Goal: Information Seeking & Learning: Learn about a topic

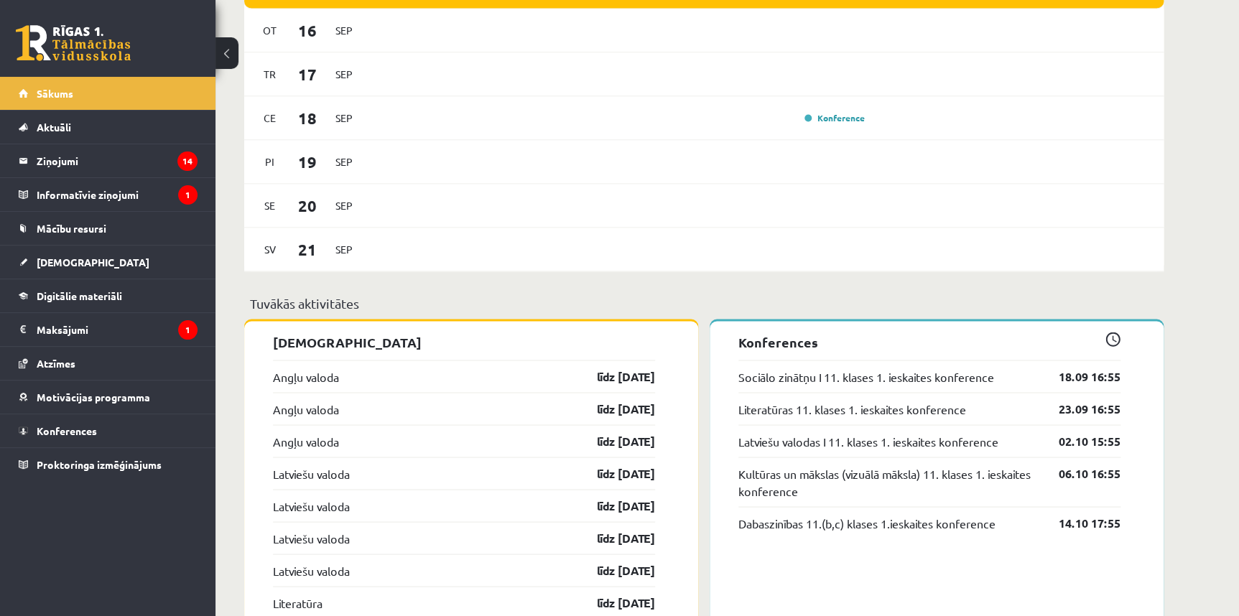
scroll to position [1219, 0]
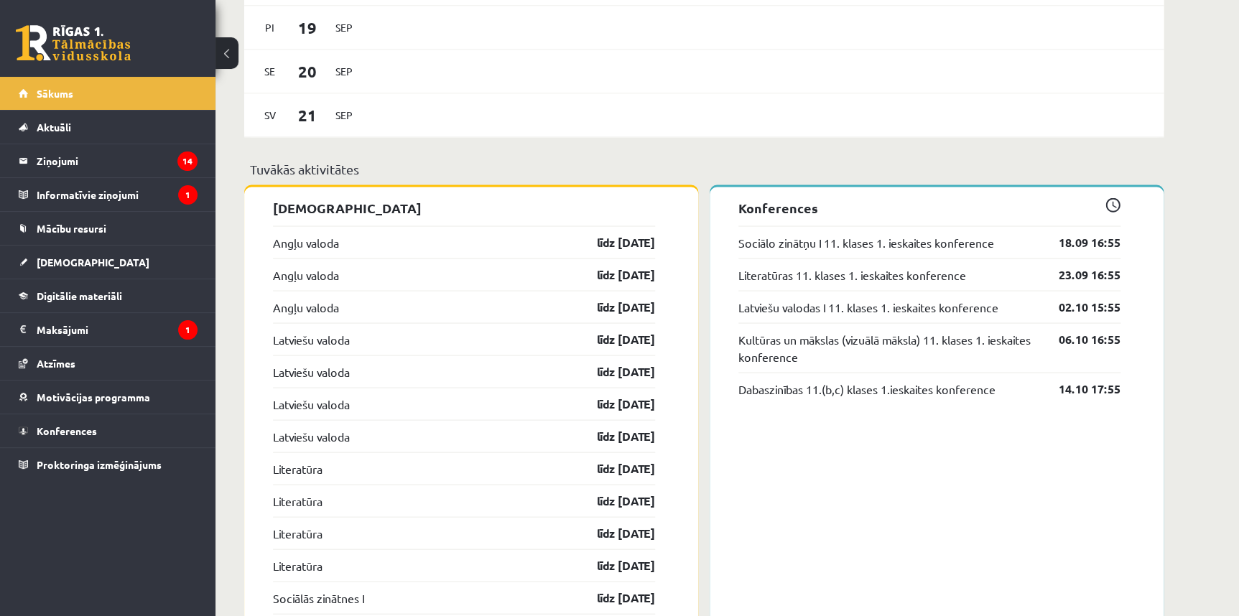
click at [392, 244] on div "Angļu valoda līdz [DATE]" at bounding box center [464, 242] width 382 height 32
click at [639, 249] on link "līdz 30.09.25" at bounding box center [613, 241] width 83 height 17
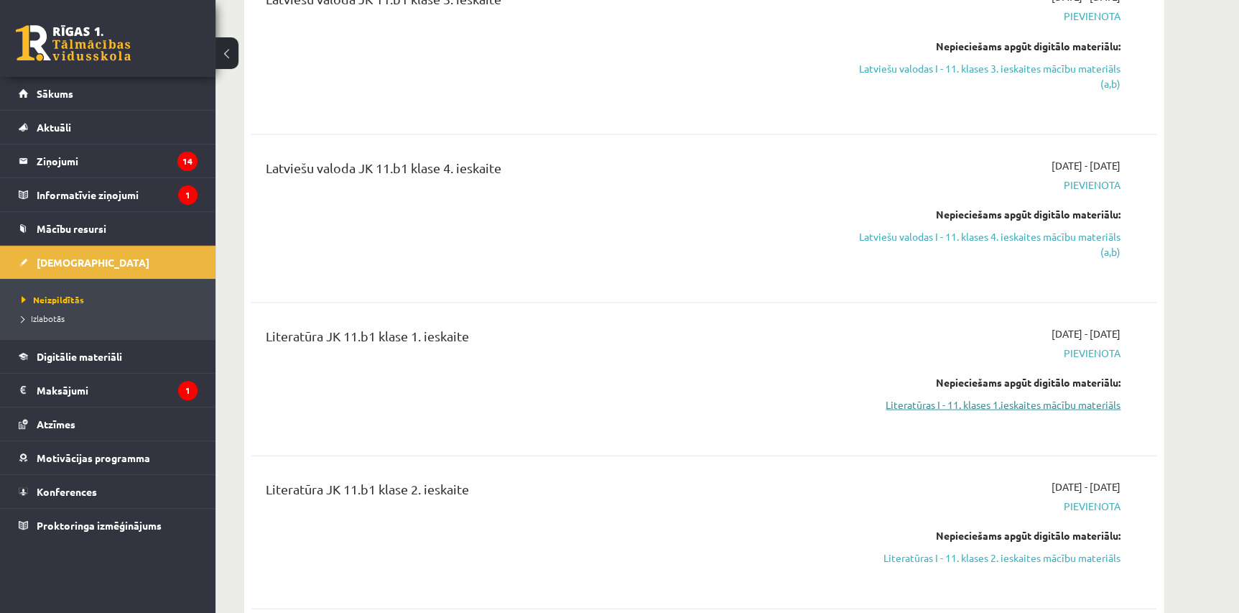
scroll to position [1306, 0]
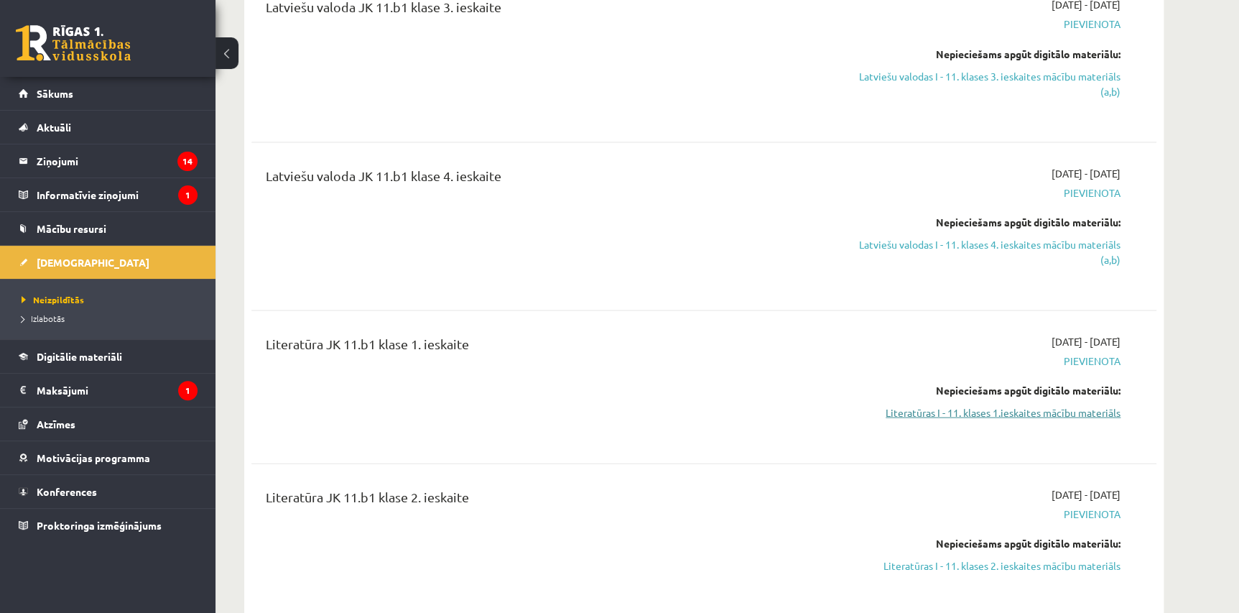
click at [1090, 419] on link "Literatūras I - 11. klases 1.ieskaites mācību materiāls" at bounding box center [985, 411] width 271 height 15
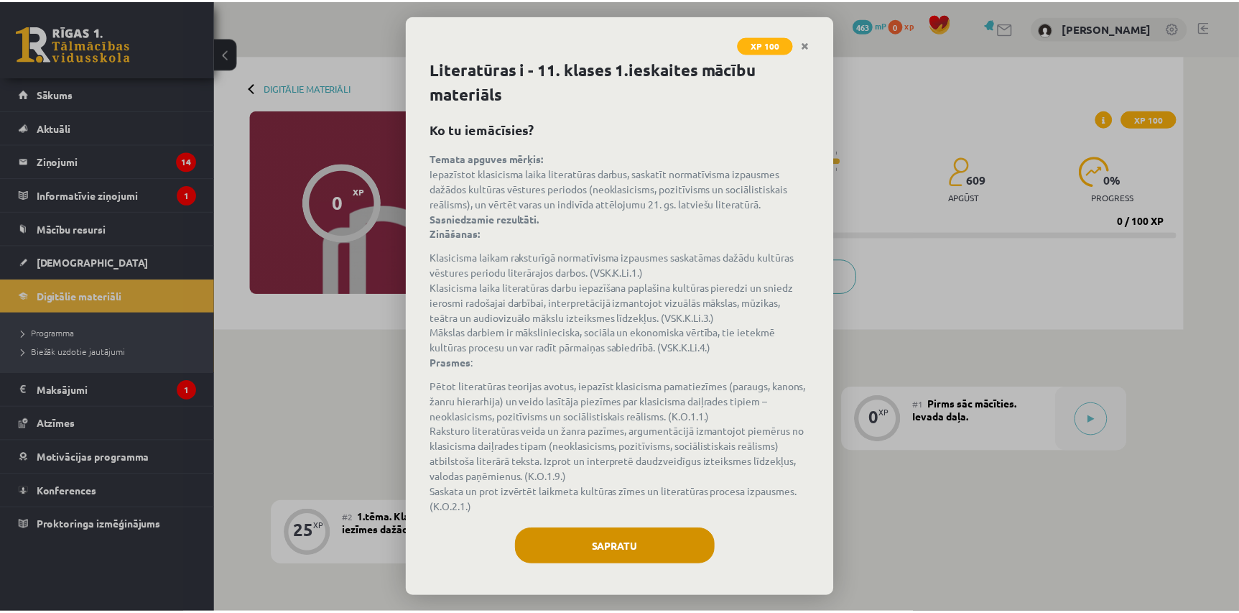
scroll to position [2, 0]
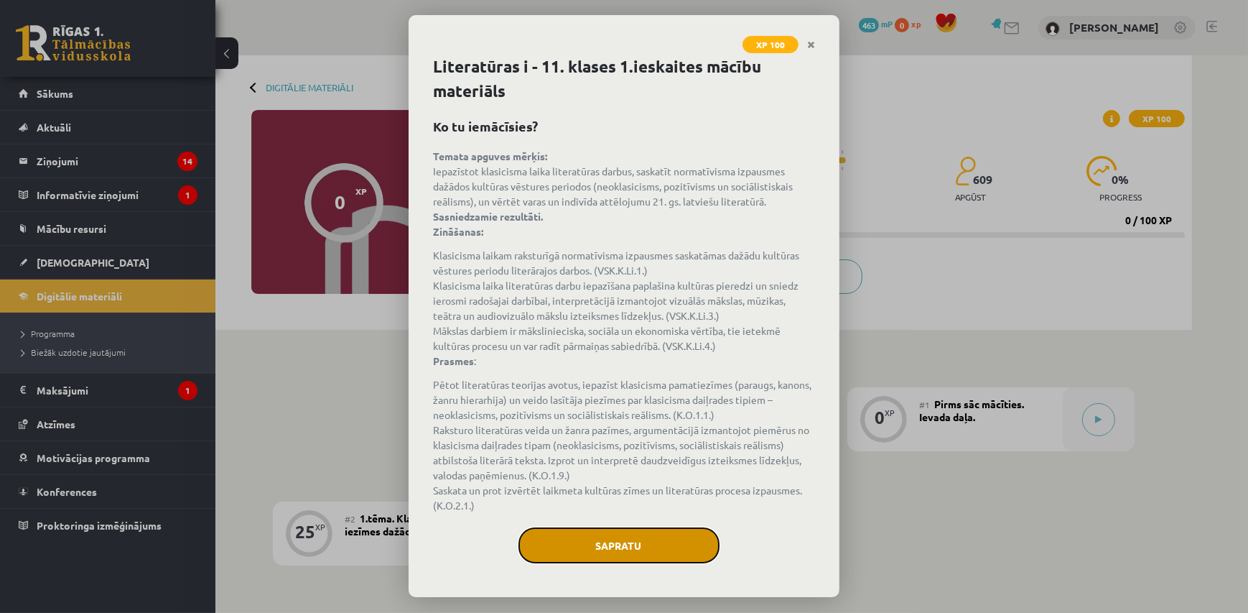
click at [628, 545] on button "Sapratu" at bounding box center [619, 545] width 201 height 36
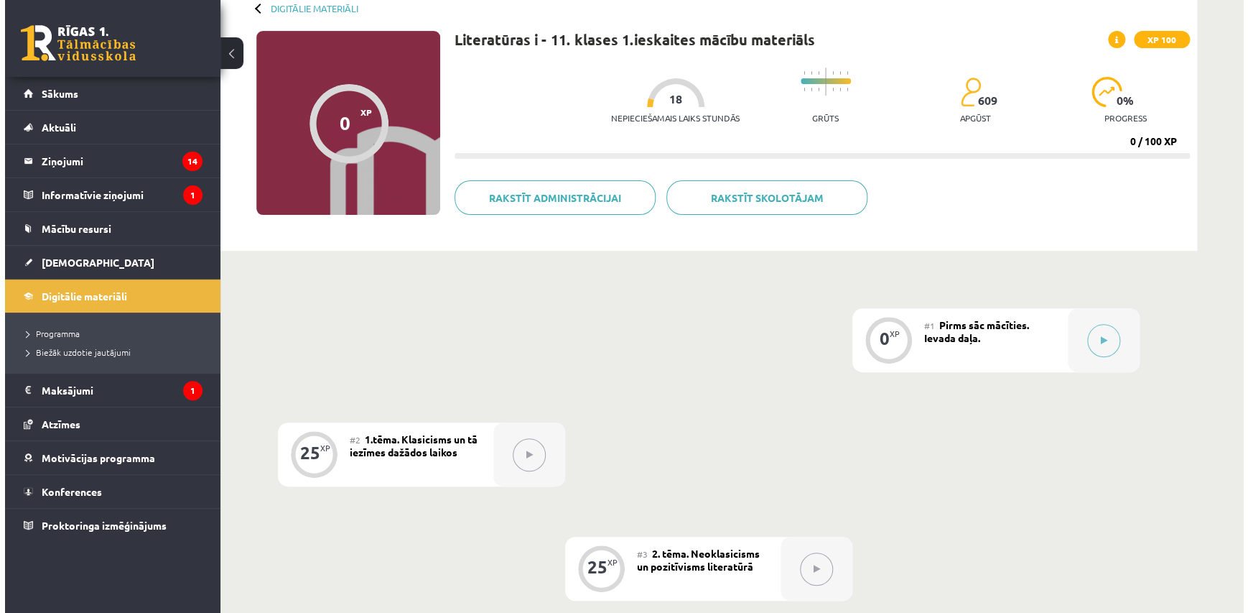
scroll to position [0, 0]
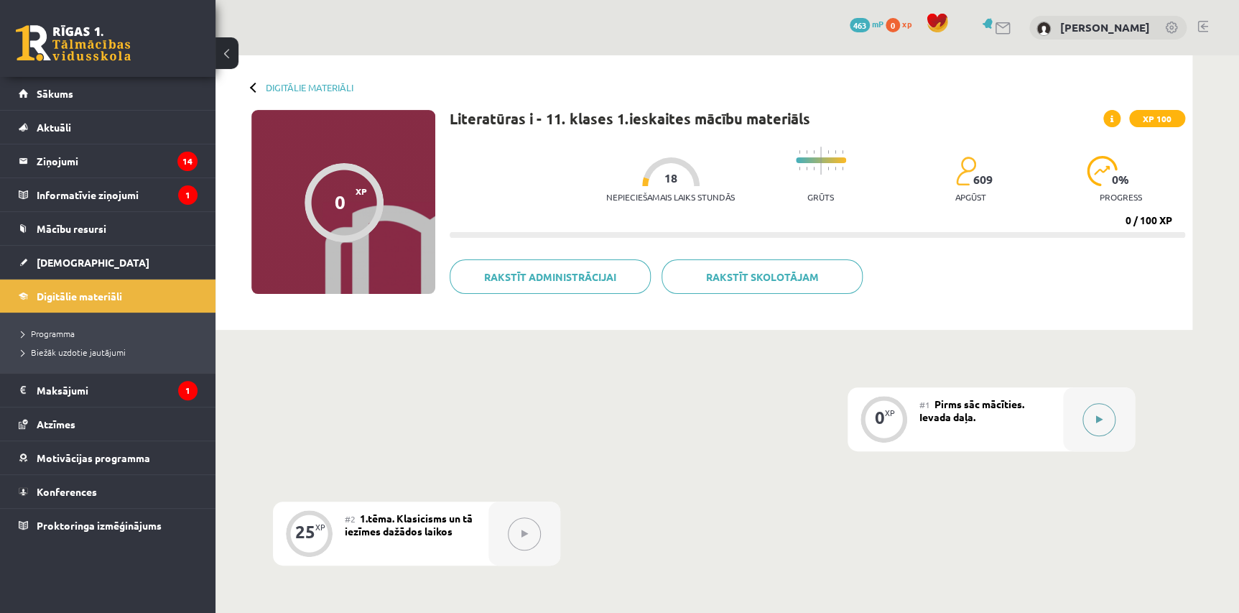
click at [1097, 423] on icon at bounding box center [1099, 419] width 6 height 9
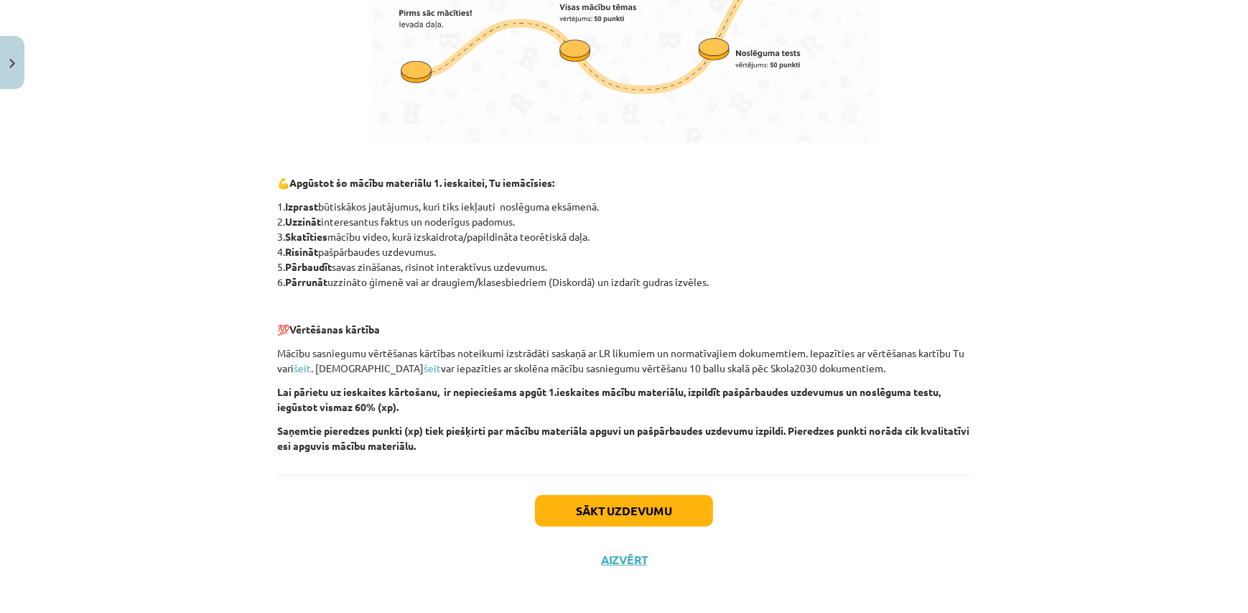
scroll to position [889, 0]
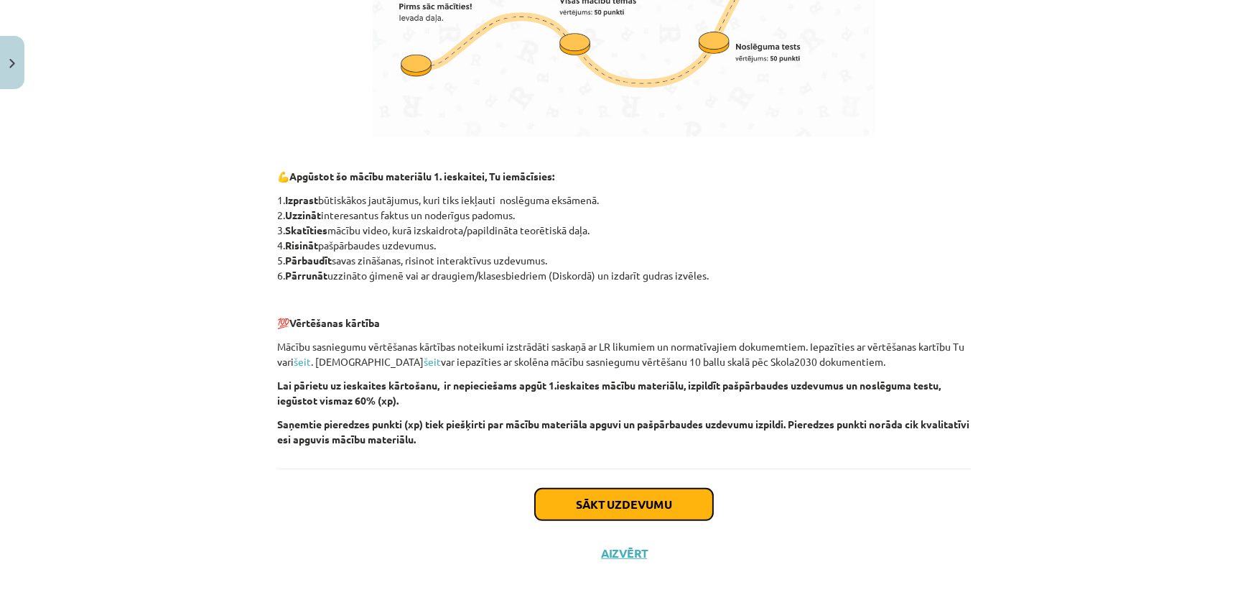
click at [647, 497] on button "Sākt uzdevumu" at bounding box center [624, 504] width 178 height 32
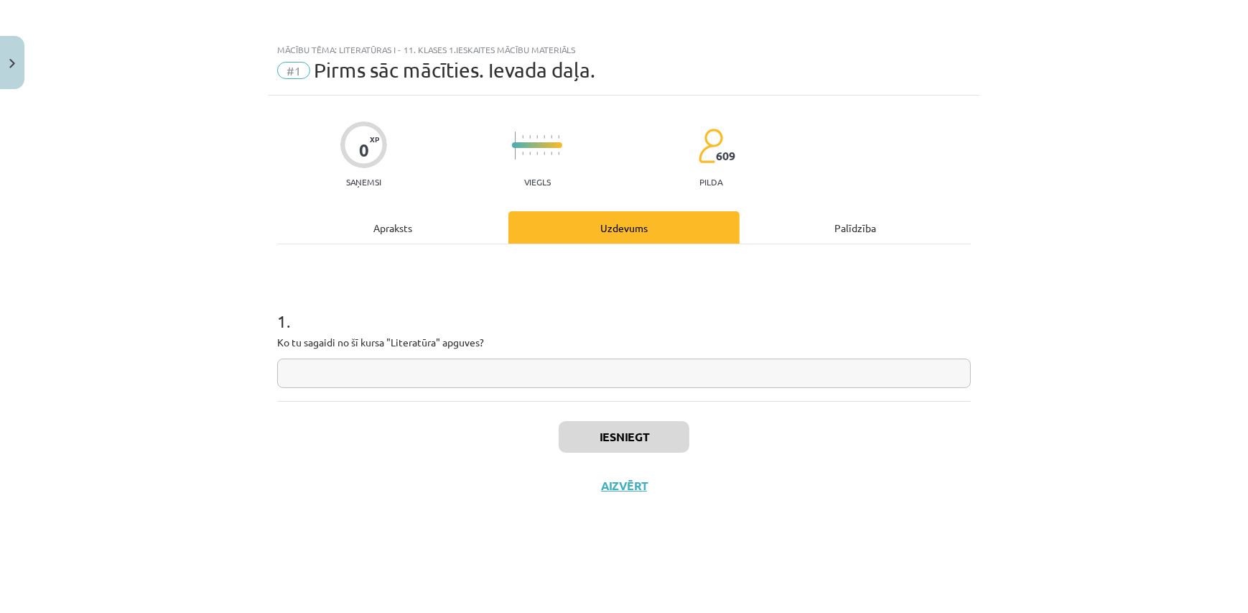
drag, startPoint x: 277, startPoint y: 348, endPoint x: 458, endPoint y: 350, distance: 180.3
click at [458, 350] on div "1 . Ko tu sagaidi no šī kursa "Literatūra" apguves?" at bounding box center [624, 337] width 694 height 102
copy p
click at [453, 378] on input "text" at bounding box center [624, 372] width 694 height 29
type input "**********"
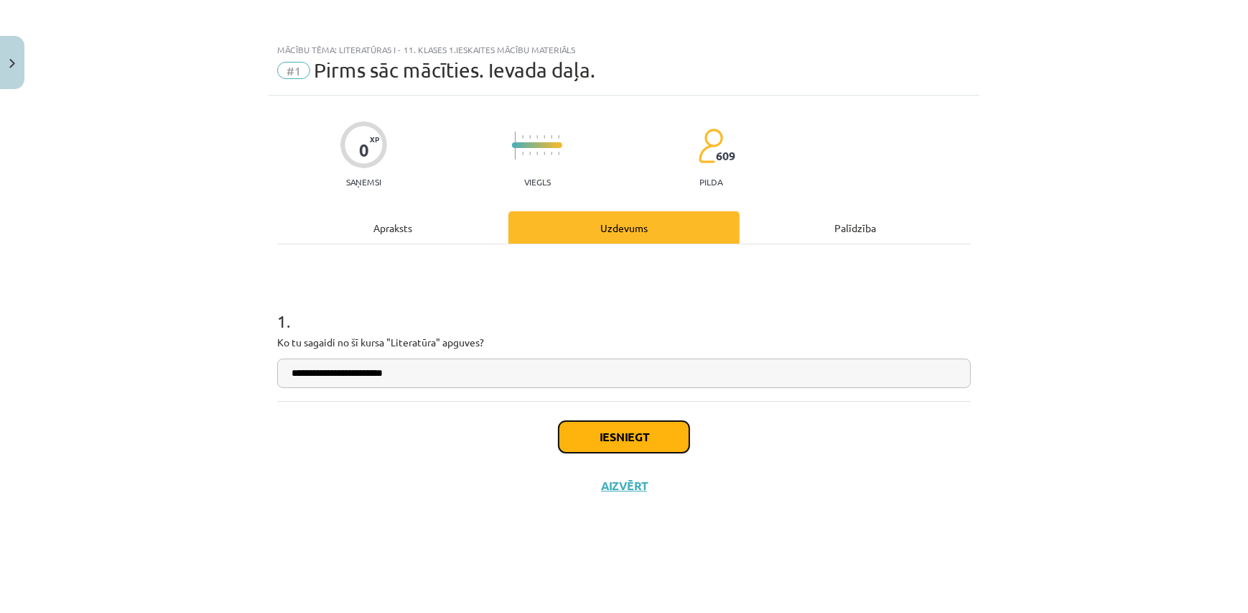
click at [628, 444] on button "Iesniegt" at bounding box center [624, 437] width 131 height 32
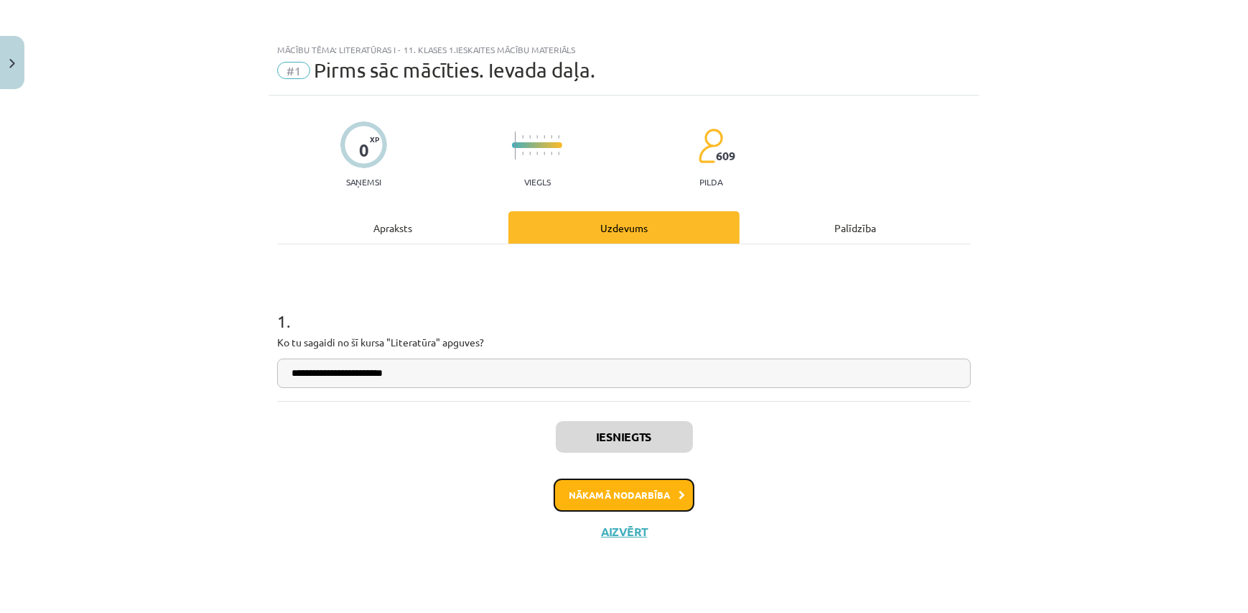
click at [654, 495] on button "Nākamā nodarbība" at bounding box center [624, 494] width 141 height 33
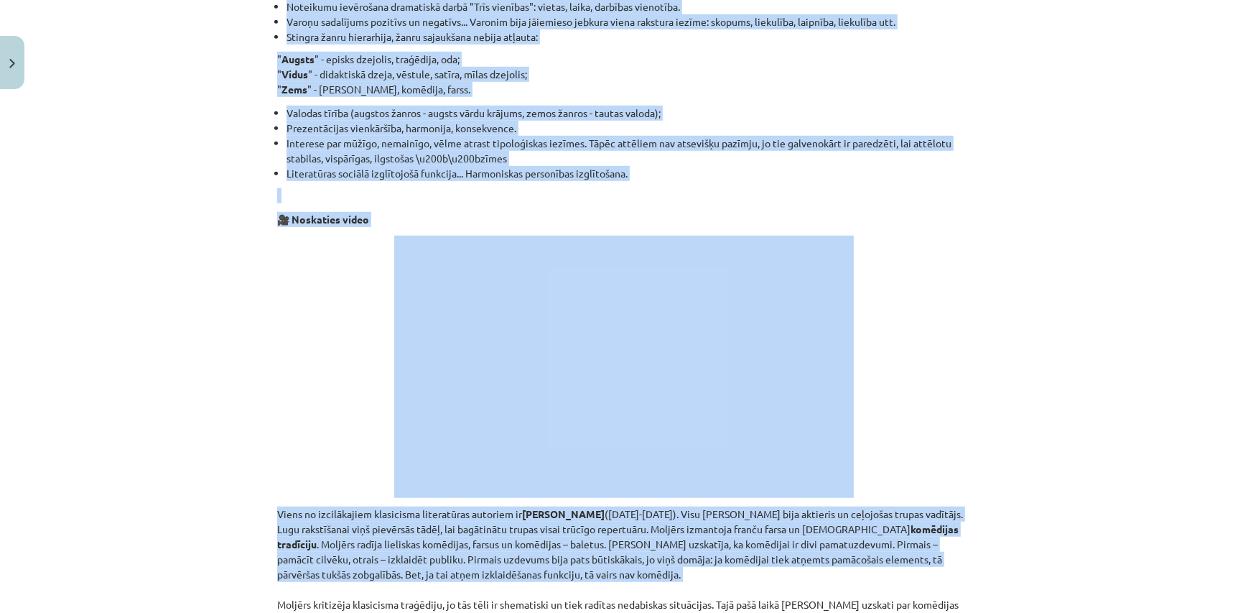
scroll to position [1207, 0]
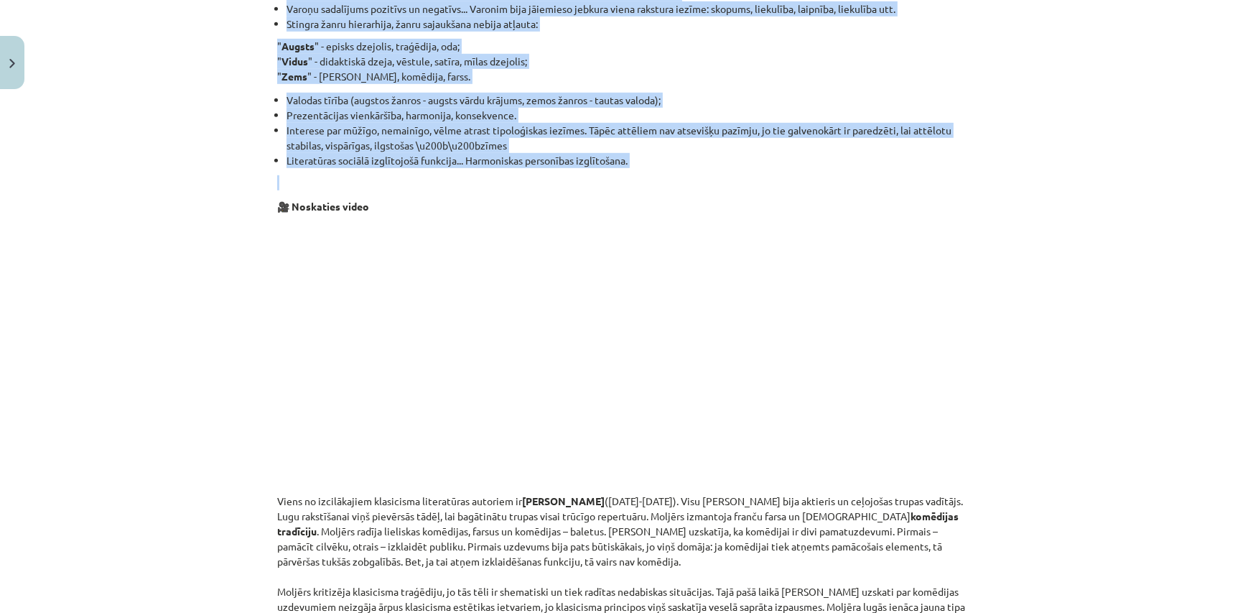
drag, startPoint x: 266, startPoint y: 264, endPoint x: 703, endPoint y: 181, distance: 444.4
copy div "Jēdzieni: Apgaismība - uzskatu virziens, kura pārstāvji iestājas par tālaika sa…"
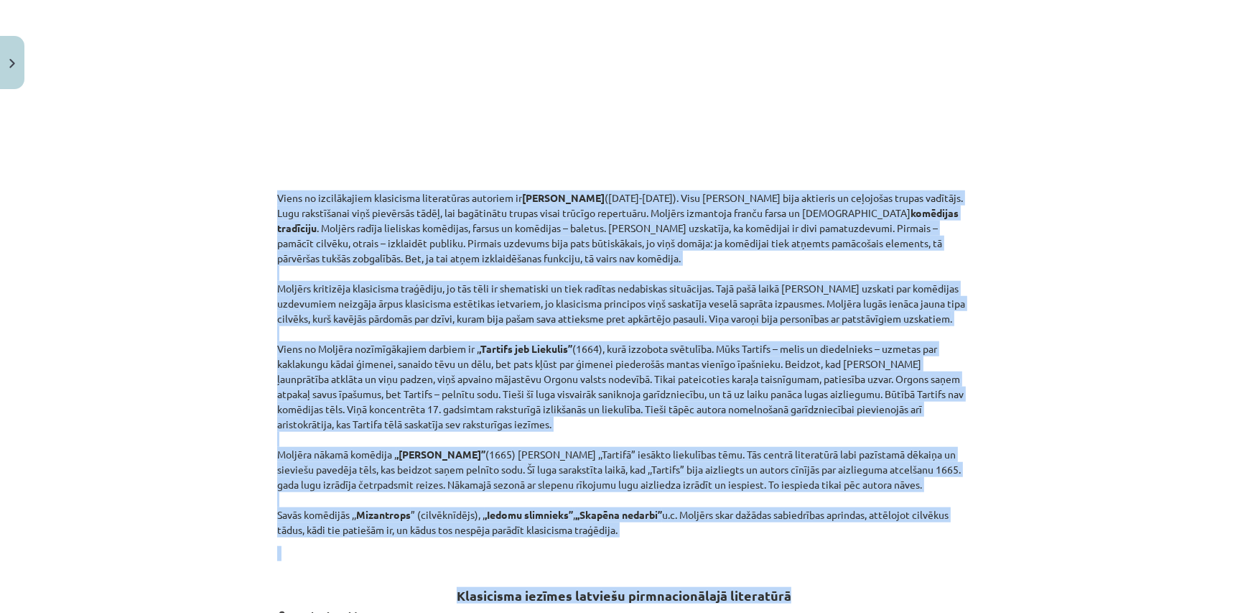
scroll to position [1515, 0]
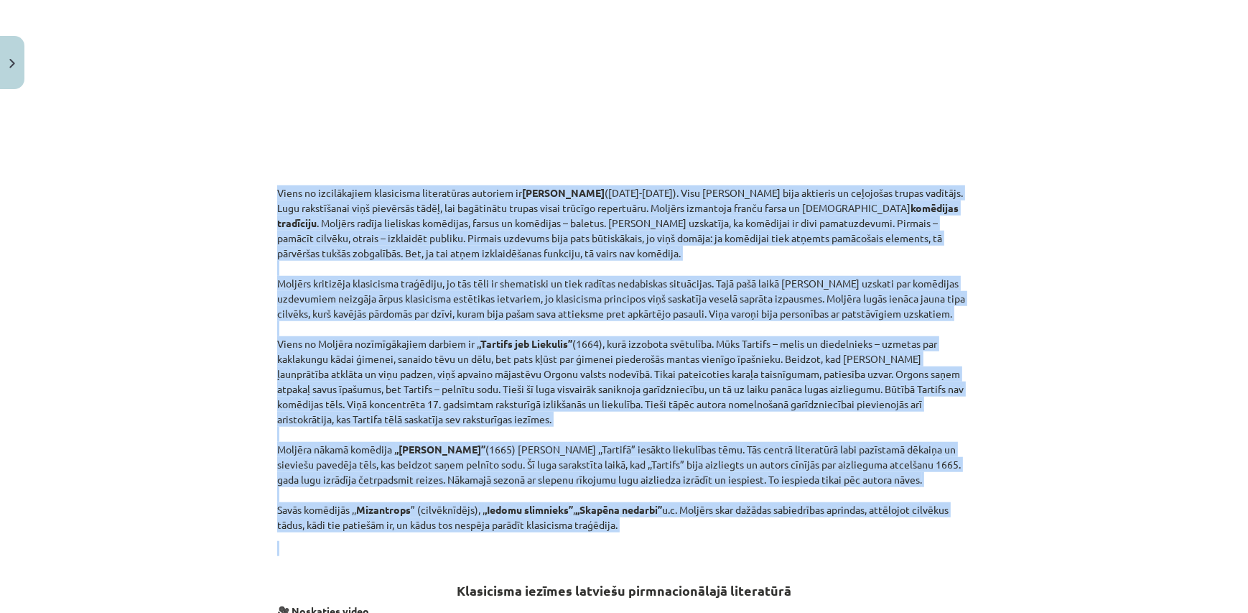
drag, startPoint x: 271, startPoint y: 250, endPoint x: 695, endPoint y: 534, distance: 510.4
click at [695, 534] on div "Mācību tēma: Literatūras i - 11. klases 1.ieskaites mācību materiāls #2 1.tēma.…" at bounding box center [624, 306] width 1248 height 613
copy div "Viens no izcilākajiem klasicisma literatūras autoriem ir Žans Batists Moljērs (…"
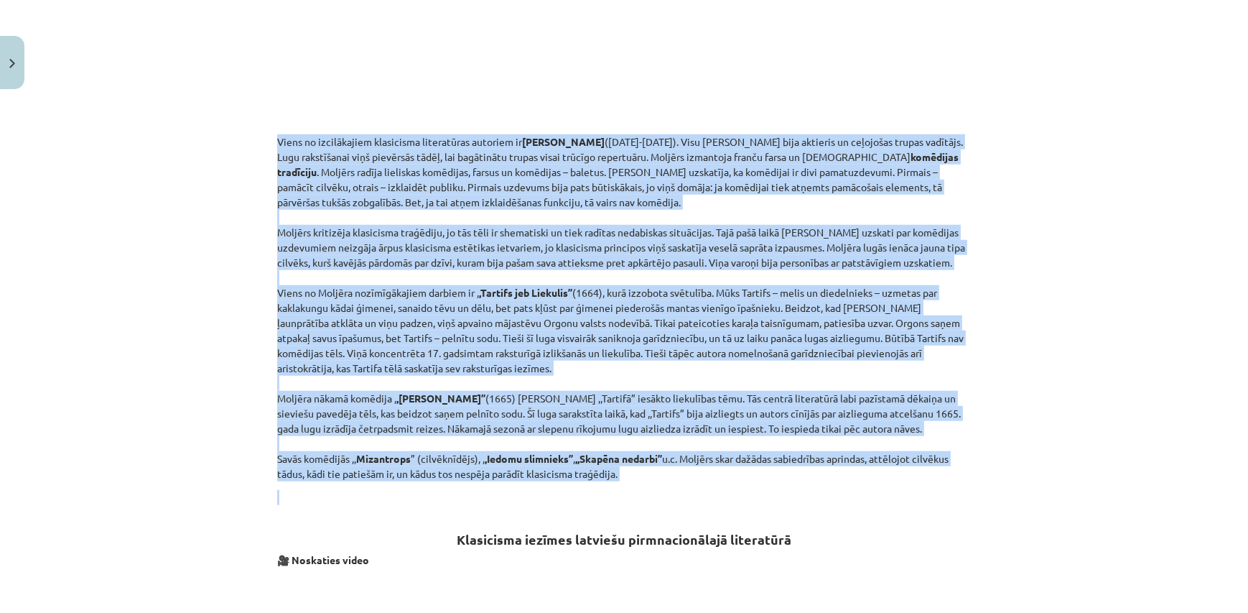
scroll to position [1566, 0]
copy div "Viens no izcilākajiem klasicisma literatūras autoriem ir Žans Batists Moljērs (…"
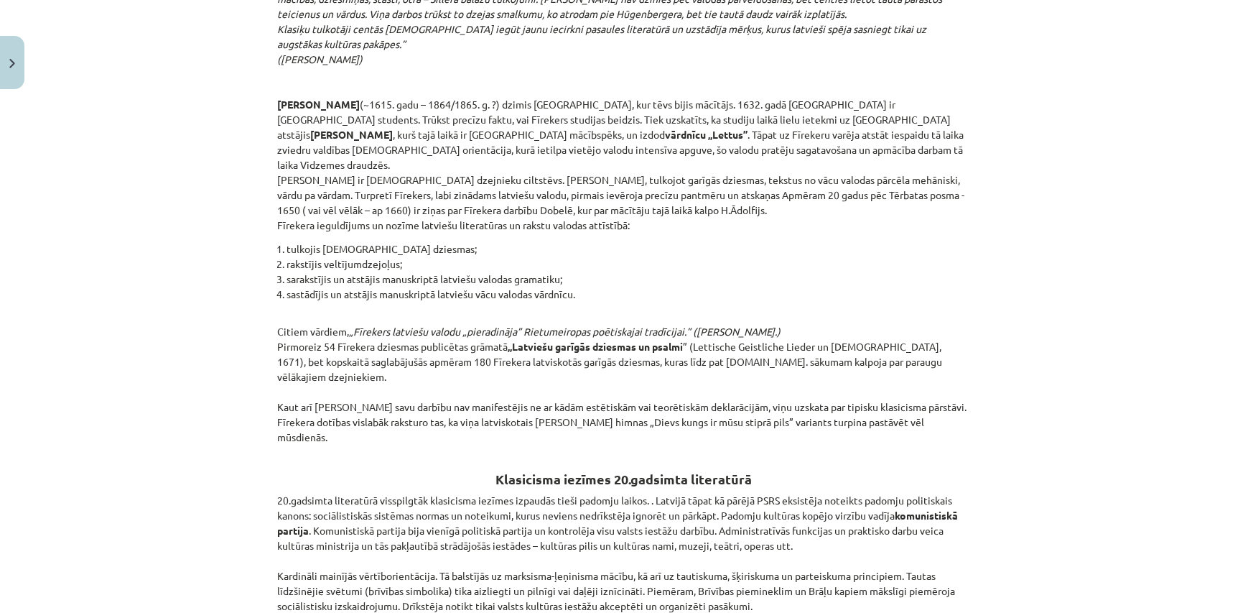
scroll to position [3158, 0]
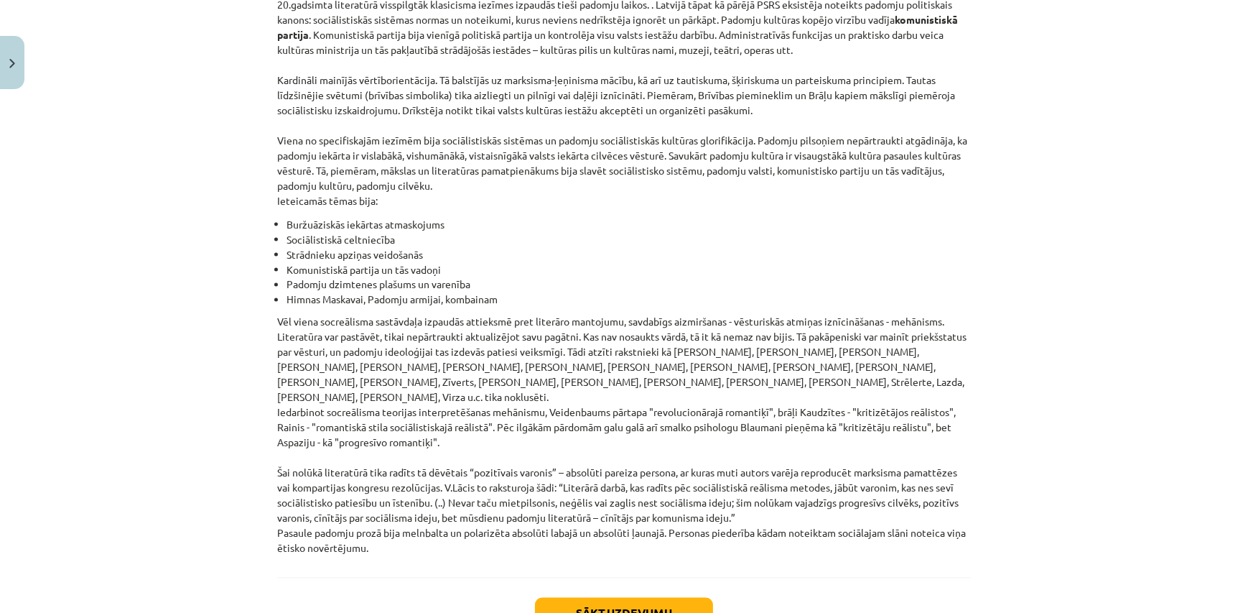
drag, startPoint x: 262, startPoint y: 164, endPoint x: 780, endPoint y: 514, distance: 624.9
click at [780, 514] on div "Mācību tēma: Literatūras i - 11. klases 1.ieskaites mācību materiāls #2 1.tēma.…" at bounding box center [624, 306] width 1248 height 613
copy div "Arī Latvijā klasicisms ir pirmais literatūras virziens, kas izveidojās 17. – 18…"
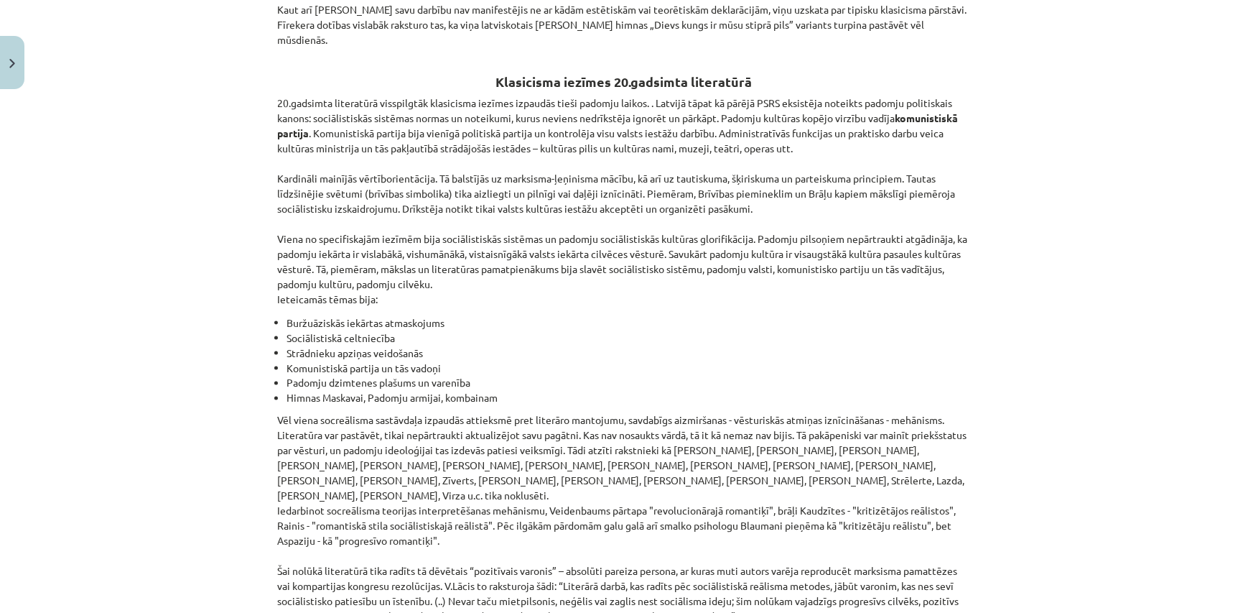
scroll to position [3208, 0]
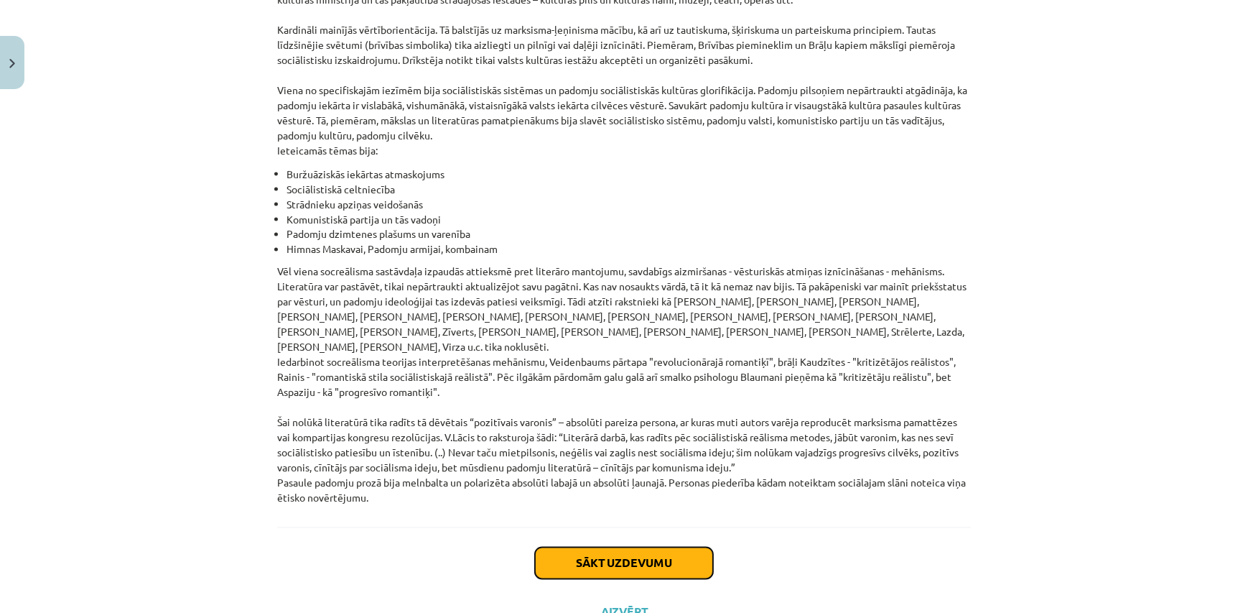
click at [644, 547] on button "Sākt uzdevumu" at bounding box center [624, 563] width 178 height 32
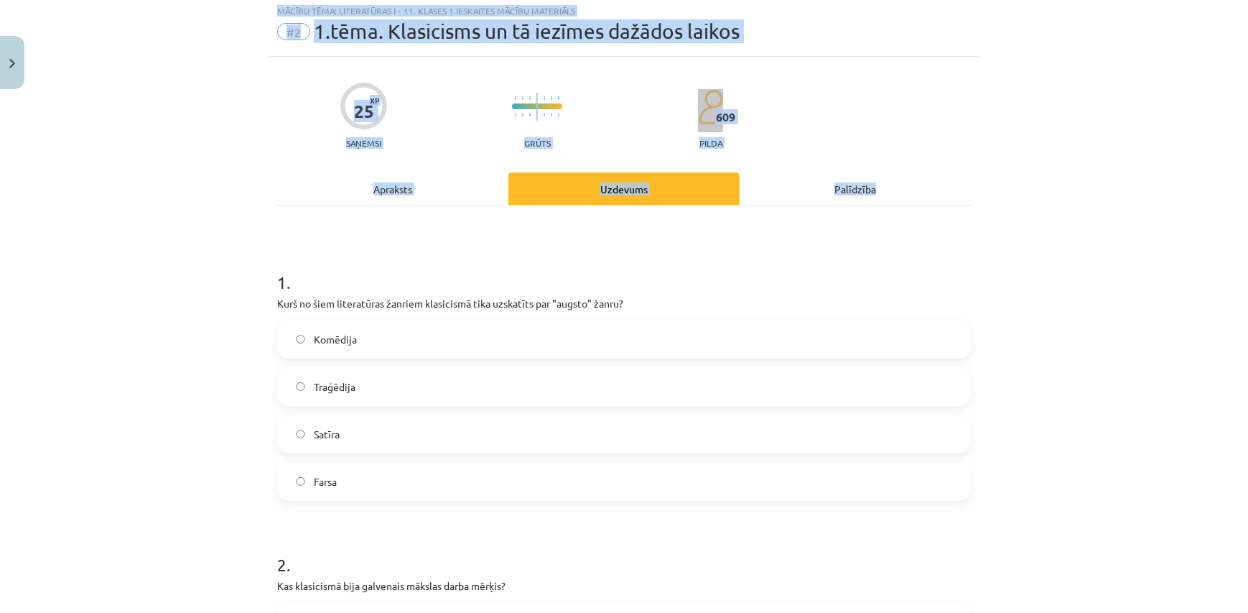
scroll to position [36, 0]
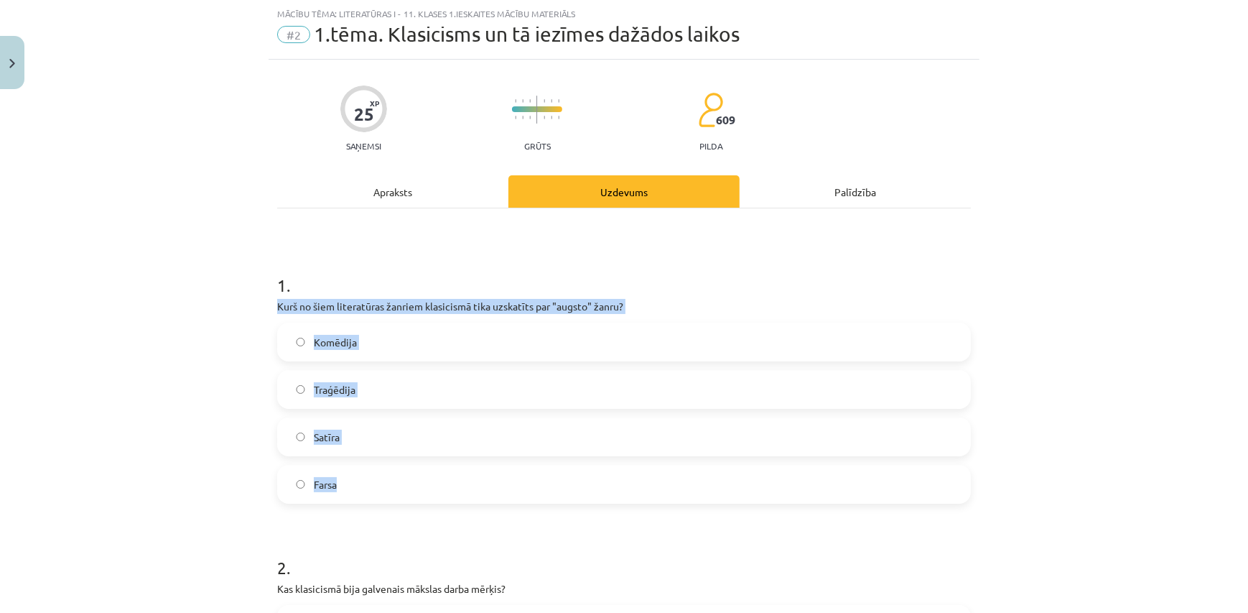
drag, startPoint x: 266, startPoint y: 305, endPoint x: 429, endPoint y: 471, distance: 232.6
copy div "Kurš no šiem literatūras žanriem klasicismā tika uzskatīts par "augsto" žanru? …"
click at [447, 402] on label "Traģēdija" at bounding box center [624, 389] width 691 height 36
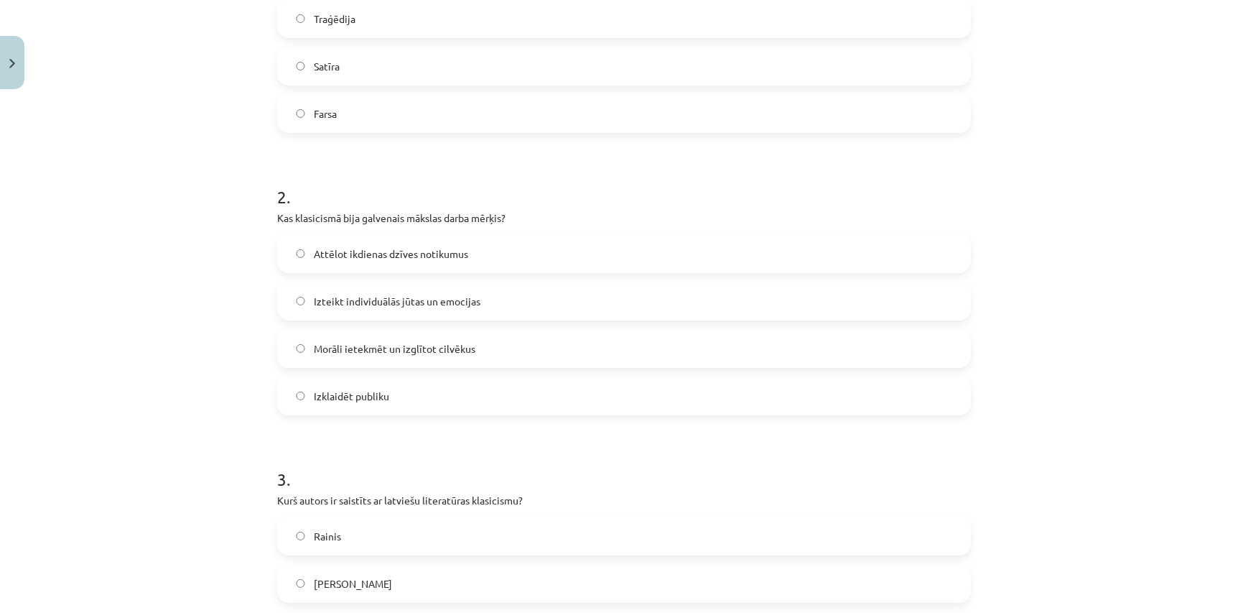
scroll to position [558, 0]
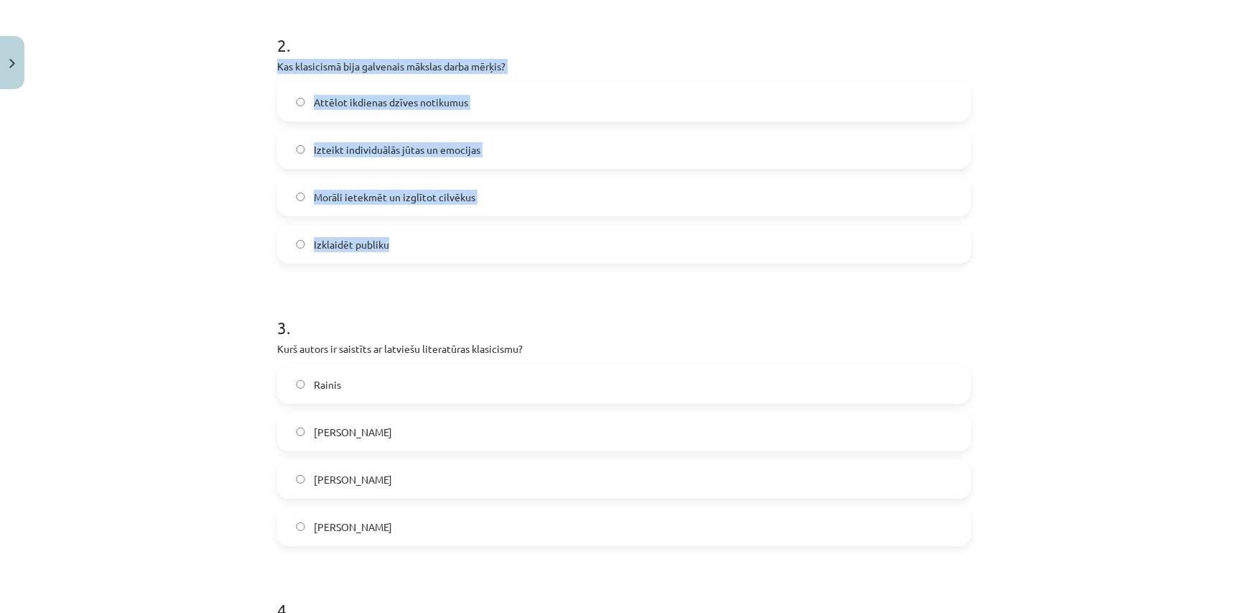
drag, startPoint x: 280, startPoint y: 68, endPoint x: 381, endPoint y: 251, distance: 209.6
click at [411, 247] on div "25 XP Saņemsi Grūts 609 pilda Apraksts Uzdevums Palīdzība 1 . Kurš no šiem lite…" at bounding box center [624, 389] width 711 height 1704
click at [430, 192] on span "Morāli ietekmēt un izglītot cilvēkus" at bounding box center [395, 197] width 162 height 15
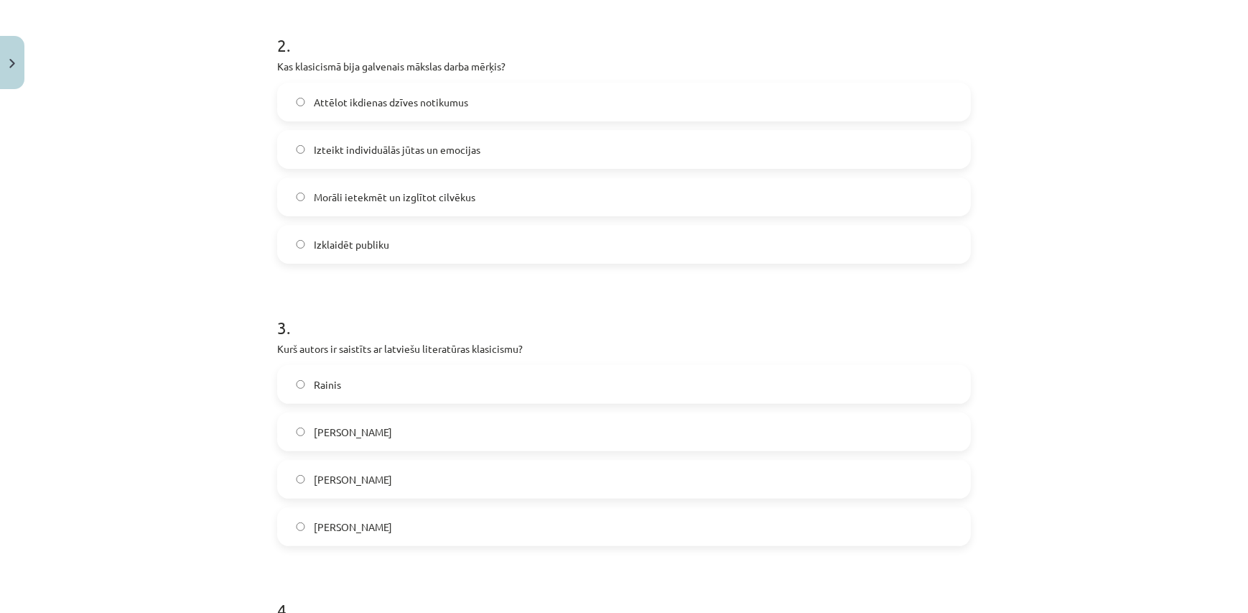
click at [529, 280] on form "1 . Kurš no šiem literatūras žanriem klasicismā tika uzskatīts par "augsto" žan…" at bounding box center [624, 419] width 694 height 1383
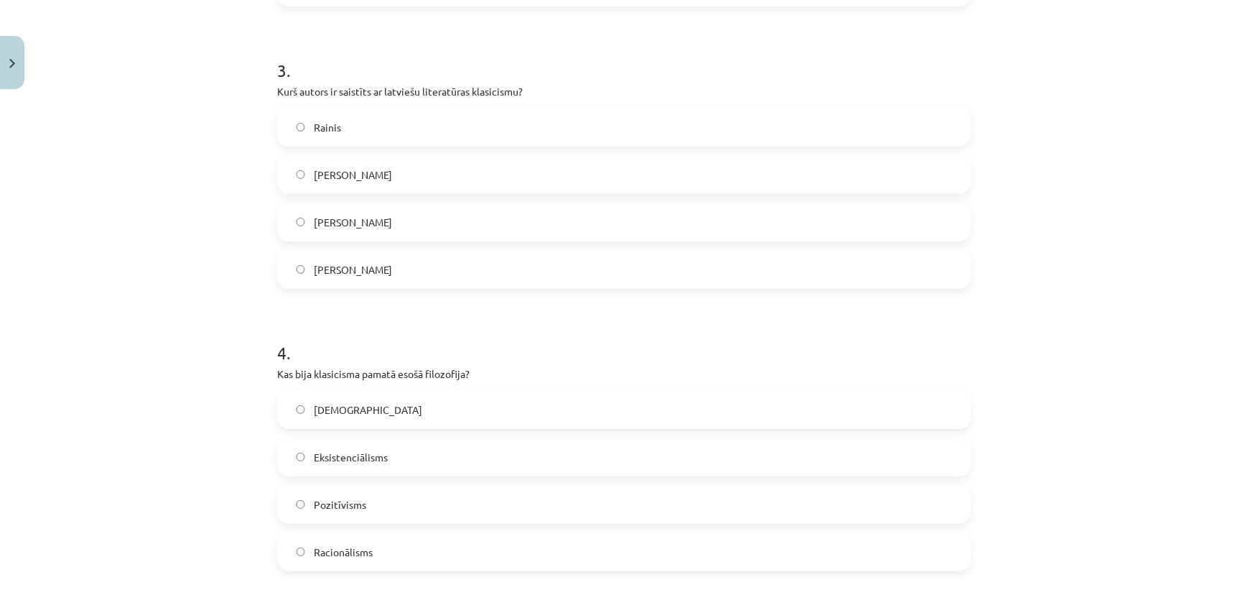
scroll to position [819, 0]
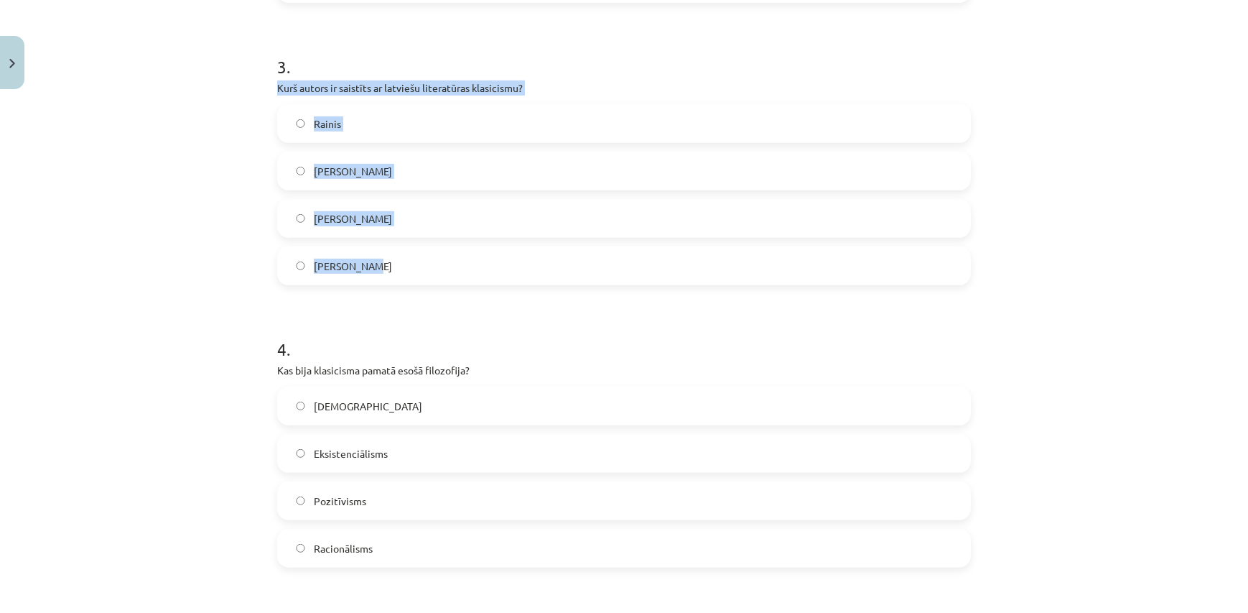
drag, startPoint x: 271, startPoint y: 82, endPoint x: 408, endPoint y: 251, distance: 217.6
click at [408, 251] on div "25 XP Saņemsi Grūts 609 pilda Apraksts Uzdevums Palīdzība 1 . Kurš no šiem lite…" at bounding box center [624, 129] width 711 height 1704
copy div "Kurš autors ir saistīts ar latviešu literatūras klasicismu? Rainis Kristofers F…"
click at [350, 166] on span "Kristofers Fīrekers" at bounding box center [353, 171] width 78 height 15
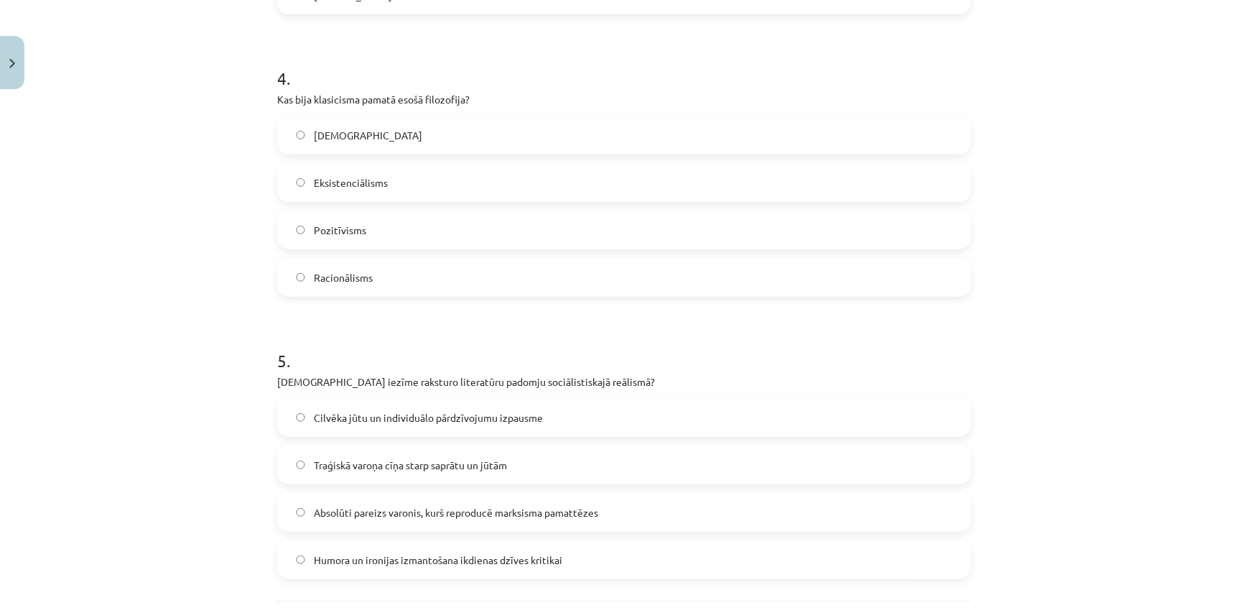
scroll to position [874, 0]
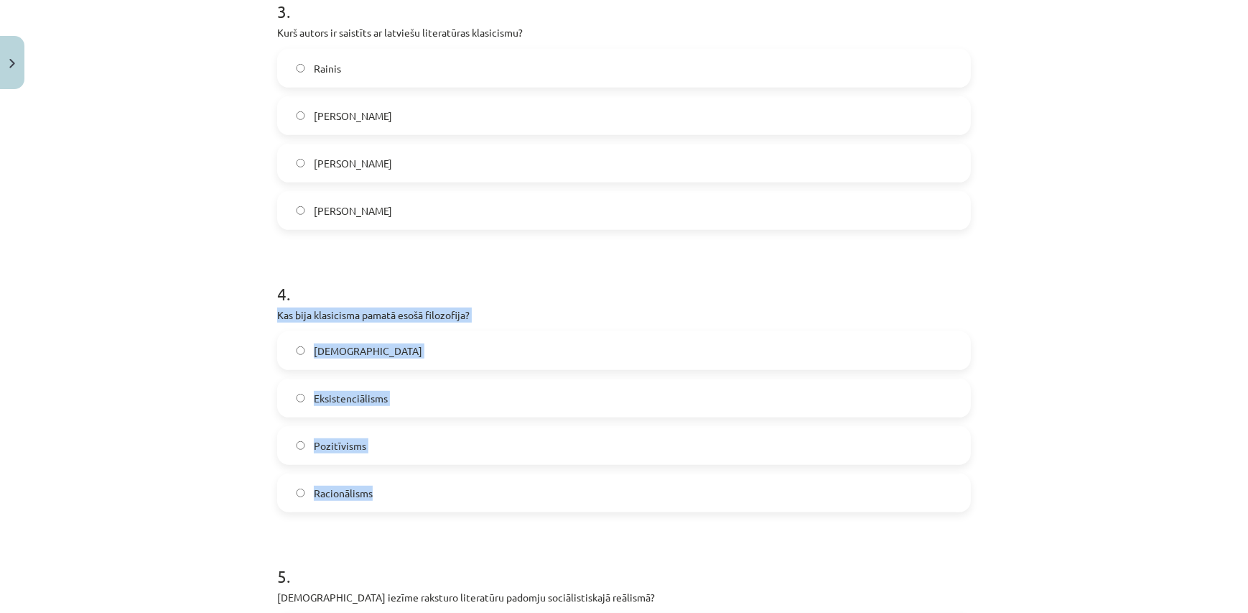
drag, startPoint x: 254, startPoint y: 307, endPoint x: 409, endPoint y: 496, distance: 244.9
click at [409, 496] on div "Mācību tēma: Literatūras i - 11. klases 1.ieskaites mācību materiāls #2 1.tēma.…" at bounding box center [624, 306] width 1248 height 613
copy div "Kas bija klasicisma pamatā esošā filozofija? Empīrisms Eksistenciālisms Pozitīv…"
click at [399, 491] on label "Racionālisms" at bounding box center [624, 493] width 691 height 36
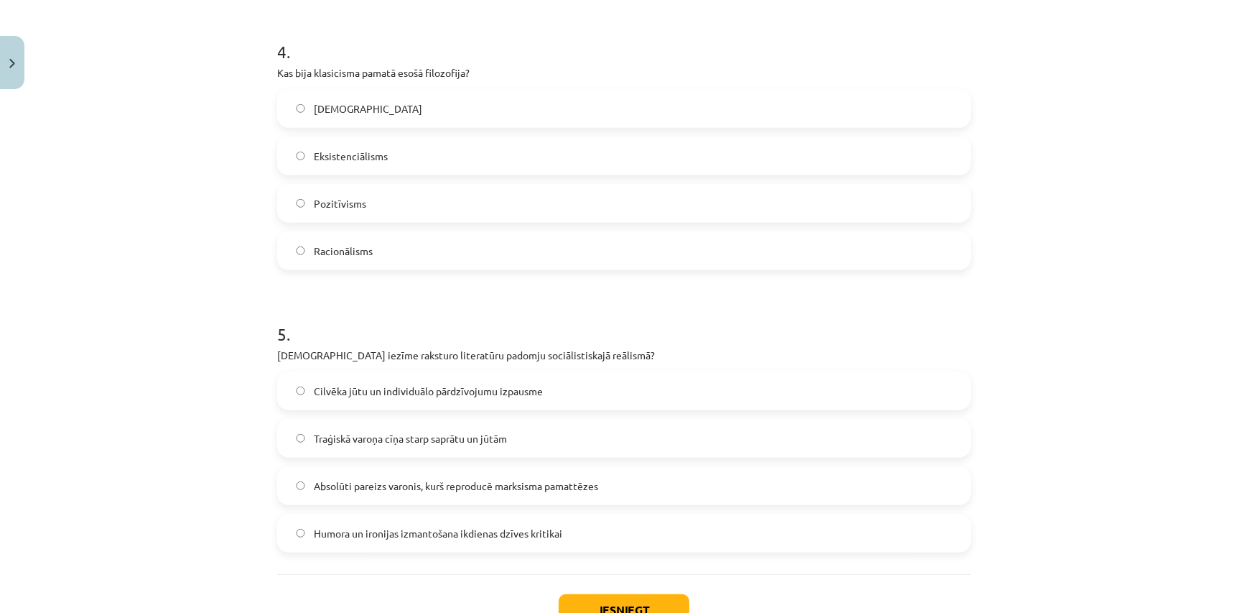
scroll to position [1222, 0]
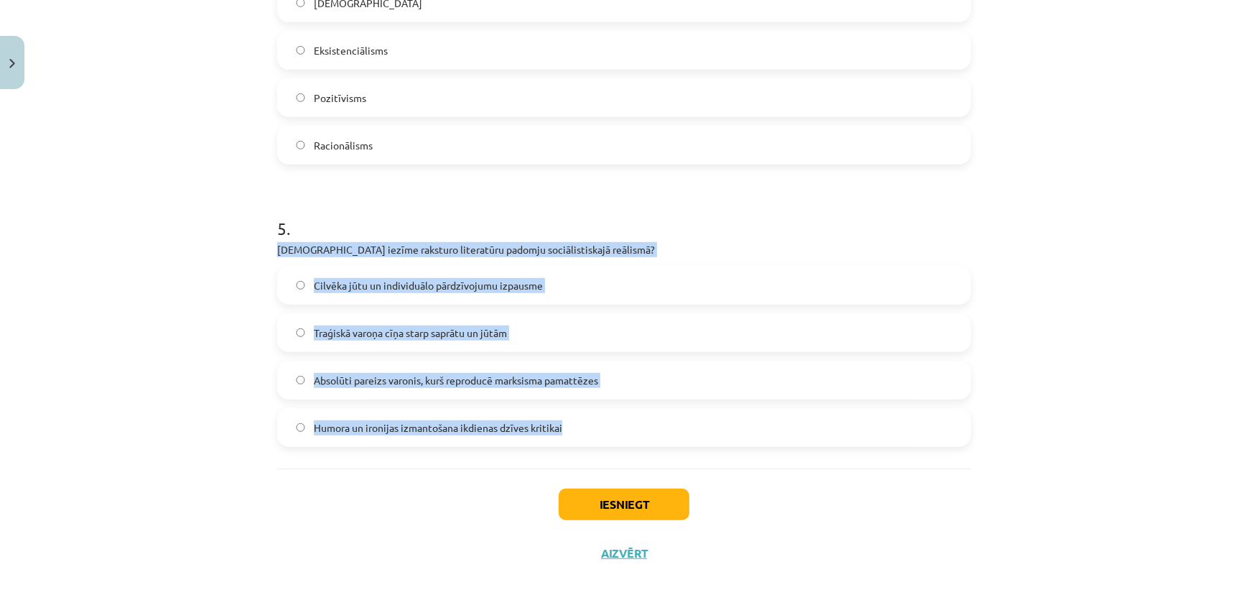
drag, startPoint x: 270, startPoint y: 251, endPoint x: 588, endPoint y: 455, distance: 377.7
copy div "Kura iezīme raksturo literatūru padomju sociālistiskajā reālismā? Cilvēka jūtu …"
click at [445, 375] on span "Absolūti pareizs varonis, kurš reproducē marksisma pamattēzes" at bounding box center [456, 380] width 284 height 15
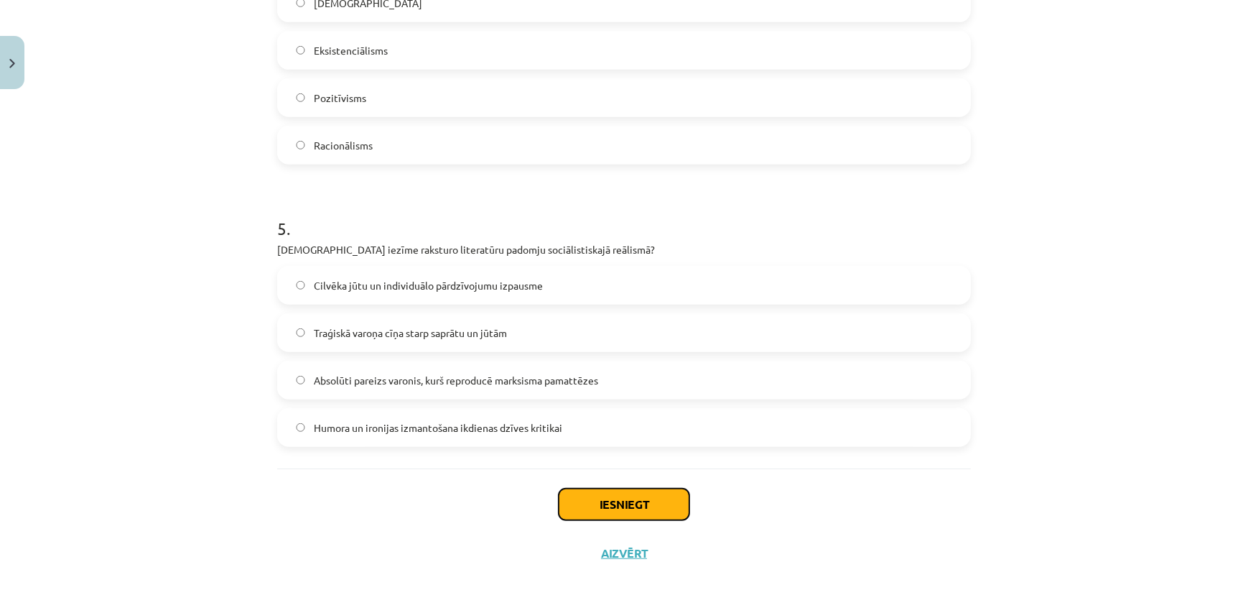
click at [620, 498] on button "Iesniegt" at bounding box center [624, 504] width 131 height 32
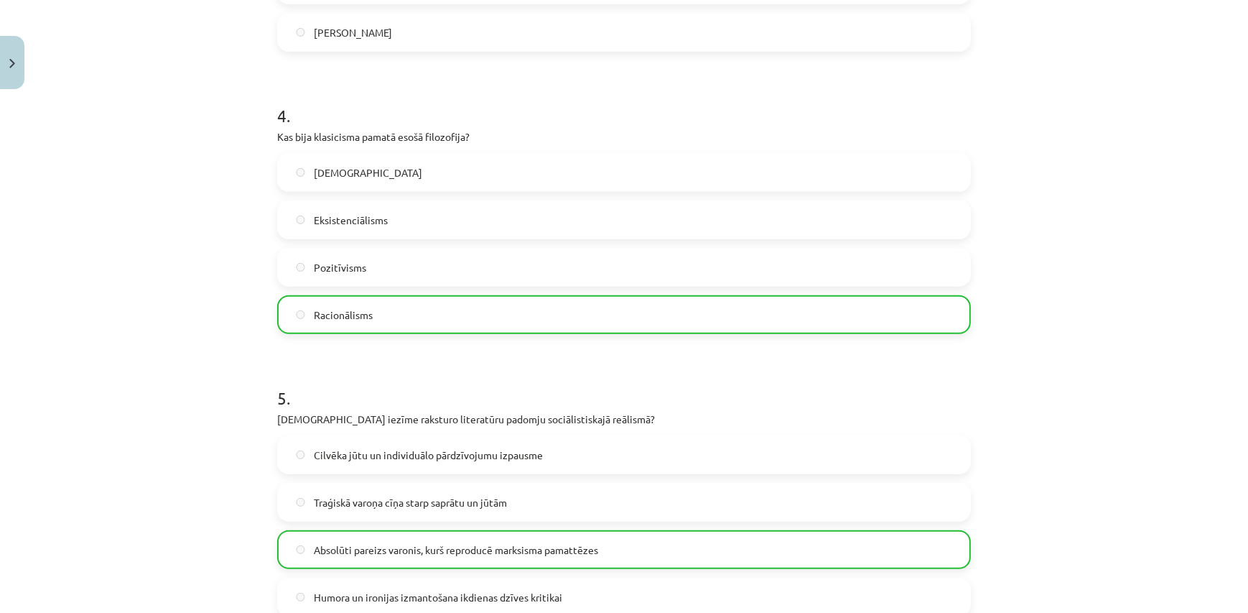
scroll to position [1267, 0]
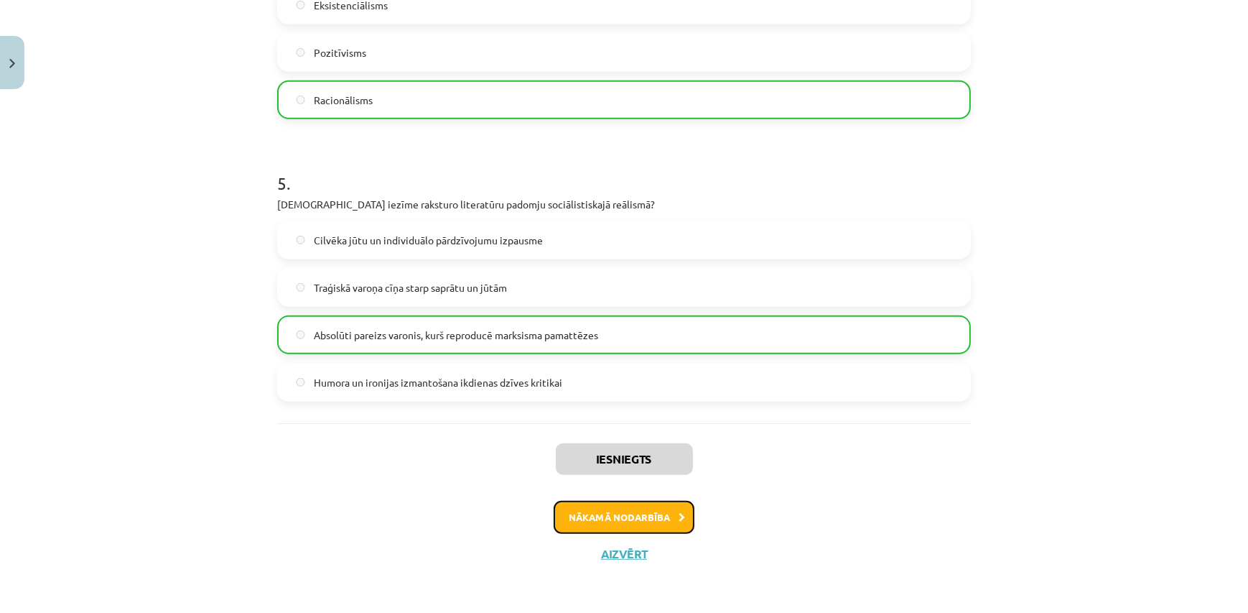
click at [651, 516] on button "Nākamā nodarbība" at bounding box center [624, 517] width 141 height 33
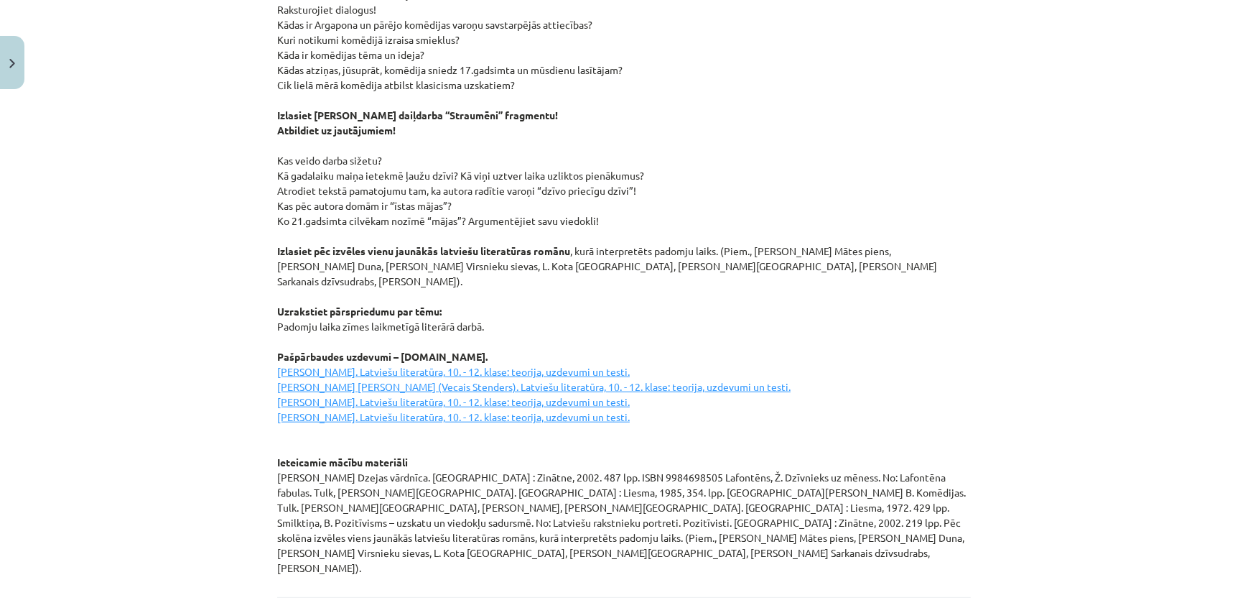
scroll to position [1878, 0]
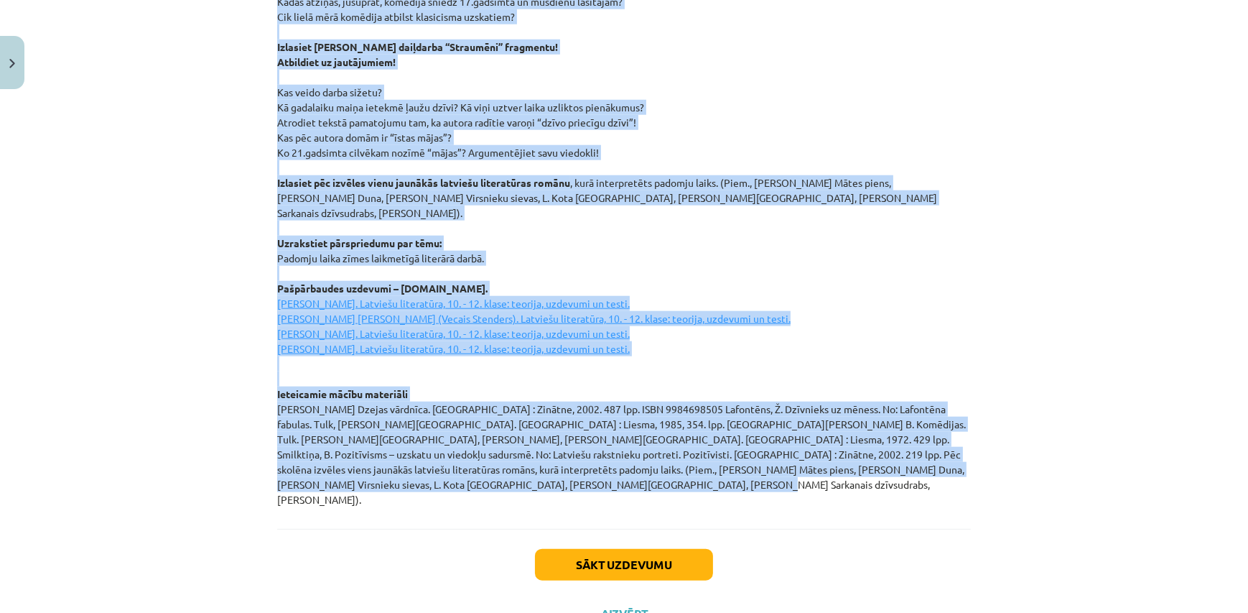
drag, startPoint x: 560, startPoint y: 65, endPoint x: 660, endPoint y: 453, distance: 401.2
copy div "Neoklasicisms Tā bija mākslinieciska kustība, kas radās XVIII gadsimtā, iedvesm…"
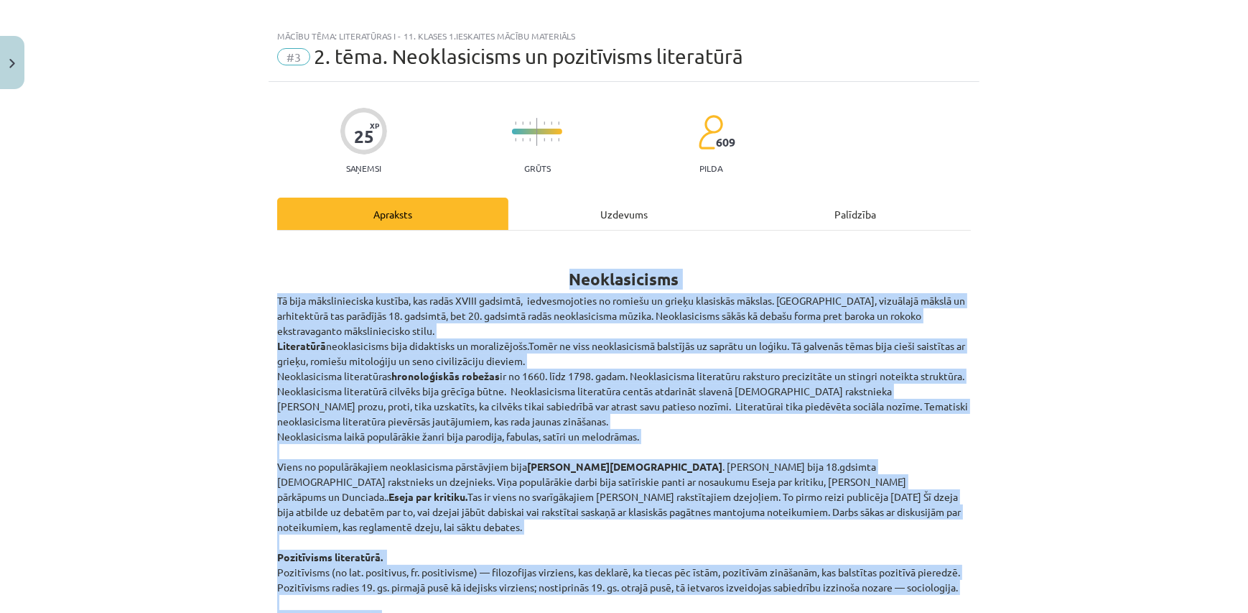
scroll to position [0, 0]
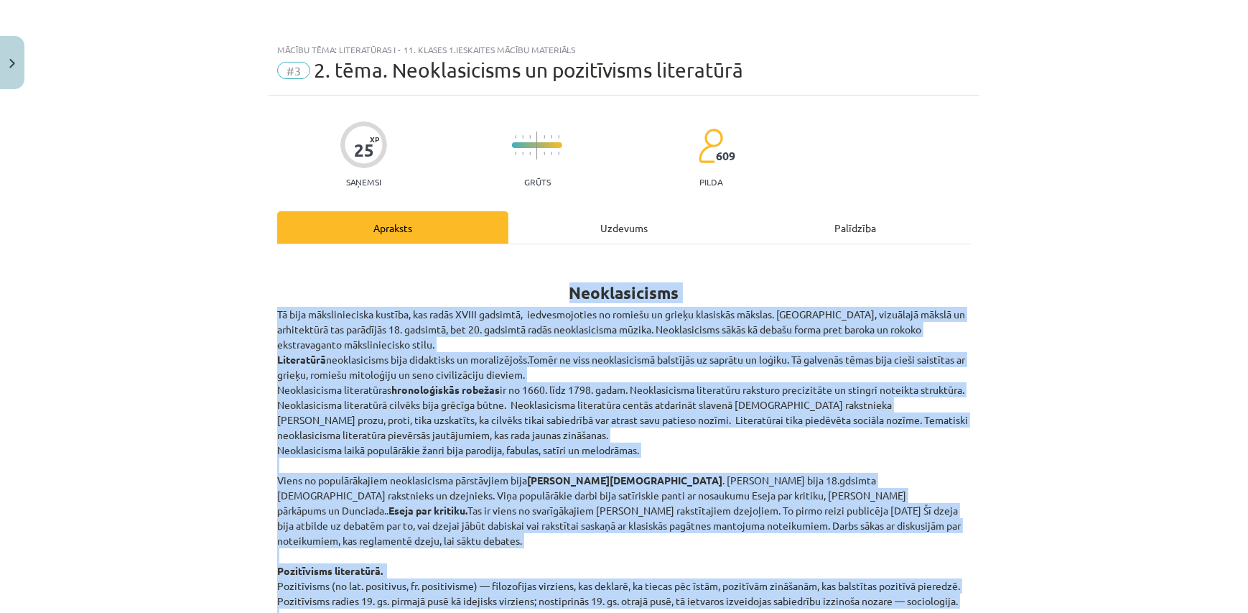
click at [1079, 410] on div "Mācību tēma: Literatūras i - 11. klases 1.ieskaites mācību materiāls #3 2. tēma…" at bounding box center [624, 306] width 1248 height 613
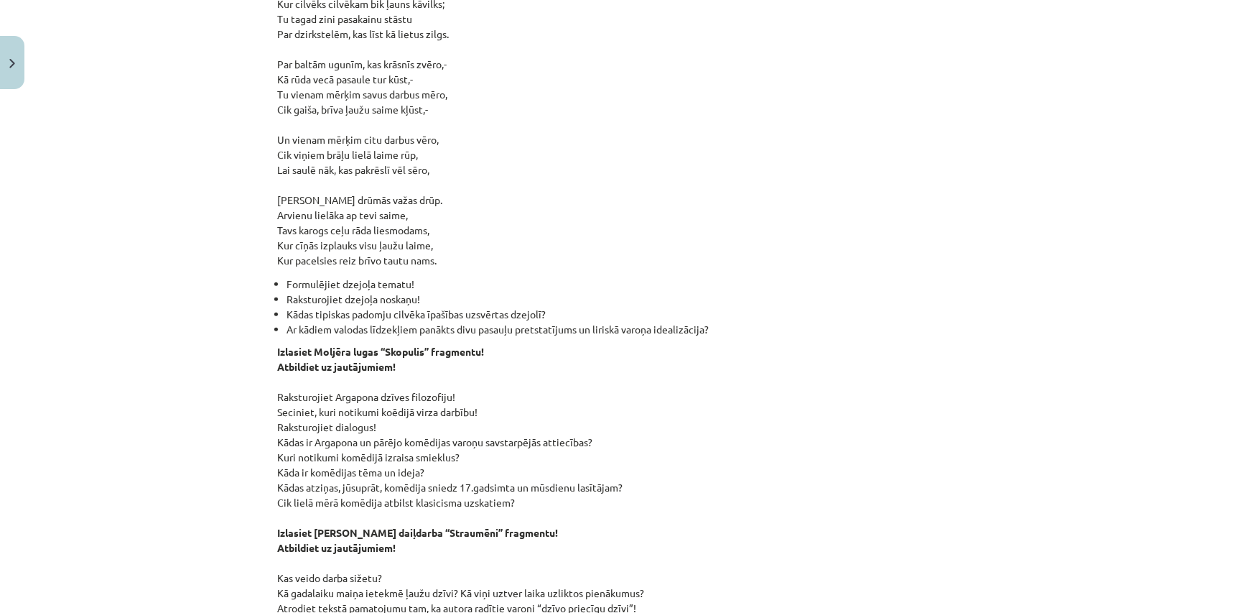
scroll to position [1878, 0]
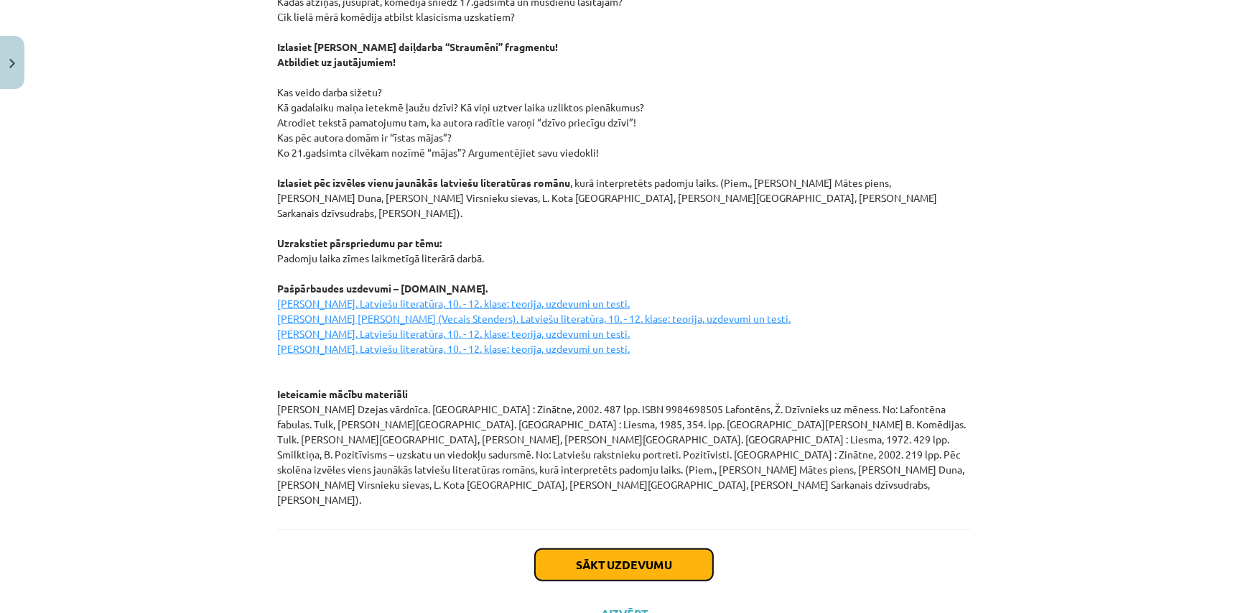
click at [641, 549] on button "Sākt uzdevumu" at bounding box center [624, 565] width 178 height 32
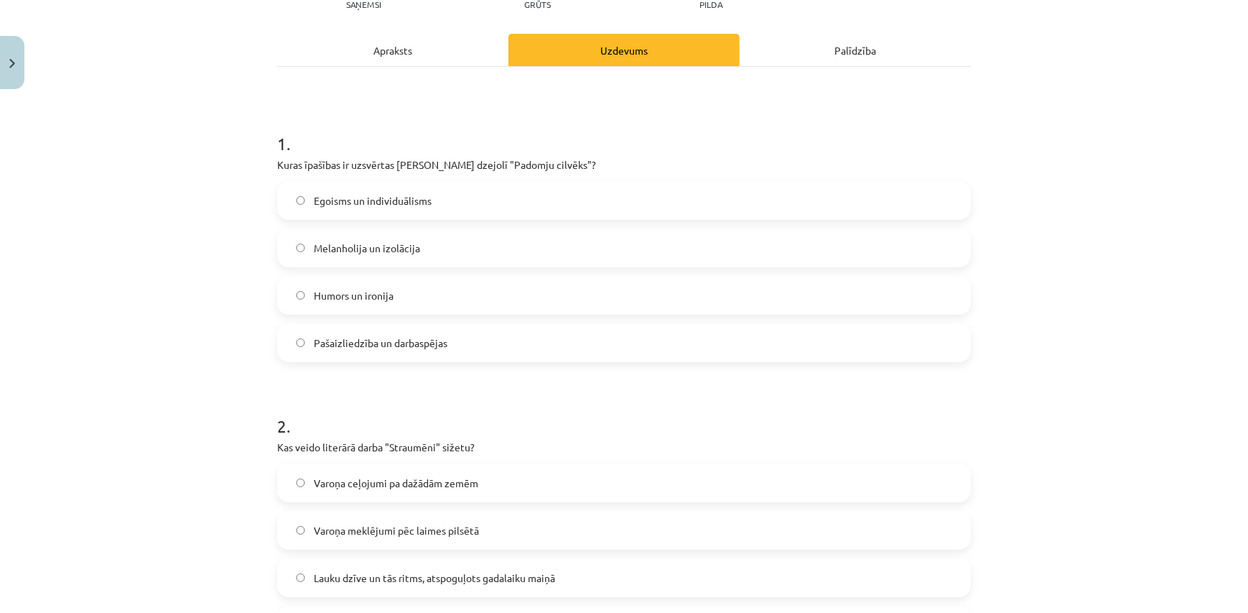
scroll to position [0, 0]
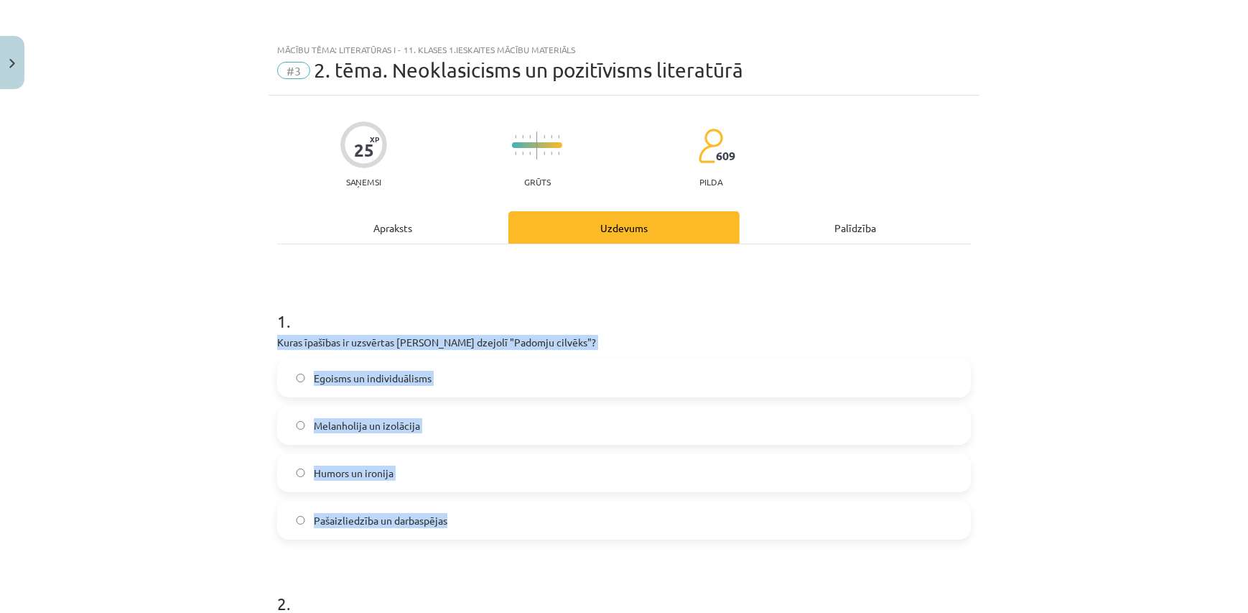
drag, startPoint x: 263, startPoint y: 343, endPoint x: 465, endPoint y: 524, distance: 271.6
click at [465, 524] on div "Mācību tēma: Literatūras i - 11. klases 1.ieskaites mācību materiāls #3 2. tēma…" at bounding box center [624, 306] width 1248 height 613
click at [437, 514] on span "Pašaizliedzība un darbaspējas" at bounding box center [381, 520] width 134 height 15
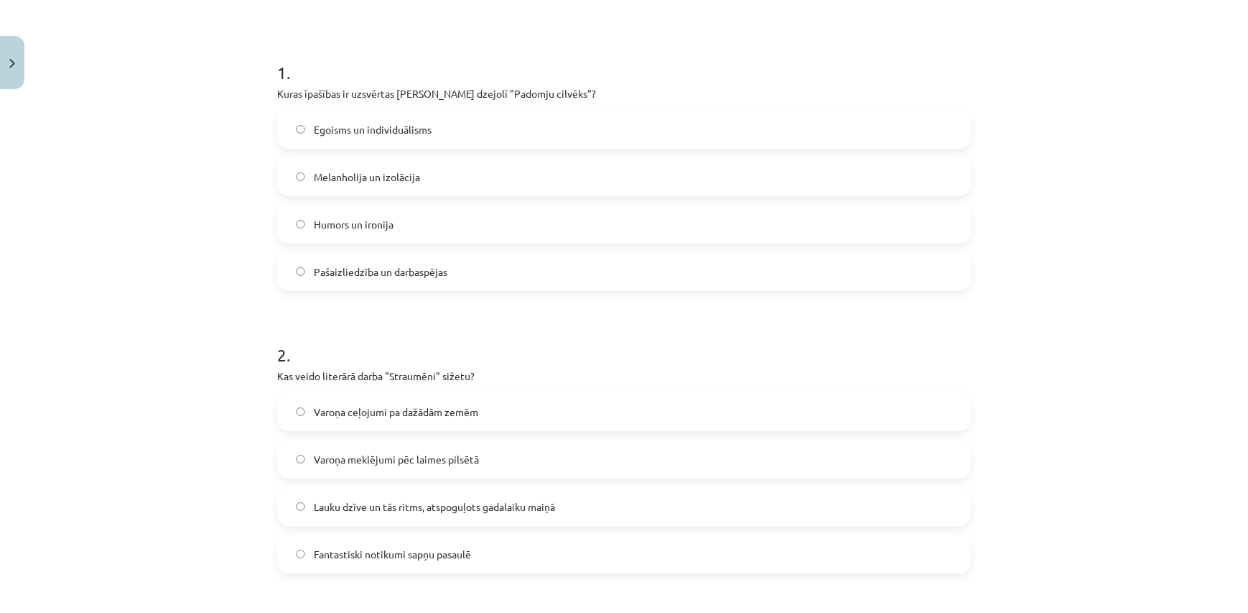
scroll to position [435, 0]
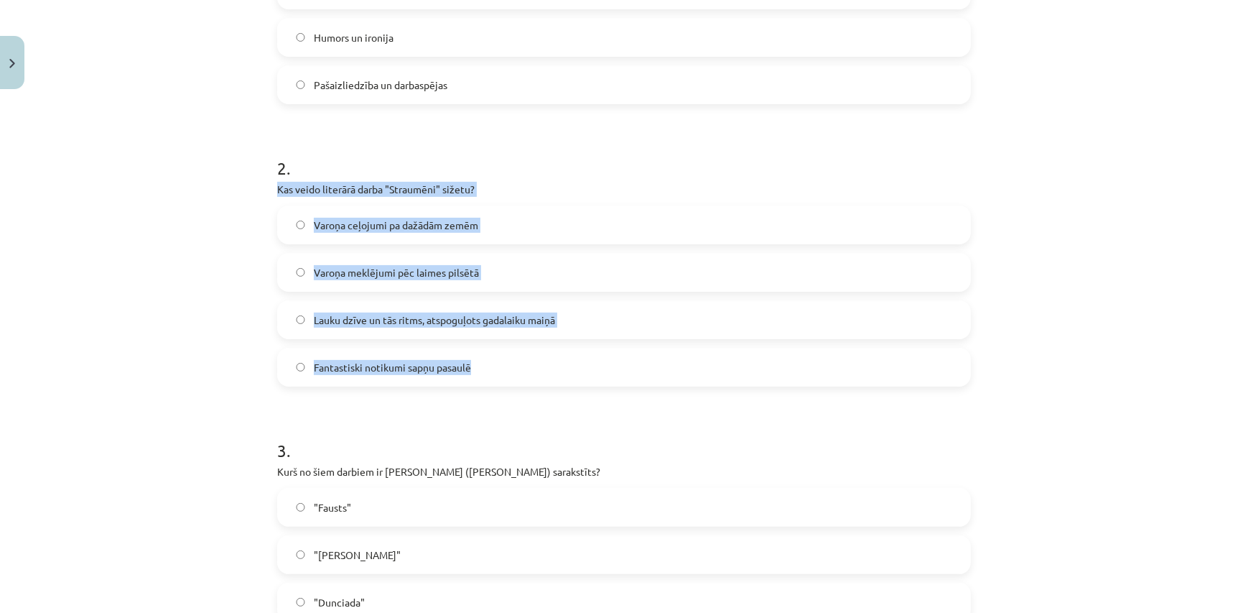
drag, startPoint x: 265, startPoint y: 187, endPoint x: 545, endPoint y: 368, distance: 333.5
click at [545, 368] on div "Mācību tēma: Literatūras i - 11. klases 1.ieskaites mācību materiāls #3 2. tēma…" at bounding box center [624, 306] width 1248 height 613
click at [434, 319] on span "Lauku dzīve un tās ritms, atspoguļots gadalaiku maiņā" at bounding box center [434, 319] width 241 height 15
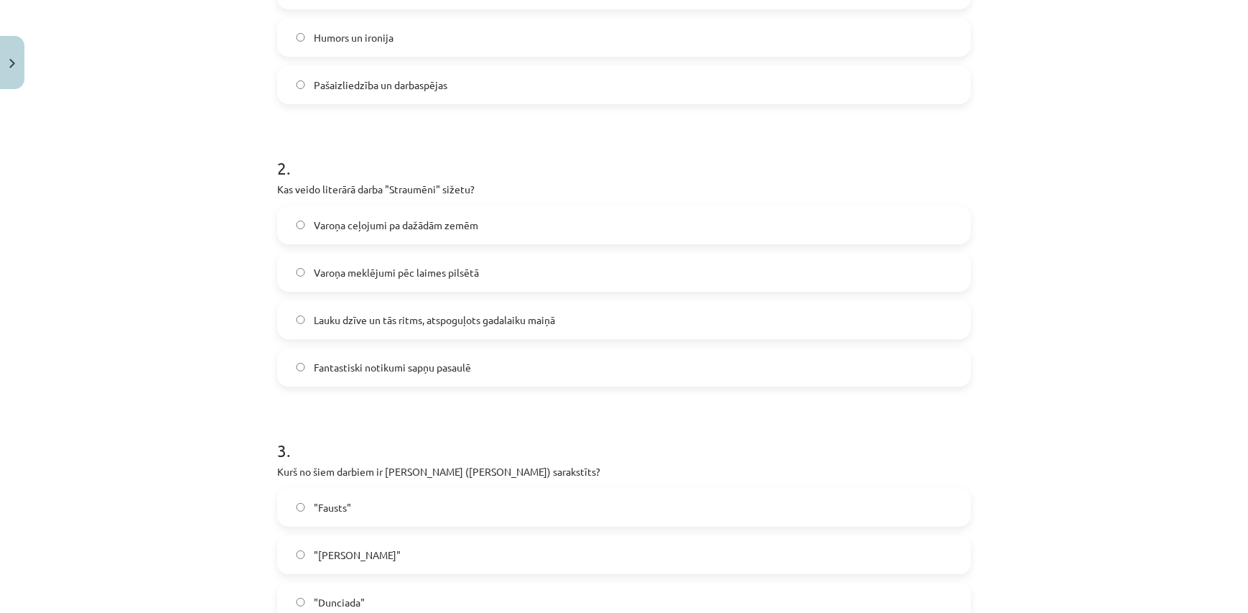
scroll to position [783, 0]
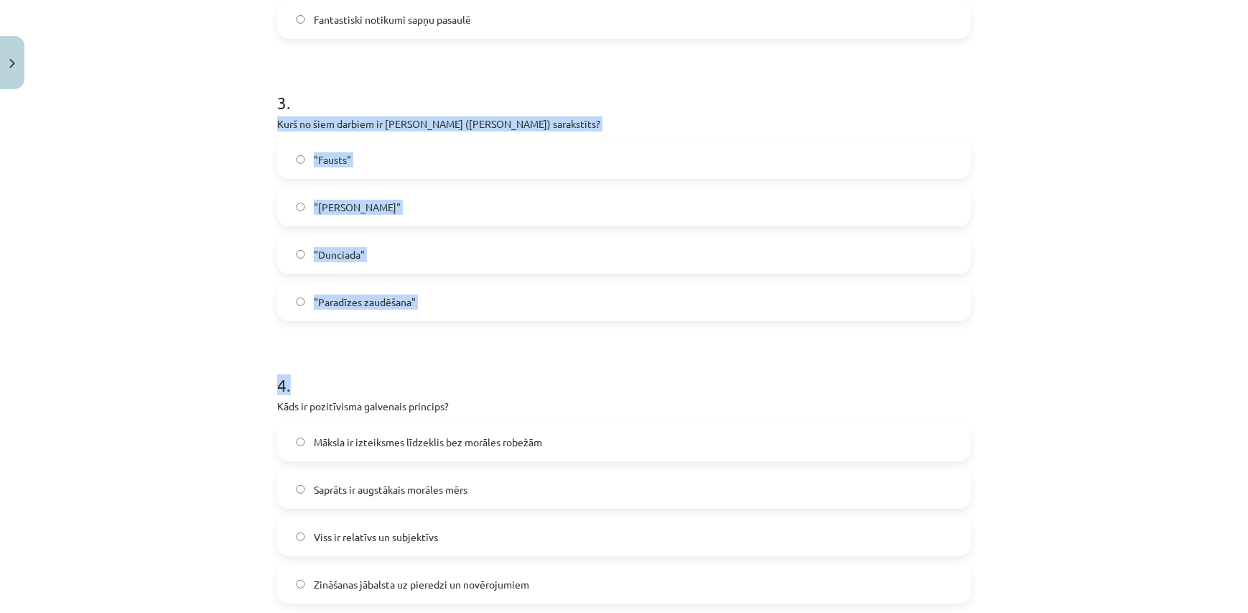
drag, startPoint x: 269, startPoint y: 122, endPoint x: 438, endPoint y: 326, distance: 265.2
click at [438, 326] on div "25 XP Saņemsi Grūts 609 pilda Apraksts Uzdevums Palīdzība 1 . Kuras īpašības ir…" at bounding box center [624, 165] width 711 height 1704
click at [394, 256] on label ""Dunciada"" at bounding box center [624, 254] width 691 height 36
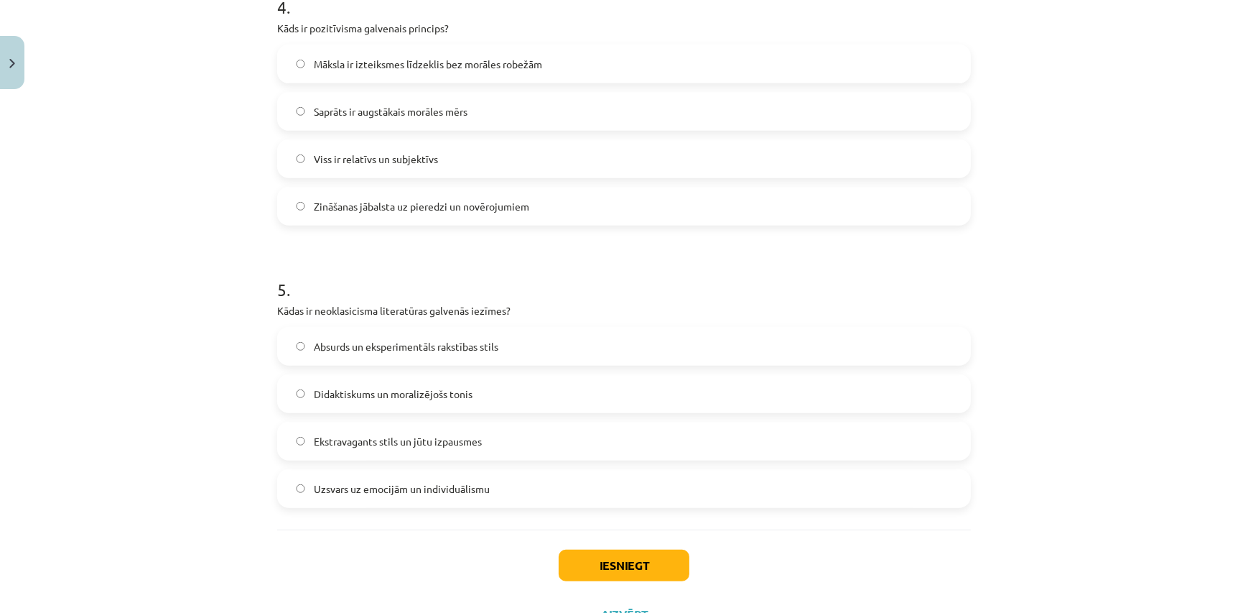
scroll to position [1131, 0]
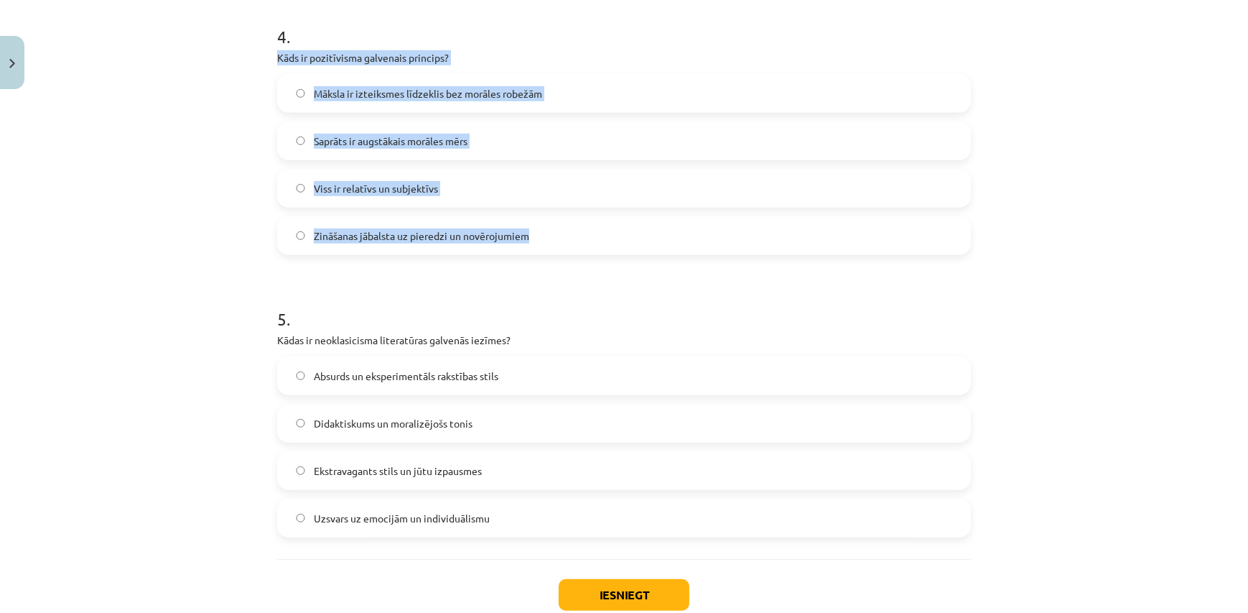
drag, startPoint x: 273, startPoint y: 57, endPoint x: 531, endPoint y: 249, distance: 321.9
click at [432, 241] on span "Zināšanas jābalsta uz pieredzi un novērojumiem" at bounding box center [421, 235] width 215 height 15
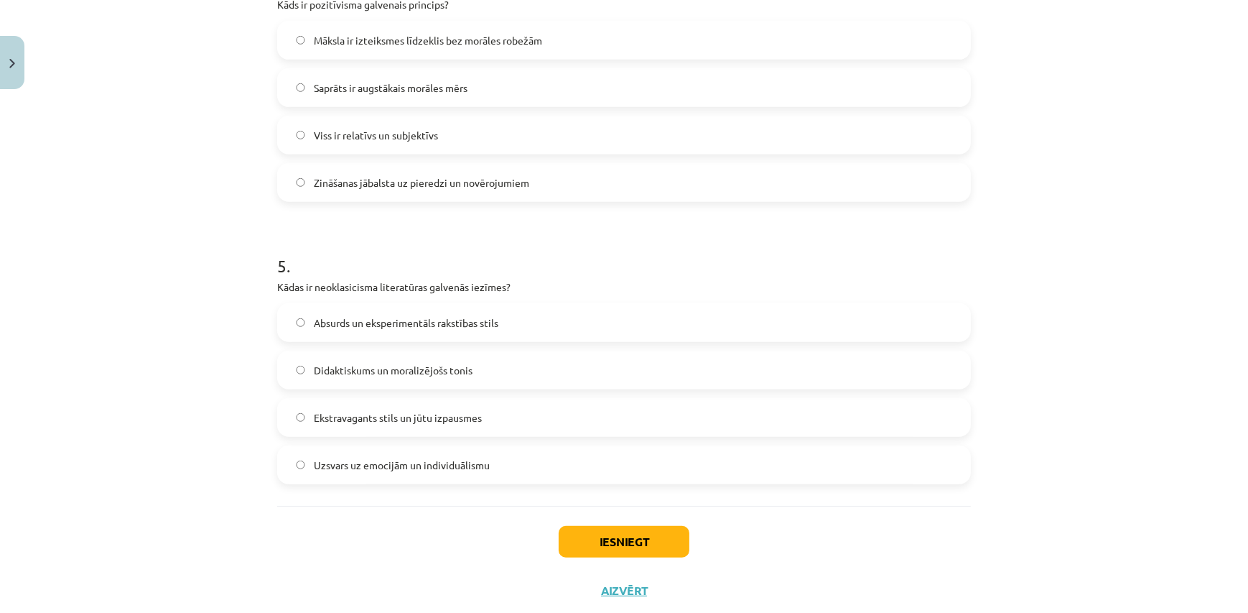
scroll to position [1222, 0]
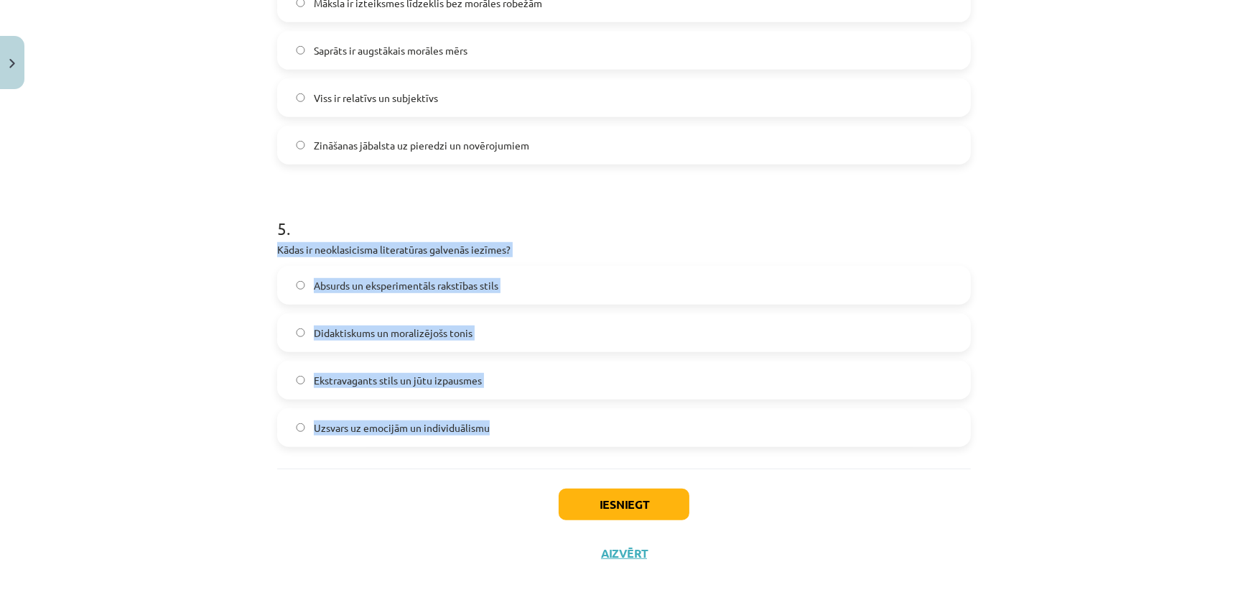
drag, startPoint x: 260, startPoint y: 249, endPoint x: 539, endPoint y: 434, distance: 335.3
click at [565, 435] on div "Mācību tēma: Literatūras i - 11. klases 1.ieskaites mācību materiāls #3 2. tēma…" at bounding box center [624, 306] width 1248 height 613
click at [472, 333] on label "Didaktiskums un moralizējošs tonis" at bounding box center [624, 333] width 691 height 36
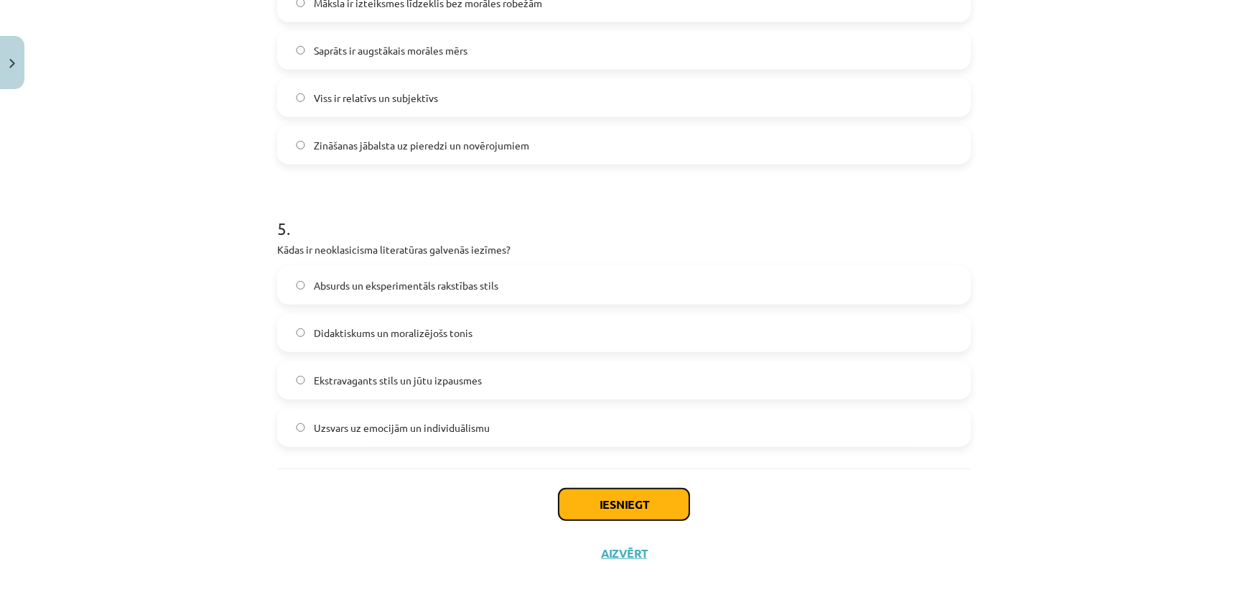
click at [634, 511] on button "Iesniegt" at bounding box center [624, 504] width 131 height 32
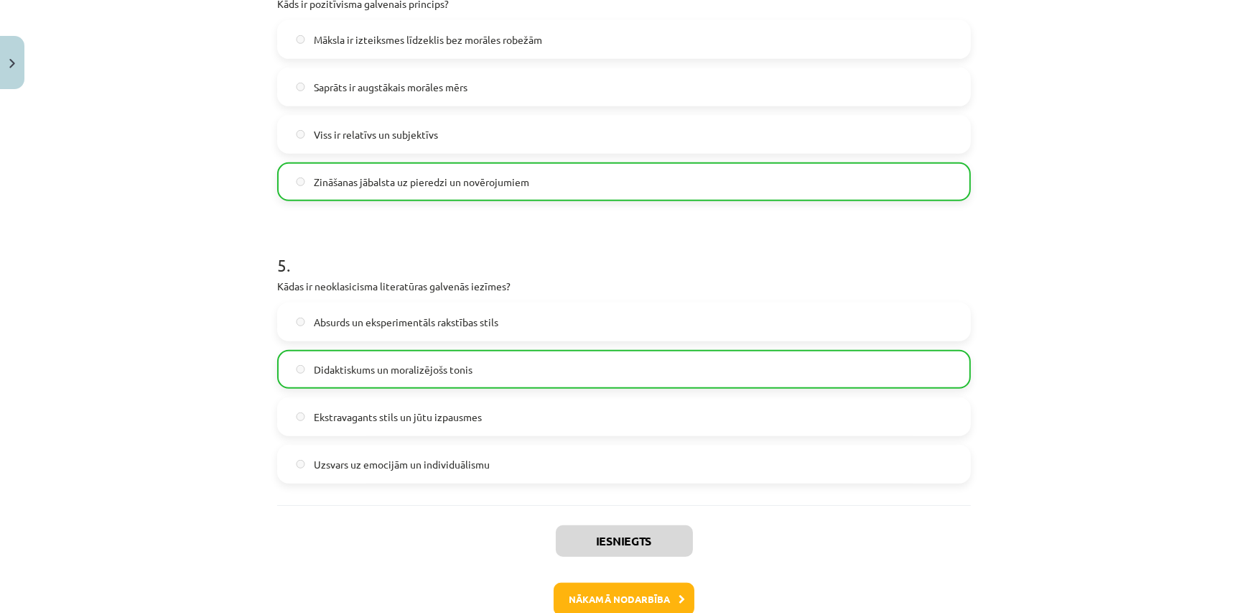
scroll to position [1267, 0]
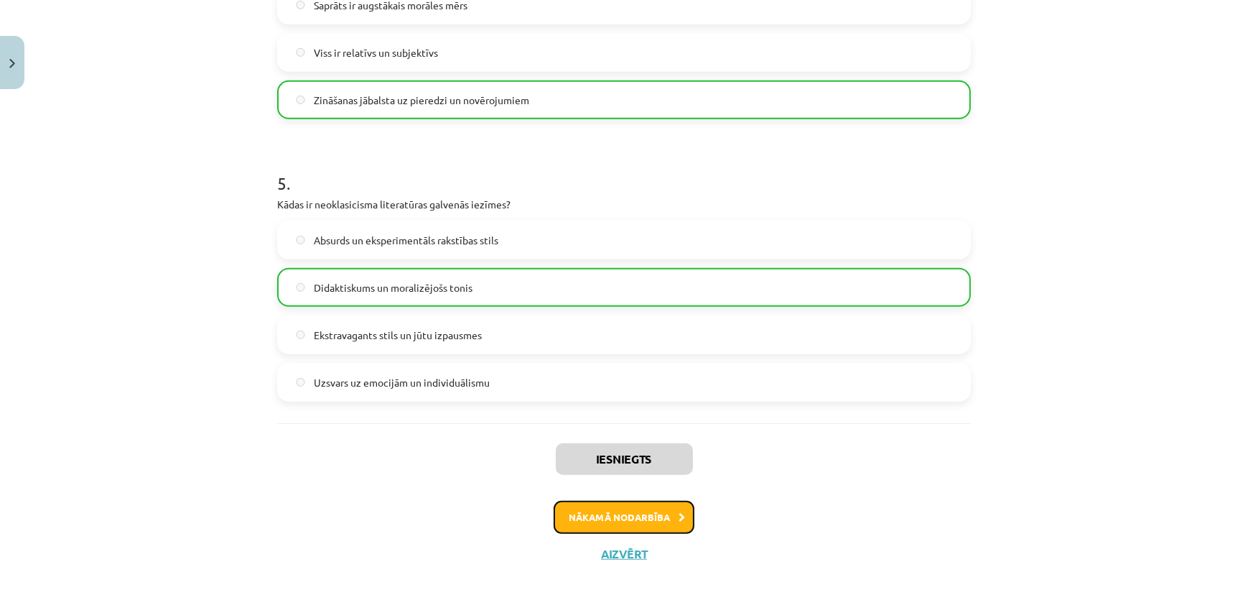
click at [679, 514] on icon at bounding box center [682, 517] width 6 height 9
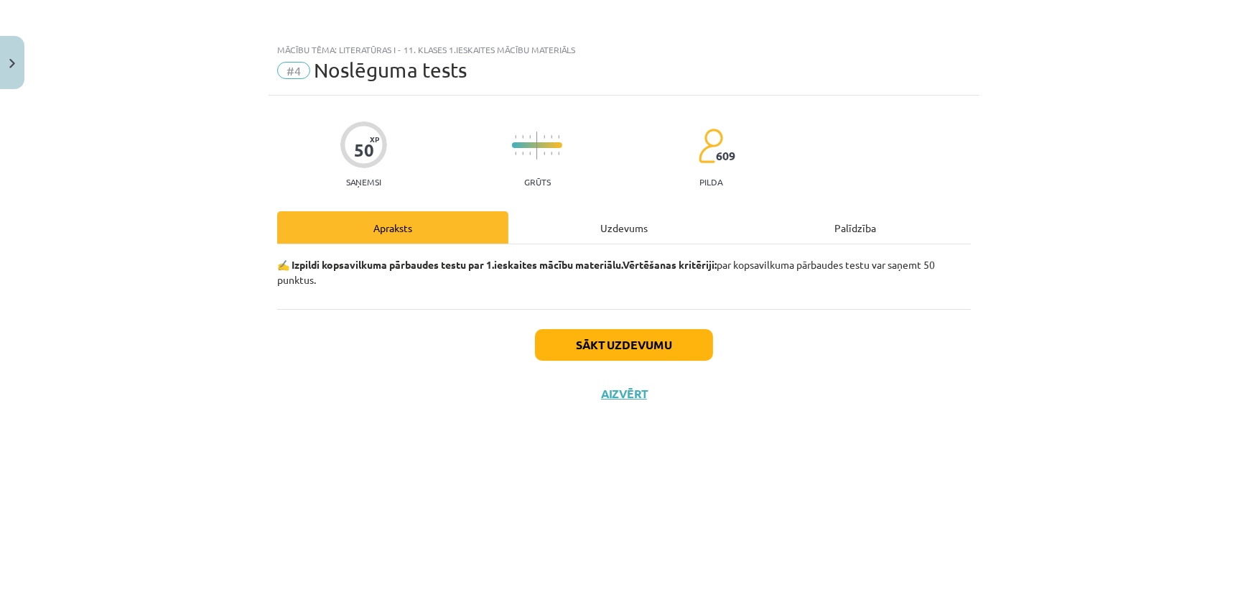
scroll to position [0, 0]
click at [650, 351] on button "Sākt uzdevumu" at bounding box center [624, 345] width 178 height 32
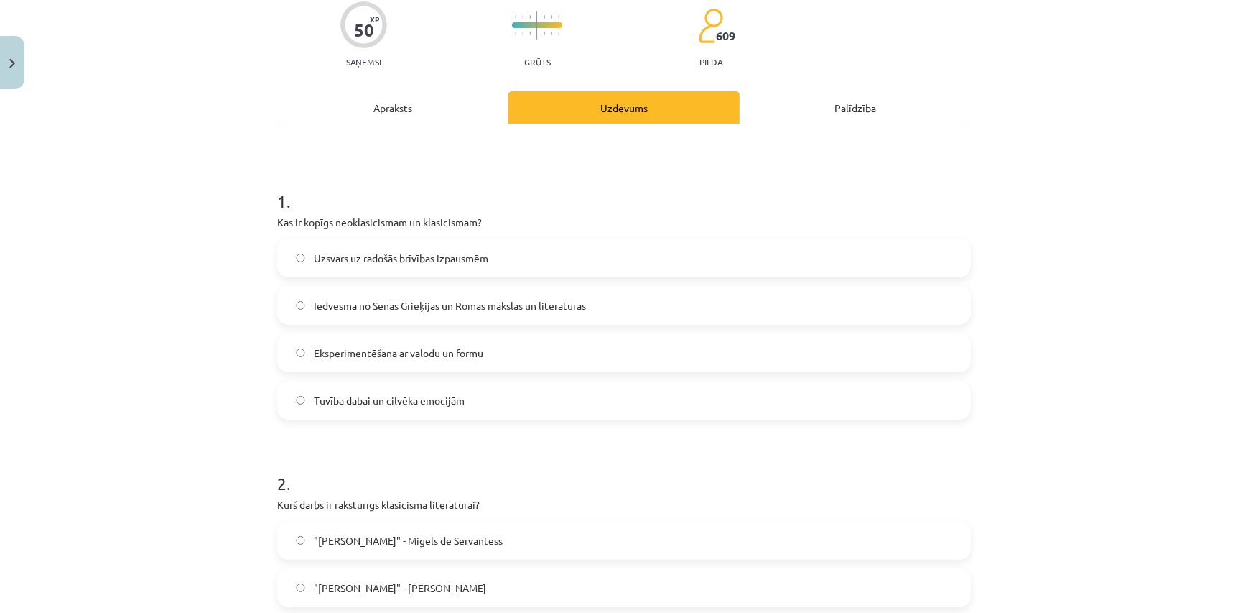
scroll to position [174, 0]
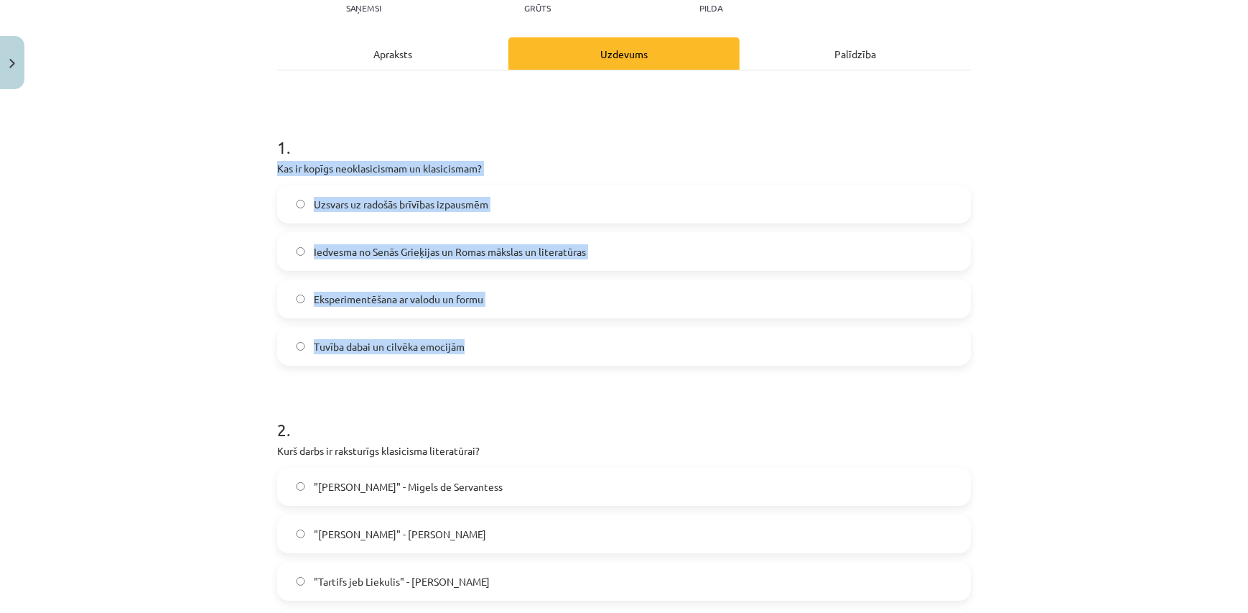
drag, startPoint x: 263, startPoint y: 170, endPoint x: 473, endPoint y: 347, distance: 274.2
click at [473, 347] on div "Mācību tēma: Literatūras i - 11. klases 1.ieskaites mācību materiāls #4 Noslēgu…" at bounding box center [624, 306] width 1248 height 613
drag, startPoint x: 471, startPoint y: 253, endPoint x: 465, endPoint y: 261, distance: 10.2
click at [470, 254] on span "Iedvesma no Senās Grieķijas un Romas mākslas un literatūras" at bounding box center [450, 251] width 272 height 15
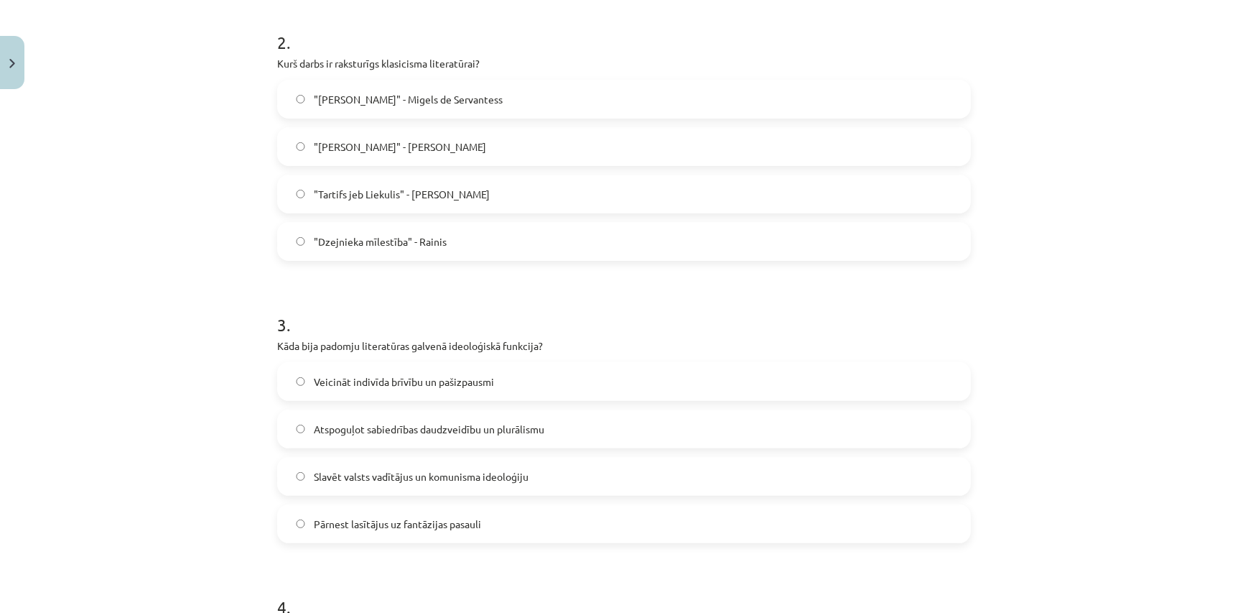
scroll to position [522, 0]
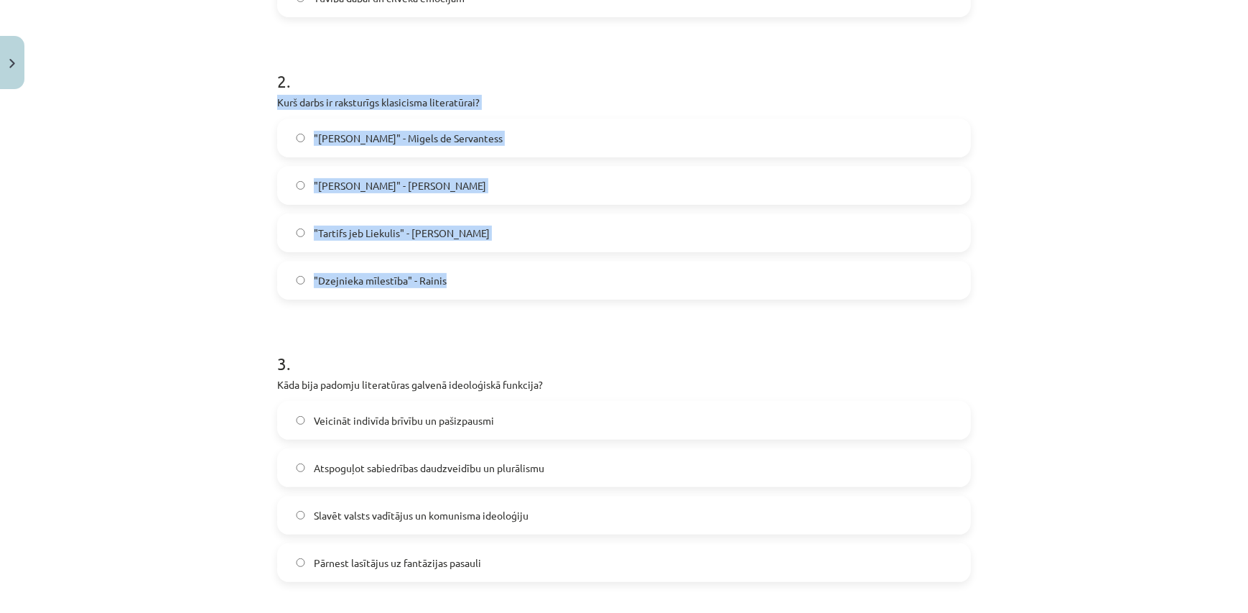
drag, startPoint x: 271, startPoint y: 105, endPoint x: 450, endPoint y: 292, distance: 258.1
click at [462, 231] on span ""Tartifs jeb Liekulis" - Žans Batists Moljērs" at bounding box center [402, 233] width 176 height 15
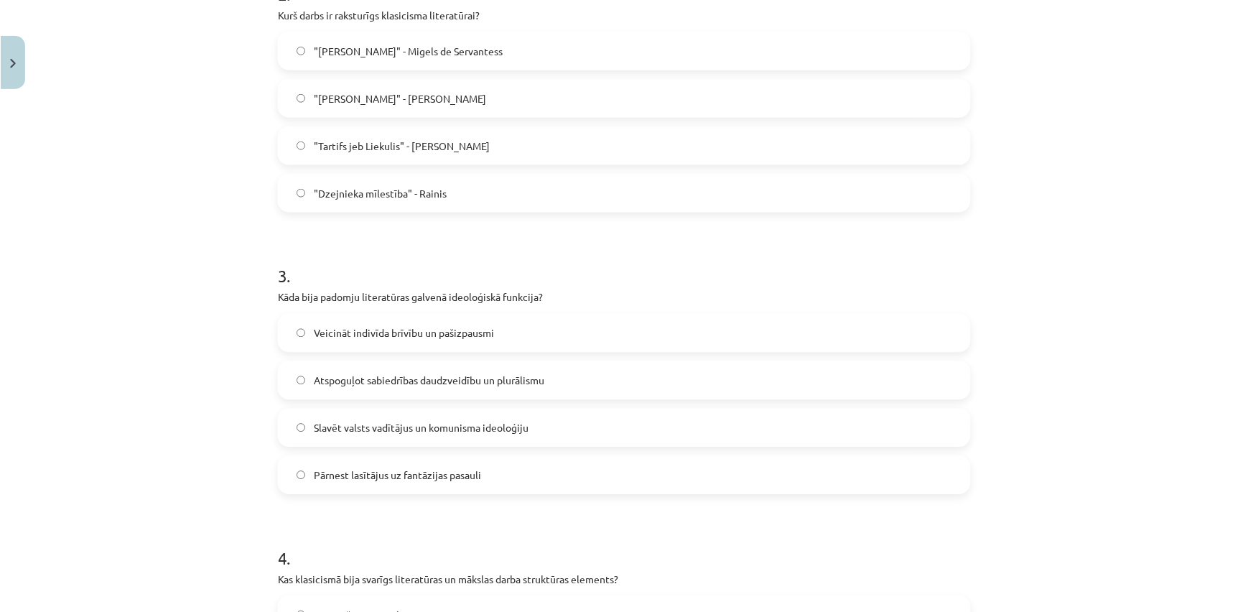
scroll to position [697, 0]
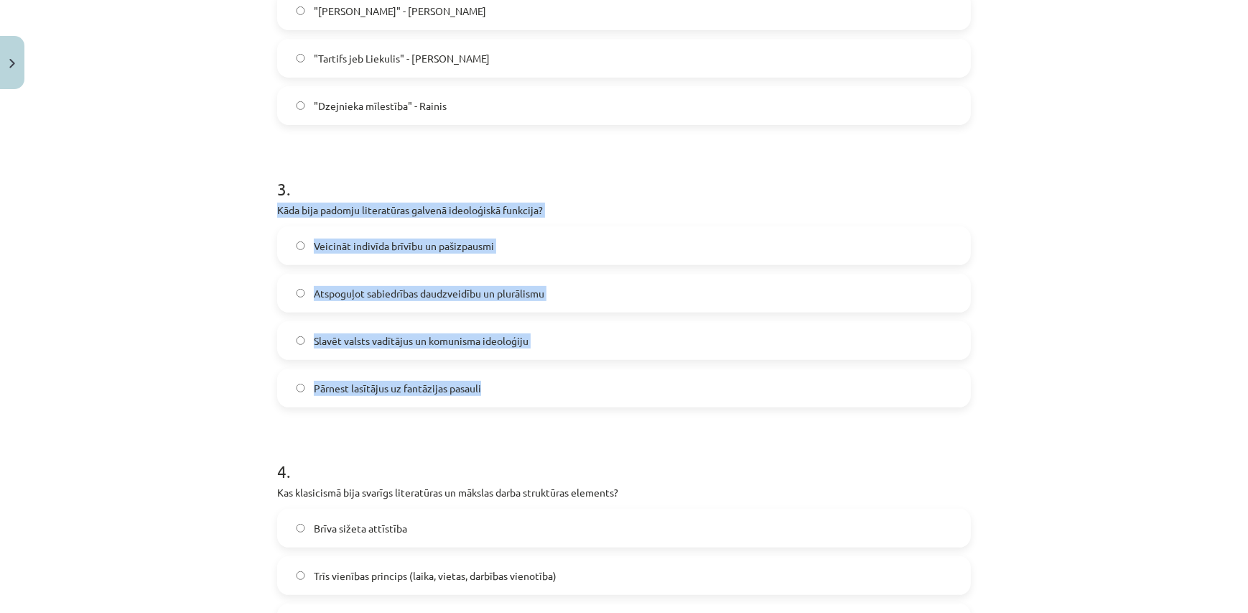
drag, startPoint x: 267, startPoint y: 207, endPoint x: 515, endPoint y: 397, distance: 312.5
click at [472, 337] on span "Slavēt valsts vadītājus un komunisma ideoloģiju" at bounding box center [421, 340] width 215 height 15
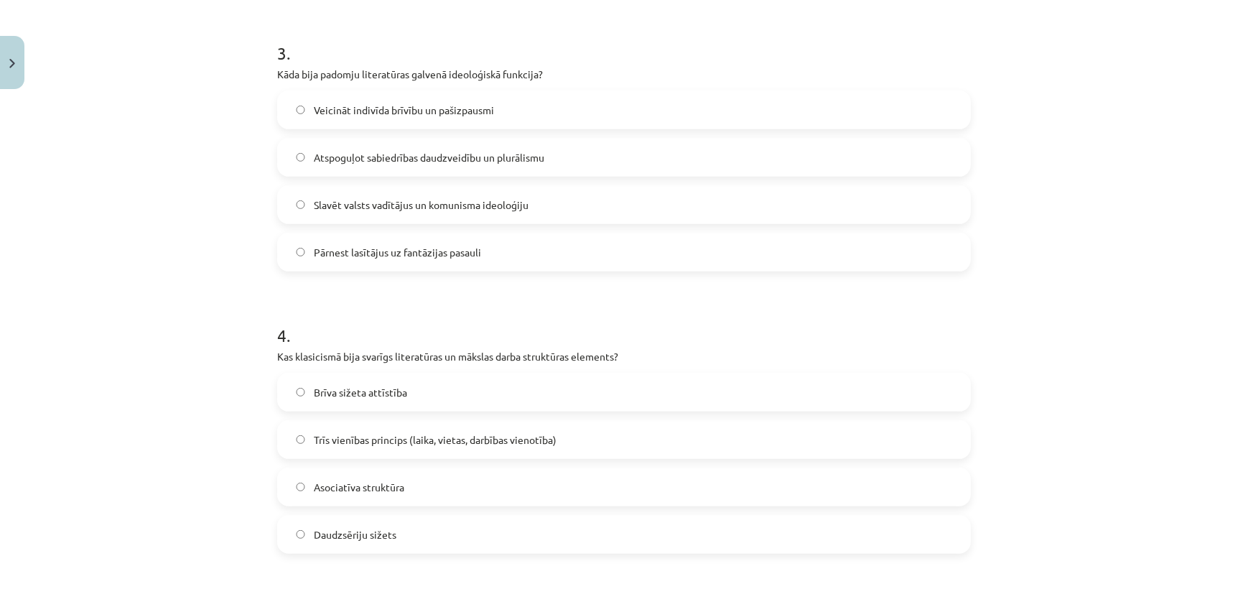
scroll to position [1044, 0]
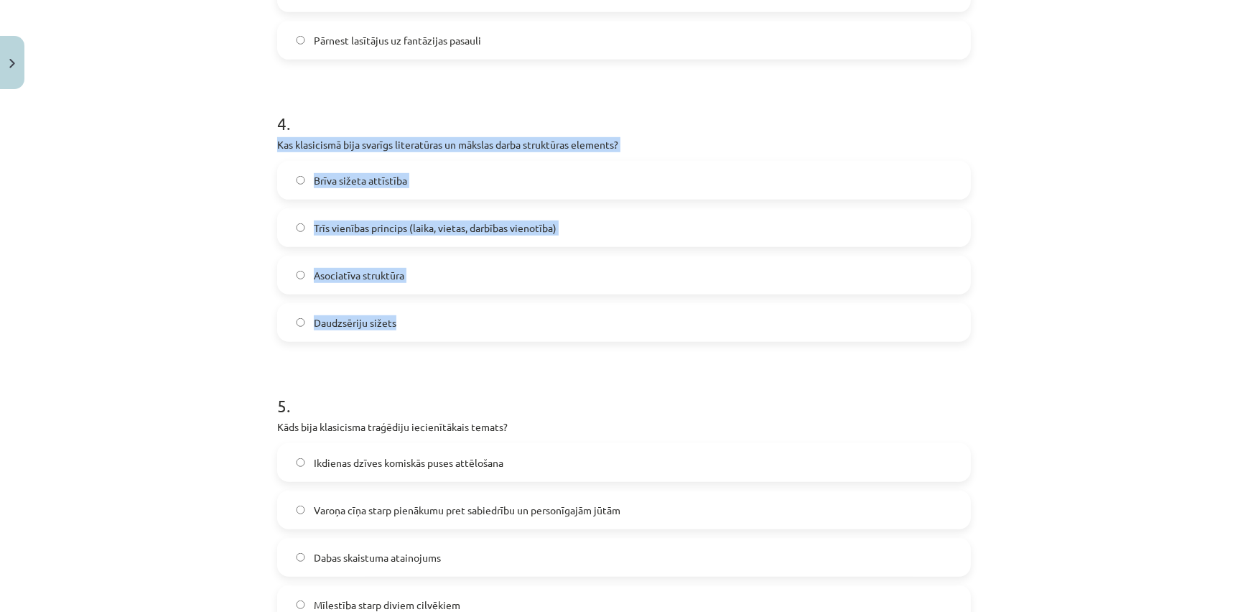
drag, startPoint x: 258, startPoint y: 141, endPoint x: 478, endPoint y: 317, distance: 281.1
click at [478, 317] on div "Mācību tēma: Literatūras i - 11. klases 1.ieskaites mācību materiāls #4 Noslēgu…" at bounding box center [624, 306] width 1248 height 612
click at [419, 223] on span "Trīs vienības princips (laika, vietas, darbības vienotība)" at bounding box center [435, 227] width 243 height 15
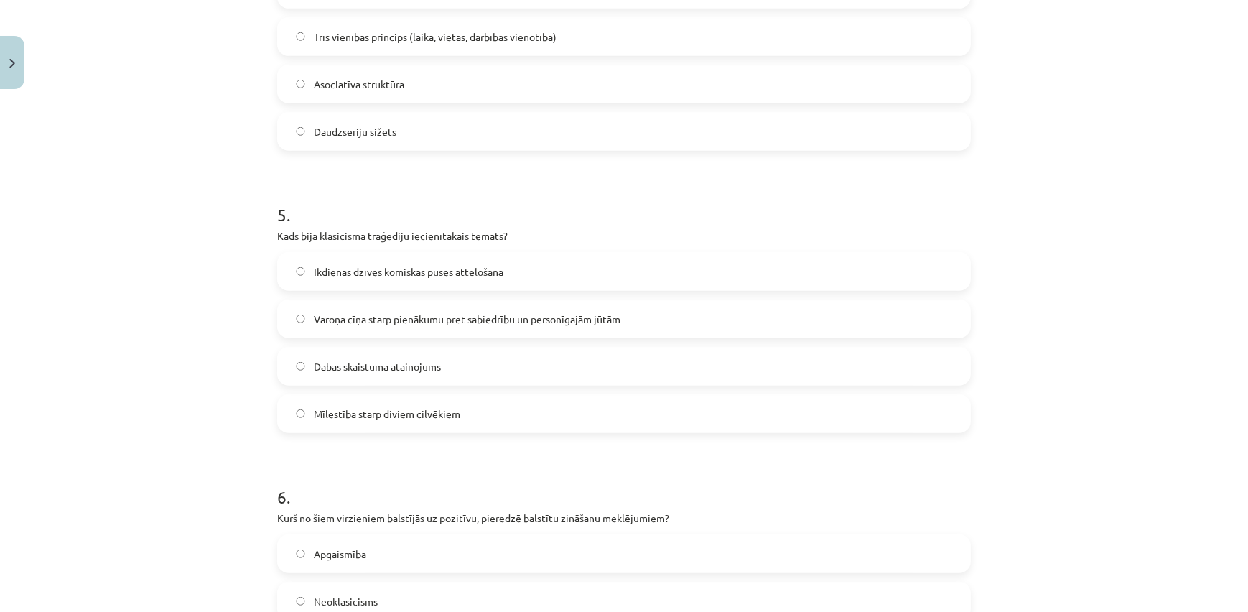
scroll to position [1306, 0]
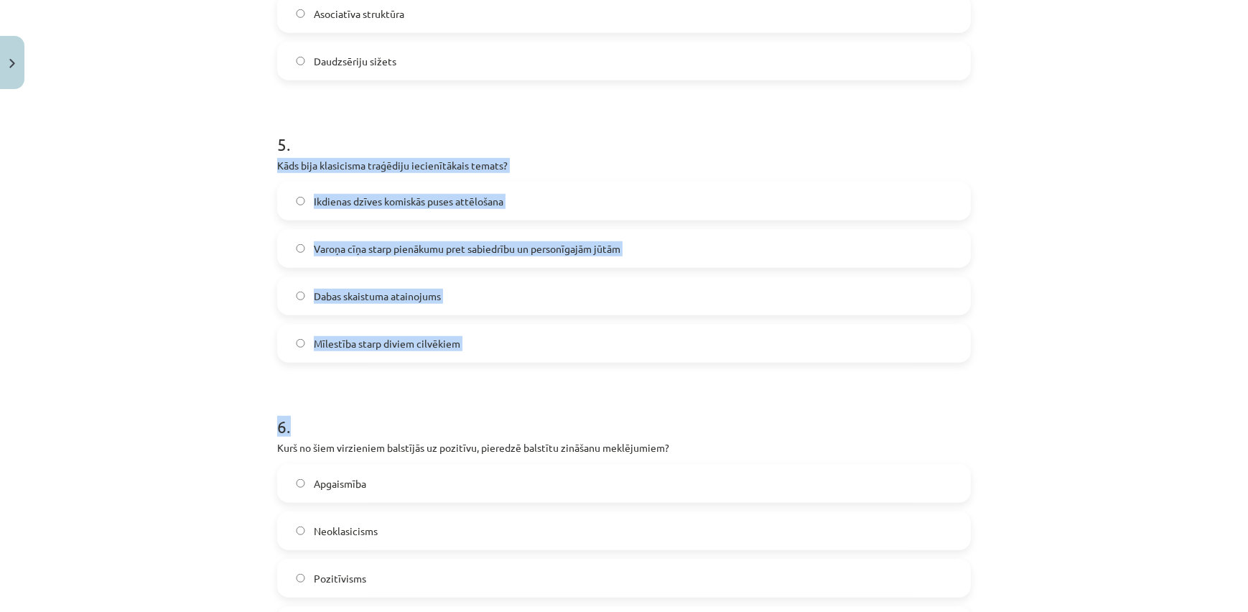
drag, startPoint x: 270, startPoint y: 165, endPoint x: 481, endPoint y: 368, distance: 292.6
click at [481, 368] on div "50 XP Saņemsi Grūts 609 pilda Apraksts Uzdevums Palīdzība 1 . Kas ir kopīgs neo…" at bounding box center [624, 347] width 711 height 3115
click at [440, 357] on label "Mīlestība starp diviem cilvēkiem" at bounding box center [624, 343] width 691 height 36
drag, startPoint x: 263, startPoint y: 172, endPoint x: 460, endPoint y: 331, distance: 253.8
click at [460, 331] on div "Mācību tēma: Literatūras i - 11. klases 1.ieskaites mācību materiāls #4 Noslēgu…" at bounding box center [624, 306] width 1248 height 612
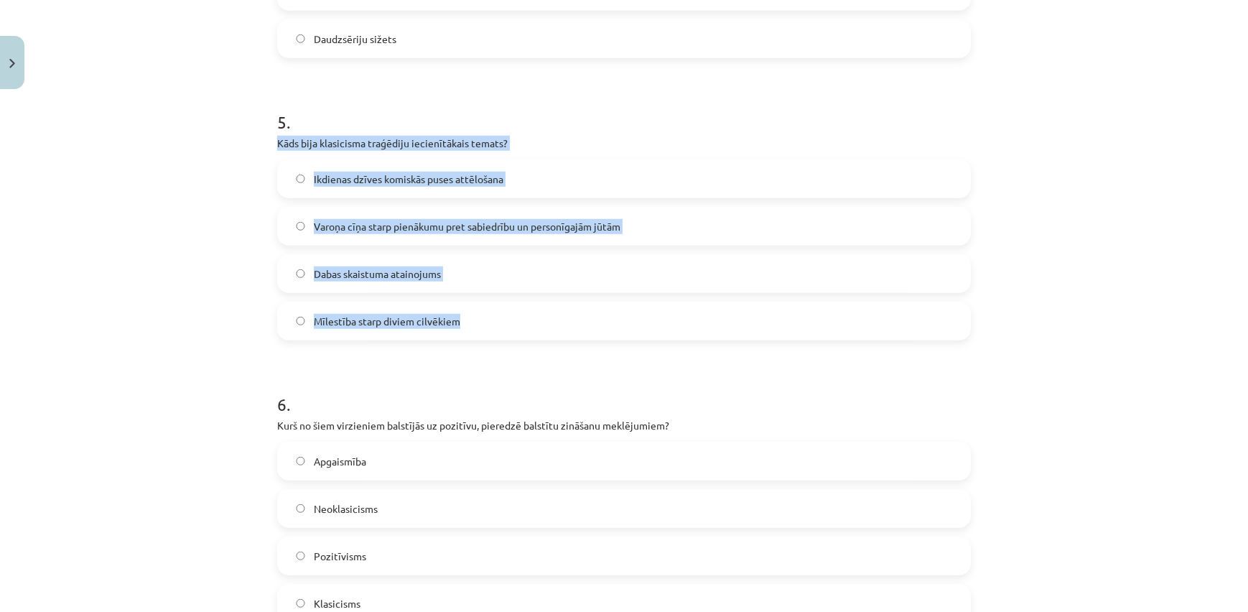
scroll to position [1241, 0]
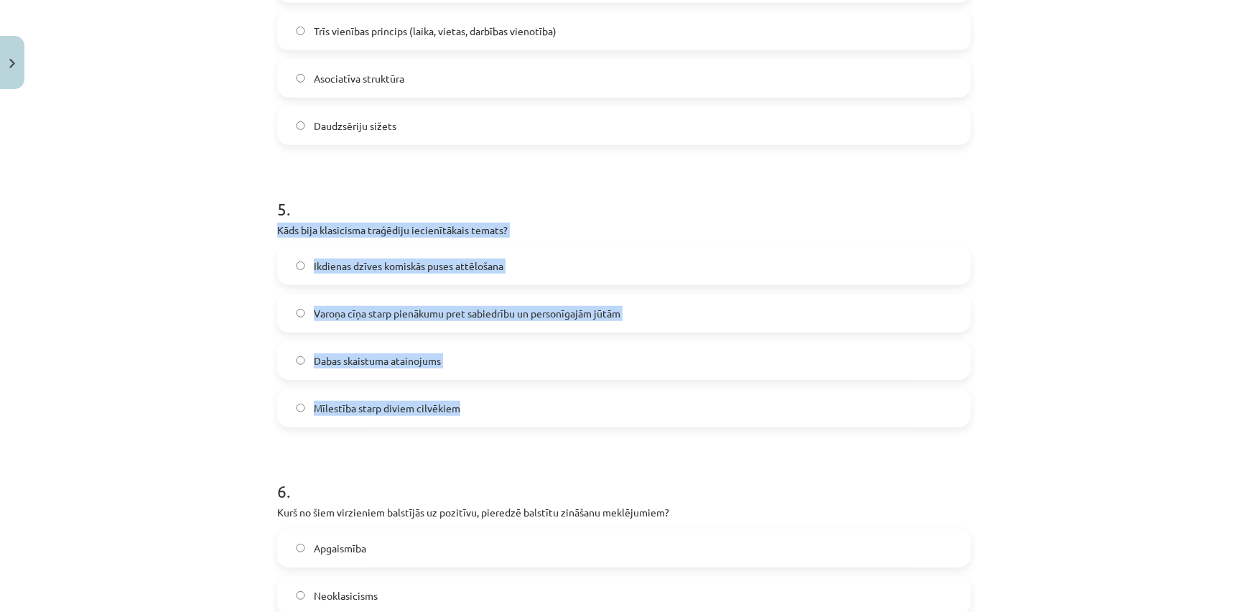
click at [460, 306] on span "Varoņa cīņa starp pienākumu pret sabiedrību un personīgajām jūtām" at bounding box center [467, 313] width 307 height 15
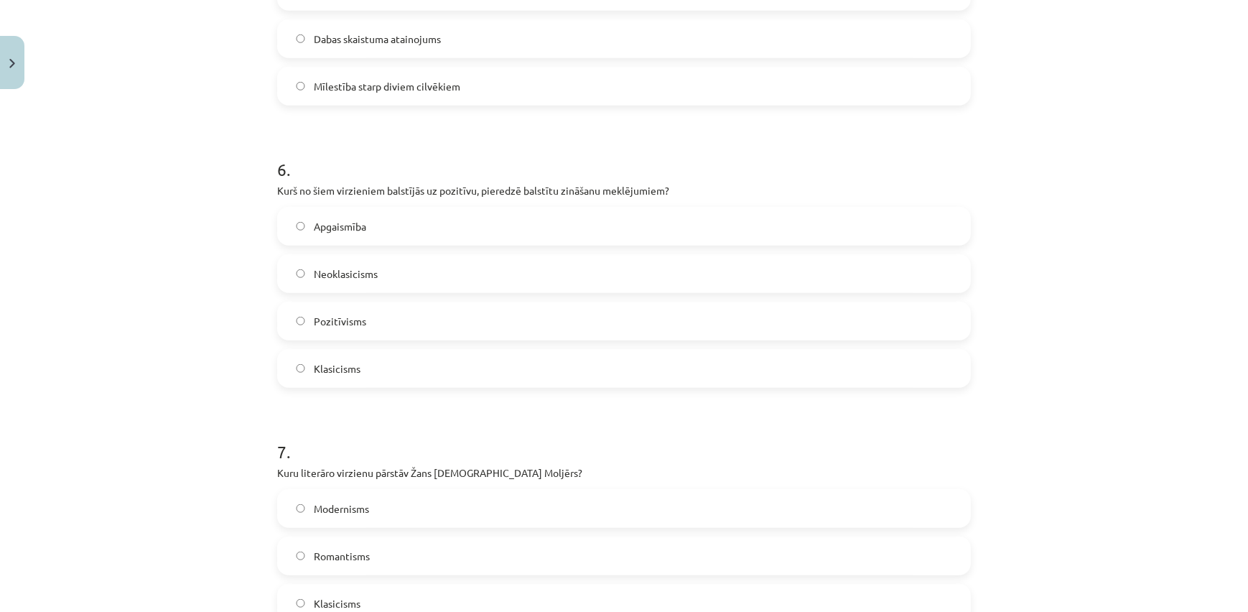
scroll to position [1589, 0]
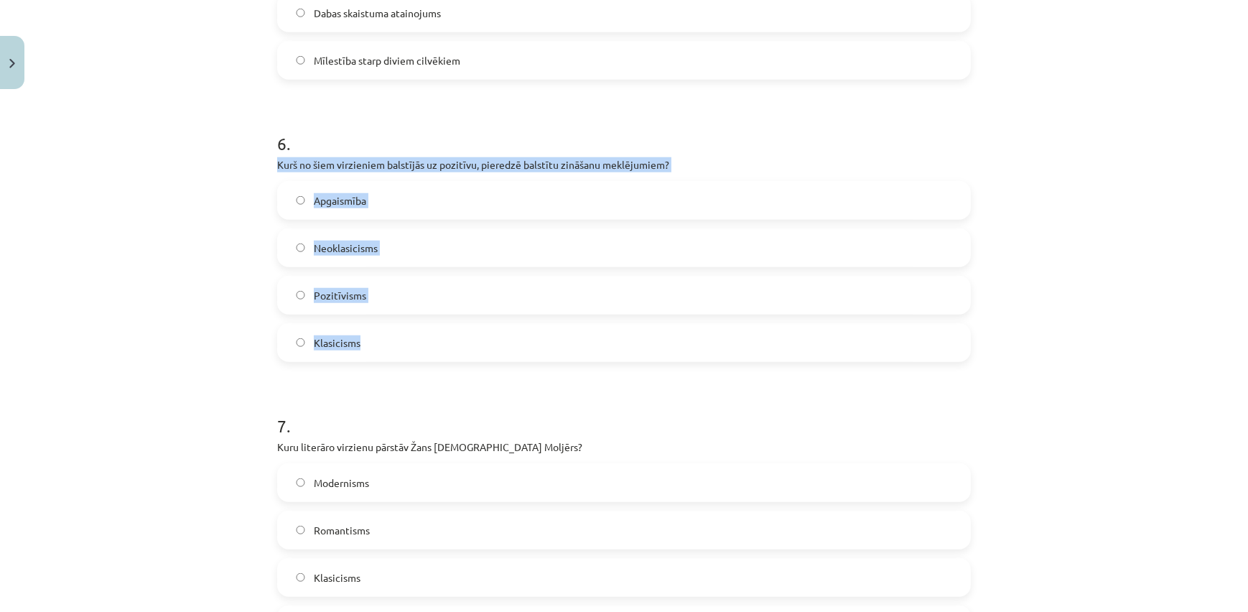
drag, startPoint x: 266, startPoint y: 163, endPoint x: 384, endPoint y: 335, distance: 208.8
click at [384, 335] on div "50 XP Saņemsi Grūts 609 pilda Apraksts Uzdevums Palīdzība 1 . Kas ir kopīgs neo…" at bounding box center [624, 64] width 711 height 3115
click at [374, 299] on label "Pozitīvisms" at bounding box center [624, 295] width 691 height 36
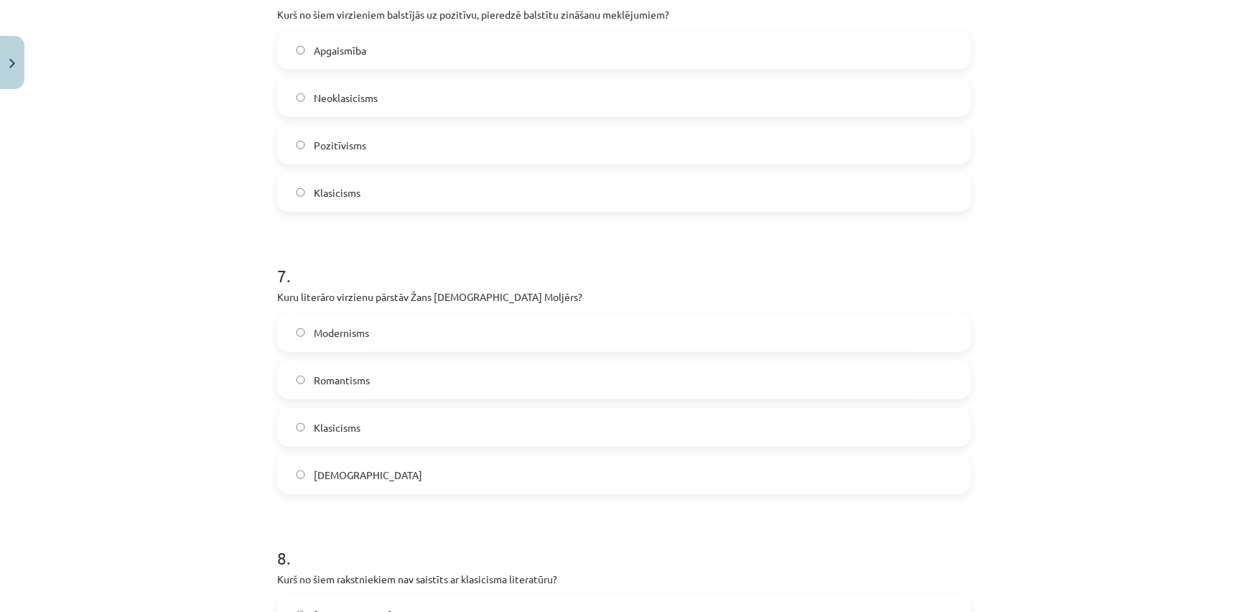
scroll to position [1850, 0]
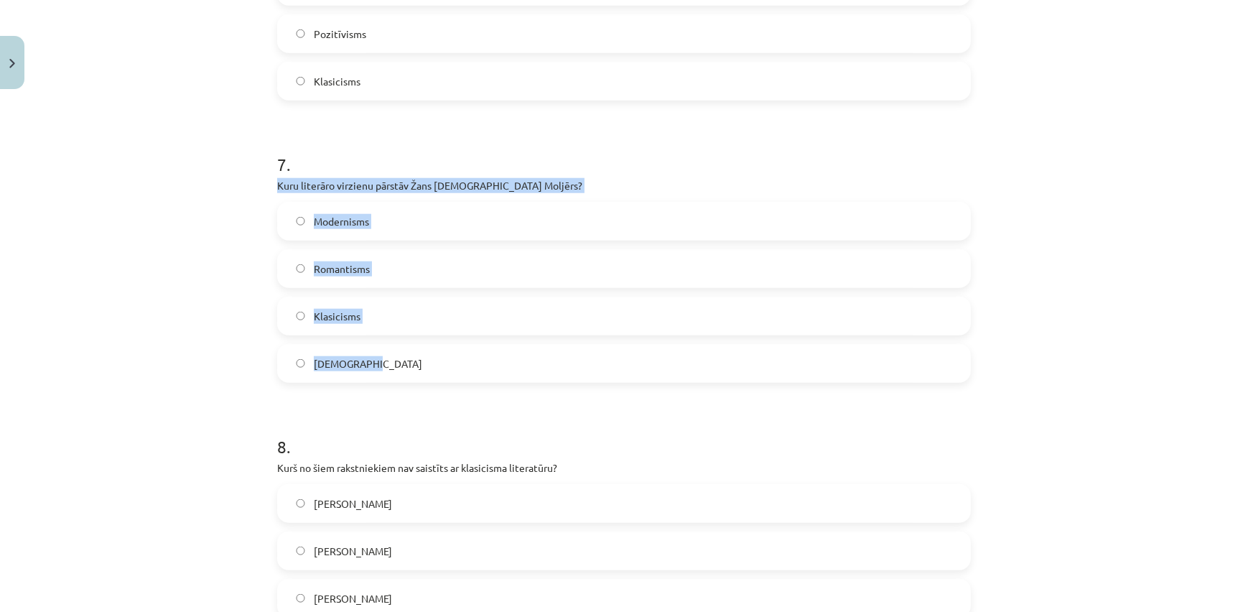
drag, startPoint x: 266, startPoint y: 185, endPoint x: 386, endPoint y: 344, distance: 198.5
click at [481, 308] on label "Klasicisms" at bounding box center [624, 316] width 691 height 36
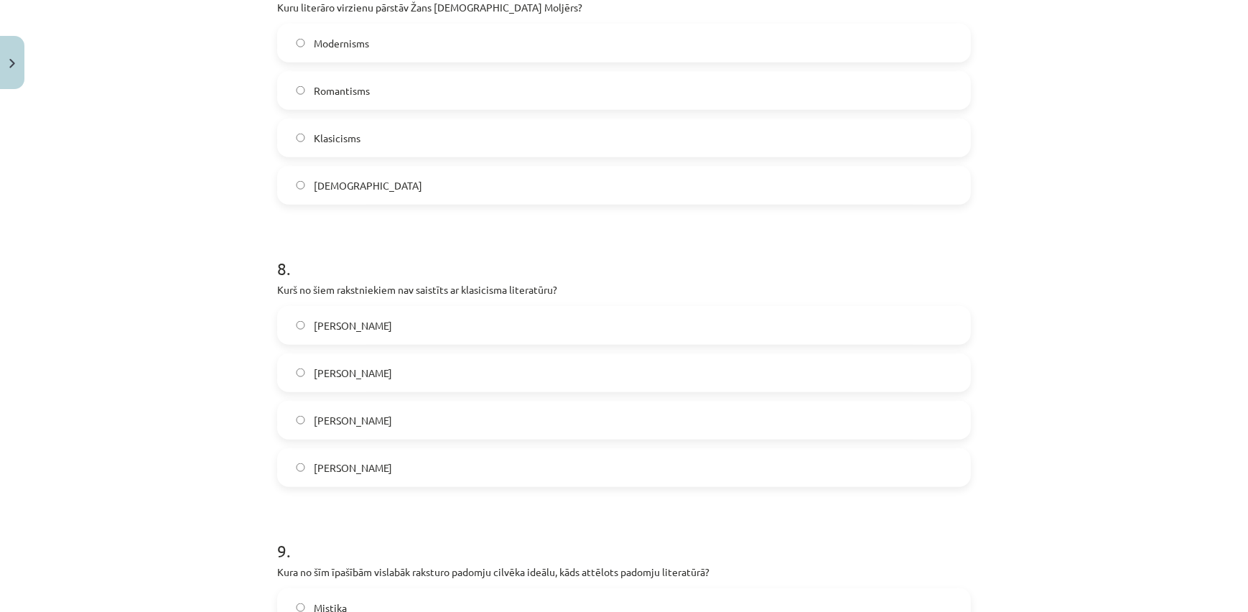
scroll to position [2198, 0]
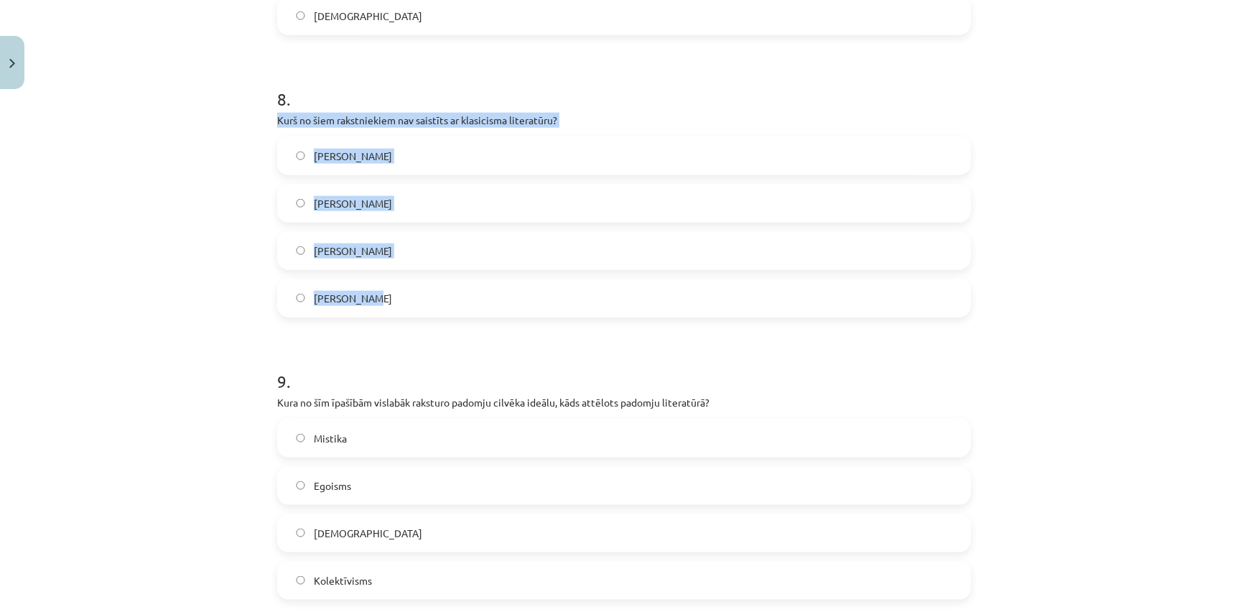
drag, startPoint x: 300, startPoint y: 131, endPoint x: 427, endPoint y: 297, distance: 209.5
click at [427, 297] on div "Mācību tēma: Literatūras i - 11. klases 1.ieskaites mācību materiāls #4 Noslēgu…" at bounding box center [624, 306] width 1248 height 612
click at [441, 307] on label "Vilis Lācis" at bounding box center [624, 298] width 691 height 36
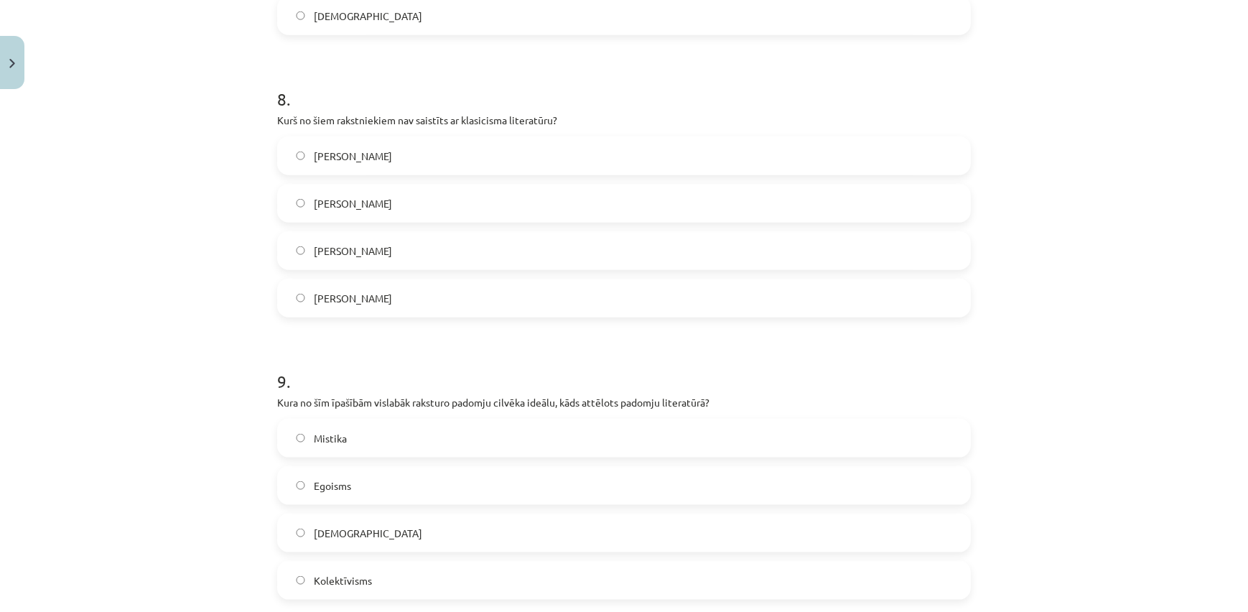
scroll to position [2547, 0]
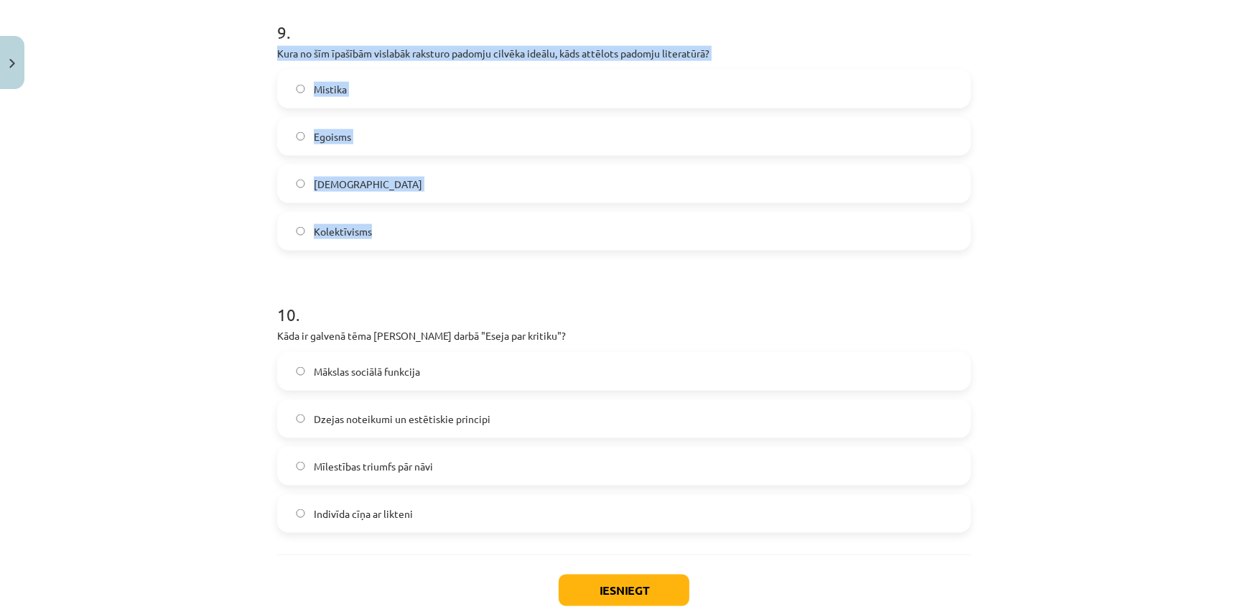
drag, startPoint x: 272, startPoint y: 50, endPoint x: 424, endPoint y: 216, distance: 225.7
click at [424, 216] on div "9 . Kura no šīm īpašībām vislabāk raksturo padomju cilvēka ideālu, kāds attēlot…" at bounding box center [624, 124] width 694 height 254
click at [418, 238] on label "Kolektīvisms" at bounding box center [624, 231] width 691 height 36
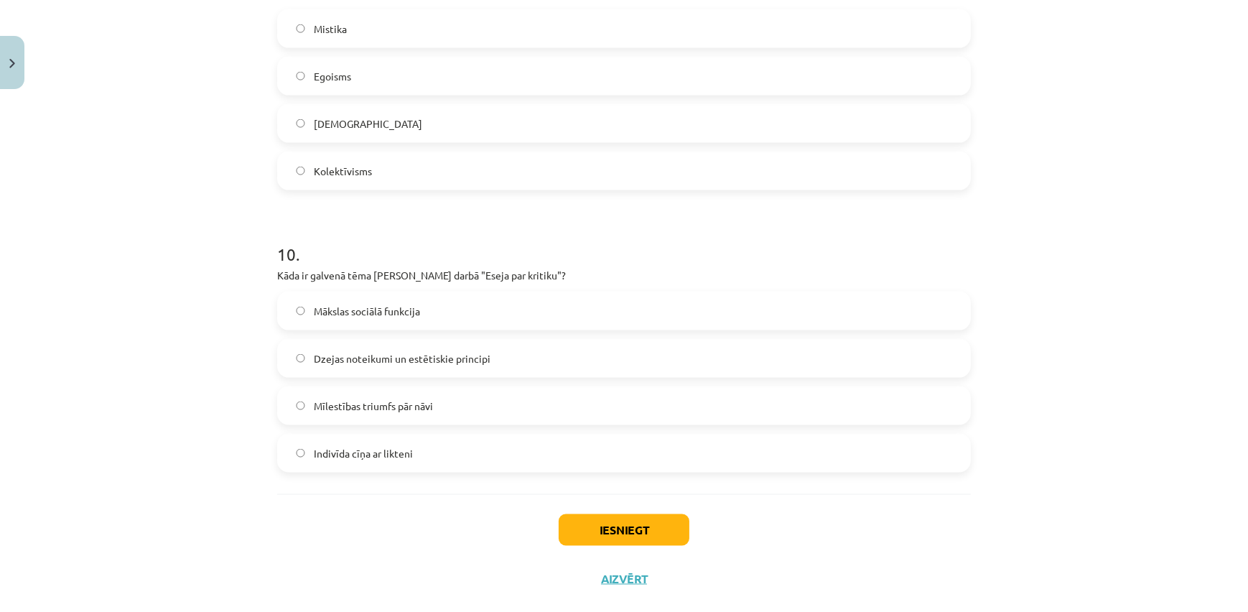
scroll to position [2634, 0]
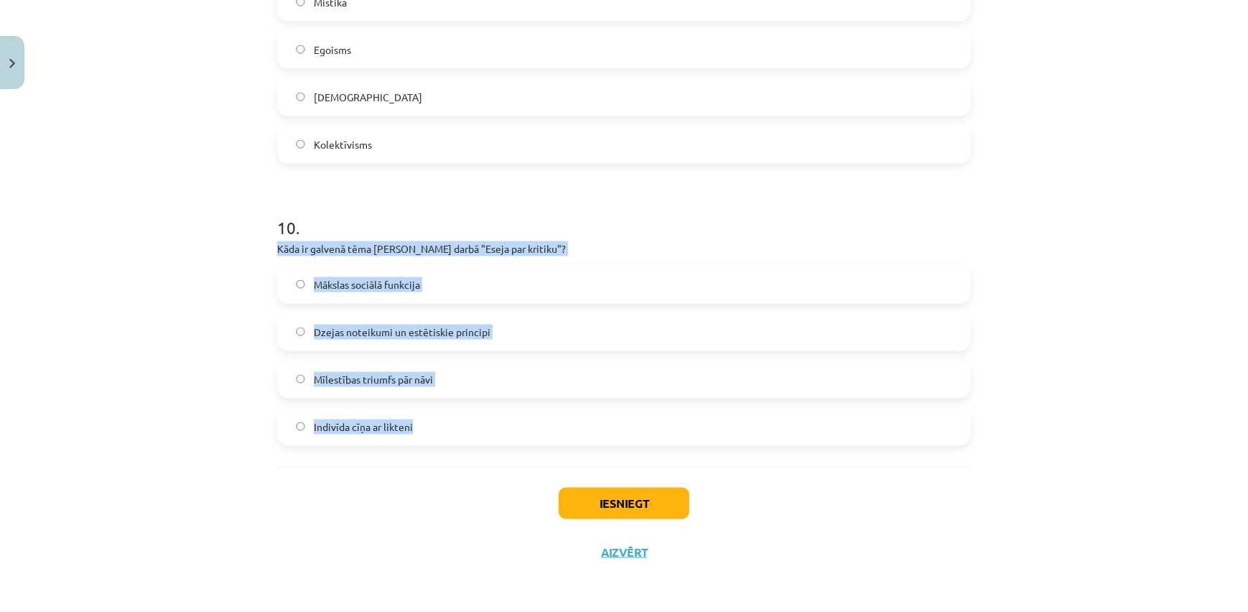
drag, startPoint x: 317, startPoint y: 259, endPoint x: 452, endPoint y: 412, distance: 203.6
click at [452, 412] on div "Mācību tēma: Literatūras i - 11. klases 1.ieskaites mācību materiāls #4 Noslēgu…" at bounding box center [624, 306] width 1248 height 612
click at [533, 328] on label "Dzejas noteikumi un estētiskie principi" at bounding box center [624, 332] width 691 height 36
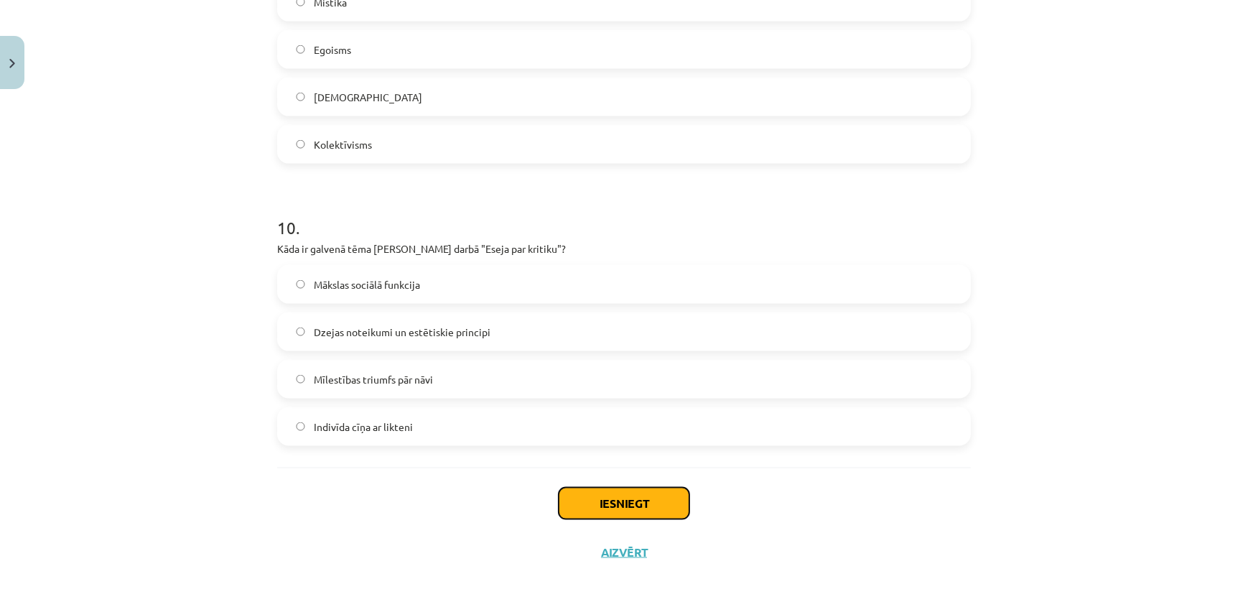
click at [655, 498] on button "Iesniegt" at bounding box center [624, 504] width 131 height 32
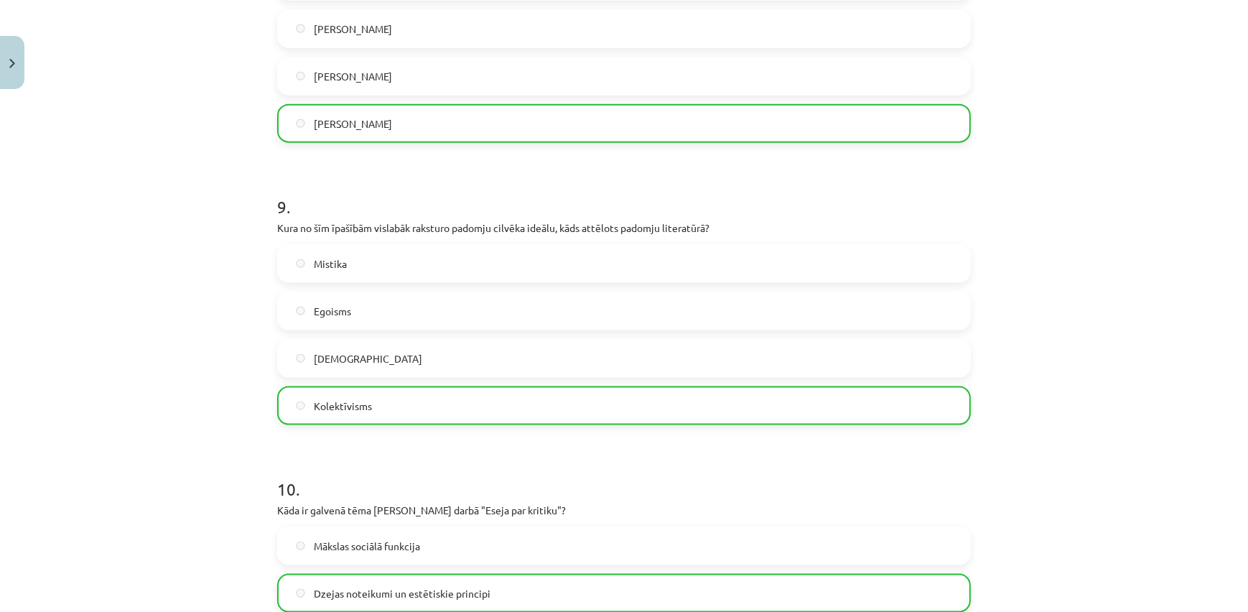
scroll to position [2679, 0]
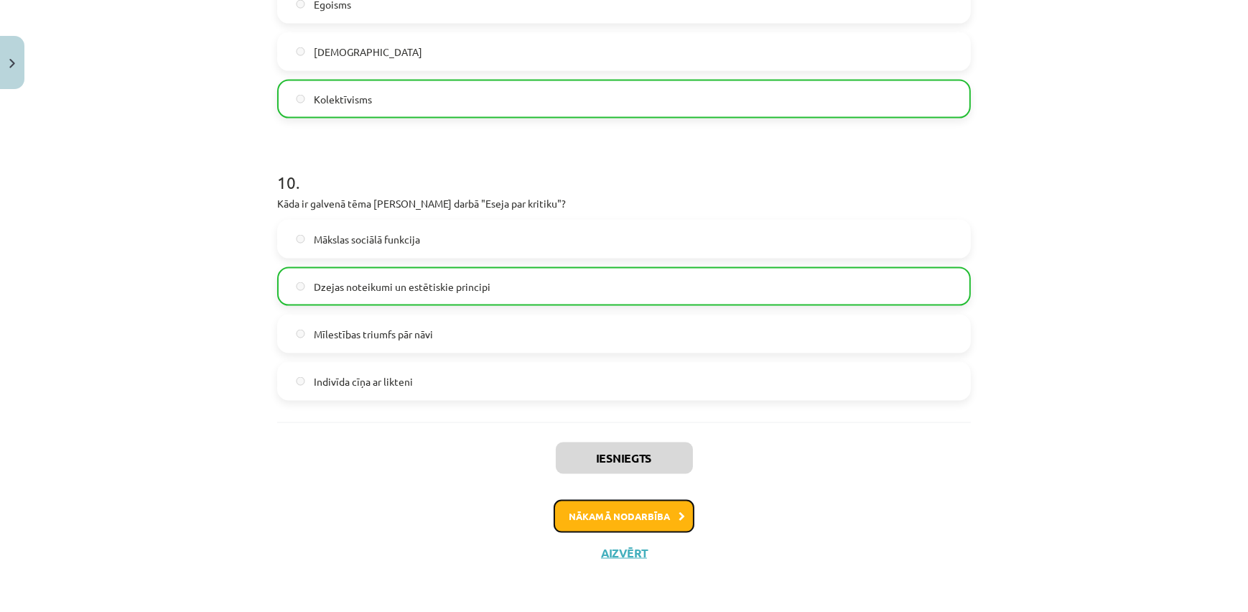
click at [623, 519] on button "Nākamā nodarbība" at bounding box center [624, 516] width 141 height 33
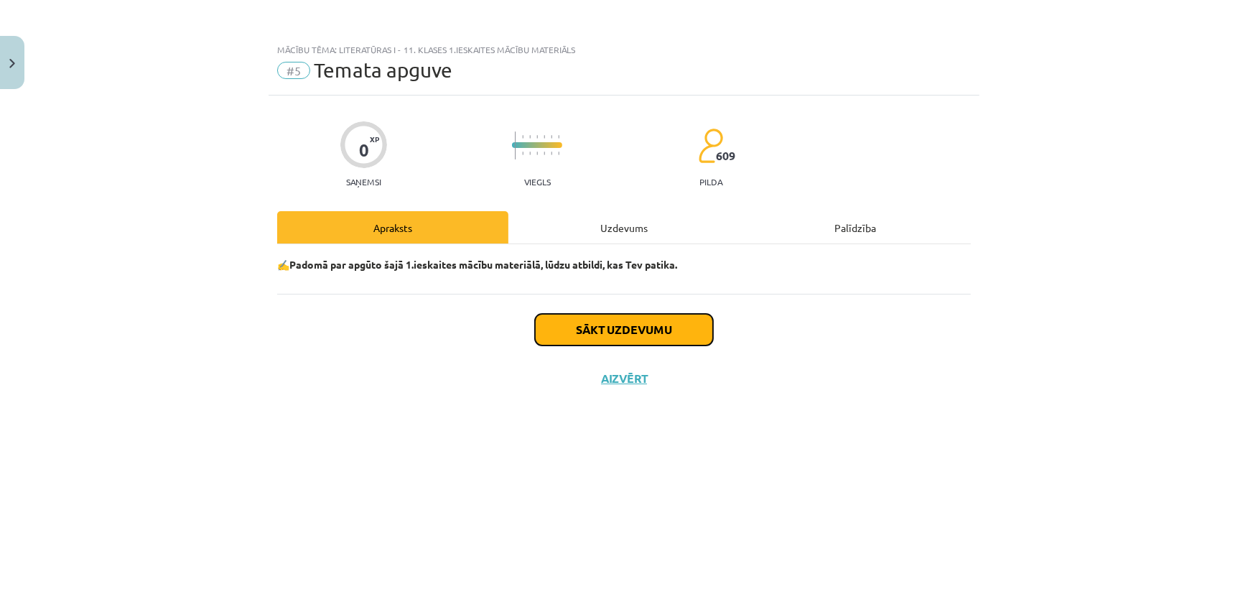
click at [646, 324] on button "Sākt uzdevumu" at bounding box center [624, 330] width 178 height 32
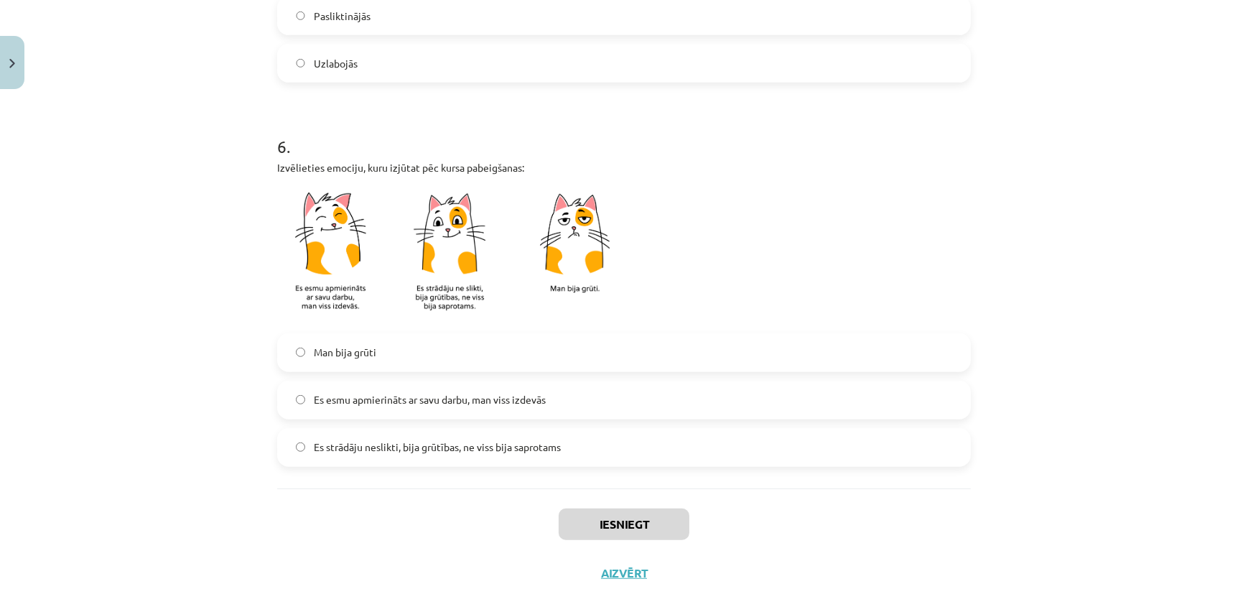
scroll to position [1179, 0]
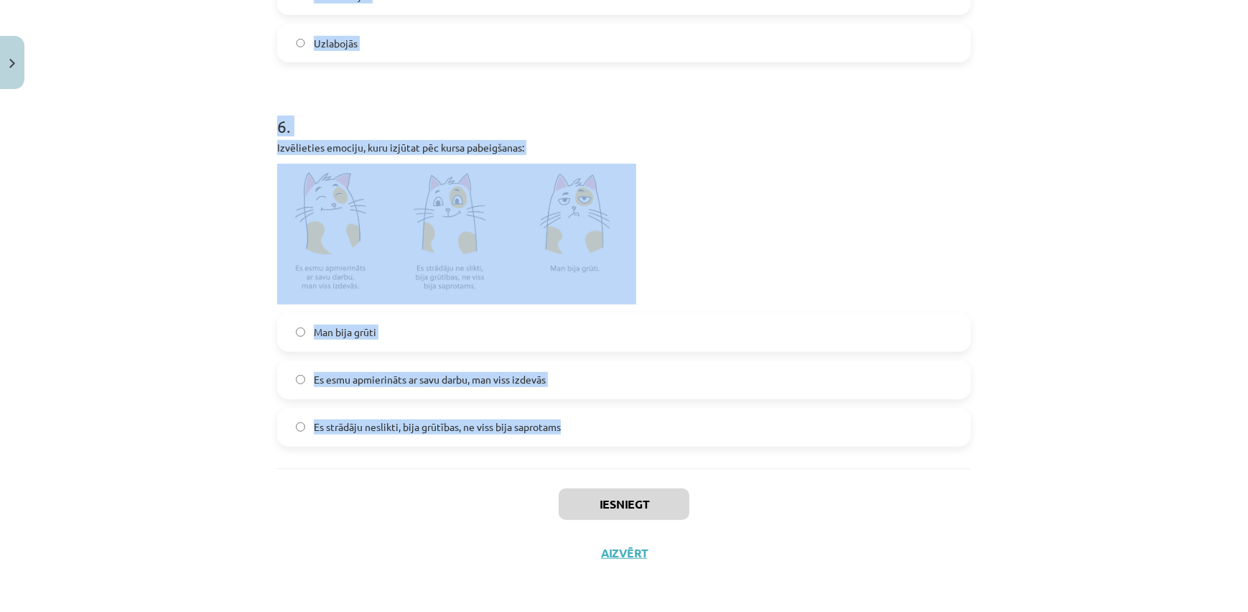
drag, startPoint x: 265, startPoint y: 291, endPoint x: 582, endPoint y: 438, distance: 349.3
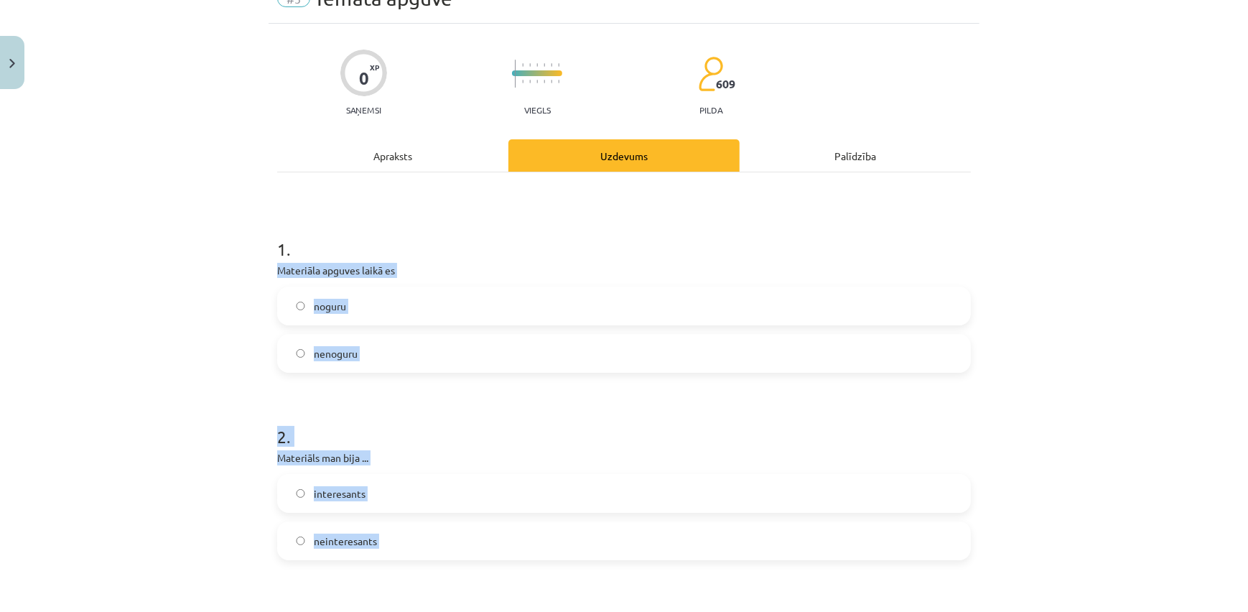
scroll to position [0, 0]
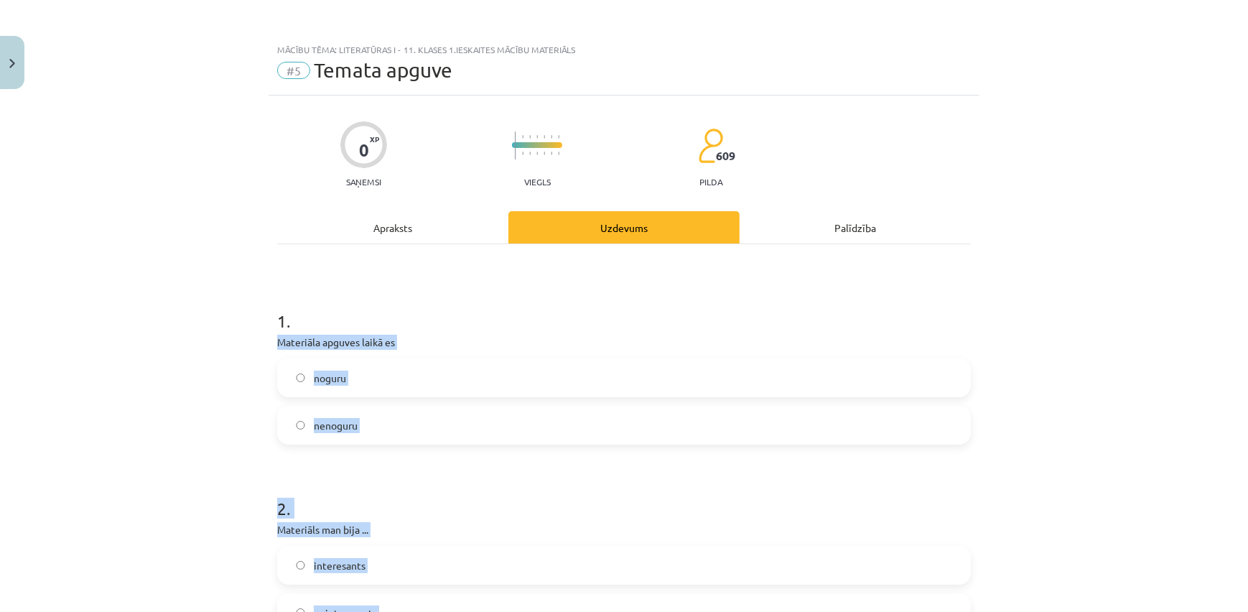
click at [174, 364] on div "Mācību tēma: Literatūras i - 11. klases 1.ieskaites mācību materiāls #5 Temata …" at bounding box center [624, 306] width 1248 height 612
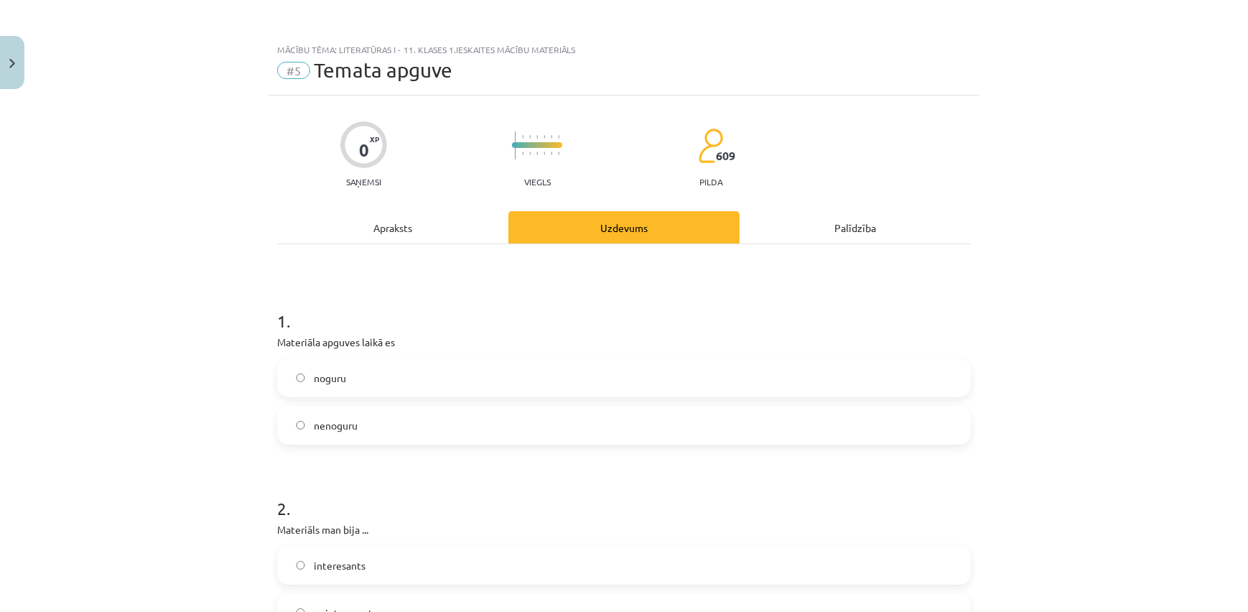
click at [330, 431] on span "nenoguru" at bounding box center [336, 425] width 44 height 15
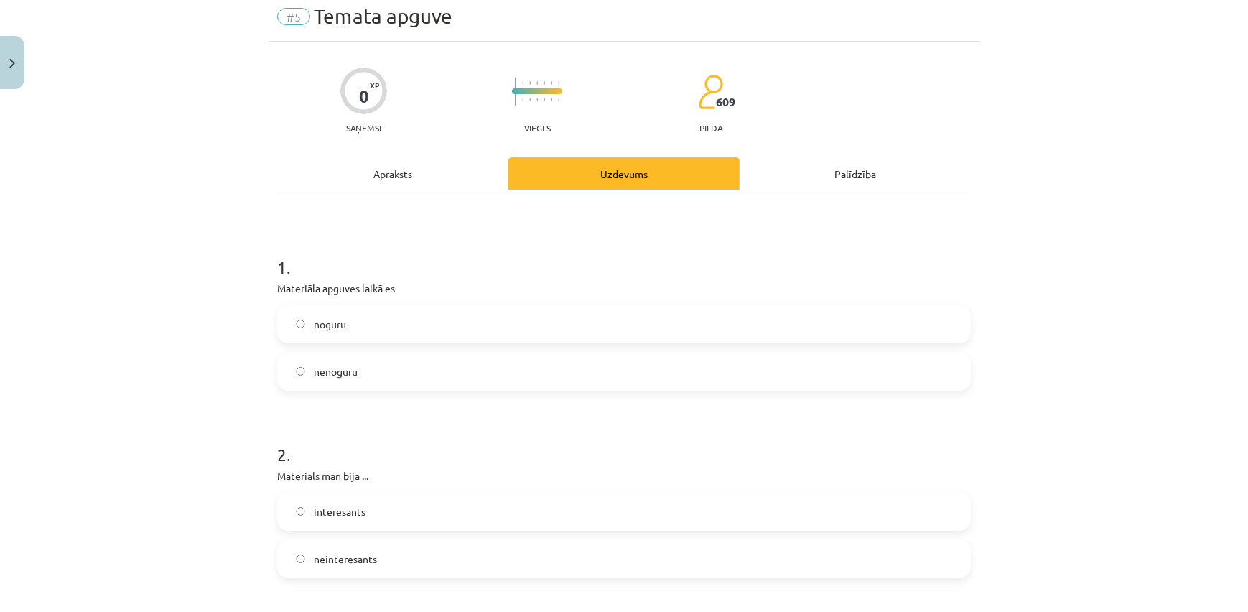
scroll to position [174, 0]
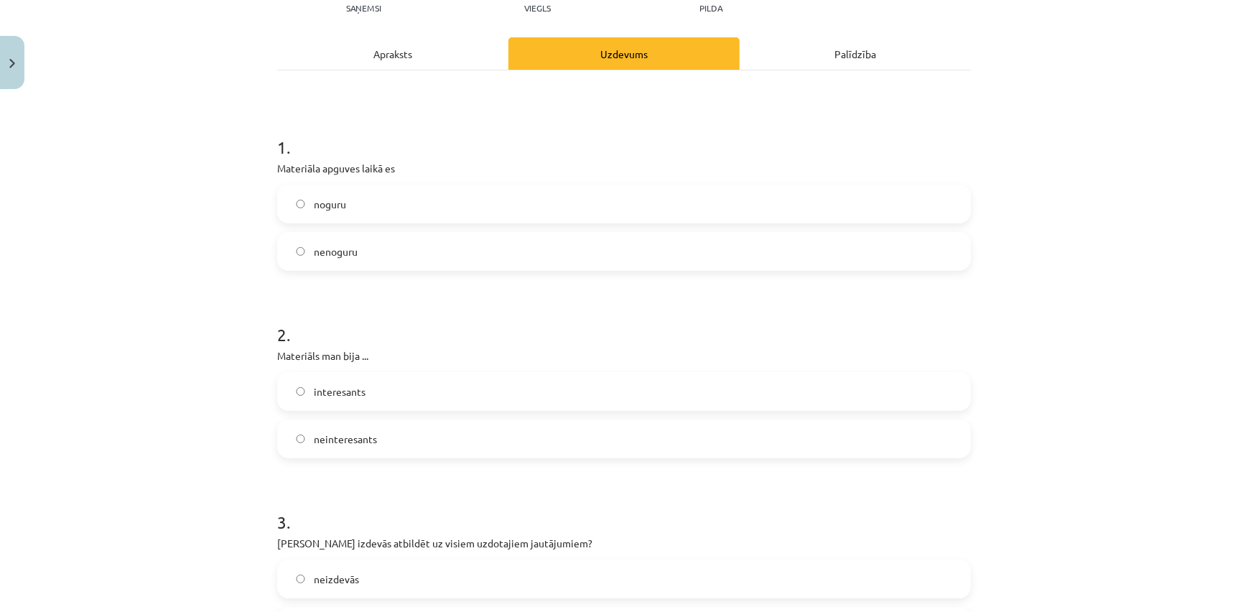
click at [330, 394] on span "interesants" at bounding box center [340, 391] width 52 height 15
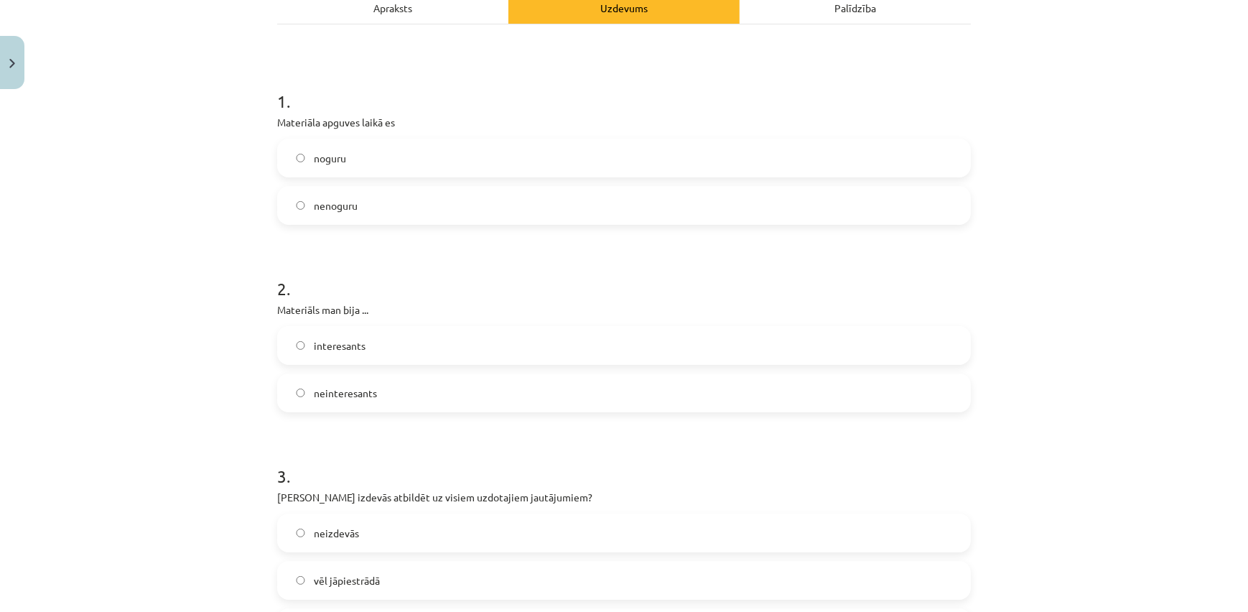
scroll to position [348, 0]
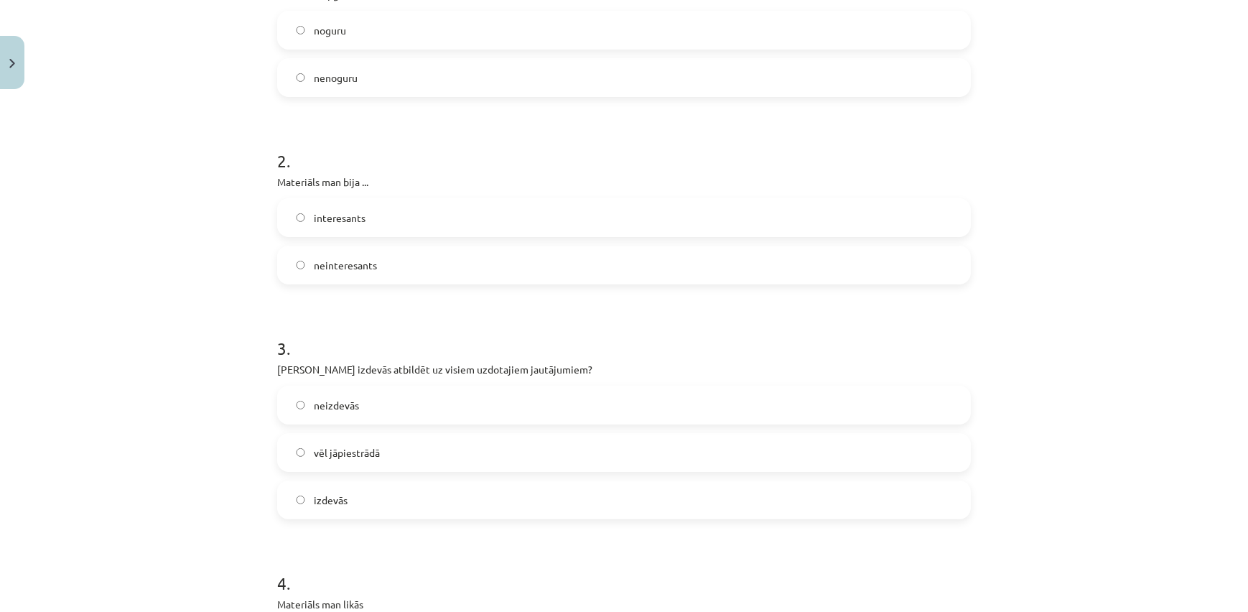
click at [401, 496] on label "izdevās" at bounding box center [624, 500] width 691 height 36
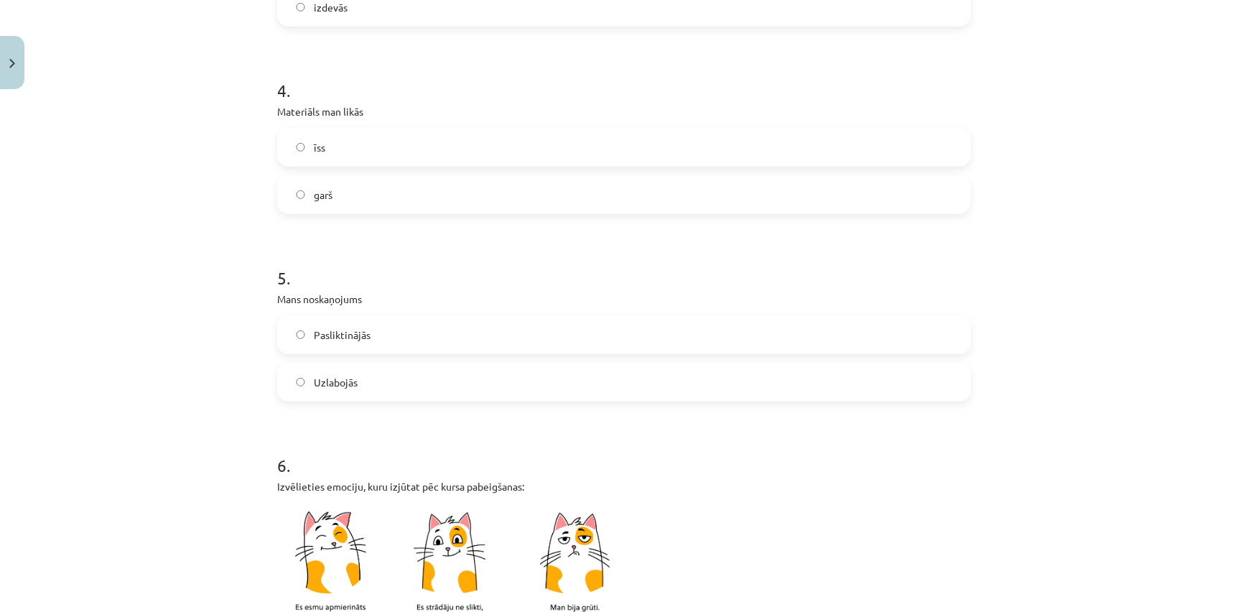
scroll to position [870, 0]
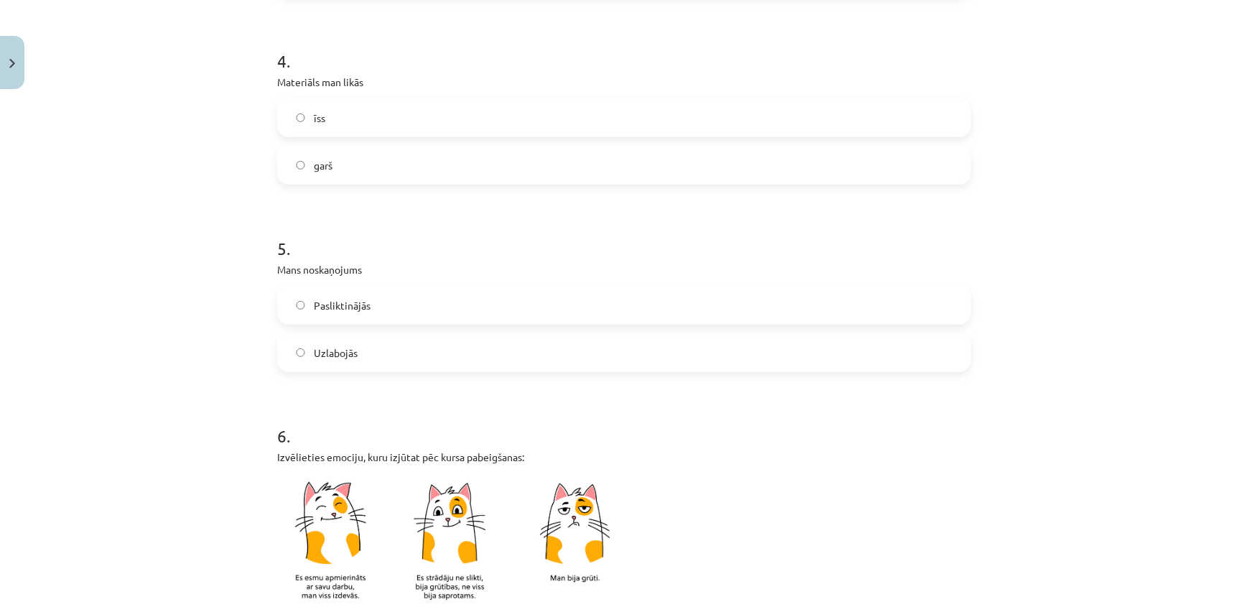
click at [351, 121] on label "īss" at bounding box center [624, 118] width 691 height 36
click at [333, 165] on label "garš" at bounding box center [624, 165] width 691 height 36
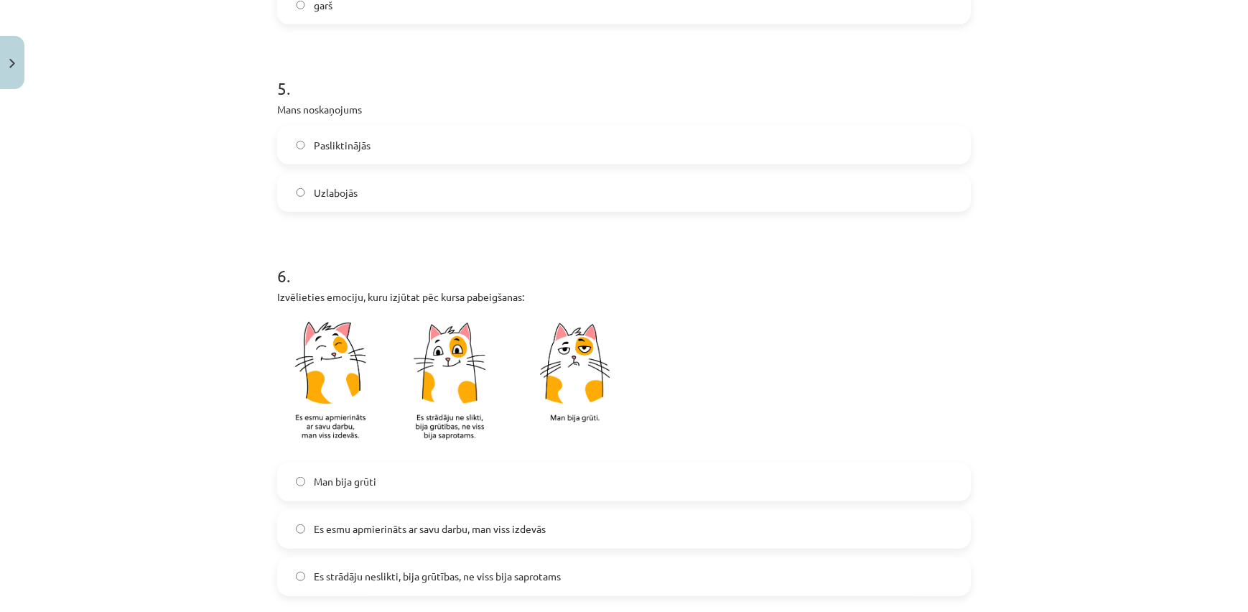
scroll to position [1044, 0]
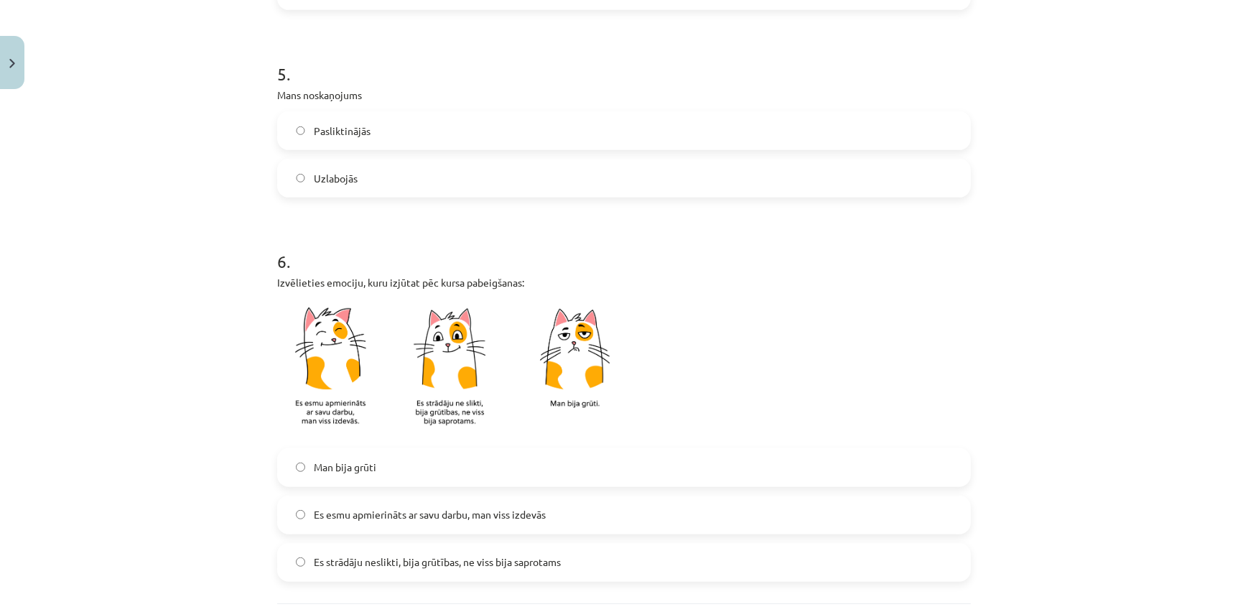
click at [422, 181] on label "Uzlabojās" at bounding box center [624, 178] width 691 height 36
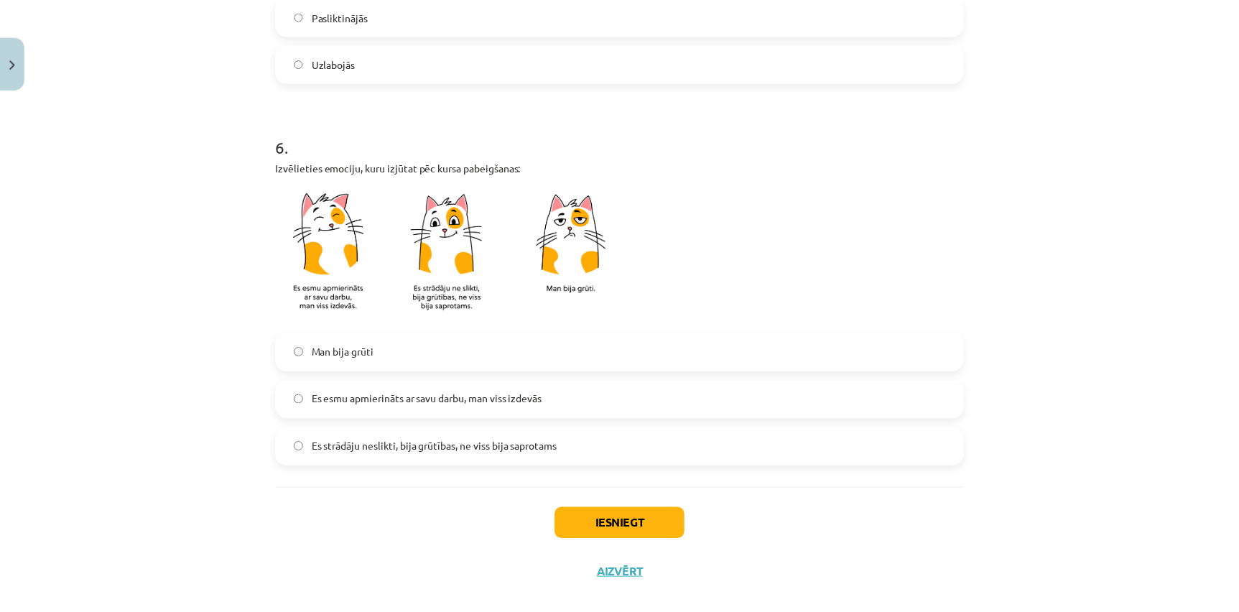
scroll to position [1179, 0]
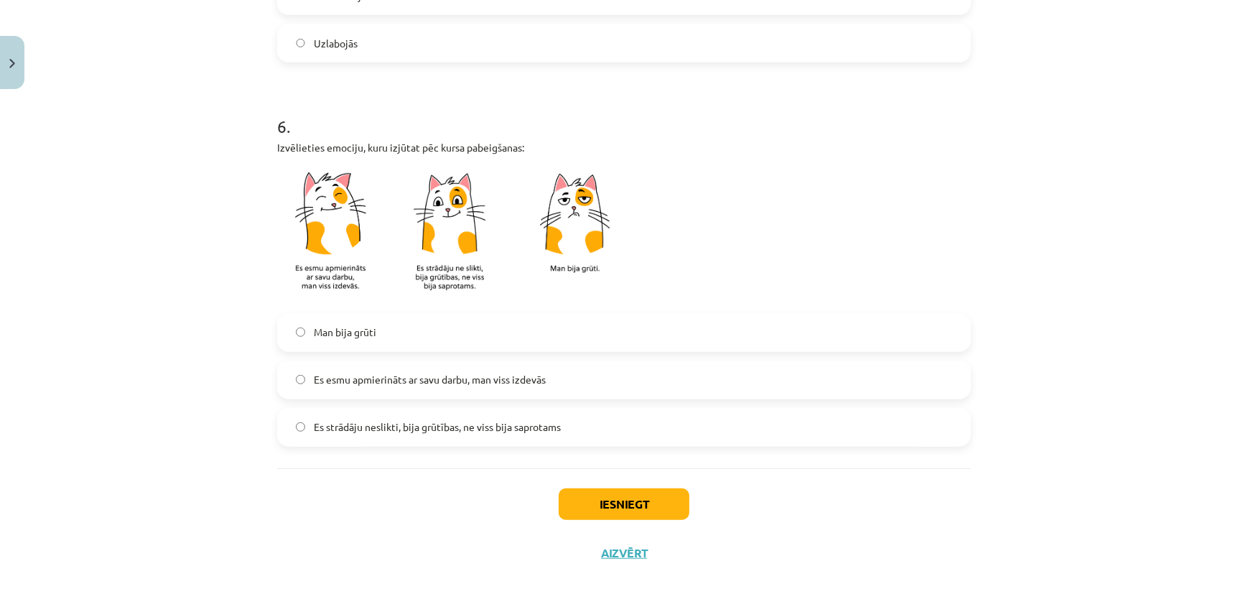
drag, startPoint x: 484, startPoint y: 378, endPoint x: 524, endPoint y: 401, distance: 46.7
click at [485, 378] on span "Es esmu apmierināts ar savu darbu, man viss izdevās" at bounding box center [430, 379] width 232 height 15
click at [646, 498] on button "Iesniegt" at bounding box center [624, 504] width 131 height 32
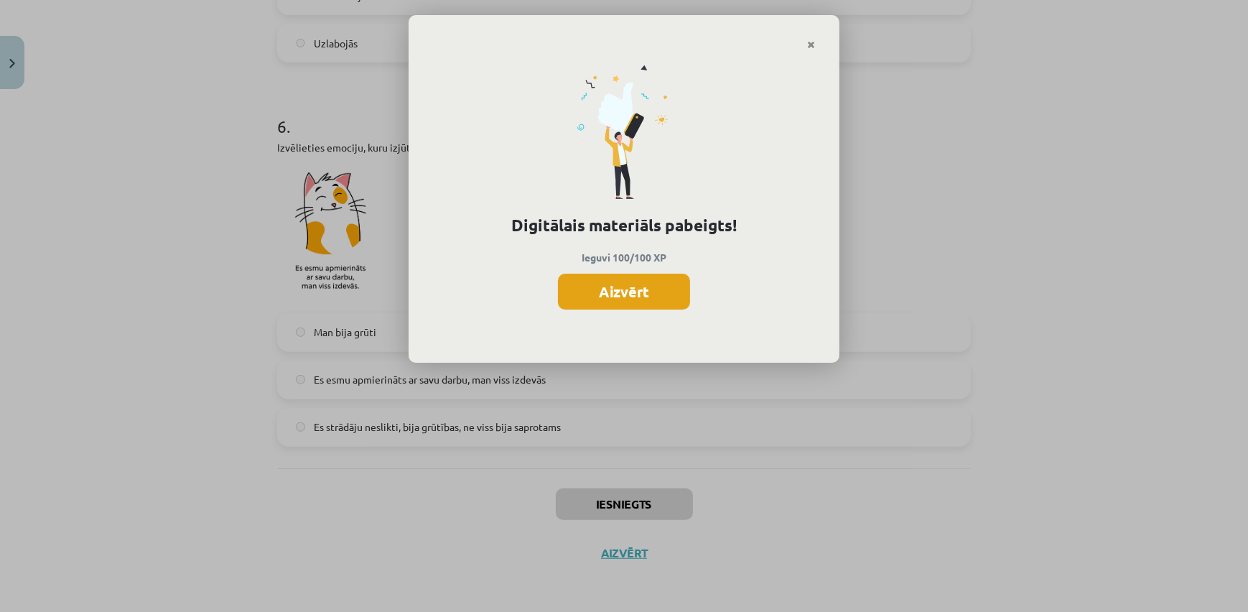
click at [668, 292] on button "Aizvērt" at bounding box center [624, 292] width 132 height 36
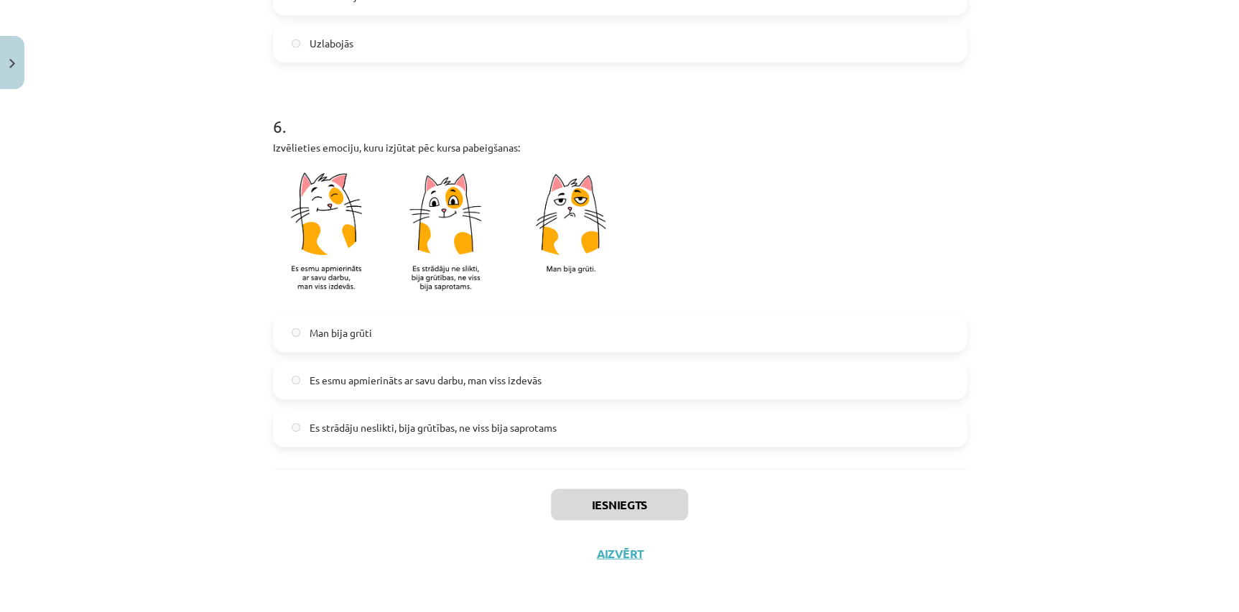
scroll to position [174, 0]
click at [621, 550] on button "Aizvērt" at bounding box center [620, 553] width 55 height 14
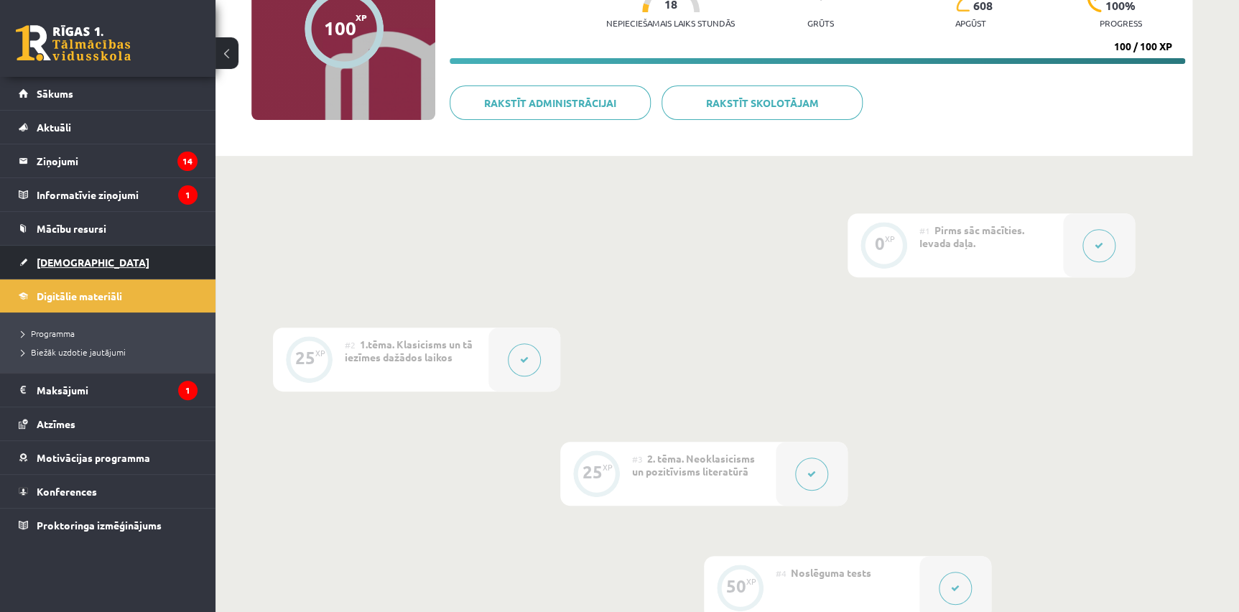
click at [112, 262] on link "[DEMOGRAPHIC_DATA]" at bounding box center [108, 262] width 179 height 33
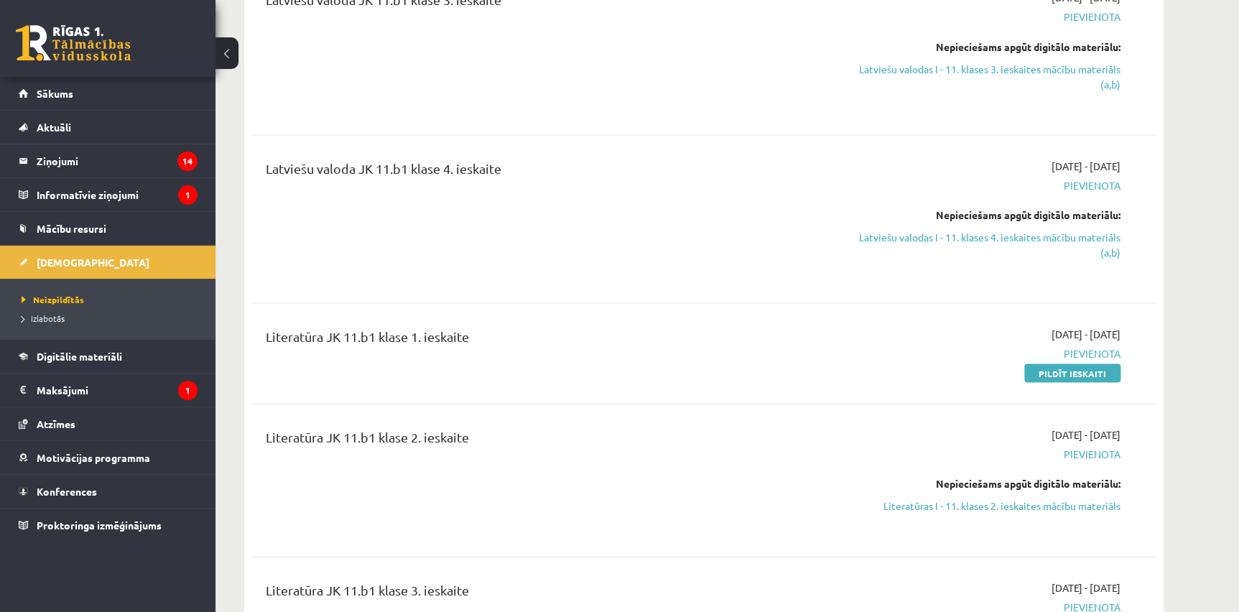
scroll to position [1393, 0]
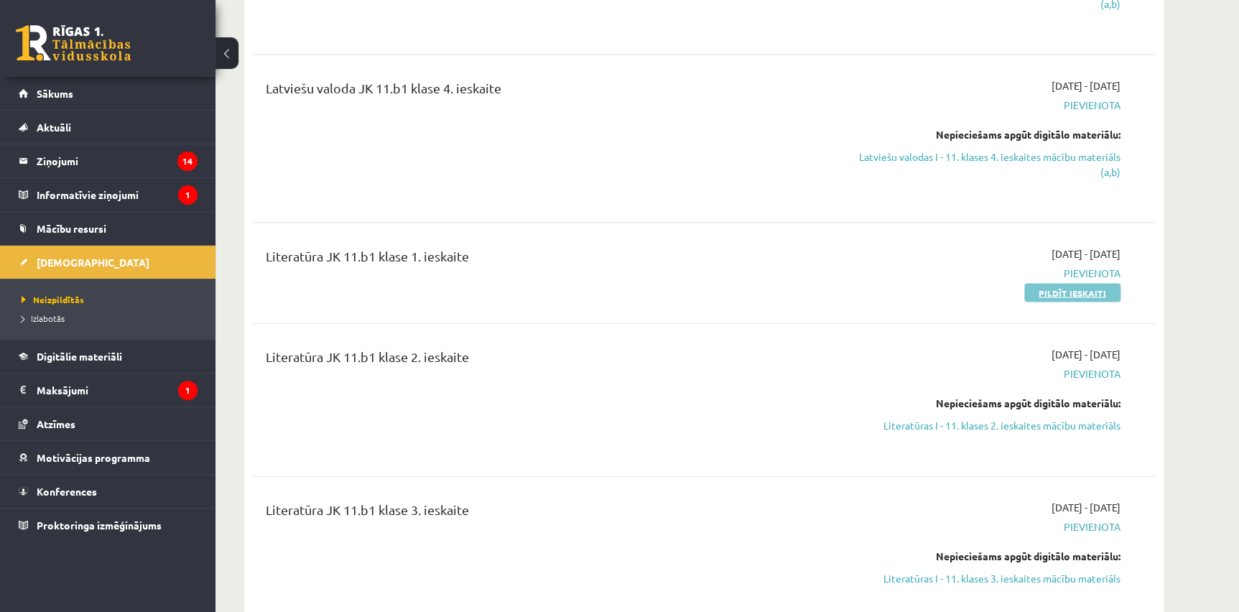
click at [1054, 302] on link "Pildīt ieskaiti" at bounding box center [1072, 293] width 96 height 19
drag, startPoint x: 988, startPoint y: 177, endPoint x: 674, endPoint y: 74, distance: 329.8
click at [988, 177] on link "Latviešu valodas I - 11. klases 4. ieskaites mācību materiāls (a,b)" at bounding box center [985, 164] width 271 height 30
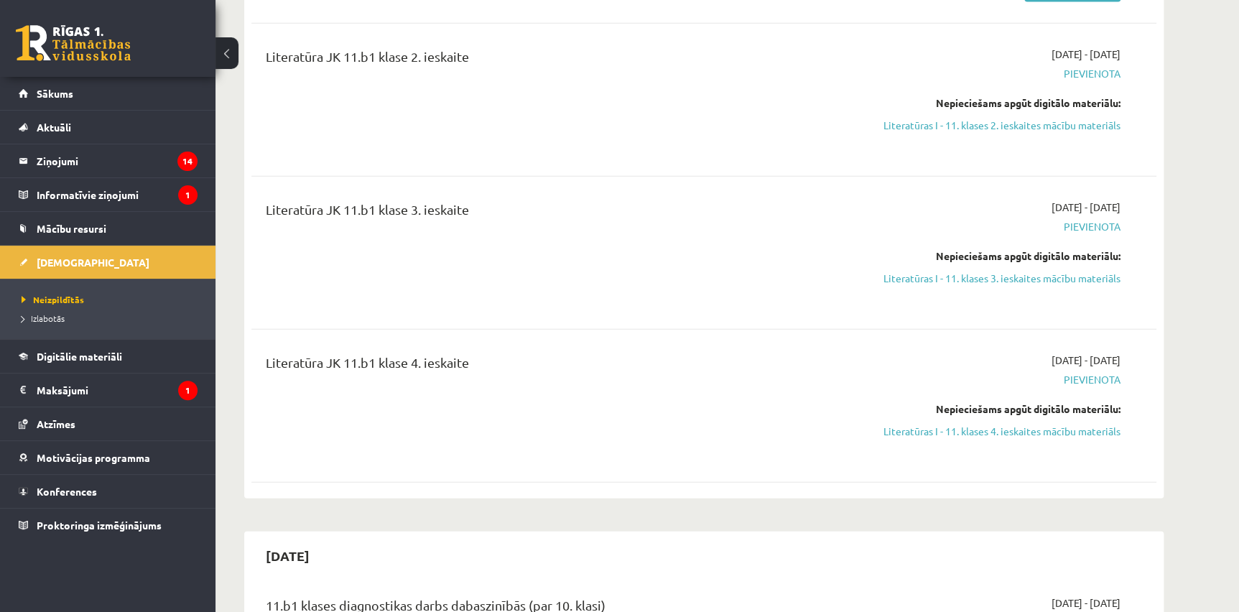
scroll to position [1653, 0]
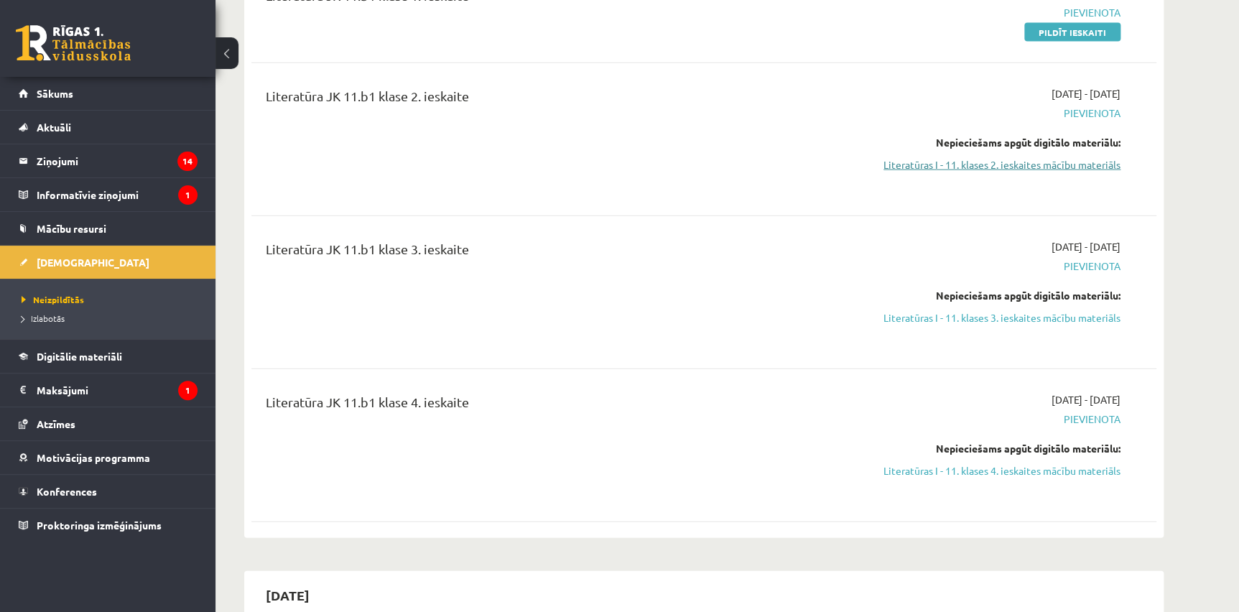
click at [1080, 172] on link "Literatūras I - 11. klases 2. ieskaites mācību materiāls" at bounding box center [985, 164] width 271 height 15
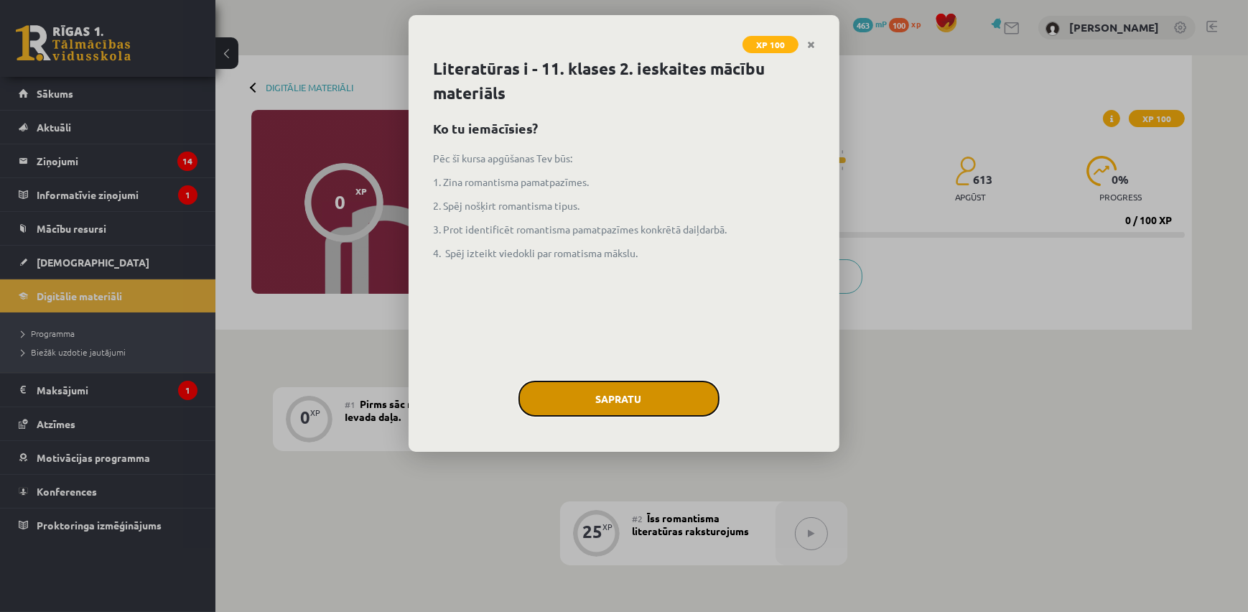
click at [610, 394] on button "Sapratu" at bounding box center [619, 399] width 201 height 36
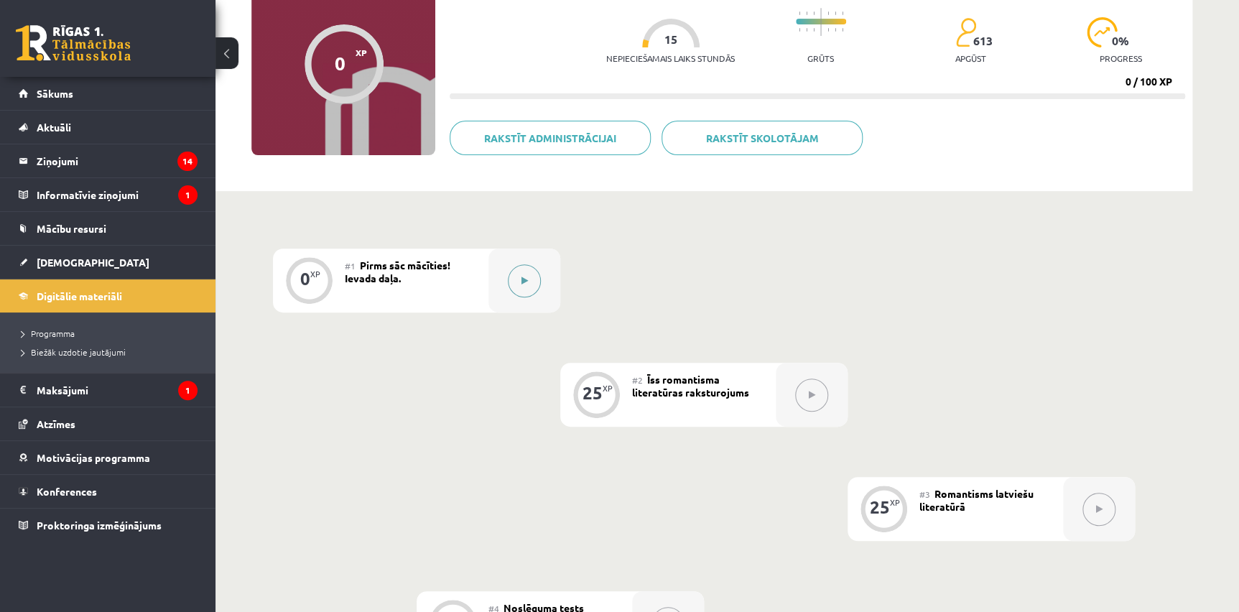
scroll to position [111, 0]
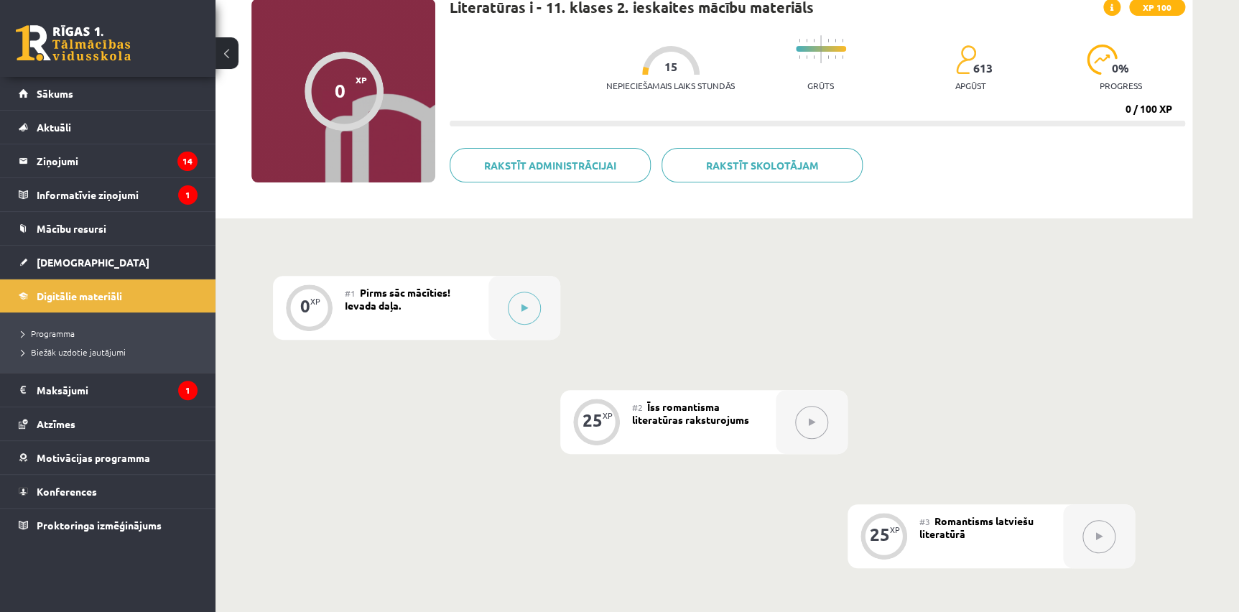
click at [449, 322] on div "#1 Pirms sāc mācīties! Ievada daļa." at bounding box center [417, 308] width 144 height 64
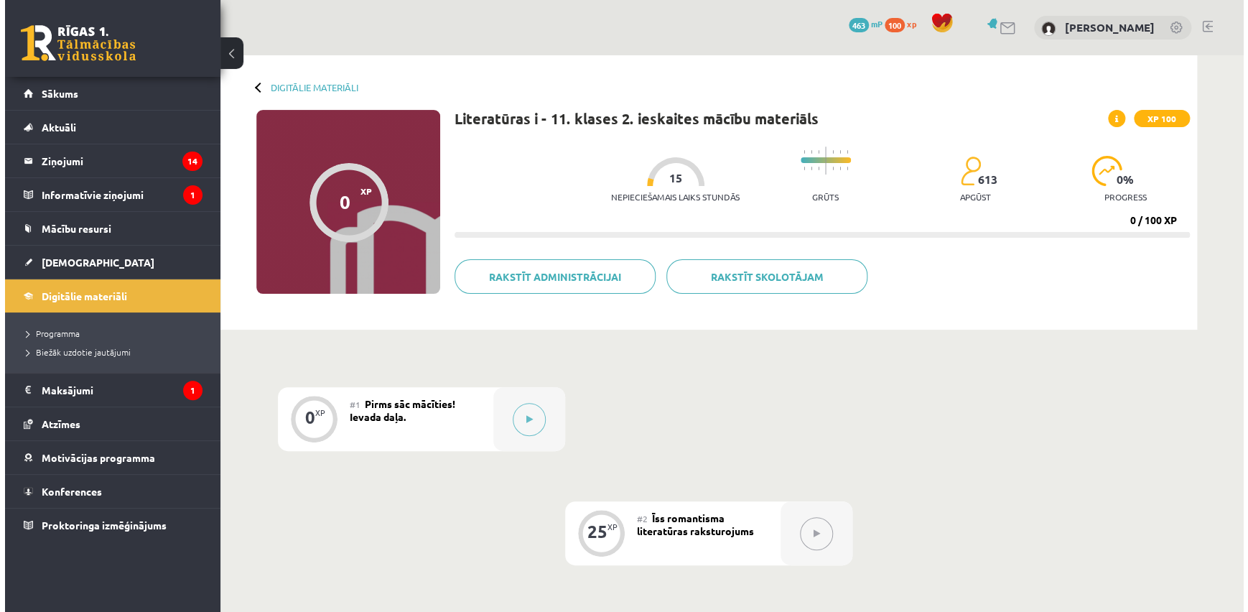
scroll to position [0, 0]
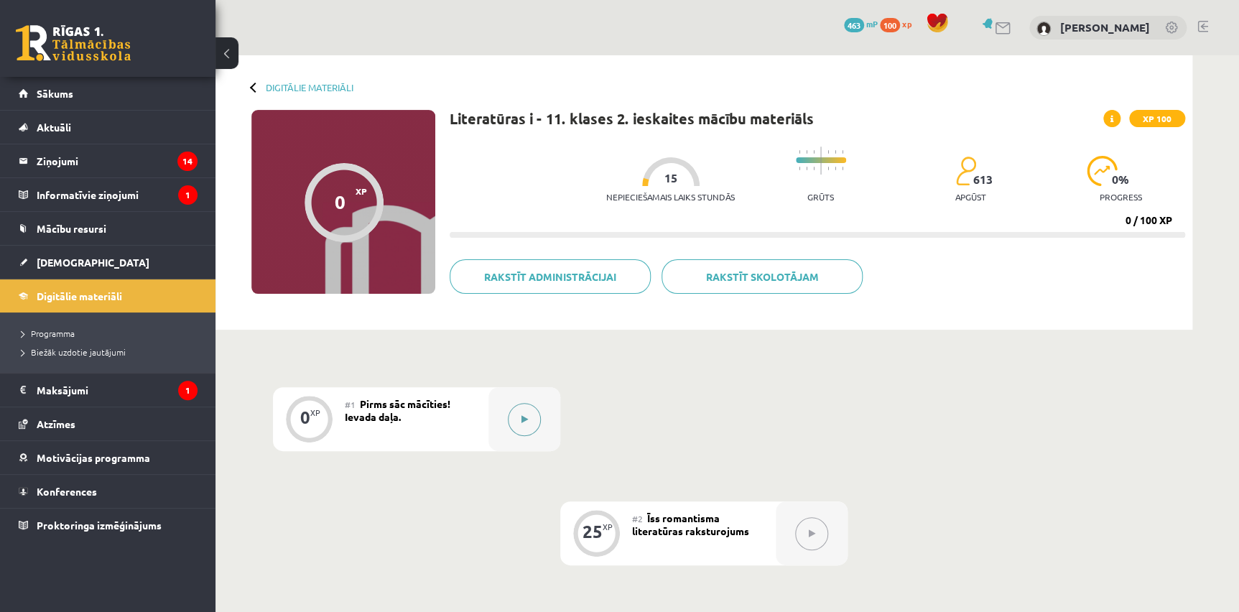
click at [525, 427] on button at bounding box center [524, 419] width 33 height 33
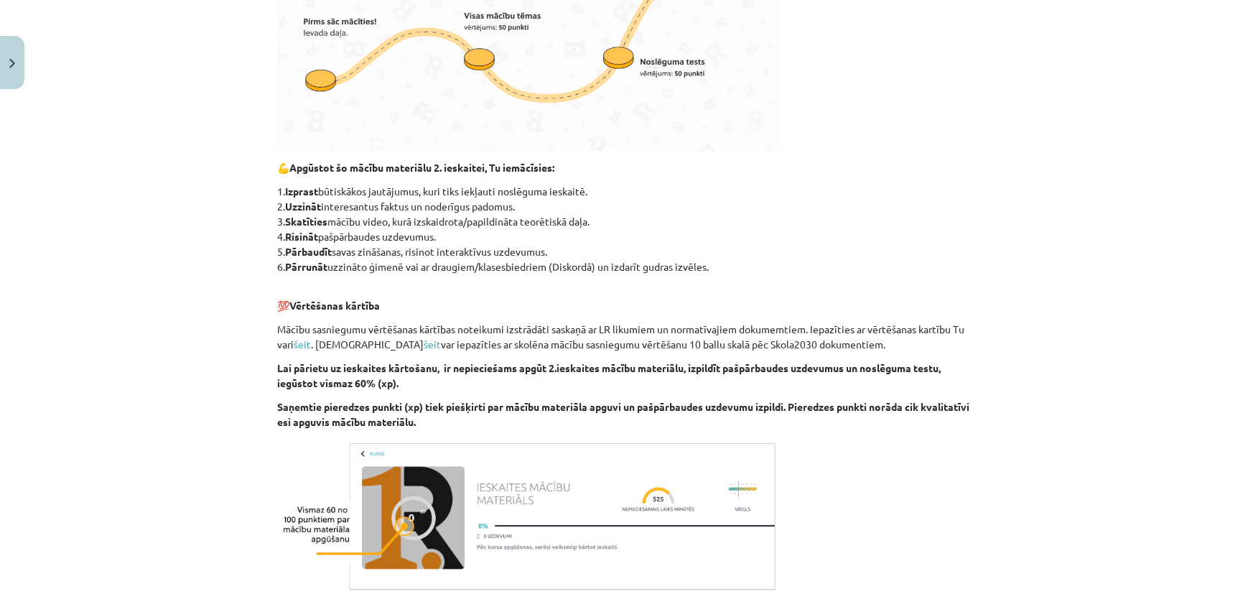
scroll to position [707, 0]
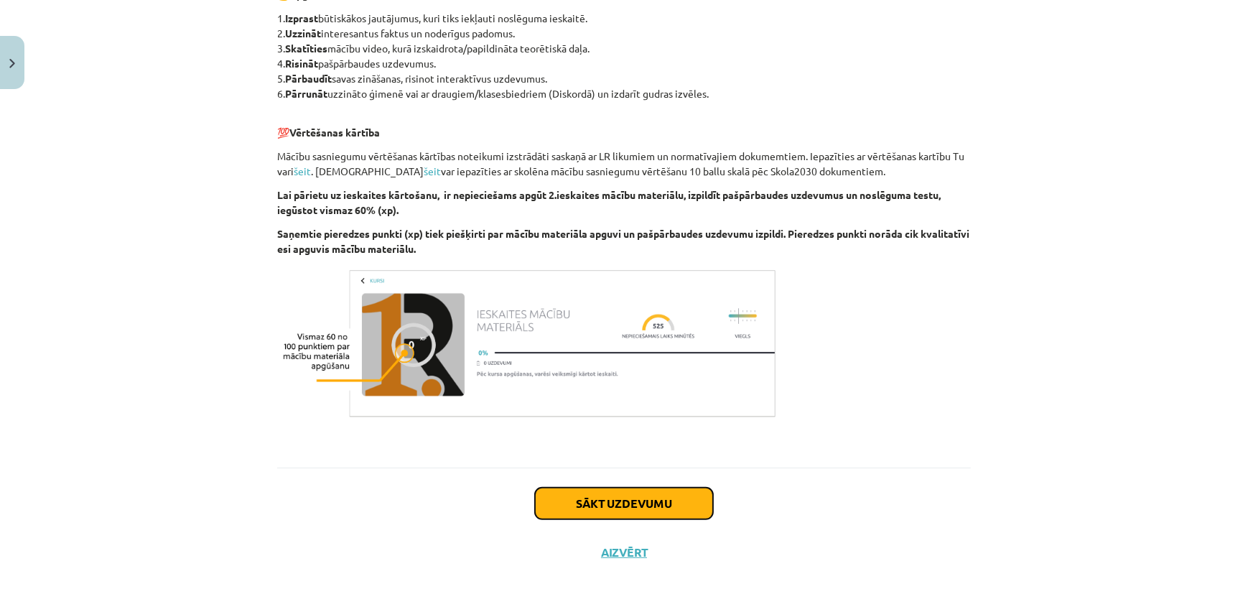
click at [621, 503] on button "Sākt uzdevumu" at bounding box center [624, 504] width 178 height 32
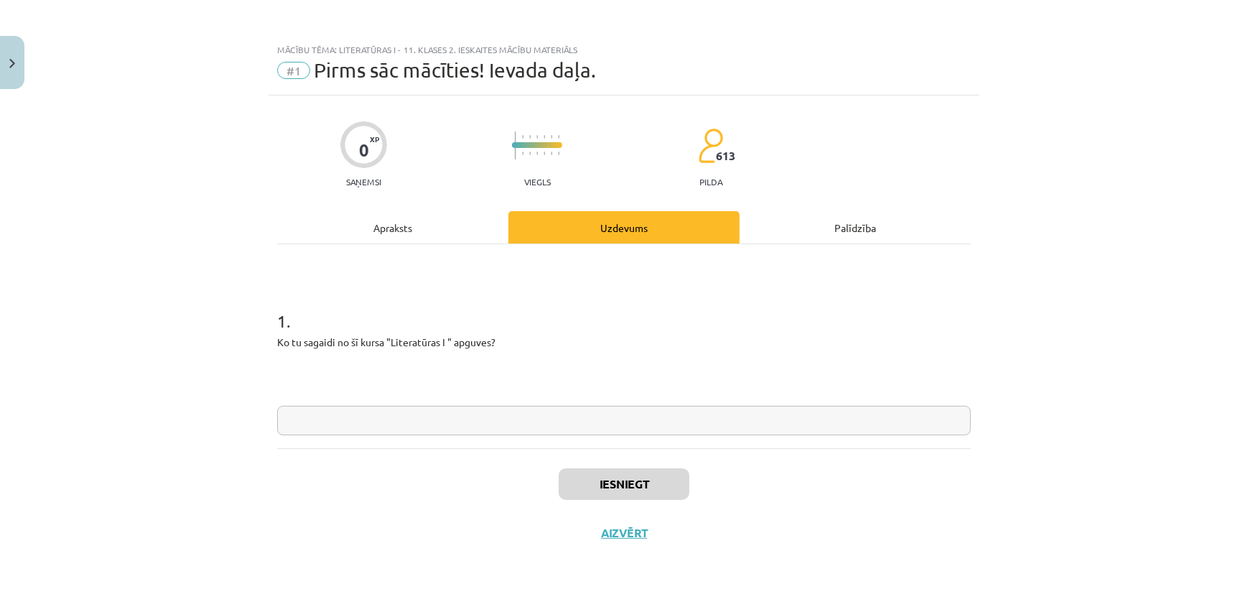
scroll to position [0, 0]
drag, startPoint x: 303, startPoint y: 337, endPoint x: 526, endPoint y: 334, distance: 223.4
click at [526, 334] on div "0 XP Saņemsi Viegls 613 pilda Apraksts Uzdevums Palīdzība 1 . Ko tu sagaidi no …" at bounding box center [624, 336] width 711 height 480
copy p "Ko tu sagaidi no šī kursa "Literatūras I " apguves?"
click at [496, 429] on input "text" at bounding box center [624, 420] width 694 height 29
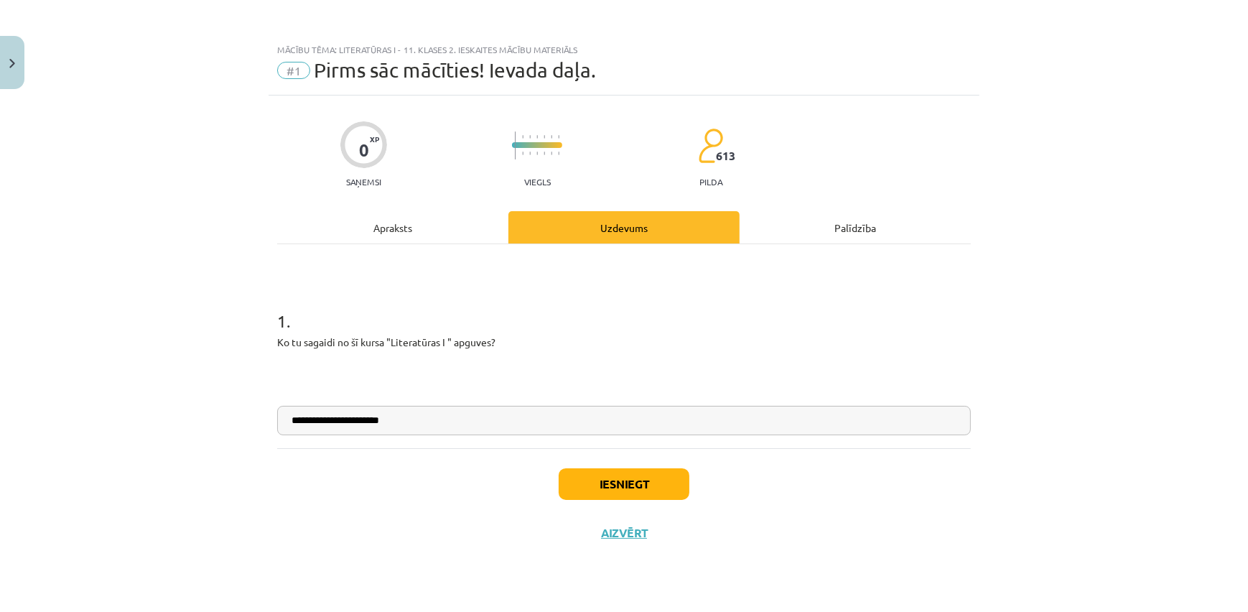
type input "**********"
click at [651, 481] on button "Iesniegt" at bounding box center [624, 484] width 131 height 32
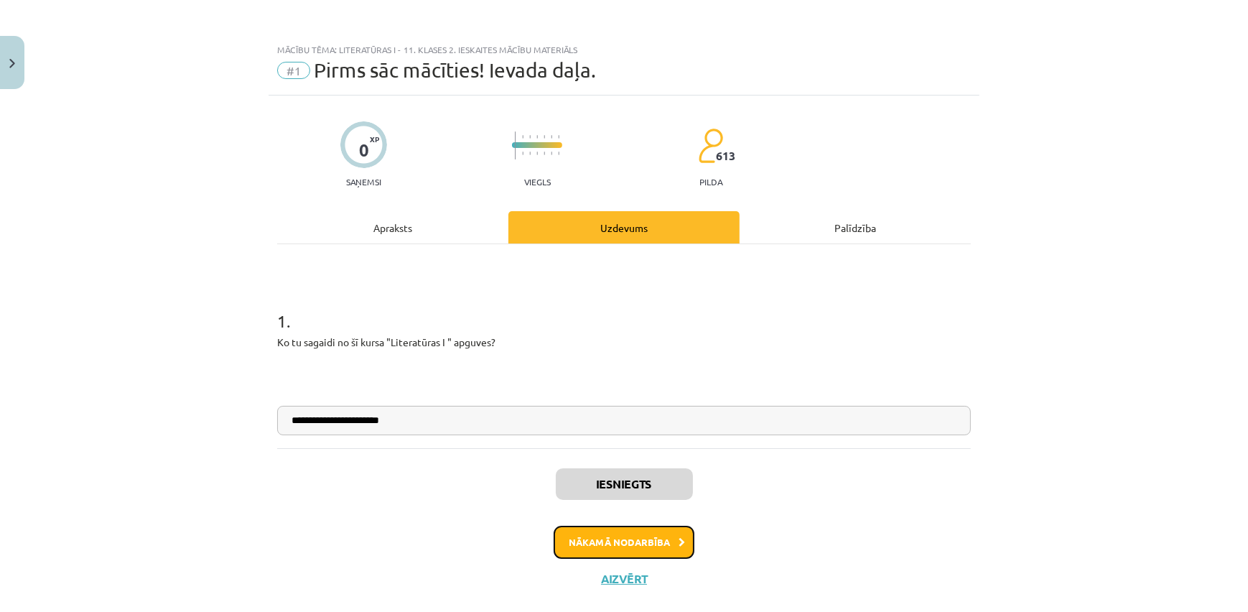
click at [655, 546] on button "Nākamā nodarbība" at bounding box center [624, 542] width 141 height 33
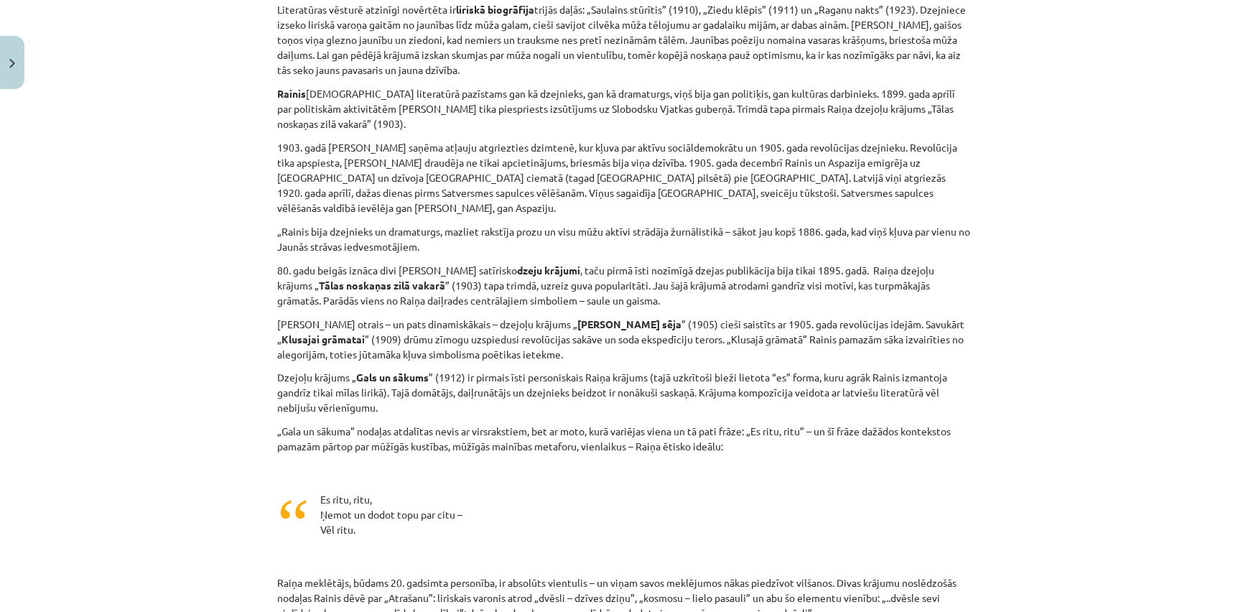
scroll to position [3534, 0]
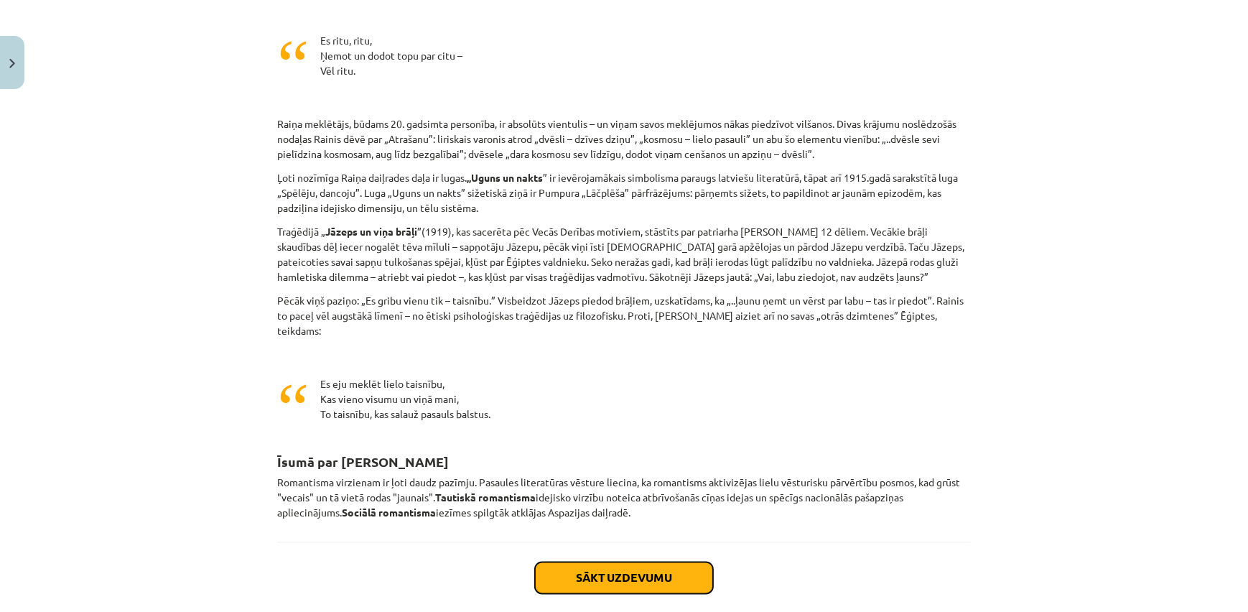
click at [656, 562] on button "Sākt uzdevumu" at bounding box center [624, 578] width 178 height 32
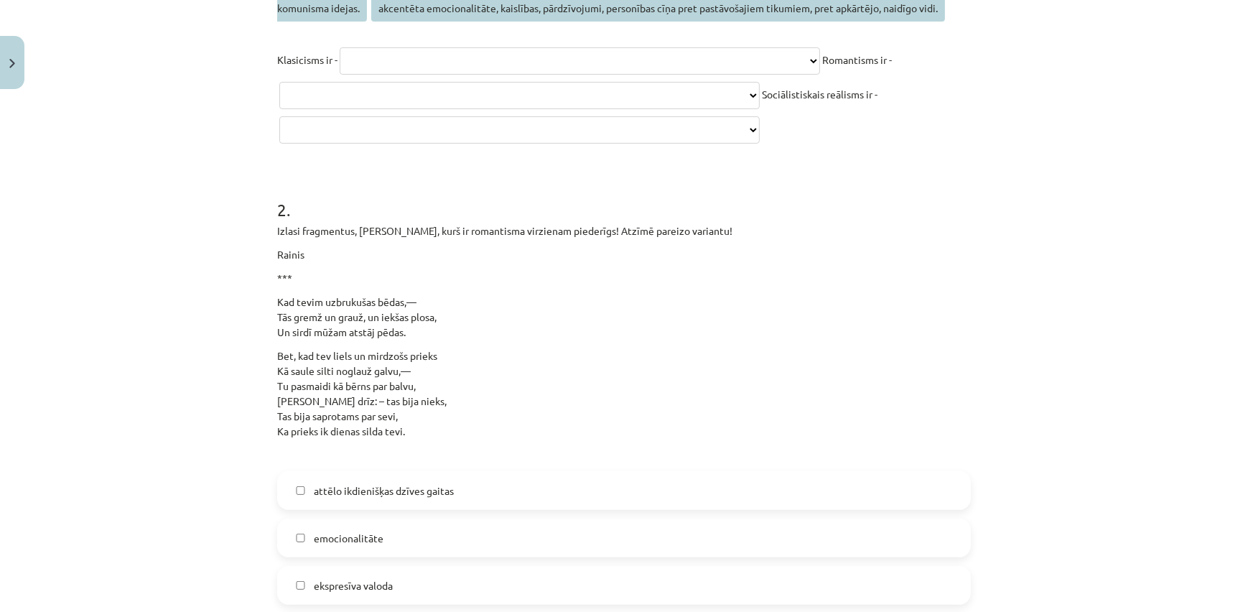
scroll to position [0, 0]
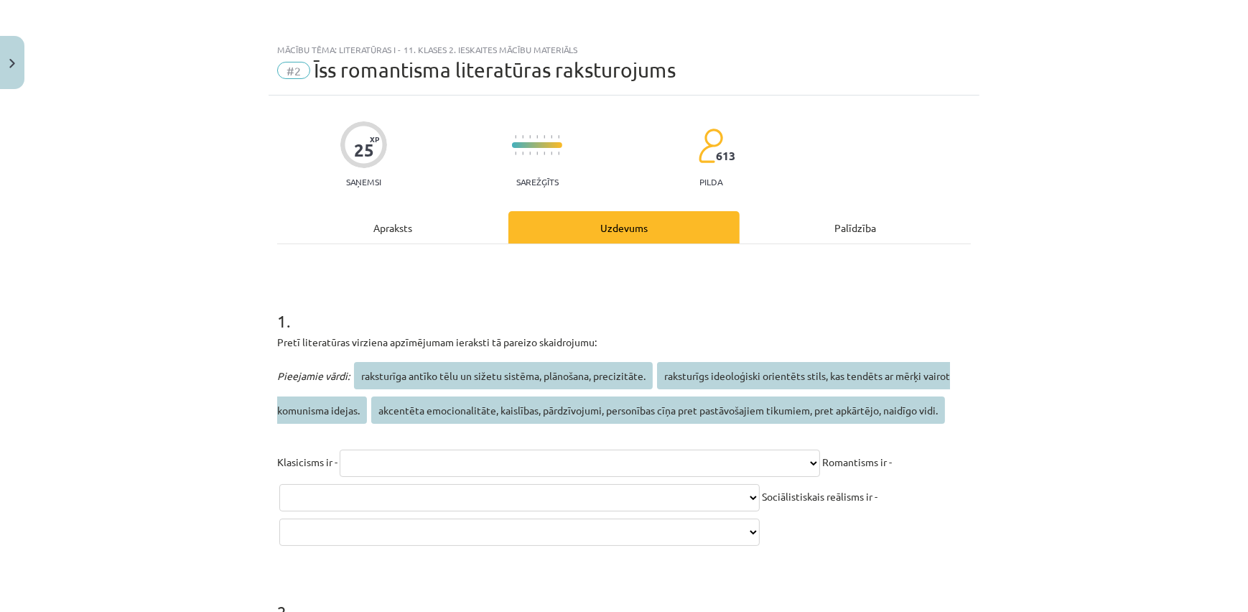
click at [452, 466] on select "**********" at bounding box center [580, 463] width 480 height 27
click at [1064, 401] on div "**********" at bounding box center [624, 306] width 1248 height 612
drag, startPoint x: 259, startPoint y: 343, endPoint x: 450, endPoint y: 518, distance: 258.8
click at [450, 518] on div "**********" at bounding box center [624, 306] width 1248 height 612
copy div "**********"
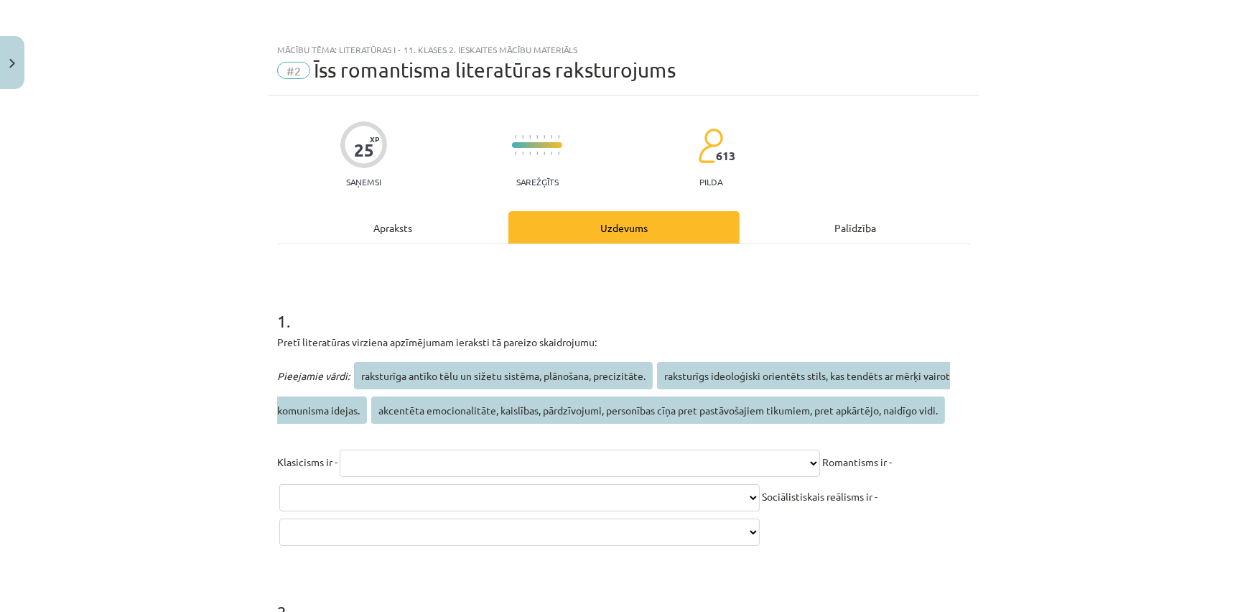
click at [564, 471] on select "**********" at bounding box center [580, 463] width 480 height 27
select select "**********"
click at [340, 450] on select "**********" at bounding box center [580, 463] width 480 height 27
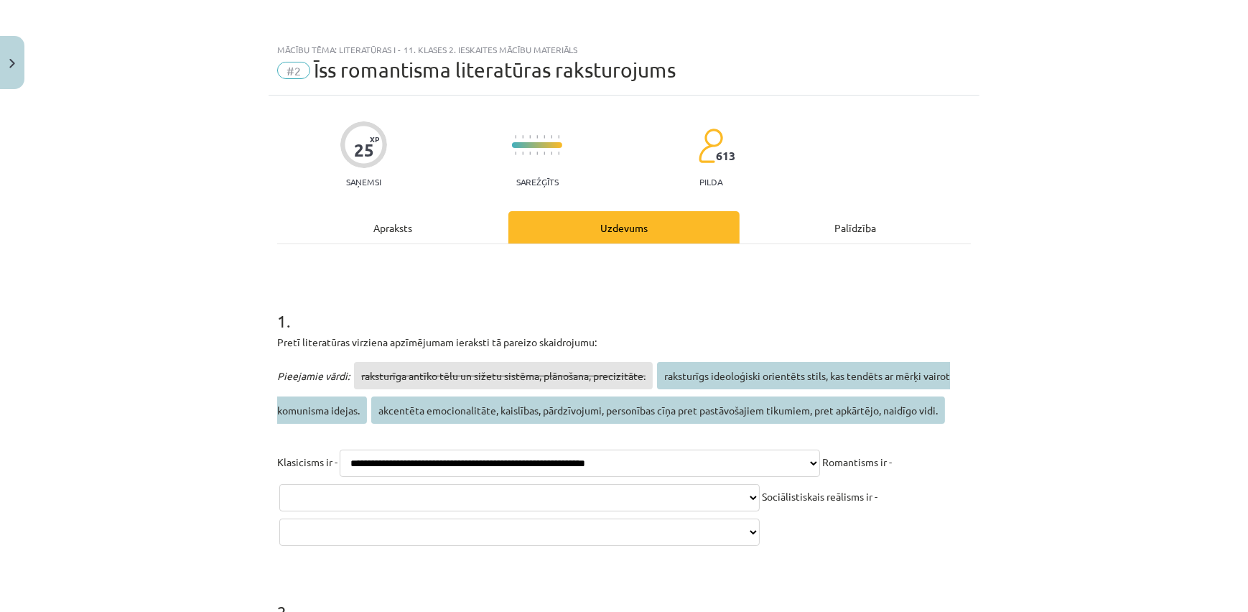
click at [1123, 460] on div "**********" at bounding box center [624, 306] width 1248 height 612
click at [760, 492] on select "**********" at bounding box center [519, 497] width 480 height 27
select select "**********"
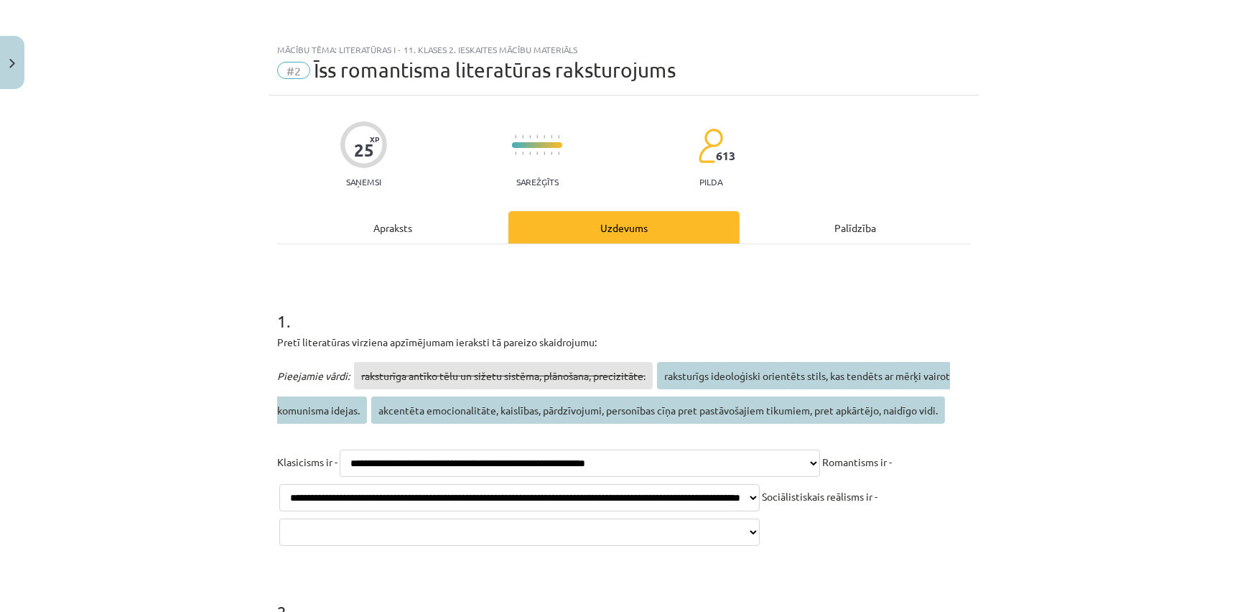
click at [347, 484] on select "**********" at bounding box center [519, 497] width 480 height 27
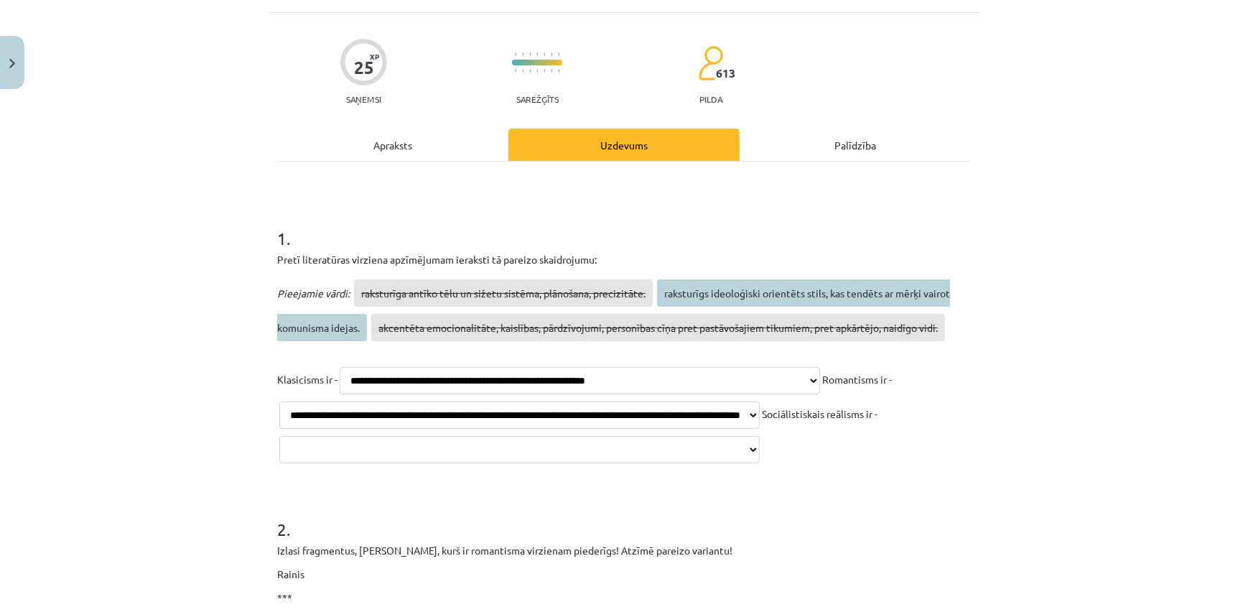
scroll to position [174, 0]
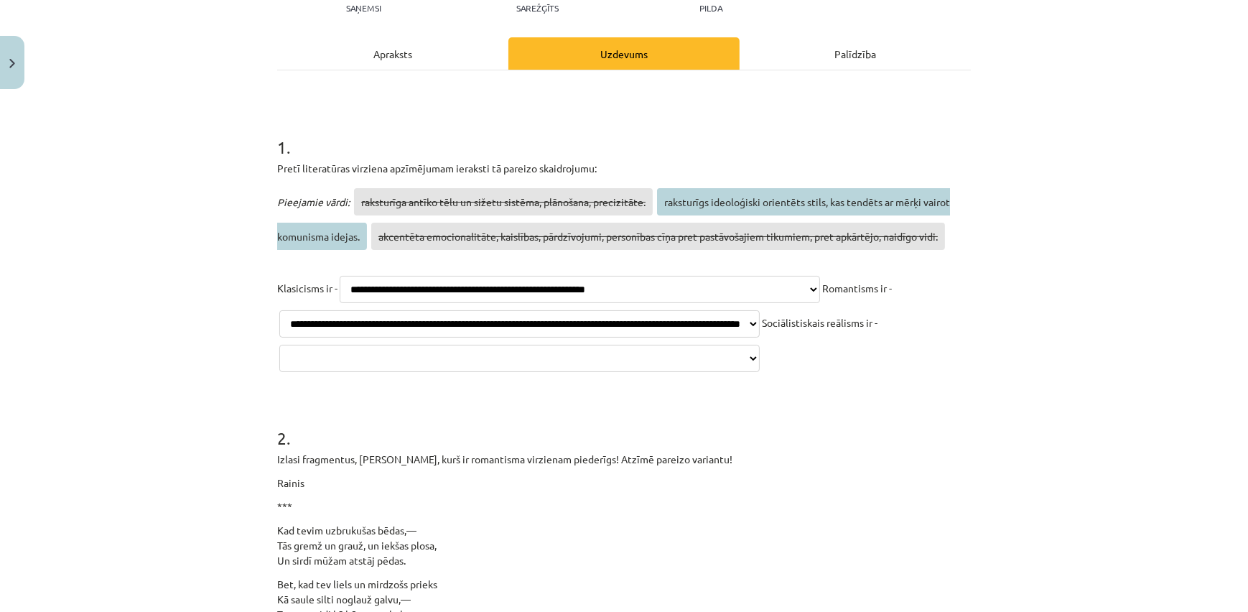
click at [760, 372] on select "**********" at bounding box center [519, 358] width 480 height 27
select select "**********"
click at [279, 372] on select "**********" at bounding box center [519, 358] width 480 height 27
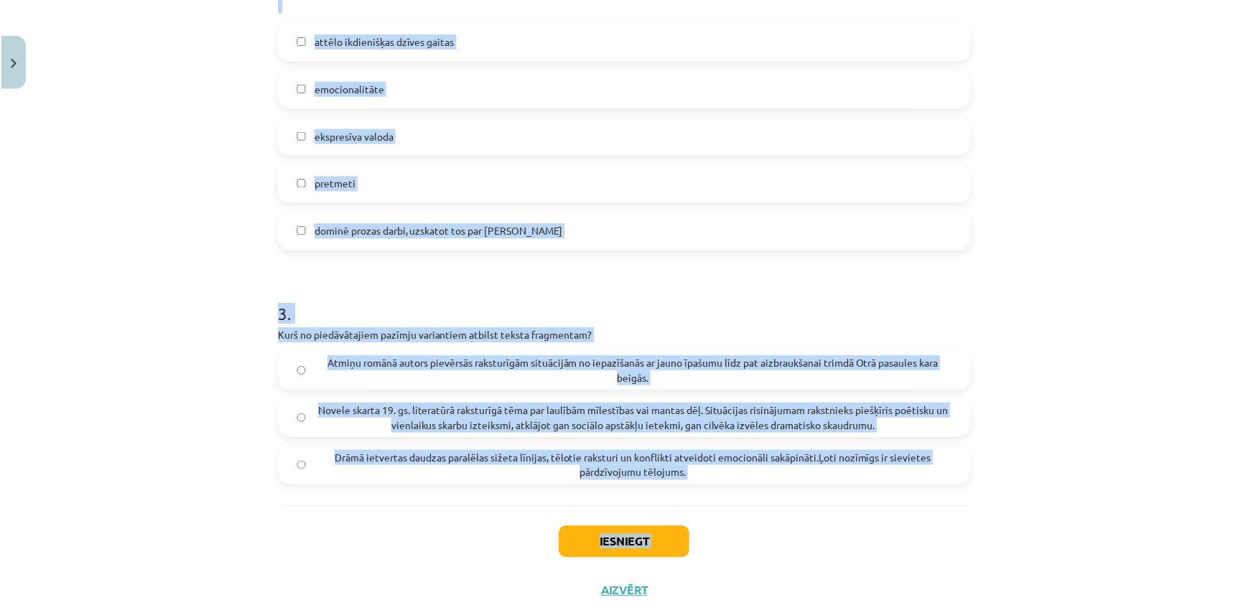
scroll to position [925, 0]
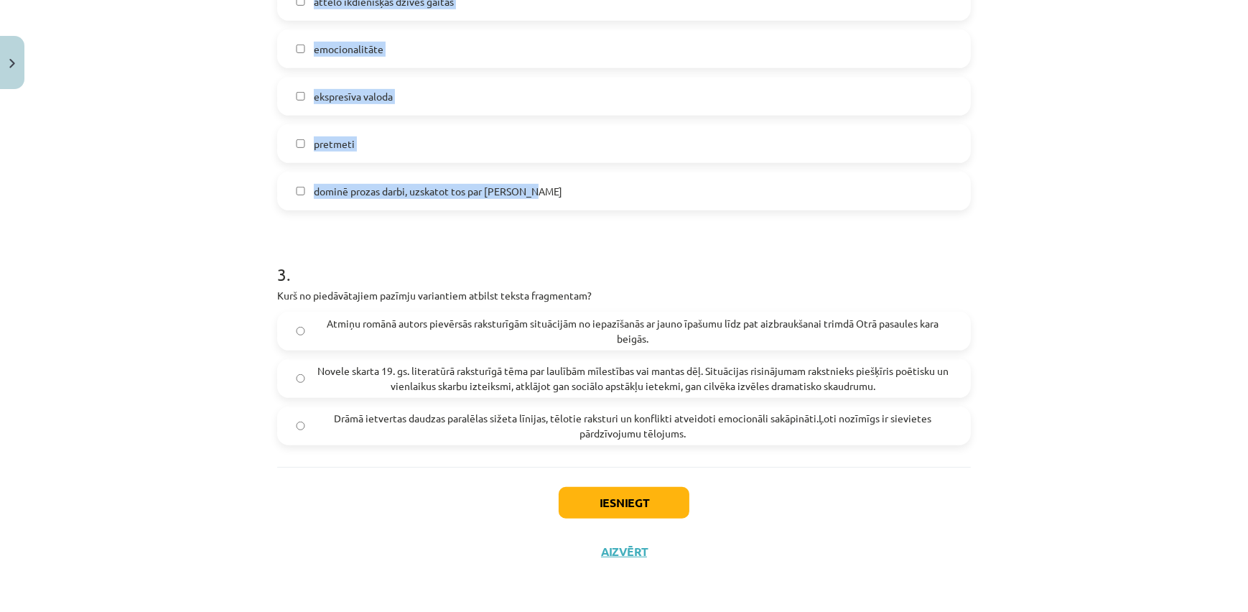
drag, startPoint x: 271, startPoint y: 233, endPoint x: 549, endPoint y: 203, distance: 278.8
click at [549, 203] on div "**********" at bounding box center [624, 306] width 1248 height 612
copy div "Izlasi fragmentus, [PERSON_NAME], kurš ir romantisma virzienam piederīgs! Atzīm…"
click at [170, 101] on div "**********" at bounding box center [624, 306] width 1248 height 612
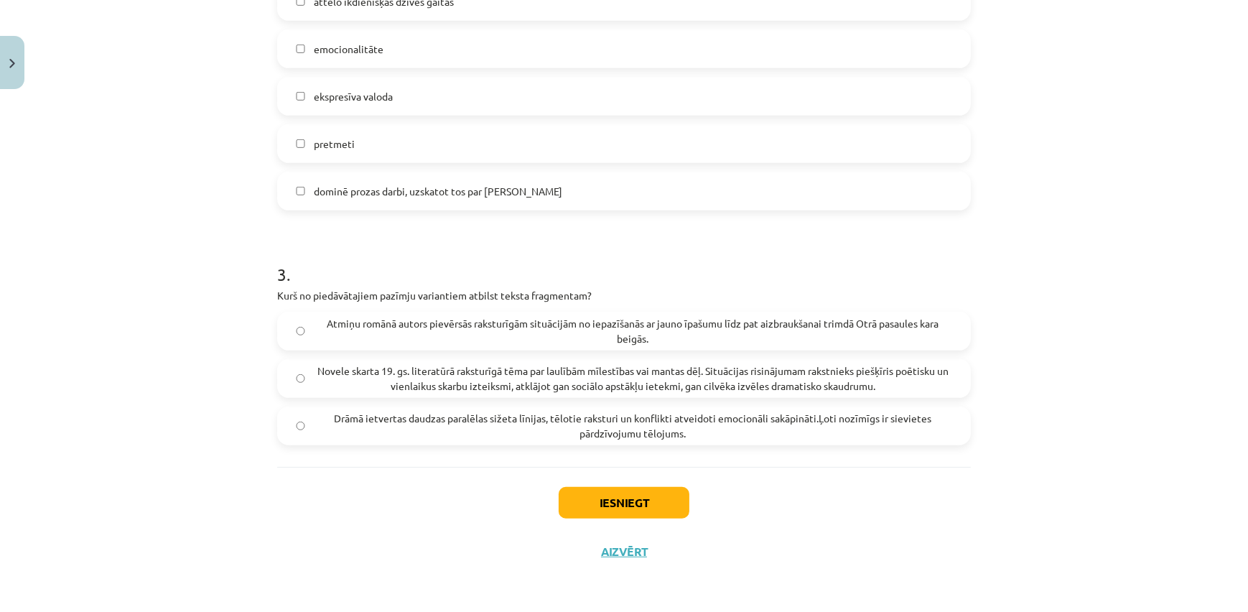
click at [366, 52] on span "emocionalitāte" at bounding box center [349, 49] width 70 height 15
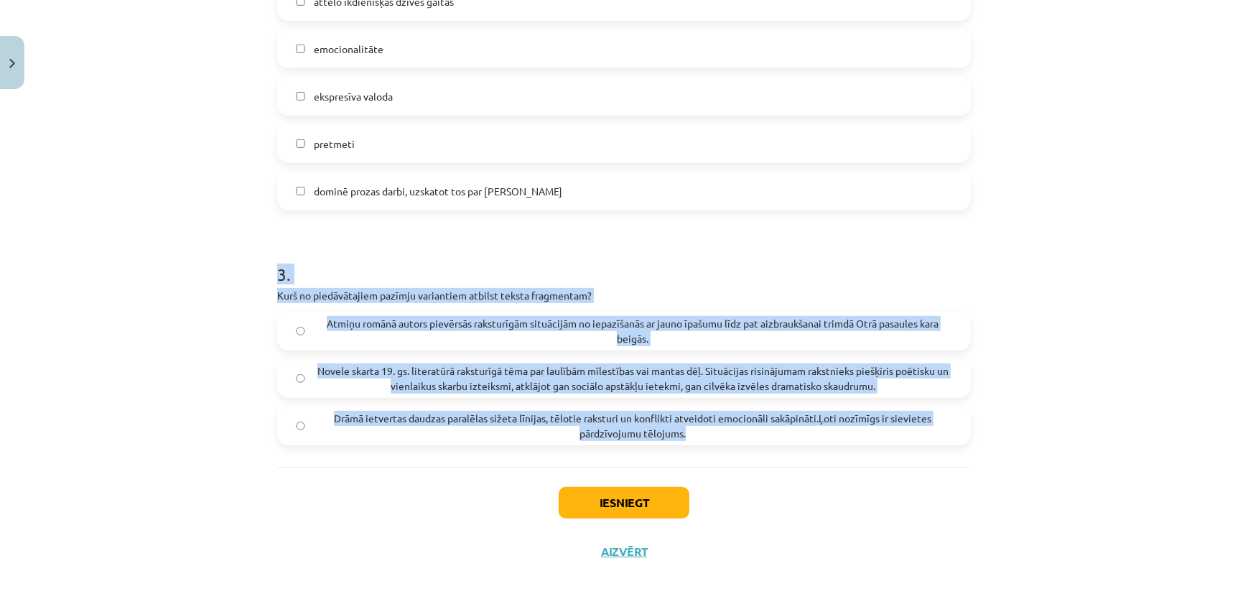
drag, startPoint x: 268, startPoint y: 287, endPoint x: 762, endPoint y: 438, distance: 516.6
click at [762, 438] on div "**********" at bounding box center [624, 306] width 1248 height 612
copy div "3 . Kurš no piedāvātajiem pazīmju variantiem atbilst teksta fragmentam? Atmiņu …"
click at [159, 358] on div "**********" at bounding box center [624, 305] width 1248 height 610
drag, startPoint x: 264, startPoint y: 294, endPoint x: 718, endPoint y: 437, distance: 475.9
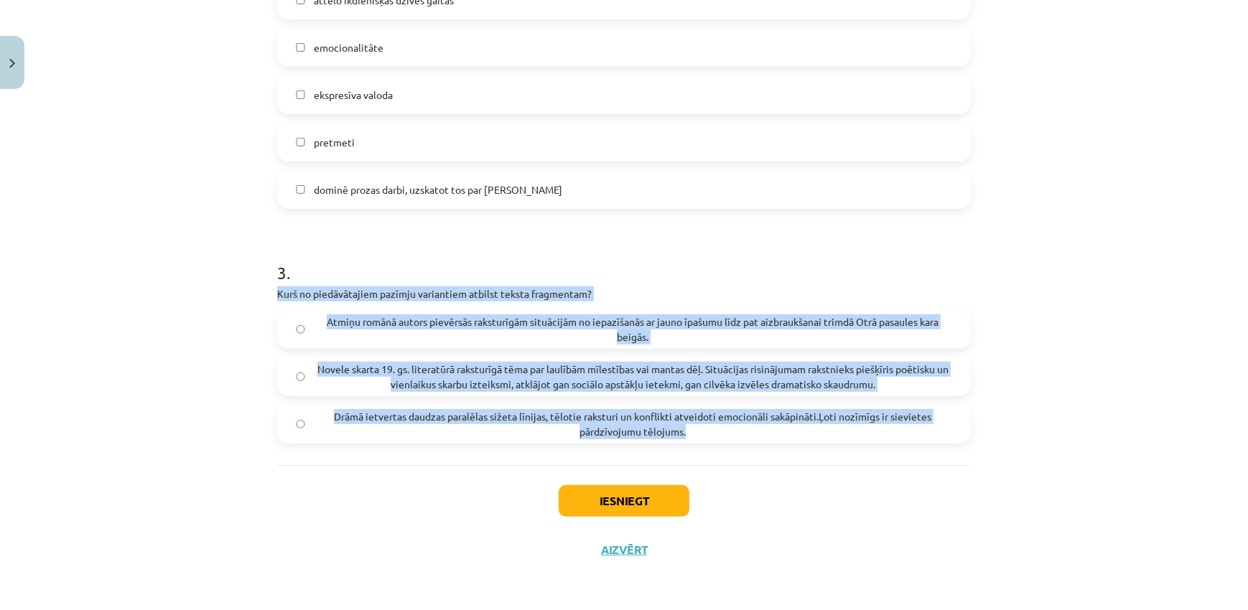
click at [718, 437] on div "**********" at bounding box center [624, 305] width 1248 height 610
copy div "Kurš no piedāvātajiem pazīmju variantiem atbilst teksta fragmentam? Atmiņu romā…"
click at [404, 396] on div "Novele skarta 19. gs. literatūrā raksturīgā tēma par laulībām mīlestības vai ma…" at bounding box center [624, 377] width 694 height 39
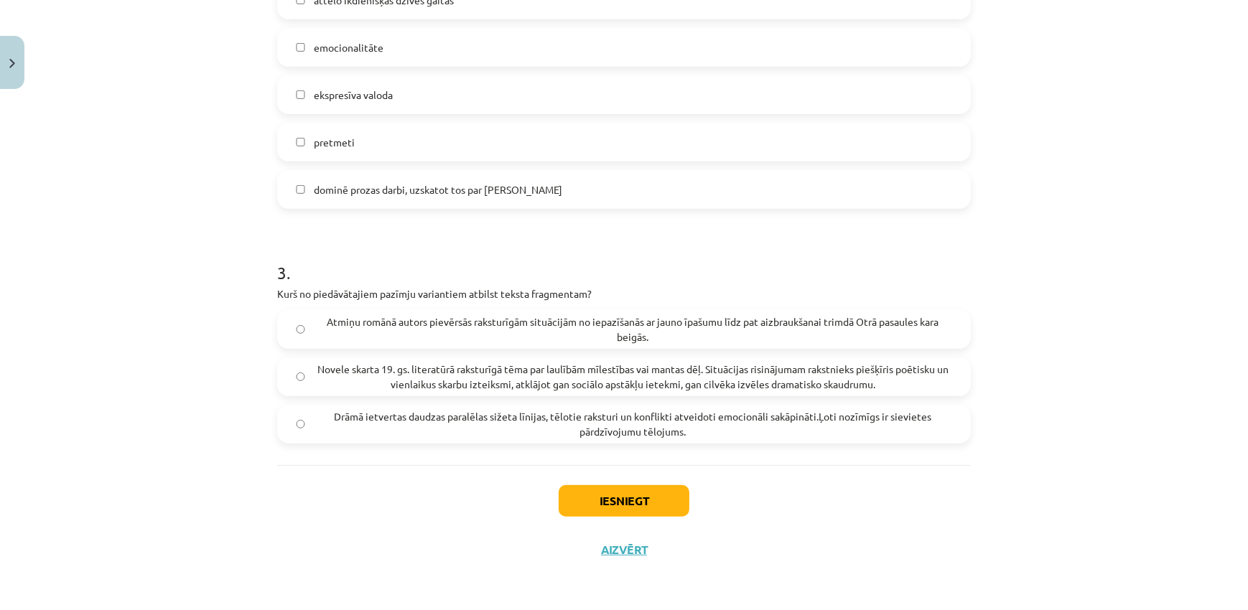
click at [594, 371] on span "Novele skarta 19. gs. literatūrā raksturīgā tēma par laulībām mīlestības vai ma…" at bounding box center [633, 377] width 639 height 30
click at [634, 503] on button "Iesniegt" at bounding box center [624, 502] width 131 height 32
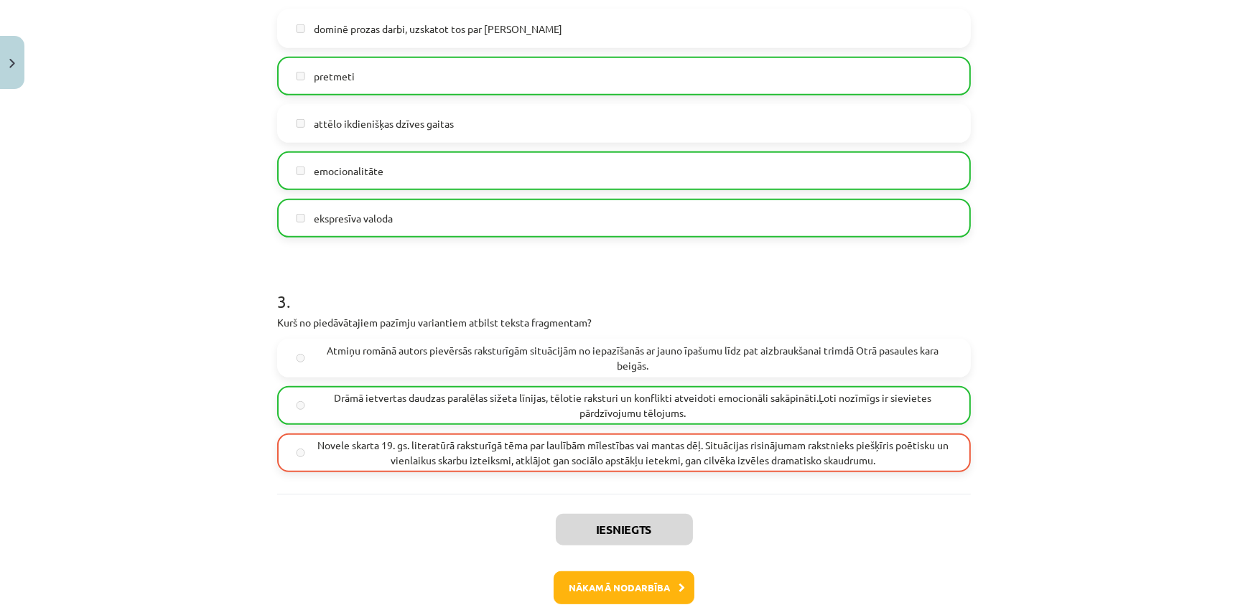
scroll to position [972, 0]
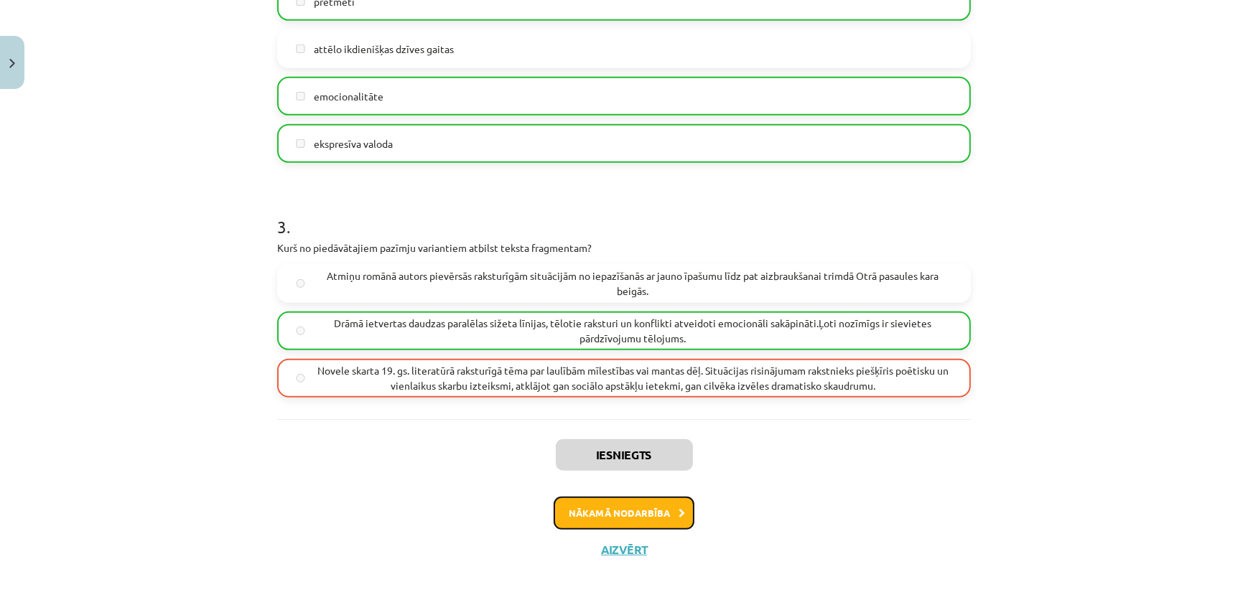
click at [635, 515] on button "Nākamā nodarbība" at bounding box center [624, 513] width 141 height 33
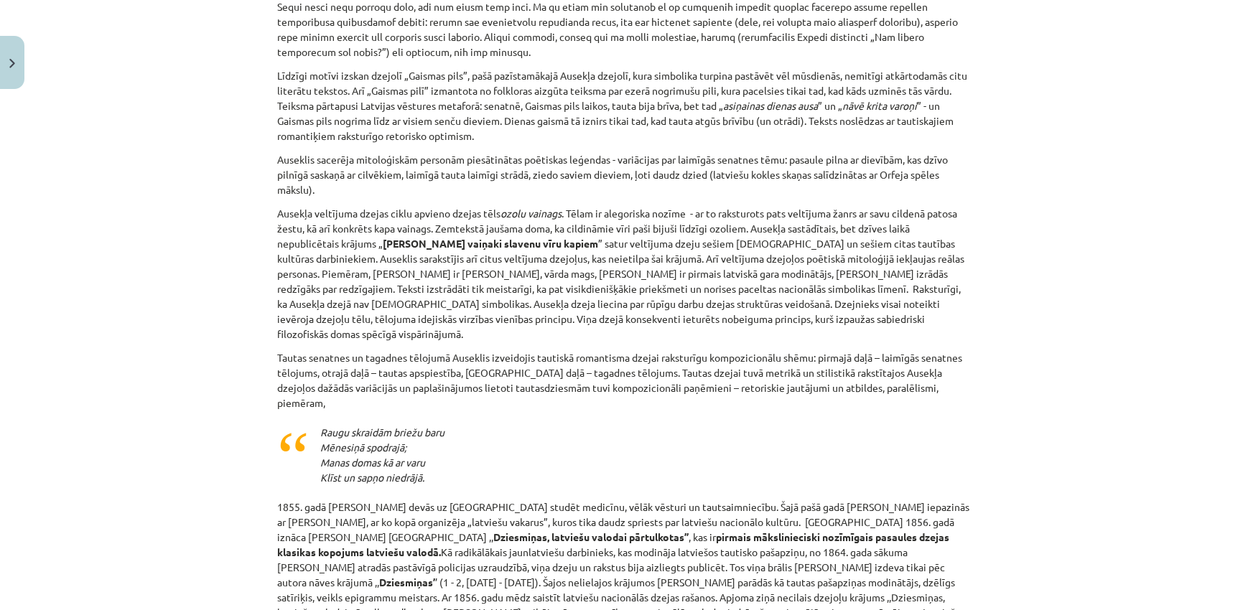
scroll to position [2647, 0]
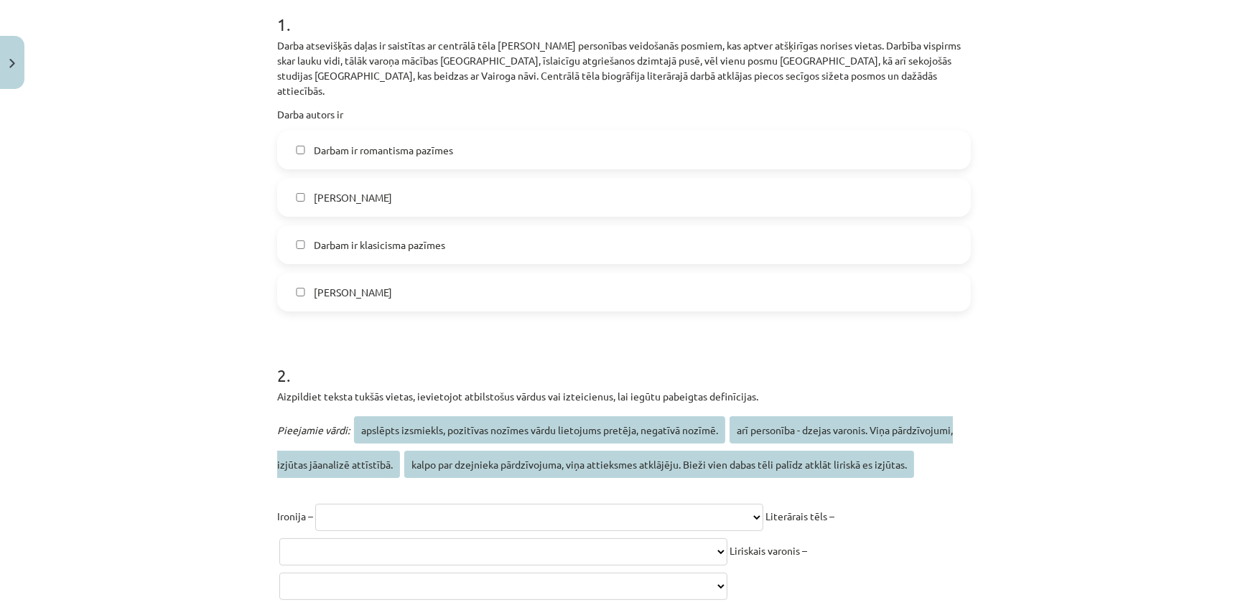
scroll to position [122, 0]
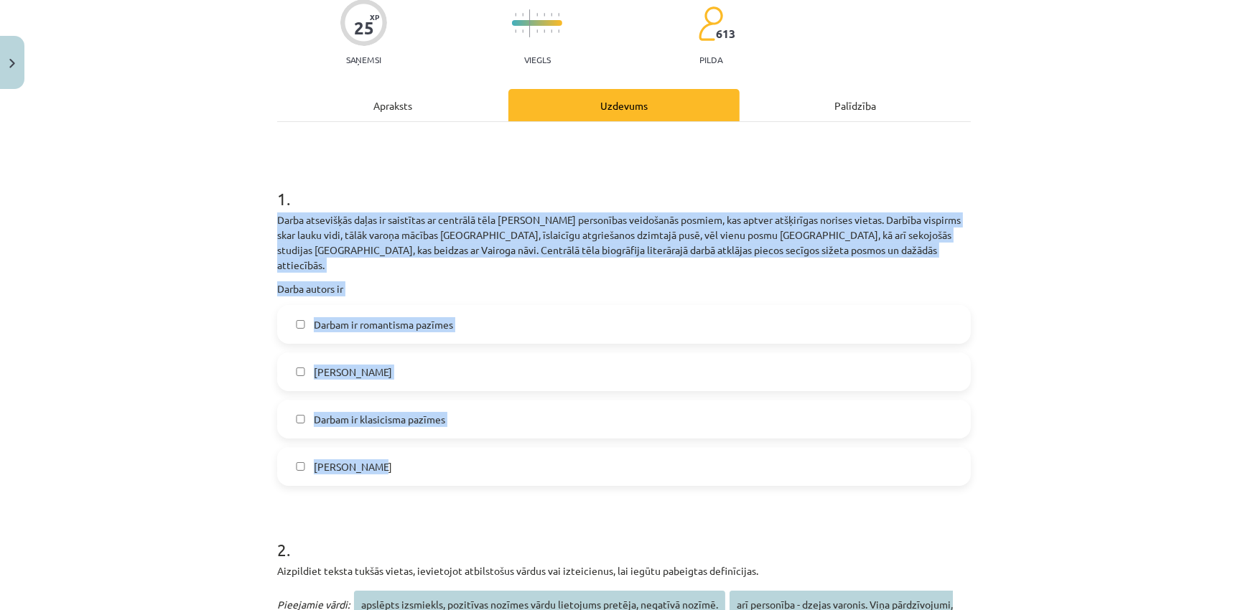
drag, startPoint x: 263, startPoint y: 218, endPoint x: 458, endPoint y: 438, distance: 294.6
click at [458, 438] on div "Mācību tēma: Literatūras i - 11. klases 2. ieskaites mācību materiāls #3 Romant…" at bounding box center [624, 305] width 1248 height 610
copy div "Darba atsevišķās daļas ir saistītas ar centrālā tēla [PERSON_NAME] personības v…"
click at [407, 452] on label "[PERSON_NAME]" at bounding box center [624, 467] width 691 height 36
click at [155, 382] on div "Mācību tēma: Literatūras i - 11. klases 2. ieskaites mācību materiāls #3 Romant…" at bounding box center [624, 305] width 1248 height 610
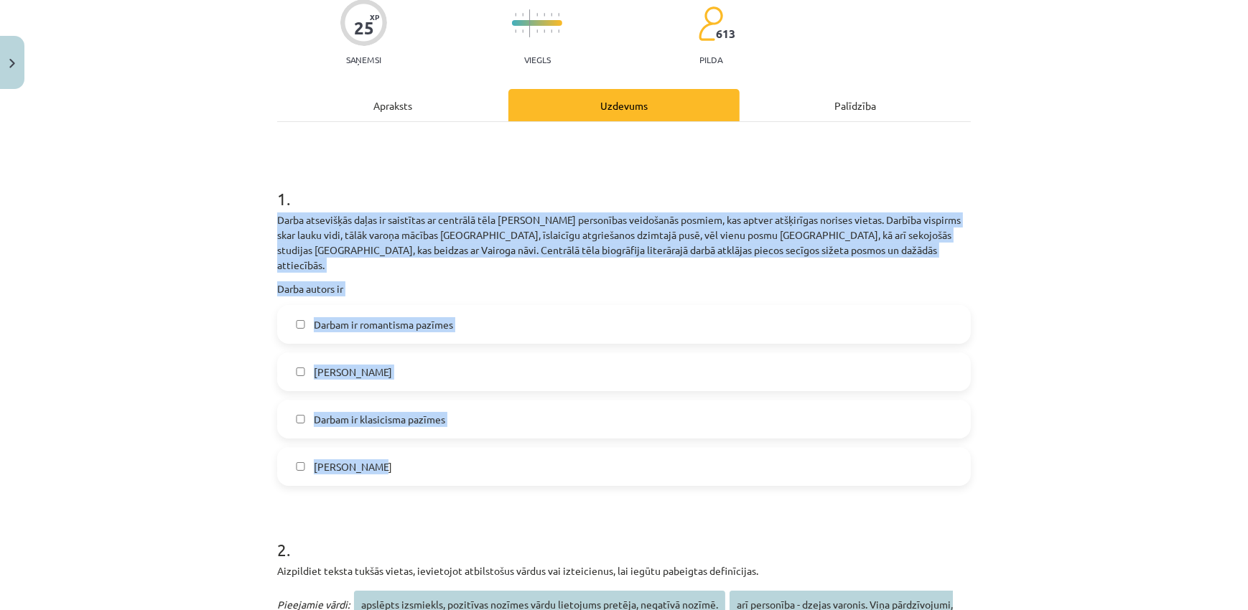
click at [358, 317] on span "Darbam ir romantisma pazīmes" at bounding box center [383, 324] width 139 height 15
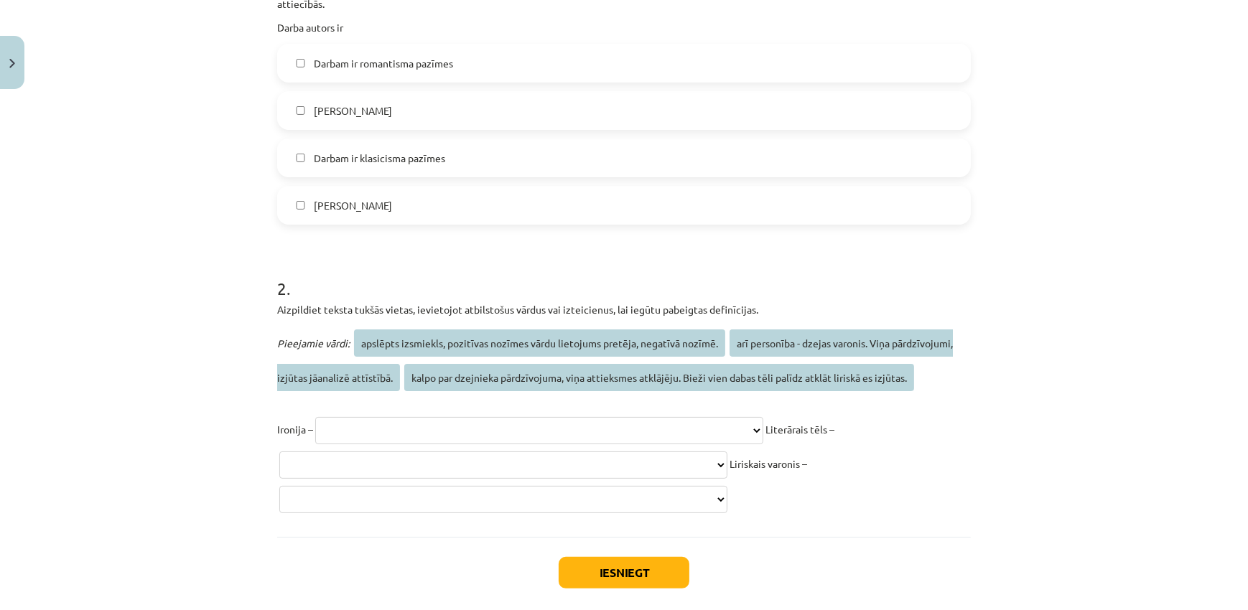
scroll to position [440, 0]
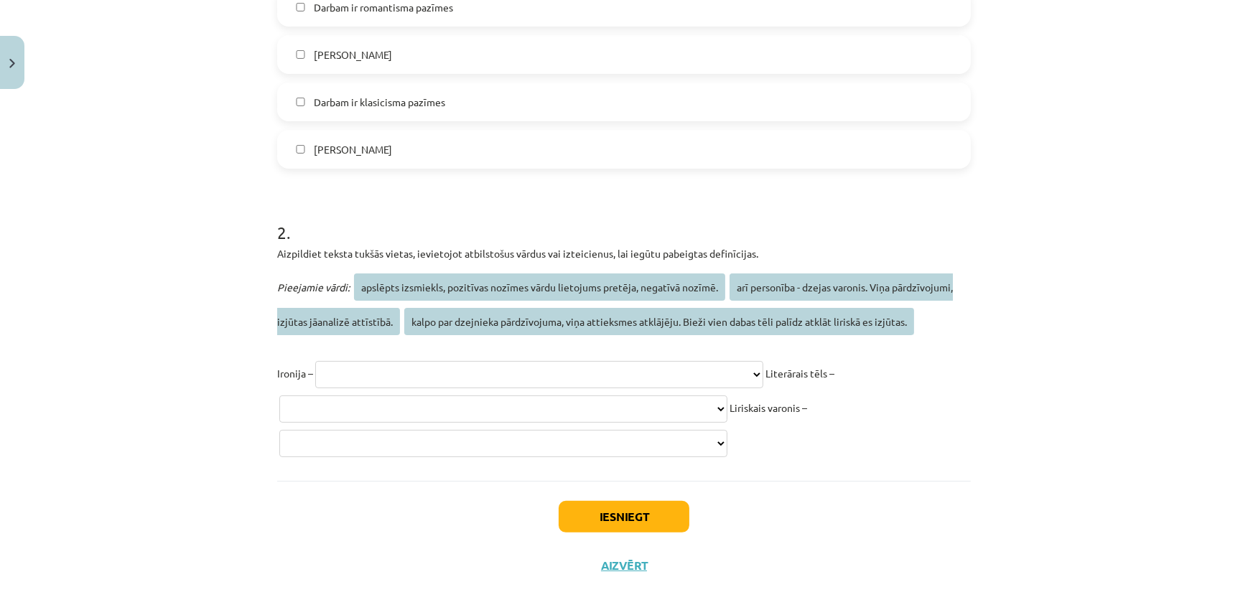
drag, startPoint x: 266, startPoint y: 236, endPoint x: 734, endPoint y: 429, distance: 505.9
click at [734, 429] on div "25 XP Saņemsi Viegls 613 pilda Apraksts Uzdevums Palīdzība 1 . Darba atsevišķās…" at bounding box center [624, 123] width 711 height 934
copy div "**********"
drag, startPoint x: 119, startPoint y: 325, endPoint x: 119, endPoint y: 317, distance: 8.6
click at [119, 324] on div "Mācību tēma: Literatūras i - 11. klases 2. ieskaites mācību materiāls #3 Romant…" at bounding box center [624, 305] width 1248 height 610
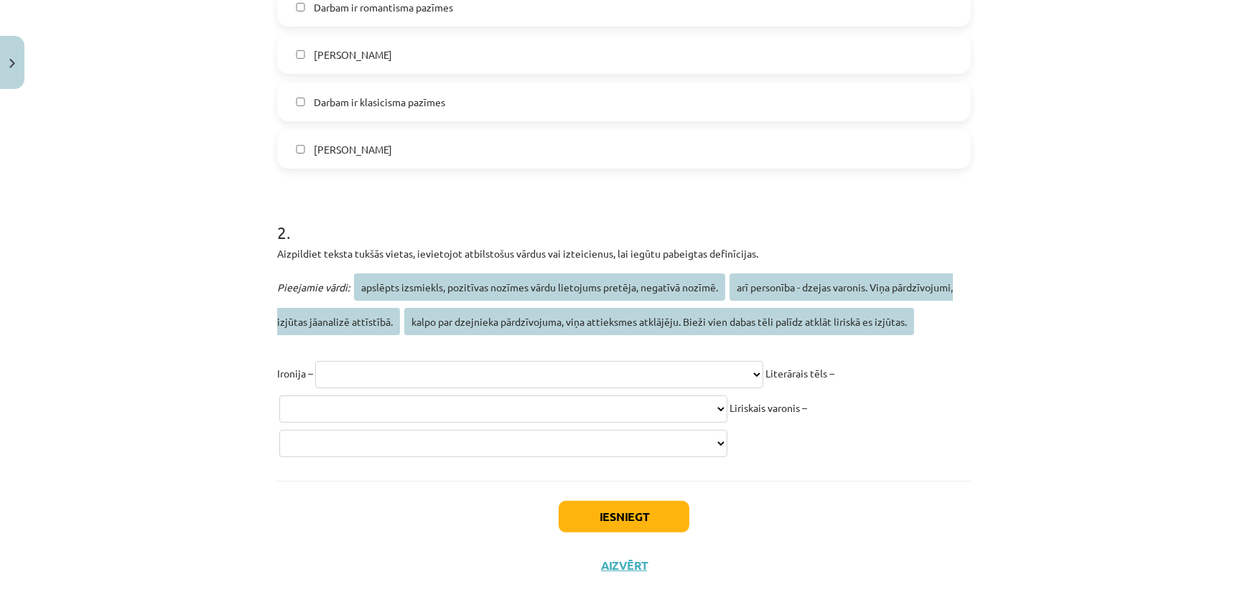
click at [603, 361] on select "**********" at bounding box center [539, 374] width 448 height 27
click at [702, 361] on select "**********" at bounding box center [539, 374] width 448 height 27
select select "**********"
click at [315, 361] on select "**********" at bounding box center [539, 374] width 448 height 27
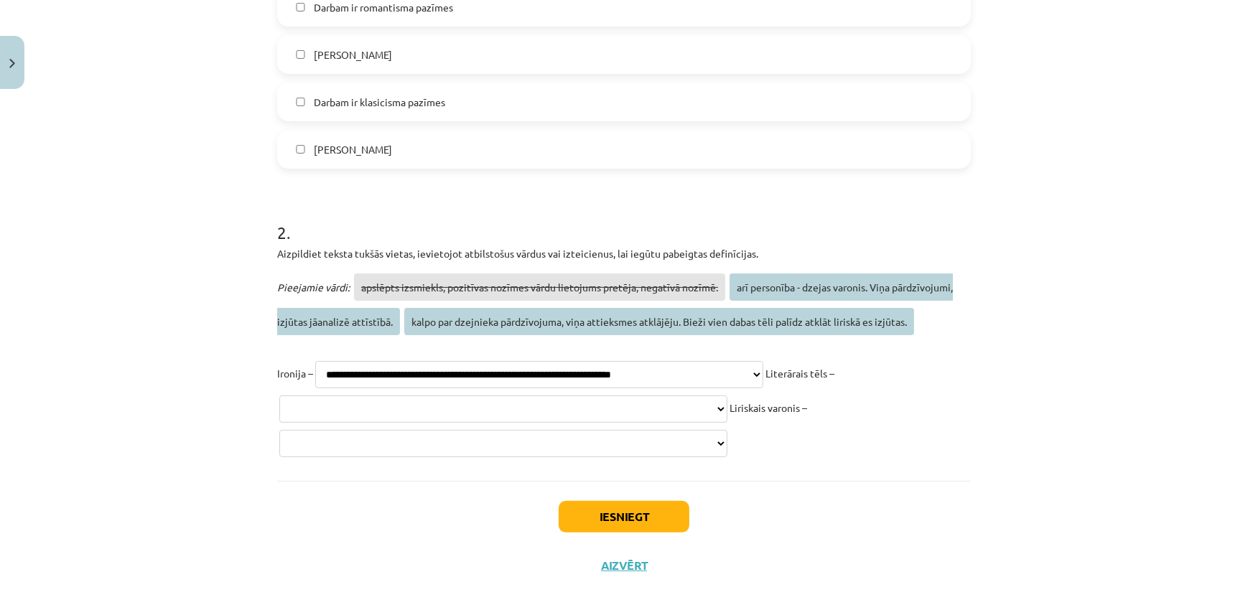
click at [713, 396] on select "**********" at bounding box center [503, 409] width 448 height 27
select select "**********"
click at [279, 396] on select "**********" at bounding box center [503, 409] width 448 height 27
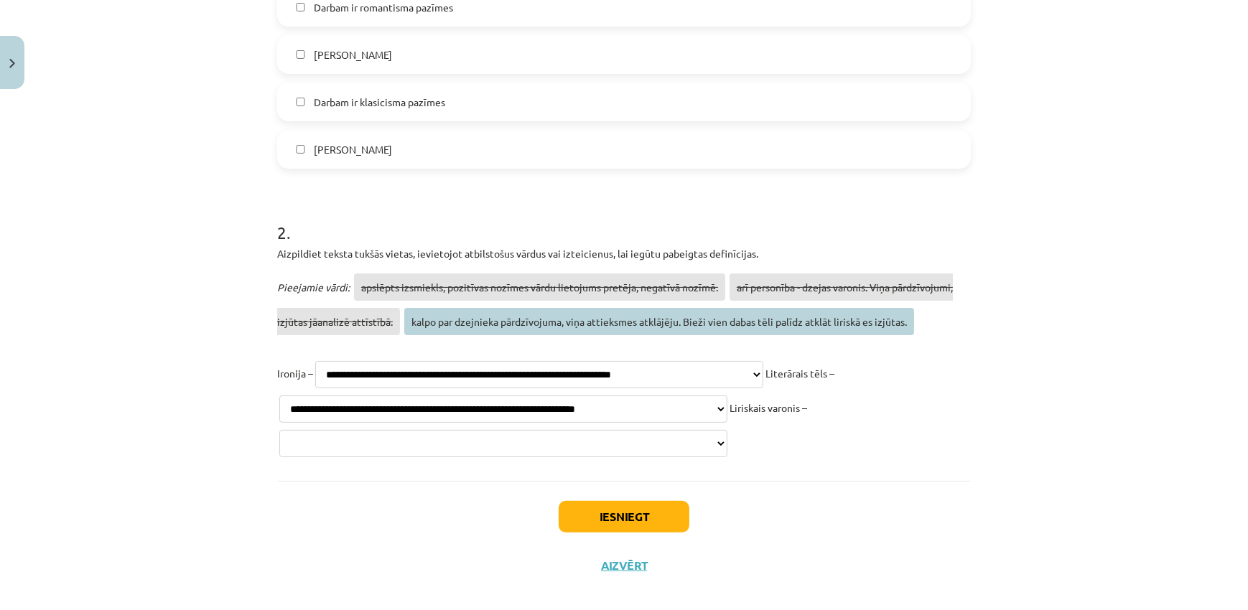
click at [630, 431] on select "**********" at bounding box center [503, 443] width 448 height 27
select select "**********"
click at [279, 430] on select "**********" at bounding box center [503, 443] width 448 height 27
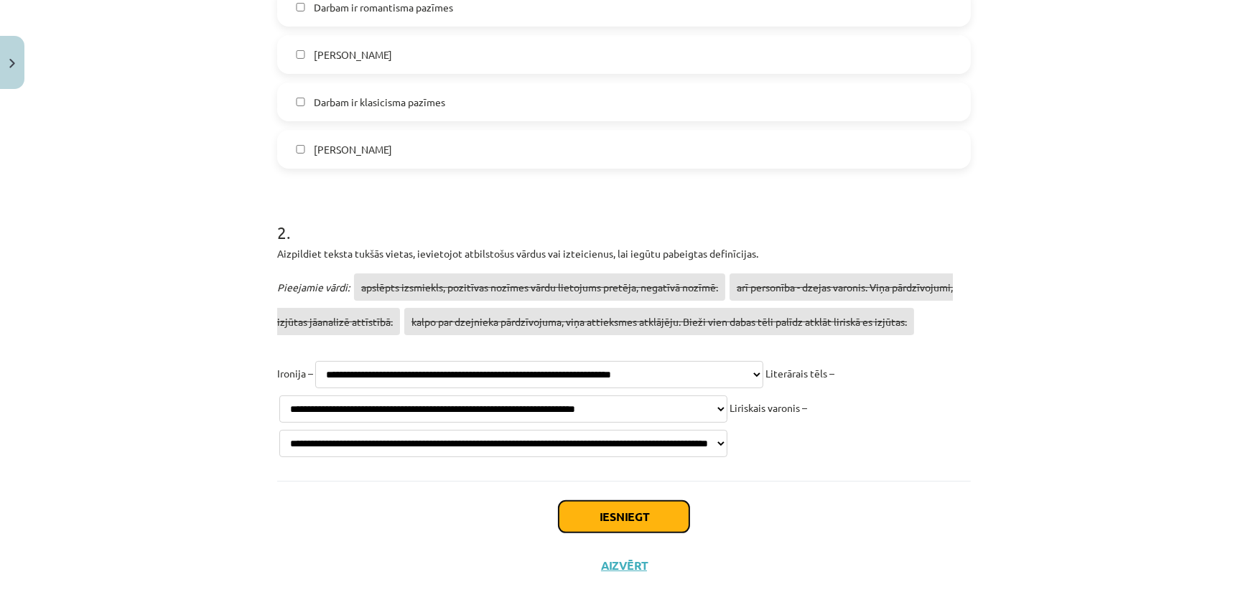
click at [603, 501] on button "Iesniegt" at bounding box center [624, 517] width 131 height 32
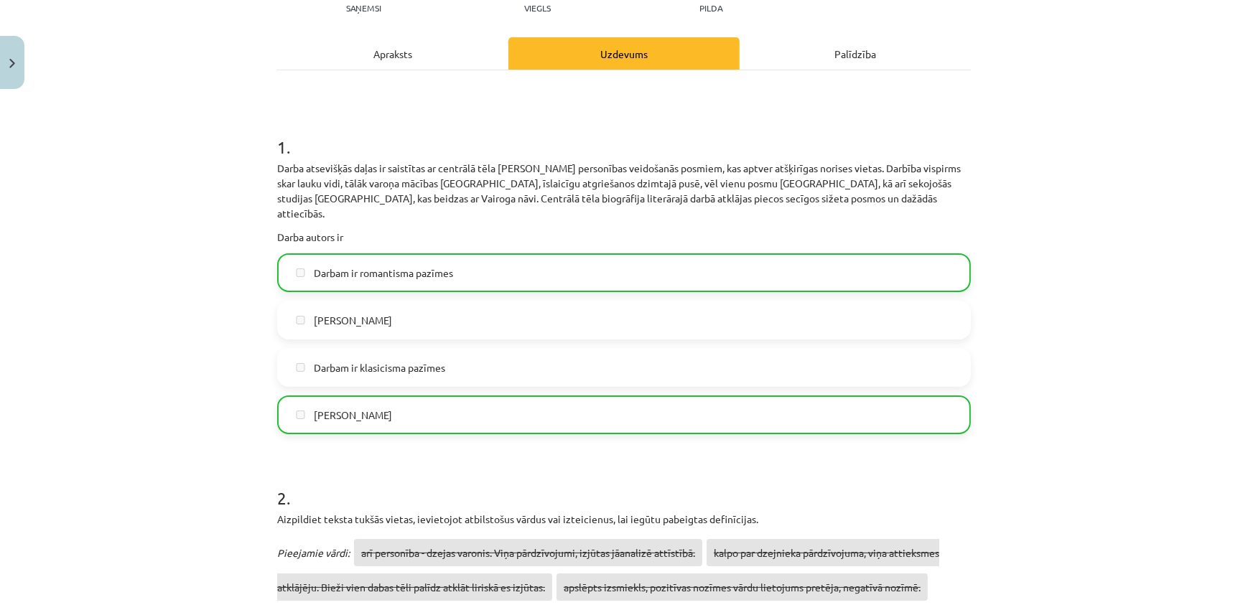
scroll to position [485, 0]
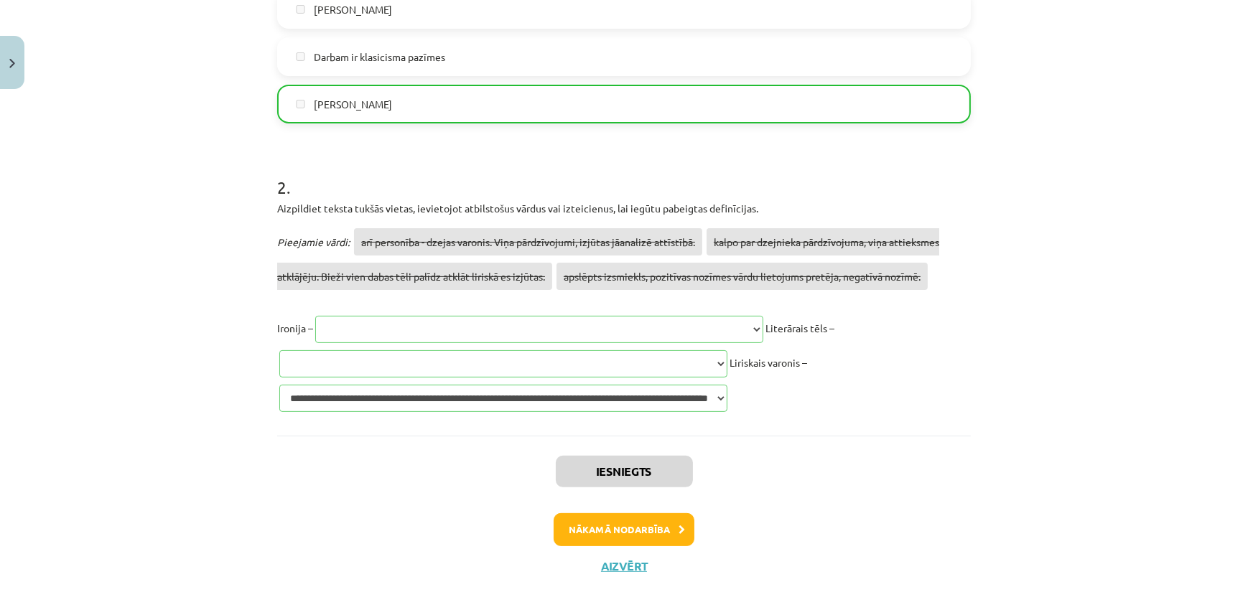
click at [1067, 244] on div "Mācību tēma: Literatūras i - 11. klases 2. ieskaites mācību materiāls #3 Romant…" at bounding box center [624, 305] width 1248 height 610
click at [654, 515] on button "Nākamā nodarbība" at bounding box center [624, 530] width 141 height 33
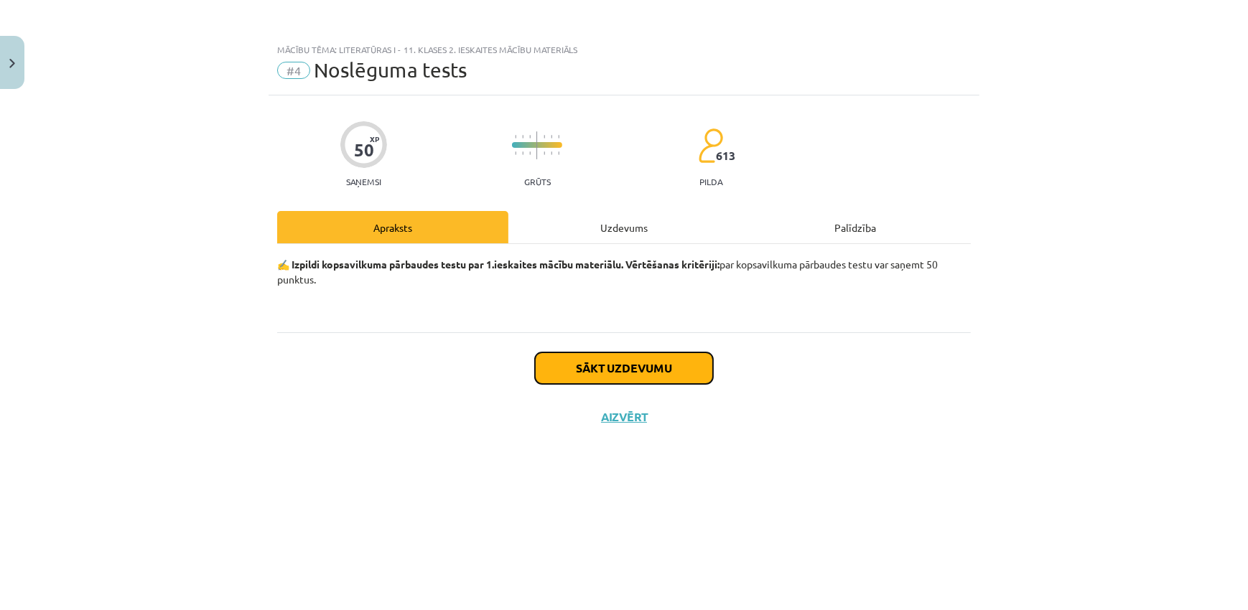
click at [626, 359] on button "Sākt uzdevumu" at bounding box center [624, 369] width 178 height 32
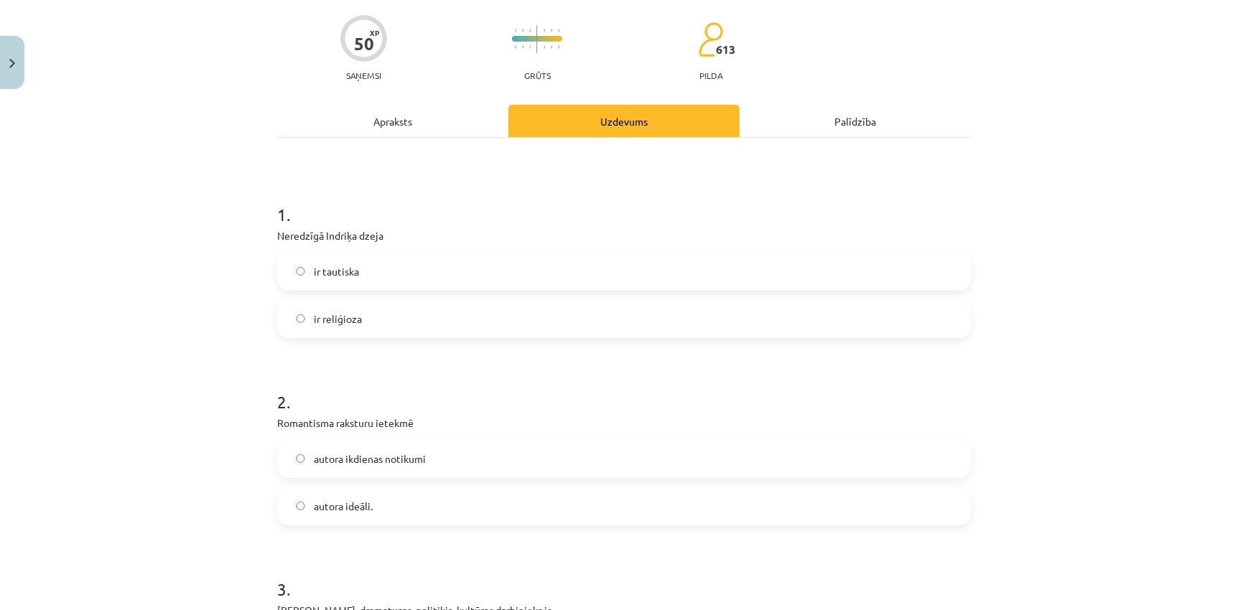
scroll to position [174, 0]
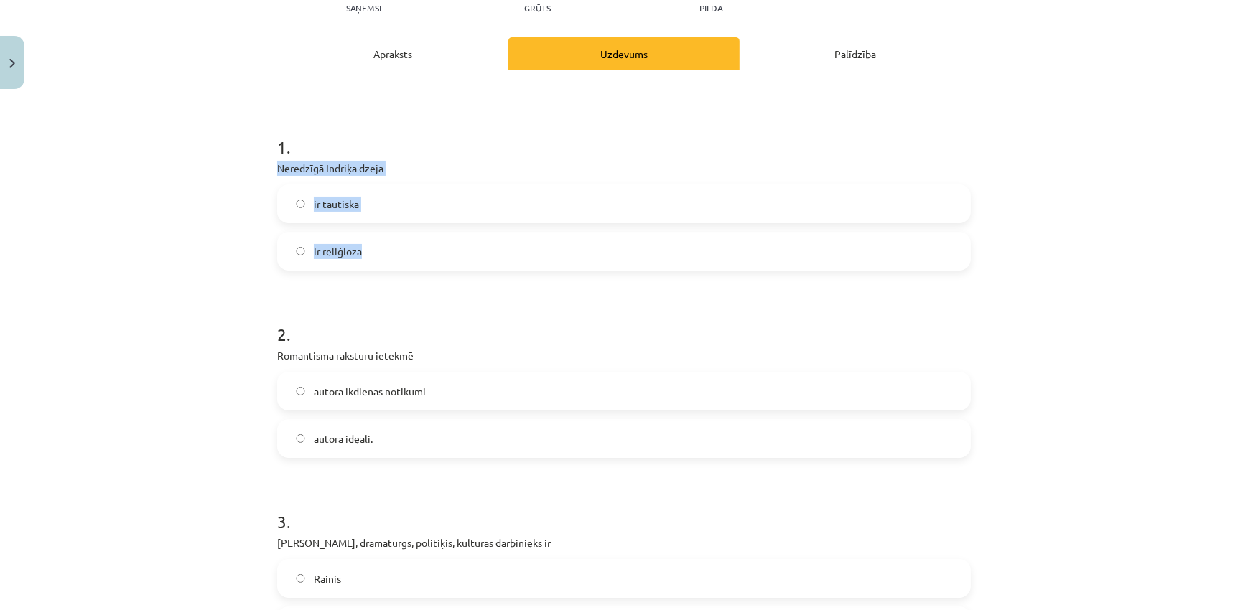
drag, startPoint x: 261, startPoint y: 168, endPoint x: 378, endPoint y: 261, distance: 148.7
click at [378, 261] on div "Mācību tēma: Literatūras i - 11. klases 2. ieskaites mācību materiāls #4 Noslēg…" at bounding box center [624, 305] width 1248 height 610
copy div "Neredzīgā Indriķa dzeja ir tautiska ir reliģioza"
click at [416, 259] on label "ir reliģioza" at bounding box center [624, 251] width 691 height 36
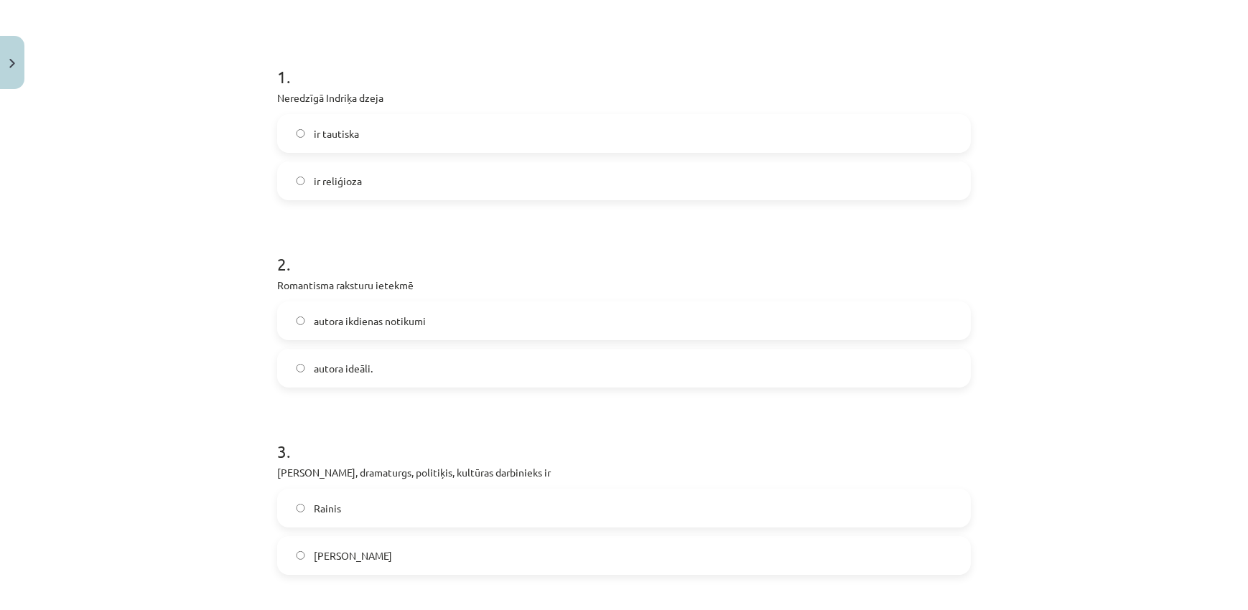
scroll to position [348, 0]
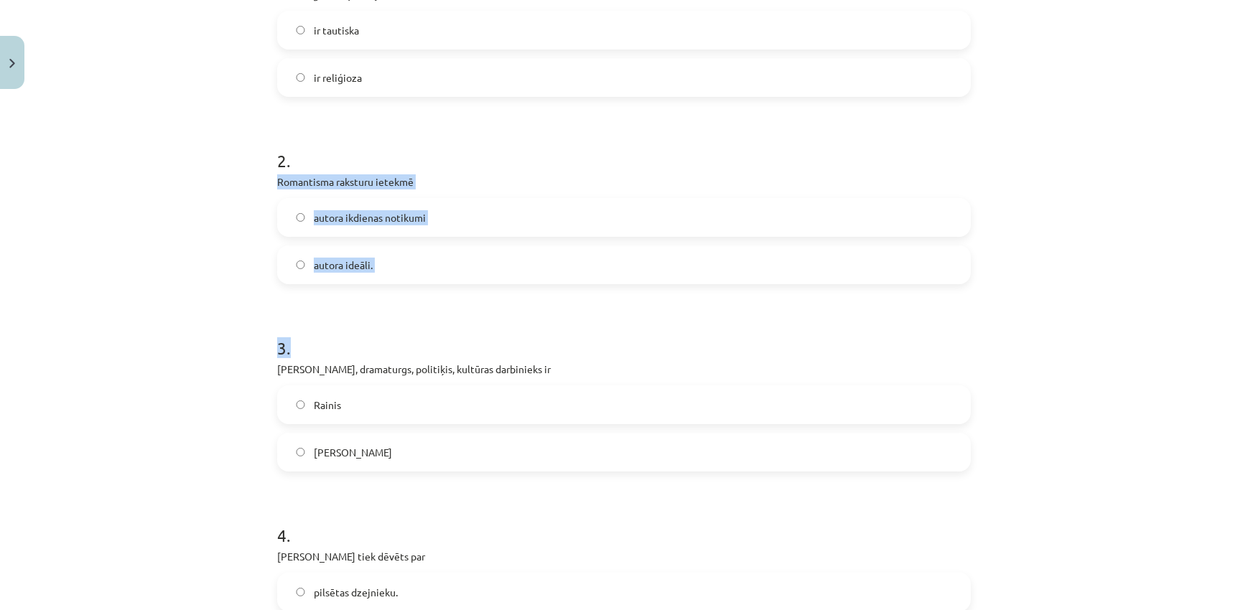
drag, startPoint x: 253, startPoint y: 185, endPoint x: 407, endPoint y: 287, distance: 184.9
click at [407, 287] on div "Mācību tēma: Literatūras i - 11. klases 2. ieskaites mācību materiāls #4 Noslēg…" at bounding box center [624, 305] width 1248 height 610
drag, startPoint x: 358, startPoint y: 256, endPoint x: 297, endPoint y: 225, distance: 68.4
click at [358, 256] on label "autora ideāli." at bounding box center [624, 265] width 691 height 36
click at [195, 244] on div "Mācību tēma: Literatūras i - 11. klases 2. ieskaites mācību materiāls #4 Noslēg…" at bounding box center [624, 305] width 1248 height 610
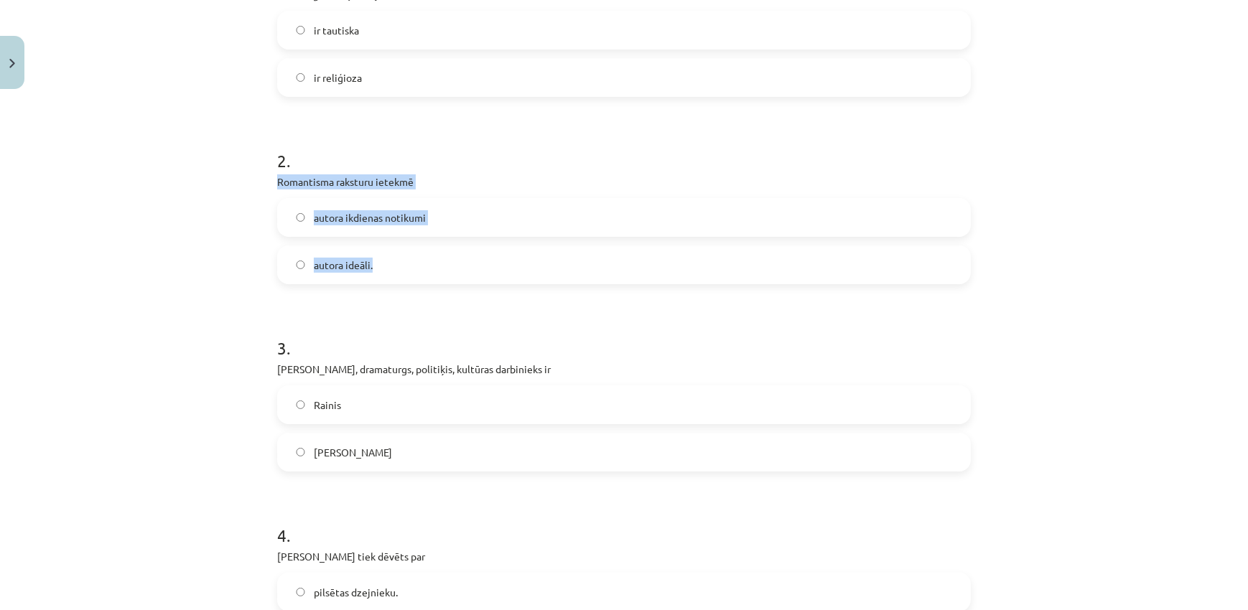
drag, startPoint x: 257, startPoint y: 182, endPoint x: 422, endPoint y: 259, distance: 181.2
click at [422, 259] on div "Mācību tēma: Literatūras i - 11. klases 2. ieskaites mācību materiāls #4 Noslēg…" at bounding box center [624, 305] width 1248 height 610
copy div "Romantisma raksturu ietekmē autora ikdienas notikumi autora ideāli."
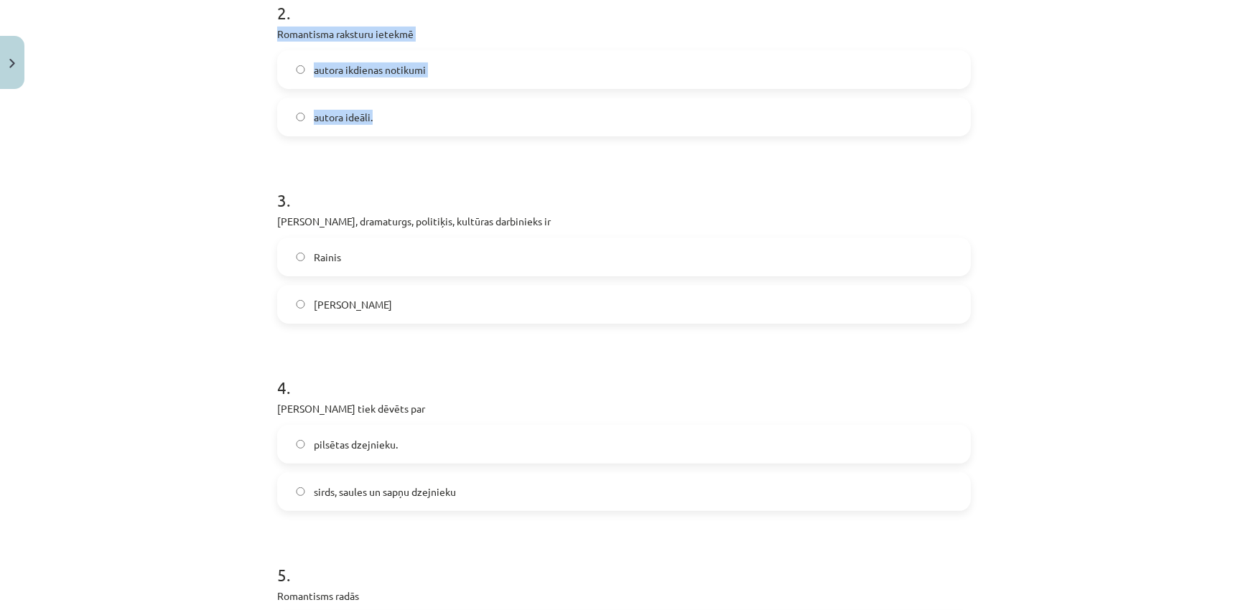
scroll to position [522, 0]
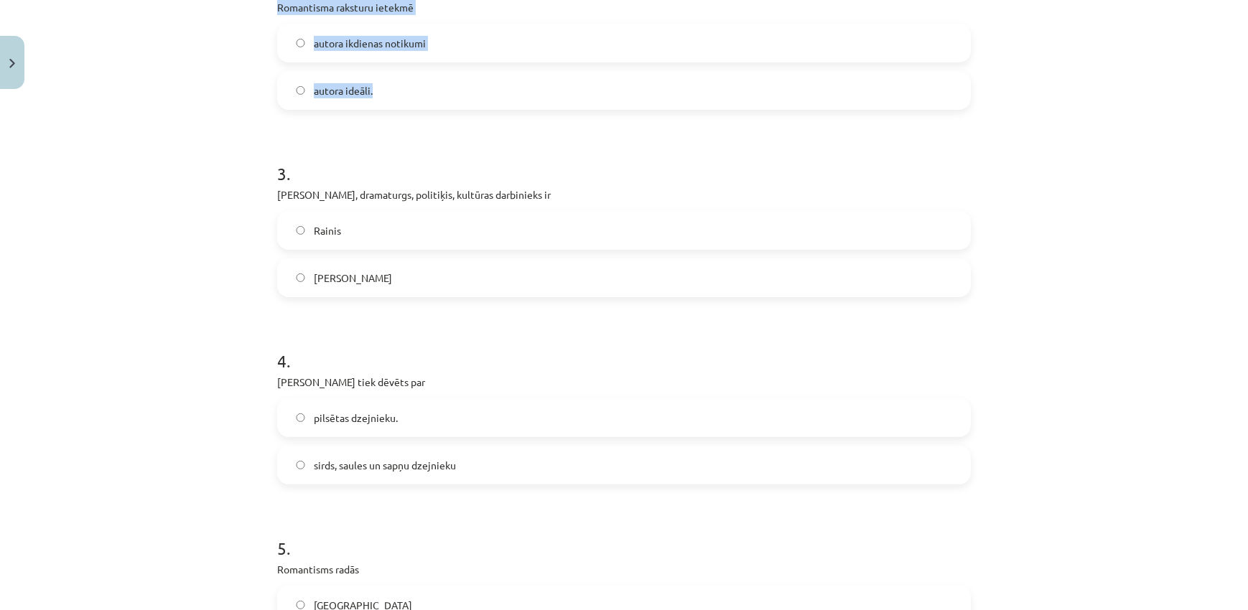
drag, startPoint x: 250, startPoint y: 195, endPoint x: 391, endPoint y: 293, distance: 171.9
click at [391, 293] on div "Mācību tēma: Literatūras i - 11. klases 2. ieskaites mācību materiāls #4 Noslēg…" at bounding box center [624, 305] width 1248 height 610
copy div "Dzejnieks, dramaturgs, politiķis, kultūras darbinieks ir [PERSON_NAME]"
click at [331, 221] on label "Rainis" at bounding box center [624, 231] width 691 height 36
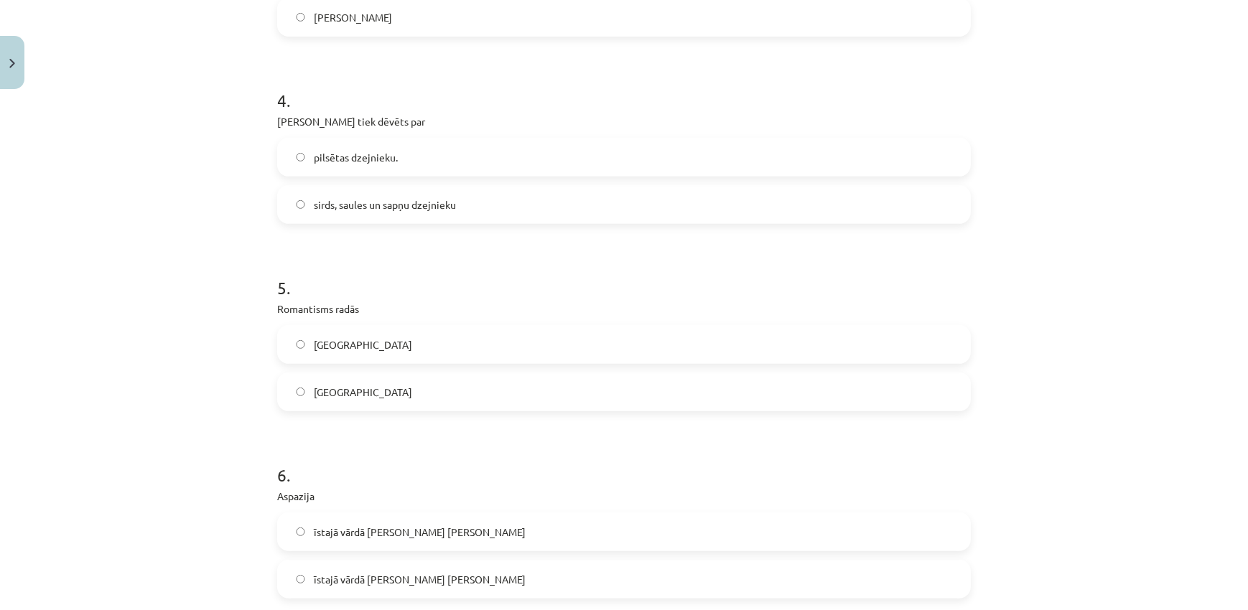
scroll to position [870, 0]
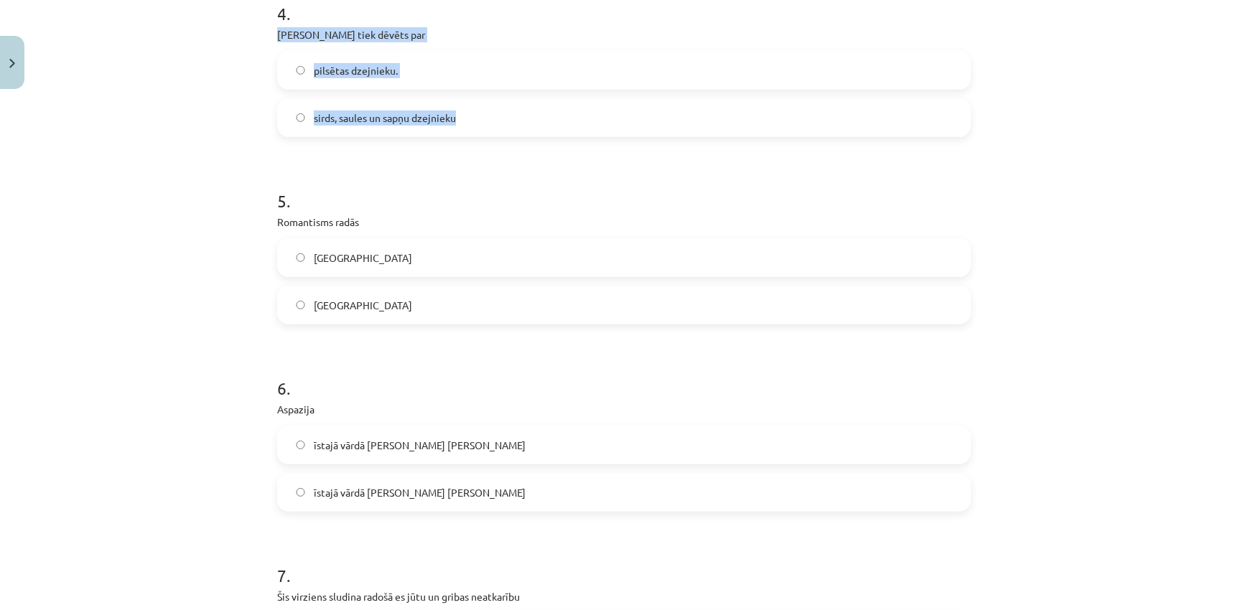
drag, startPoint x: 304, startPoint y: 40, endPoint x: 454, endPoint y: 113, distance: 167.3
click at [454, 113] on div "Mācību tēma: Literatūras i - 11. klases 2. ieskaites mācību materiāls #4 Noslēg…" at bounding box center [624, 305] width 1248 height 610
click at [356, 129] on label "sirds, saules un sapņu dzejnieku" at bounding box center [624, 118] width 691 height 36
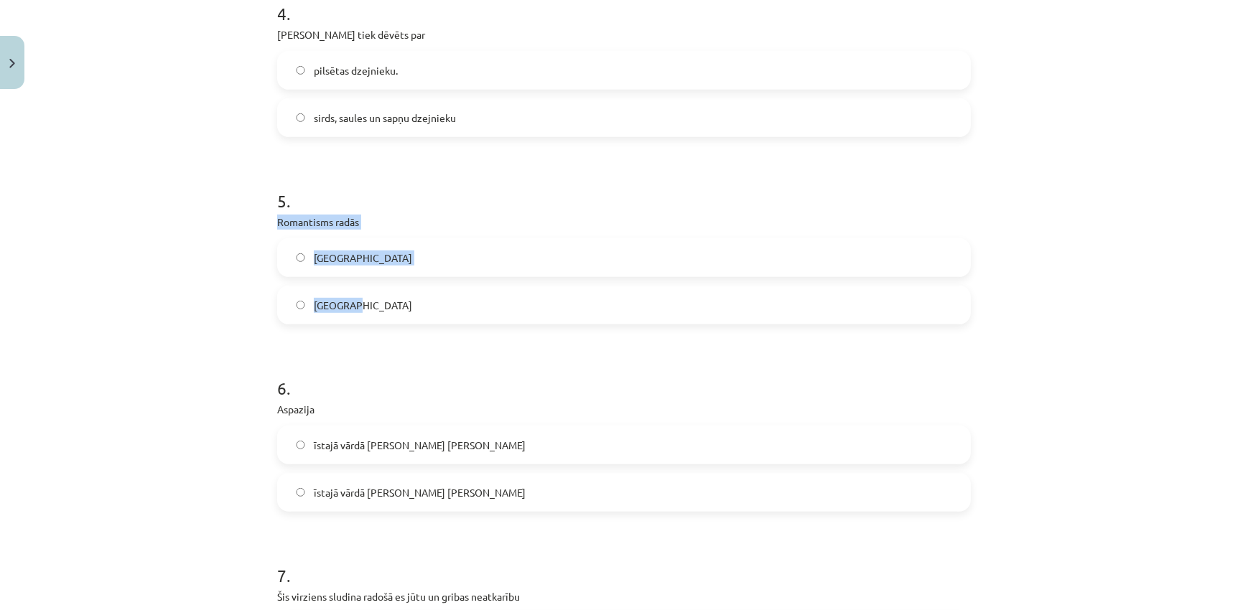
drag, startPoint x: 252, startPoint y: 215, endPoint x: 417, endPoint y: 305, distance: 187.4
click at [417, 305] on div "Mācību tēma: Literatūras i - 11. klases 2. ieskaites mācību materiāls #4 Noslēg…" at bounding box center [624, 305] width 1248 height 610
click at [391, 259] on label "[GEOGRAPHIC_DATA]" at bounding box center [624, 258] width 691 height 36
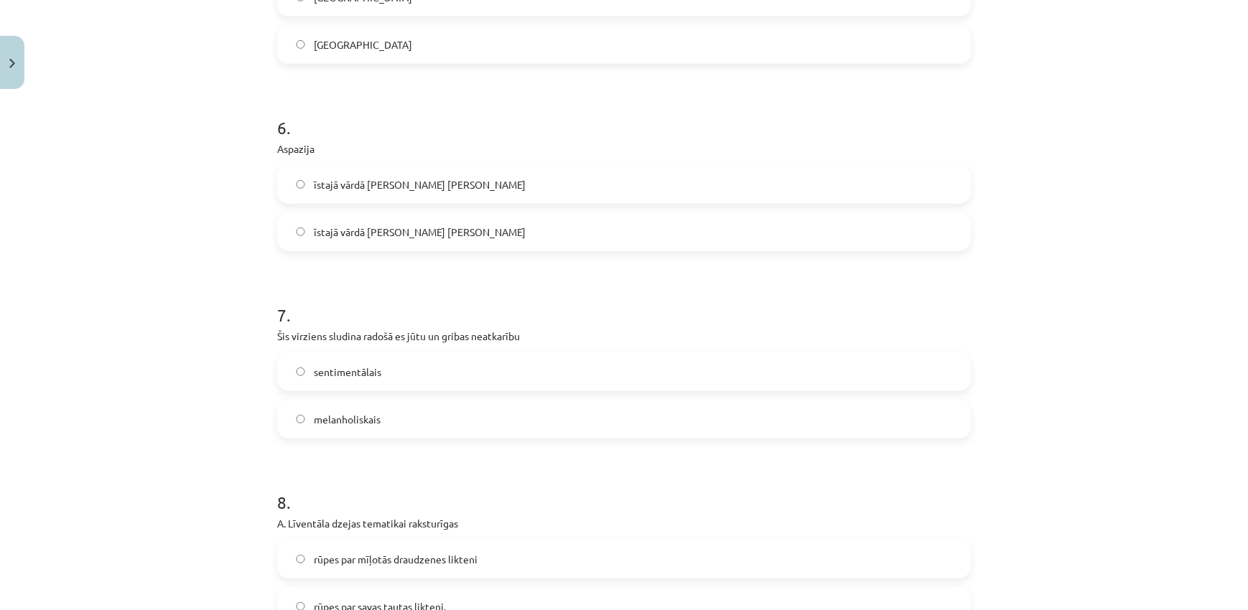
scroll to position [1131, 0]
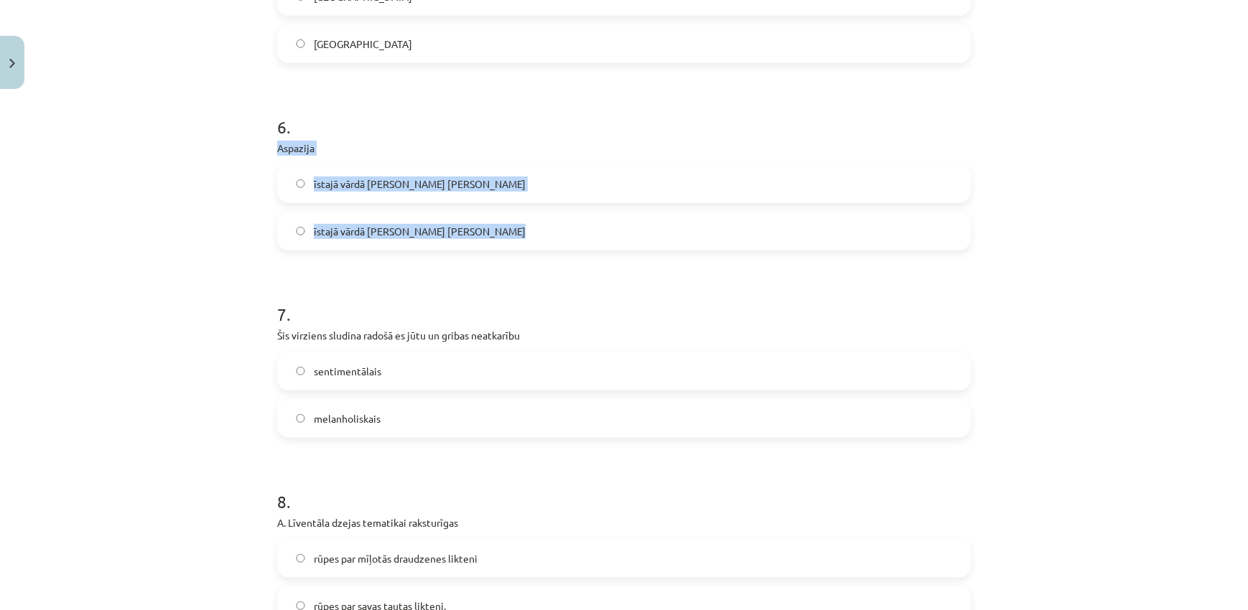
drag, startPoint x: 286, startPoint y: 152, endPoint x: 508, endPoint y: 241, distance: 238.9
click at [508, 241] on div "Mācību tēma: Literatūras i - 11. klases 2. ieskaites mācību materiāls #4 Noslēg…" at bounding box center [624, 305] width 1248 height 610
click at [576, 166] on label "īstajā vārdā [PERSON_NAME] [PERSON_NAME]" at bounding box center [624, 184] width 691 height 36
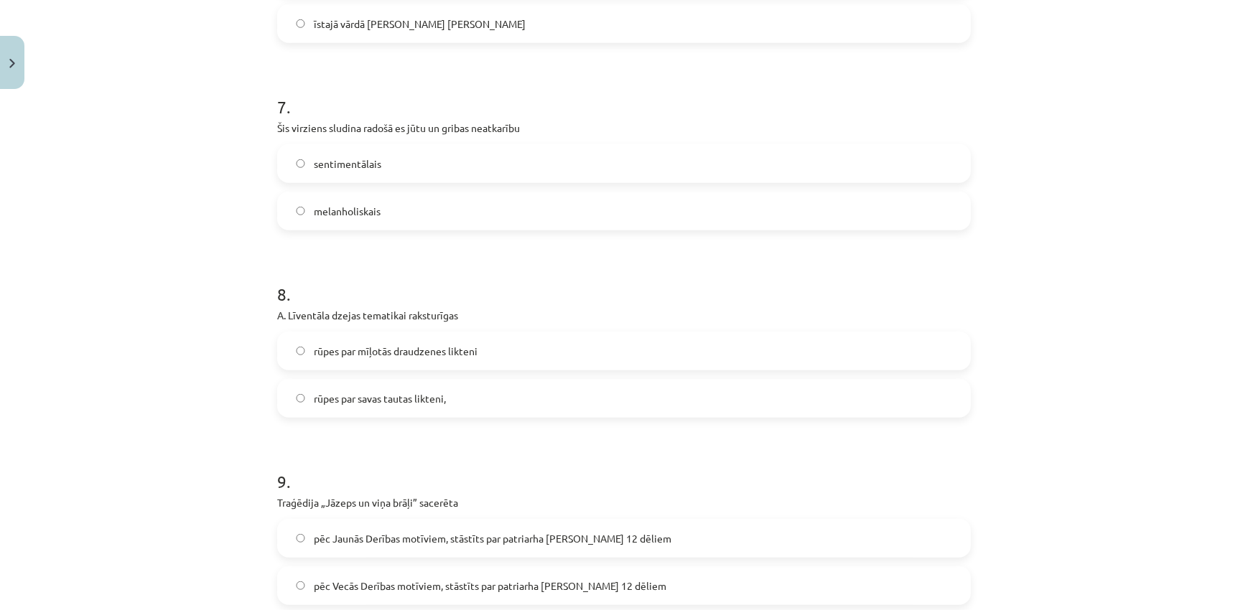
scroll to position [1393, 0]
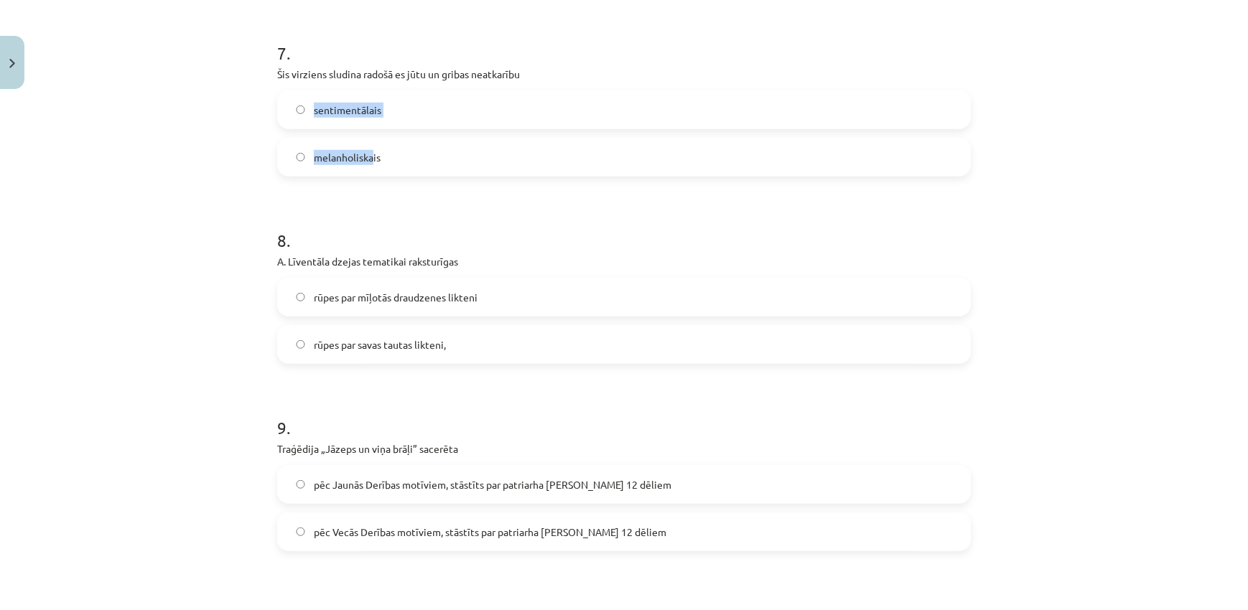
drag, startPoint x: 294, startPoint y: 93, endPoint x: 367, endPoint y: 134, distance: 83.7
drag, startPoint x: 247, startPoint y: 78, endPoint x: 391, endPoint y: 159, distance: 165.6
click at [391, 159] on div "Mācību tēma: Literatūras i - 11. klases 2. ieskaites mācību materiāls #4 Noslēg…" at bounding box center [624, 305] width 1248 height 610
click at [437, 115] on label "sentimentālais" at bounding box center [624, 110] width 691 height 36
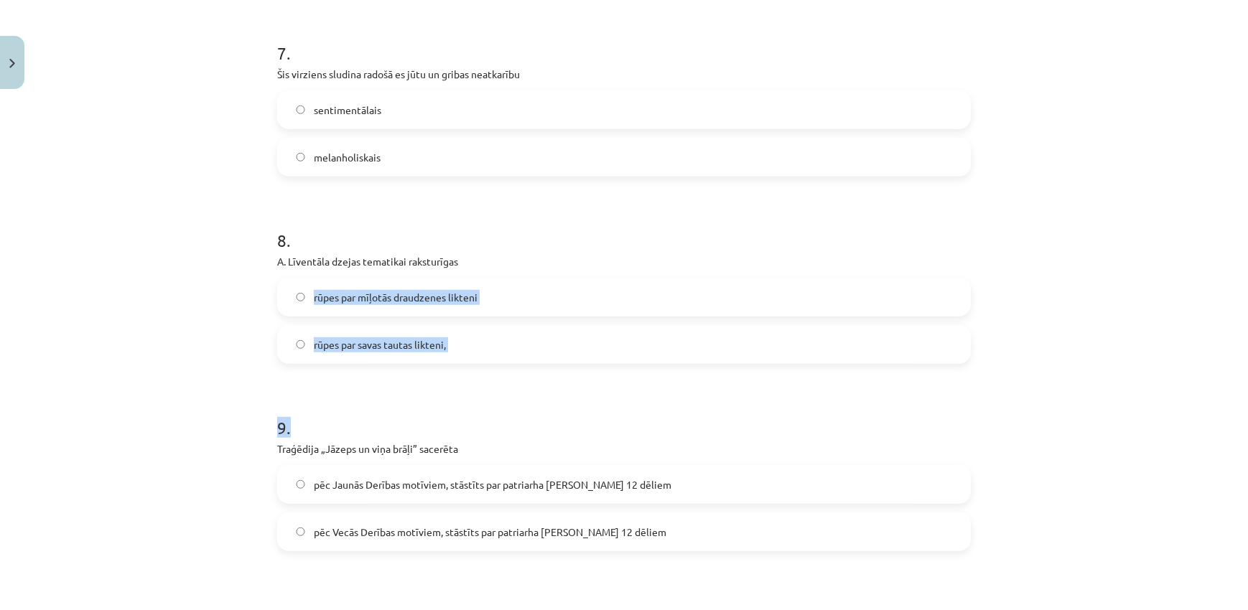
drag, startPoint x: 272, startPoint y: 269, endPoint x: 353, endPoint y: 301, distance: 86.7
click at [531, 366] on div "Mācību tēma: Literatūras i - 11. klases 2. ieskaites mācību materiāls #4 Noslēg…" at bounding box center [624, 305] width 1248 height 610
drag, startPoint x: 272, startPoint y: 266, endPoint x: 478, endPoint y: 349, distance: 222.1
click at [478, 349] on div "Mācību tēma: Literatūras i - 11. klases 2. ieskaites mācību materiāls #4 Noslēg…" at bounding box center [624, 305] width 1248 height 610
click at [506, 348] on label "rūpes par savas tautas likteni," at bounding box center [624, 345] width 691 height 36
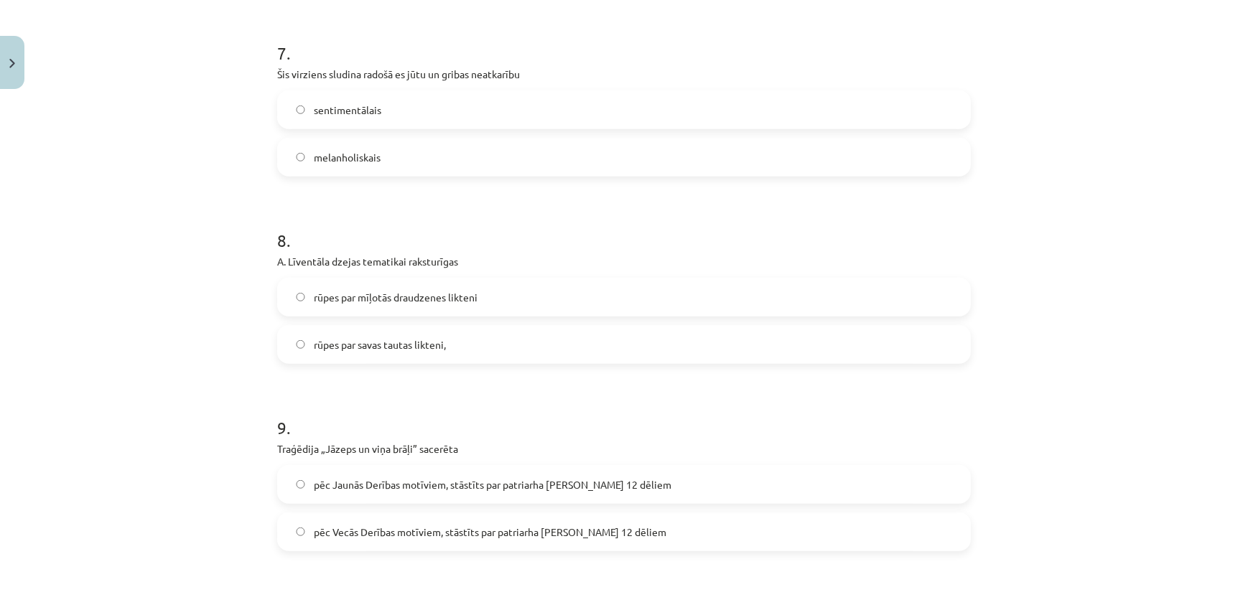
scroll to position [1653, 0]
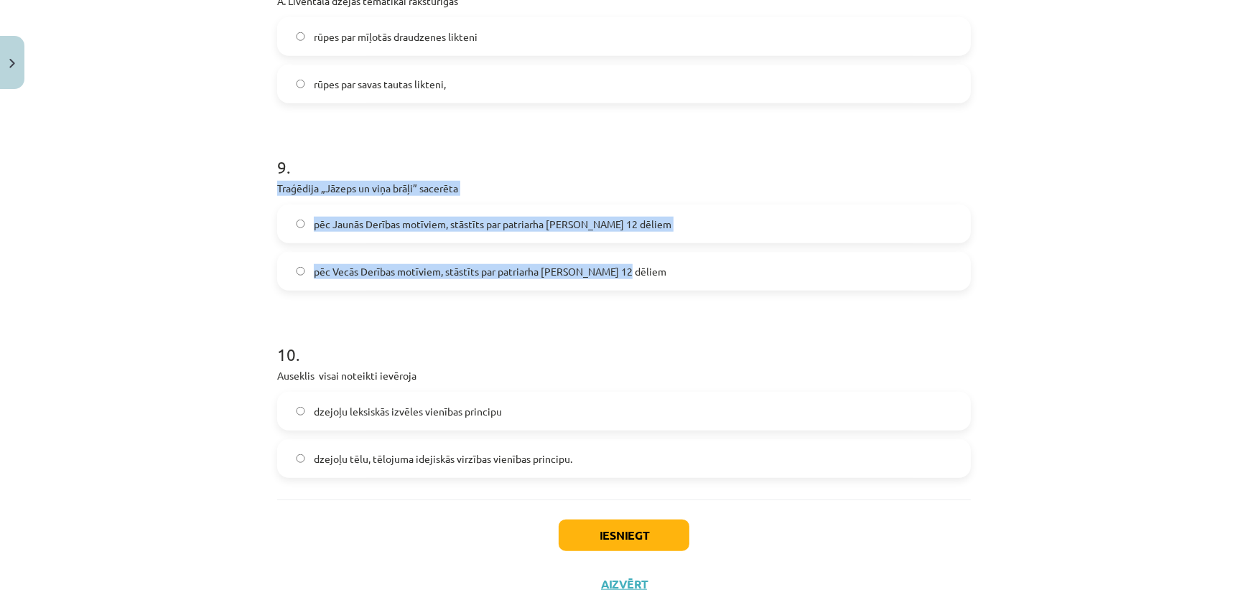
drag, startPoint x: 256, startPoint y: 187, endPoint x: 694, endPoint y: 287, distance: 449.5
click at [694, 287] on div "Mācību tēma: Literatūras i - 11. klases 2. ieskaites mācību materiāls #4 Noslēg…" at bounding box center [624, 305] width 1248 height 610
click at [483, 278] on label "pēc Vecās Derības motīviem, stāstīts par patriarha [PERSON_NAME] 12 dēliem" at bounding box center [624, 272] width 691 height 36
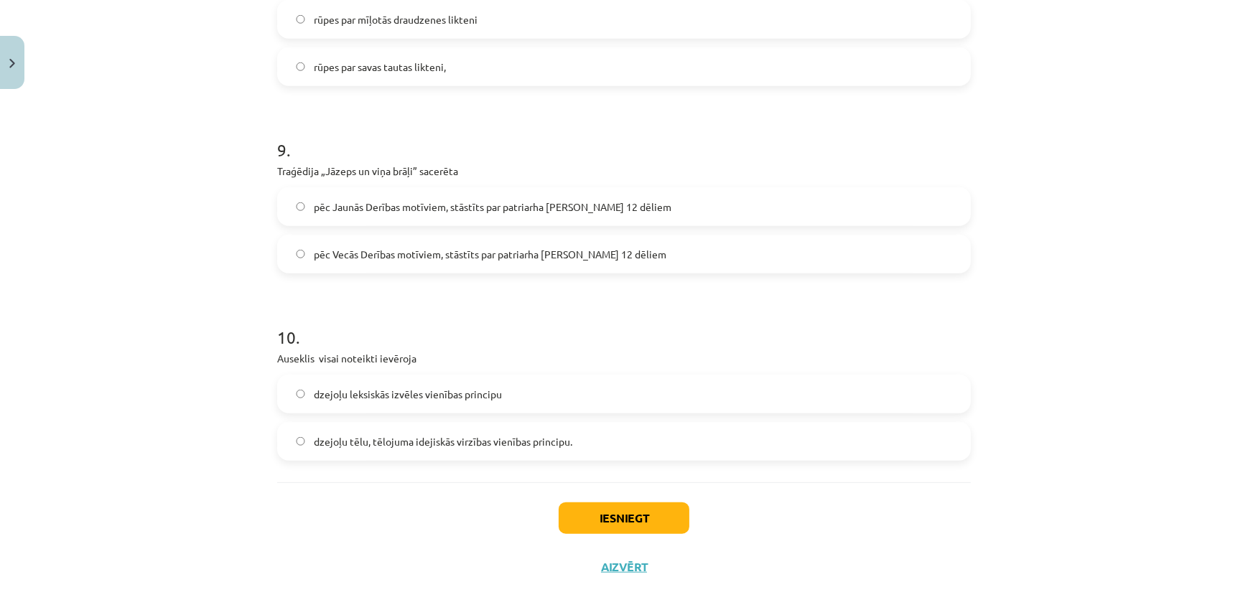
scroll to position [1687, 0]
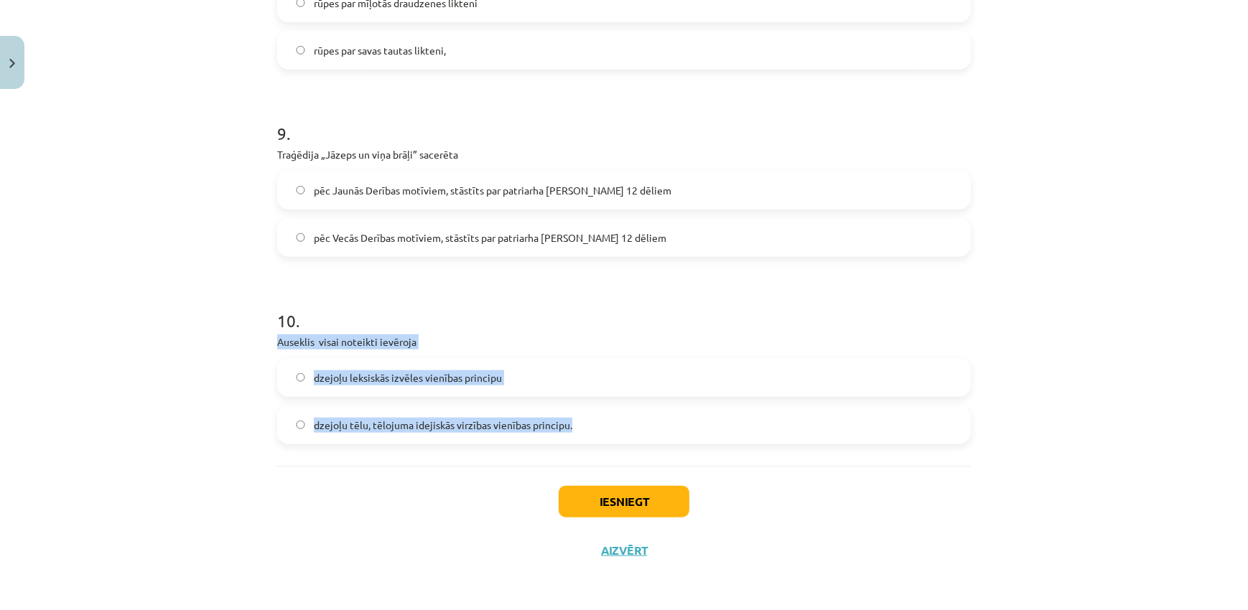
drag, startPoint x: 260, startPoint y: 340, endPoint x: 581, endPoint y: 420, distance: 331.0
click at [581, 420] on div "Mācību tēma: Literatūras i - 11. klases 2. ieskaites mācību materiāls #4 Noslēg…" at bounding box center [624, 305] width 1248 height 610
click at [559, 434] on label "dzejoļu tēlu, tēlojuma idejiskās virzības vienības principu." at bounding box center [624, 425] width 691 height 36
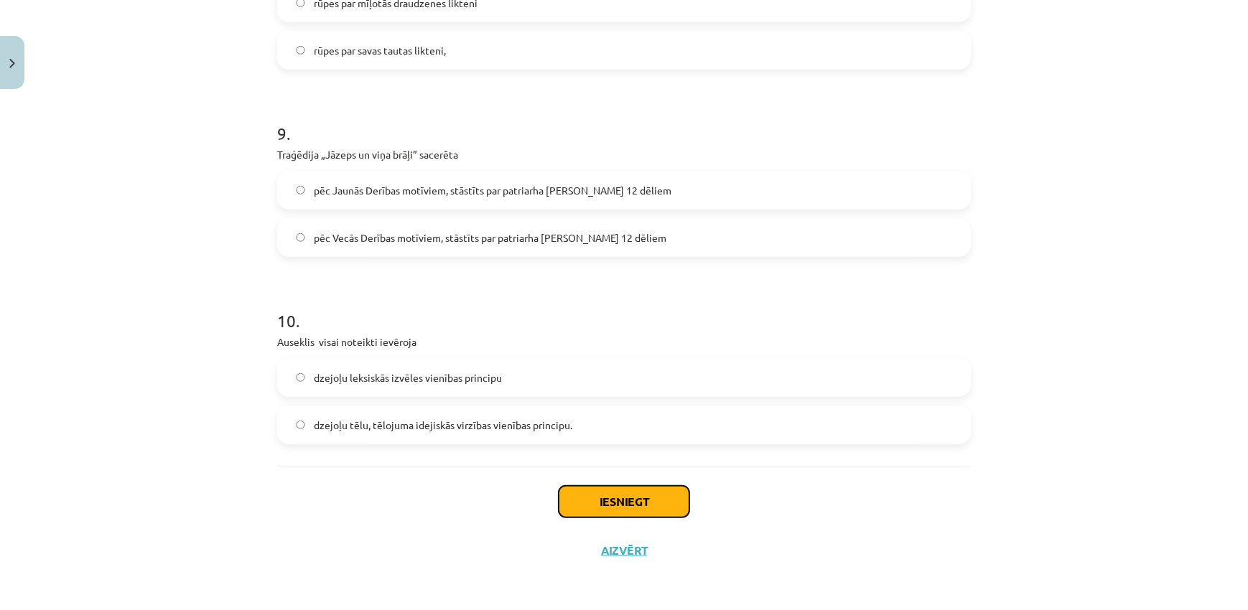
click at [610, 491] on button "Iesniegt" at bounding box center [624, 502] width 131 height 32
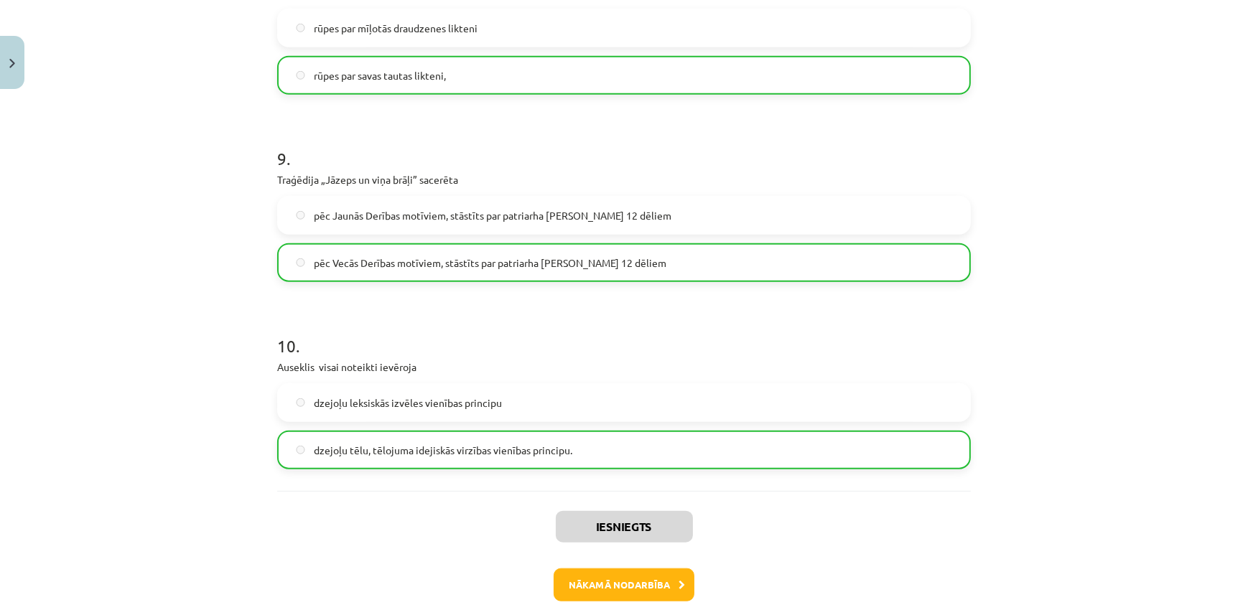
scroll to position [1732, 0]
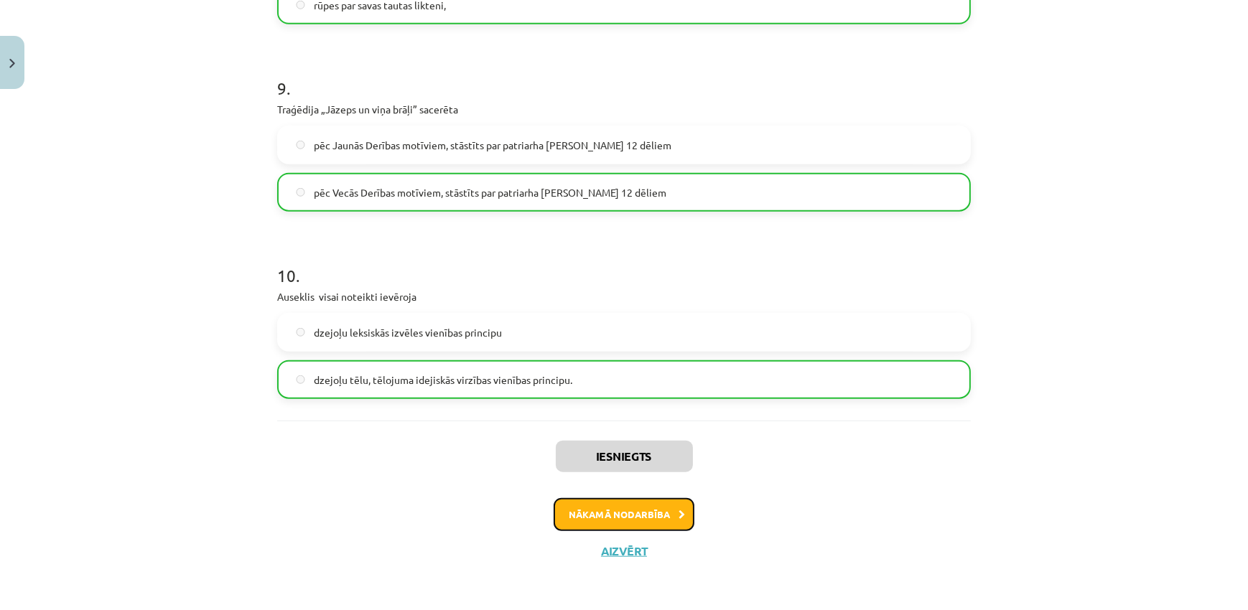
click at [650, 511] on button "Nākamā nodarbība" at bounding box center [624, 514] width 141 height 33
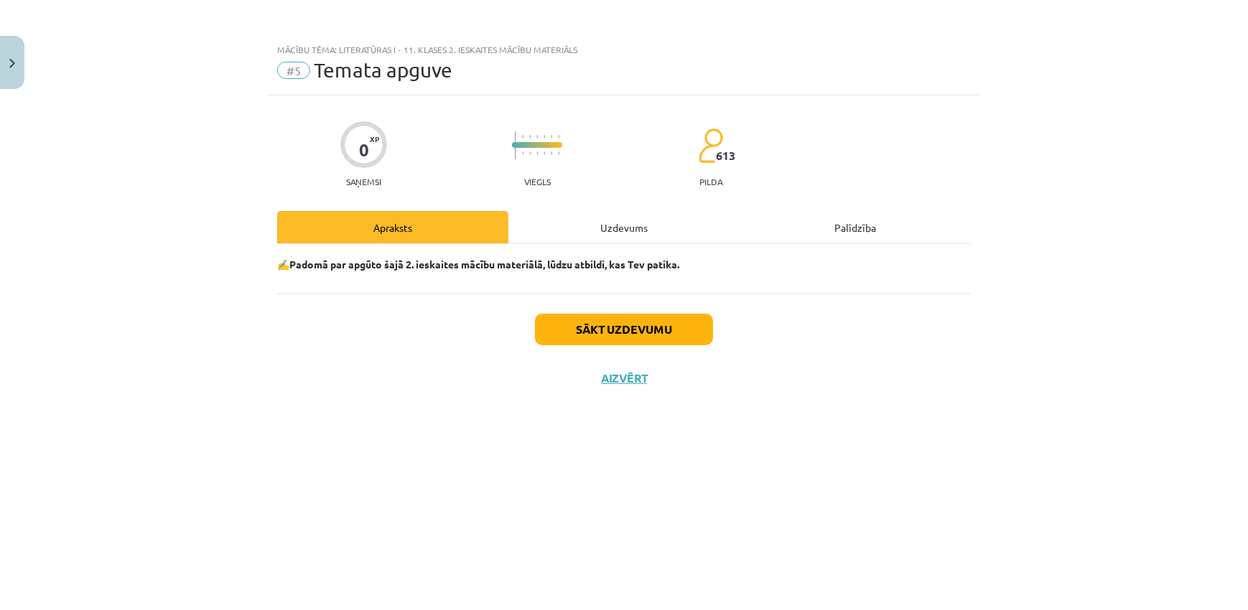
scroll to position [0, 0]
click at [617, 330] on button "Sākt uzdevumu" at bounding box center [624, 330] width 178 height 32
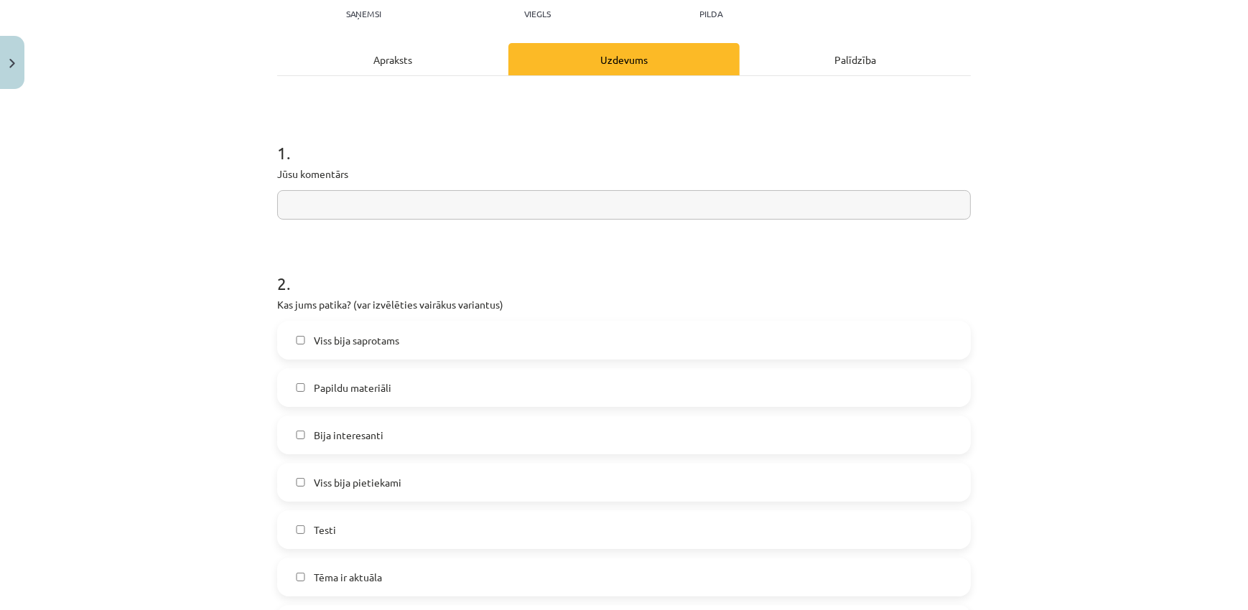
scroll to position [174, 0]
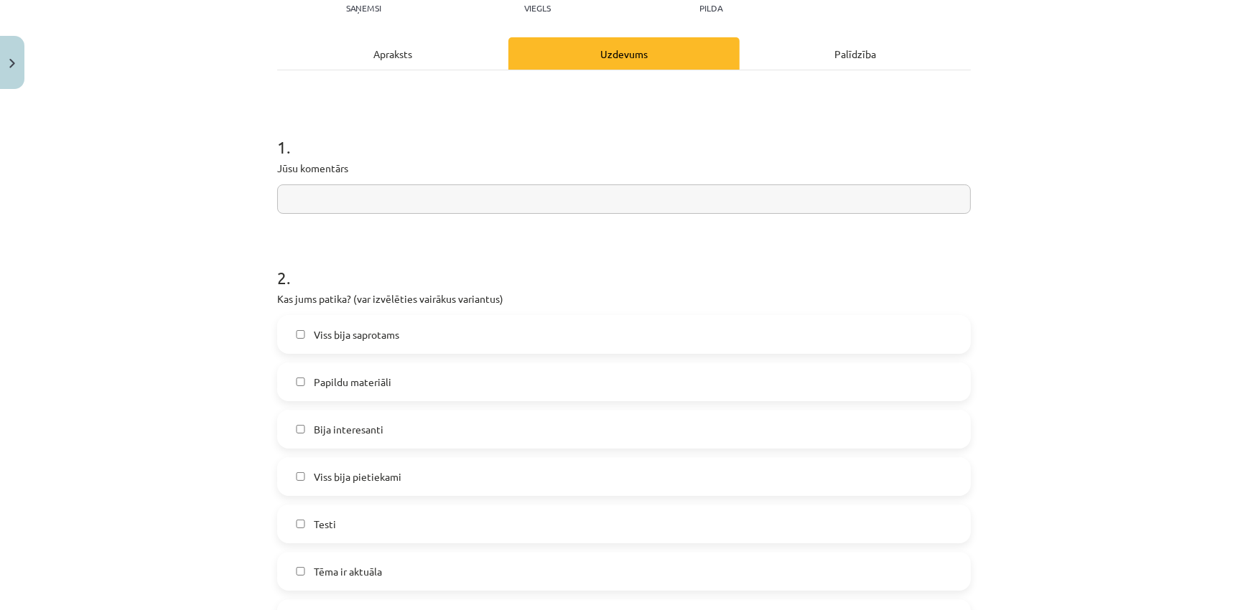
drag, startPoint x: 261, startPoint y: 173, endPoint x: 366, endPoint y: 185, distance: 105.5
click at [366, 185] on div "Mācību tēma: Literatūras i - 11. klases 2. ieskaites mācību materiāls #5 Temata…" at bounding box center [624, 305] width 1248 height 610
click at [366, 199] on input "text" at bounding box center [624, 199] width 694 height 29
type input "**********"
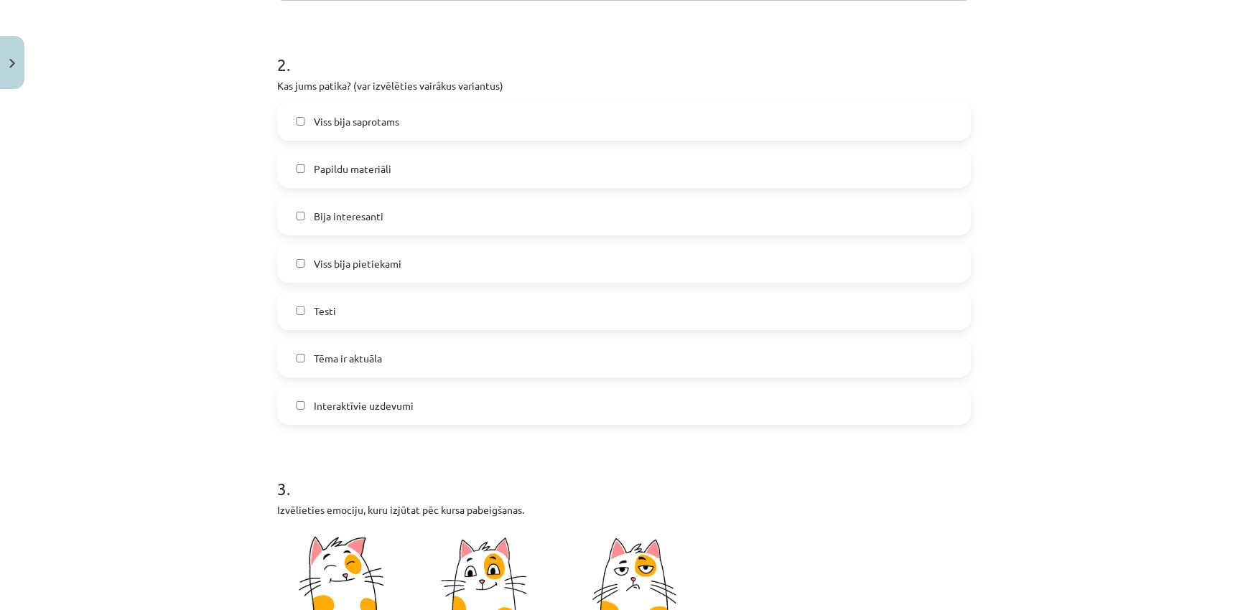
scroll to position [348, 0]
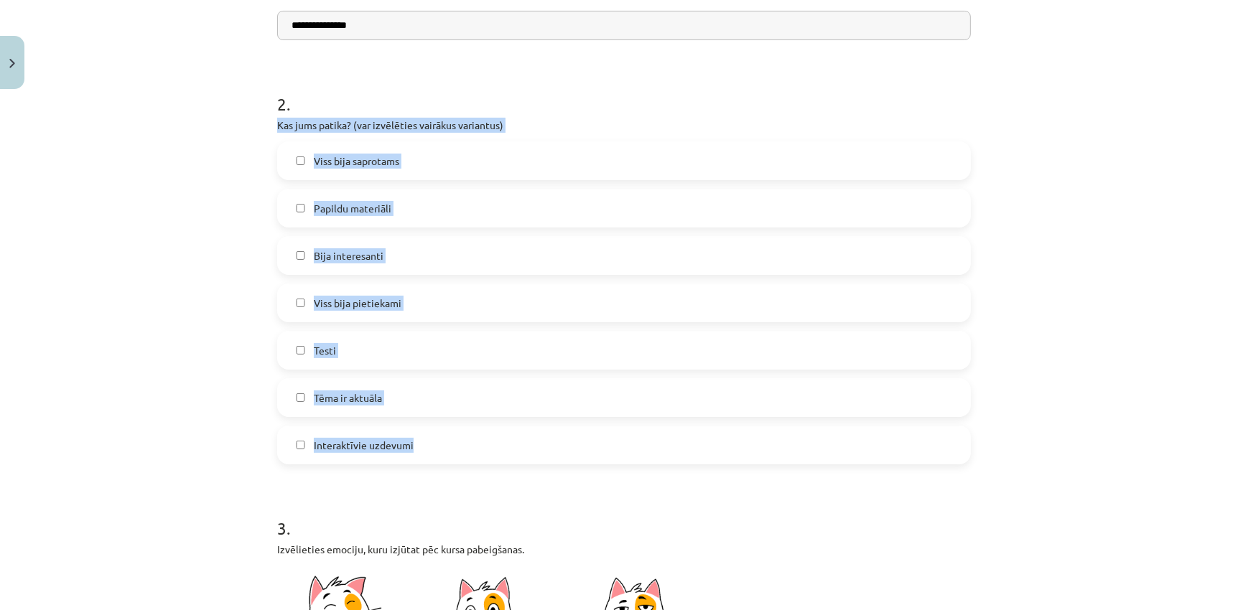
drag, startPoint x: 265, startPoint y: 128, endPoint x: 477, endPoint y: 432, distance: 370.4
click at [477, 432] on div "**********" at bounding box center [624, 590] width 711 height 1684
click at [167, 256] on div "**********" at bounding box center [624, 305] width 1248 height 610
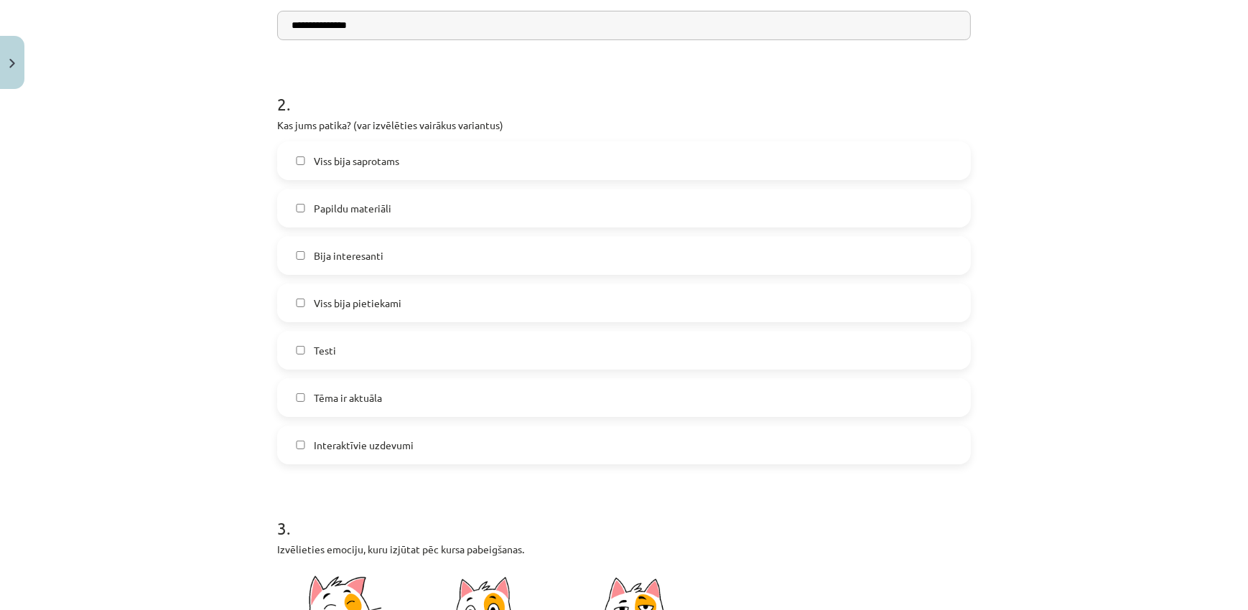
click at [334, 160] on span "Viss bija saprotams" at bounding box center [356, 161] width 85 height 15
click at [380, 259] on label "Bija interesanti" at bounding box center [624, 256] width 691 height 36
click at [398, 350] on label "Testi" at bounding box center [624, 351] width 691 height 36
click at [408, 404] on label "Tēma ir aktuāla" at bounding box center [624, 398] width 691 height 36
click at [423, 297] on label "Viss bija pietiekami" at bounding box center [624, 303] width 691 height 36
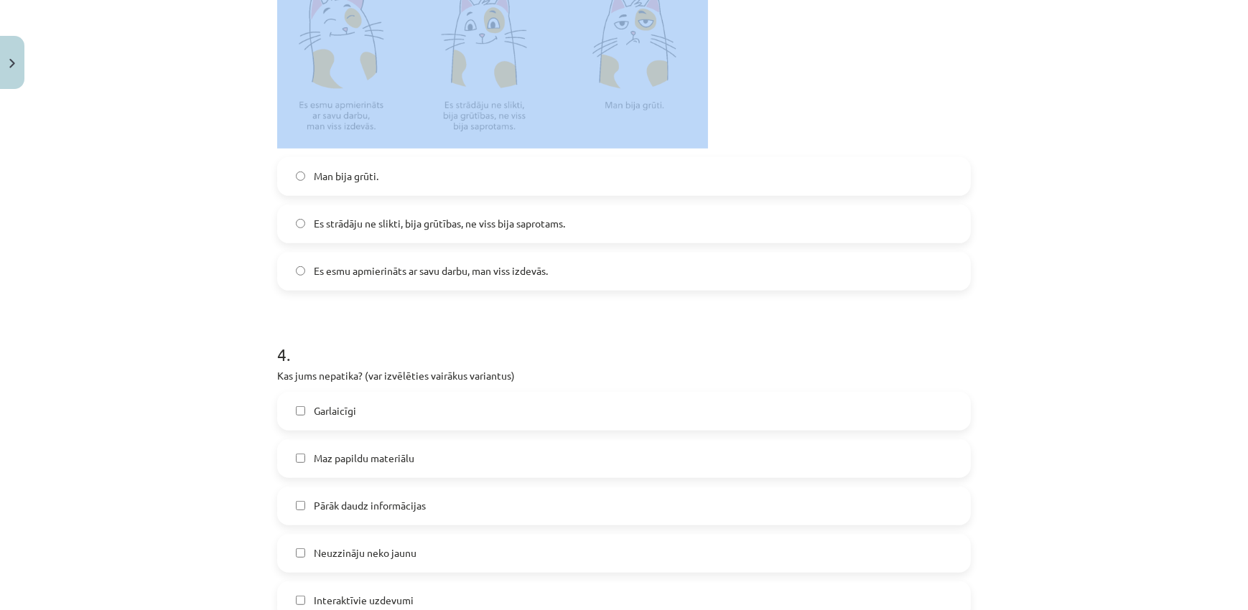
scroll to position [1204, 0]
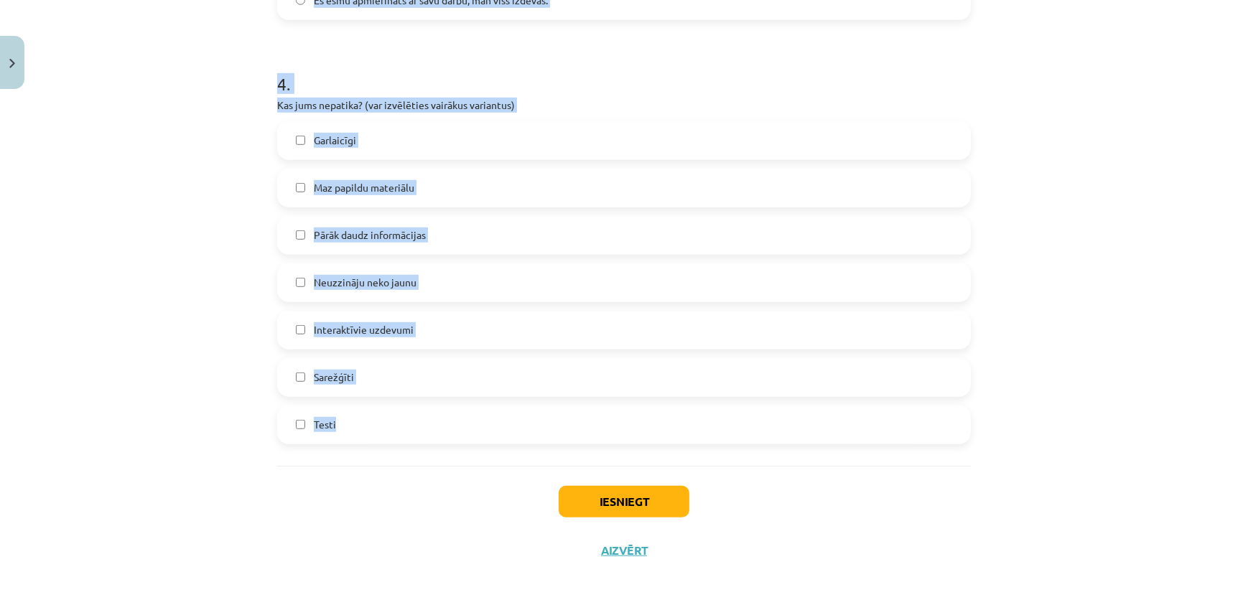
drag, startPoint x: 270, startPoint y: 236, endPoint x: 417, endPoint y: 445, distance: 255.2
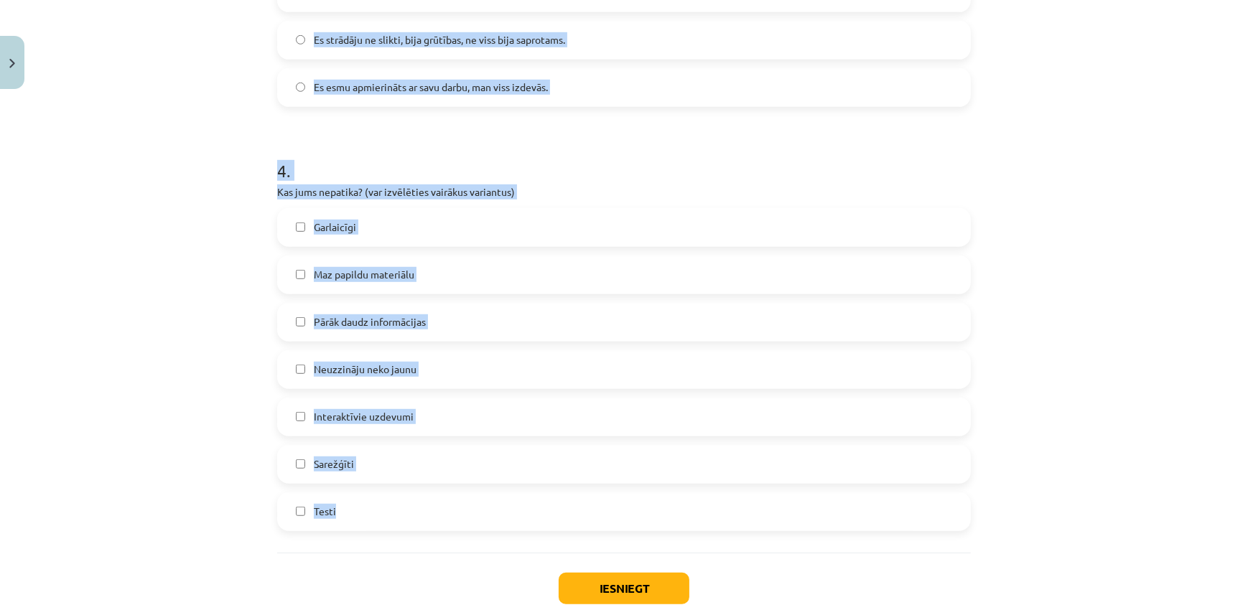
click at [395, 96] on label "Es esmu apmierināts ar savu darbu, man viss izdevās." at bounding box center [624, 88] width 691 height 36
click at [175, 134] on div "**********" at bounding box center [624, 305] width 1248 height 610
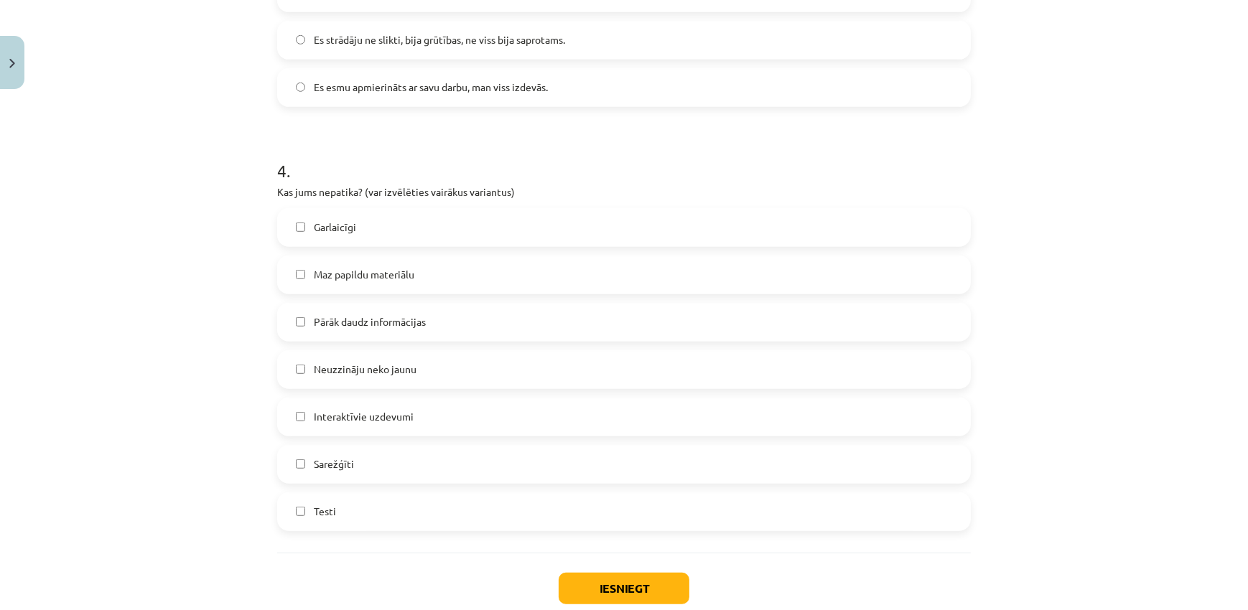
click at [385, 279] on span "Maz papildu materiālu" at bounding box center [364, 274] width 101 height 15
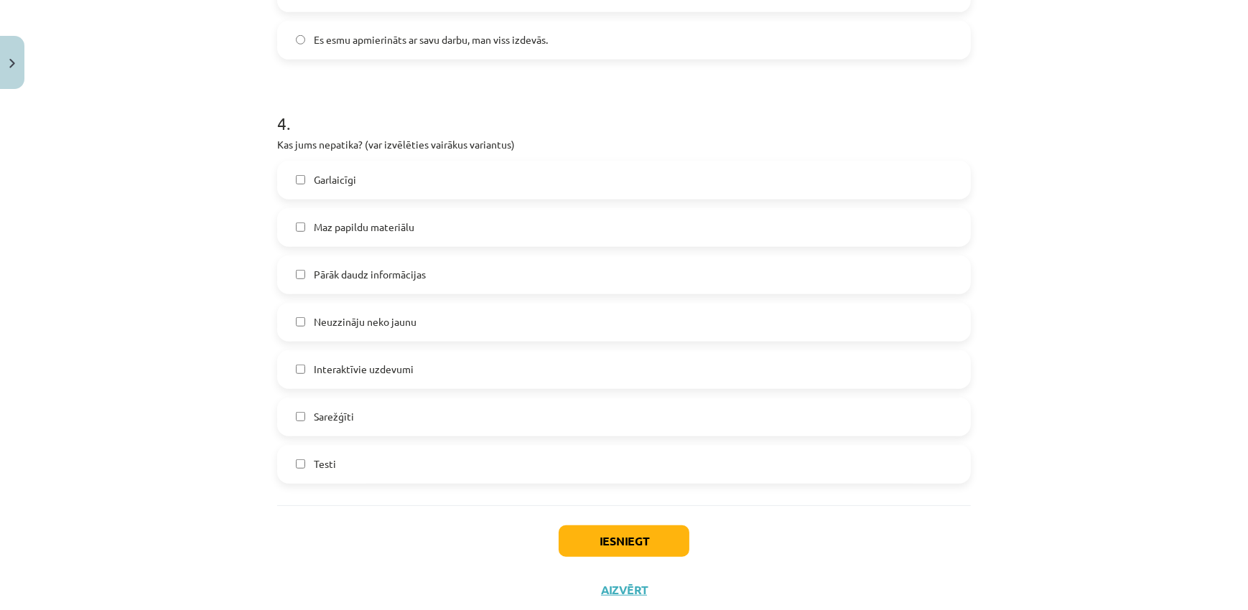
scroll to position [1204, 0]
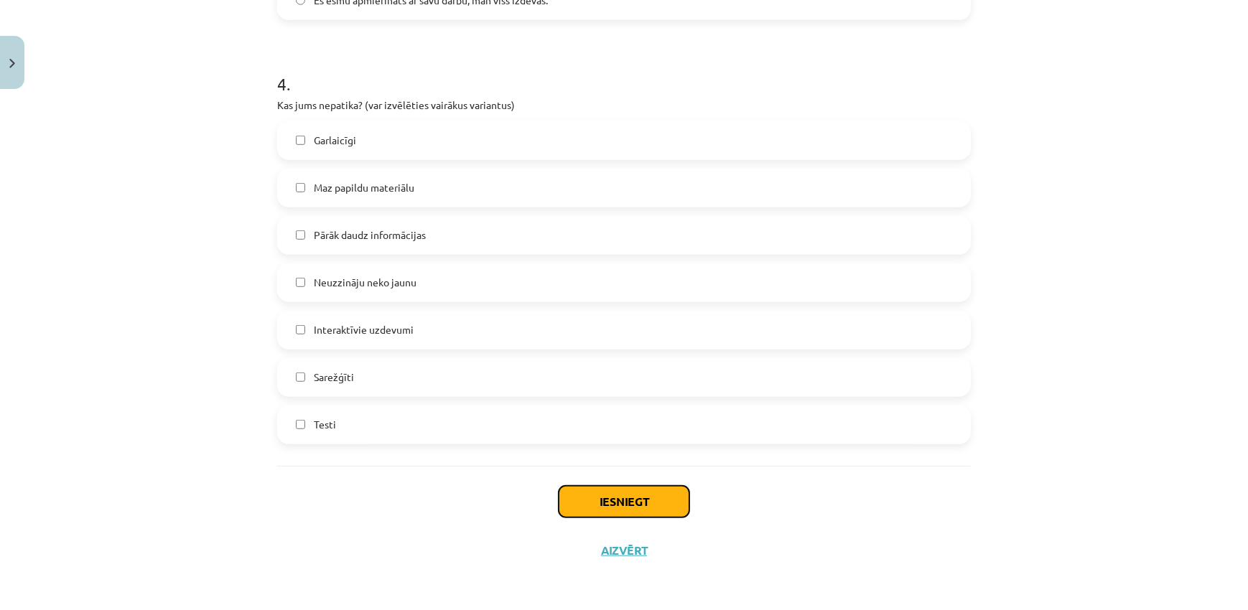
click at [631, 509] on button "Iesniegt" at bounding box center [624, 502] width 131 height 32
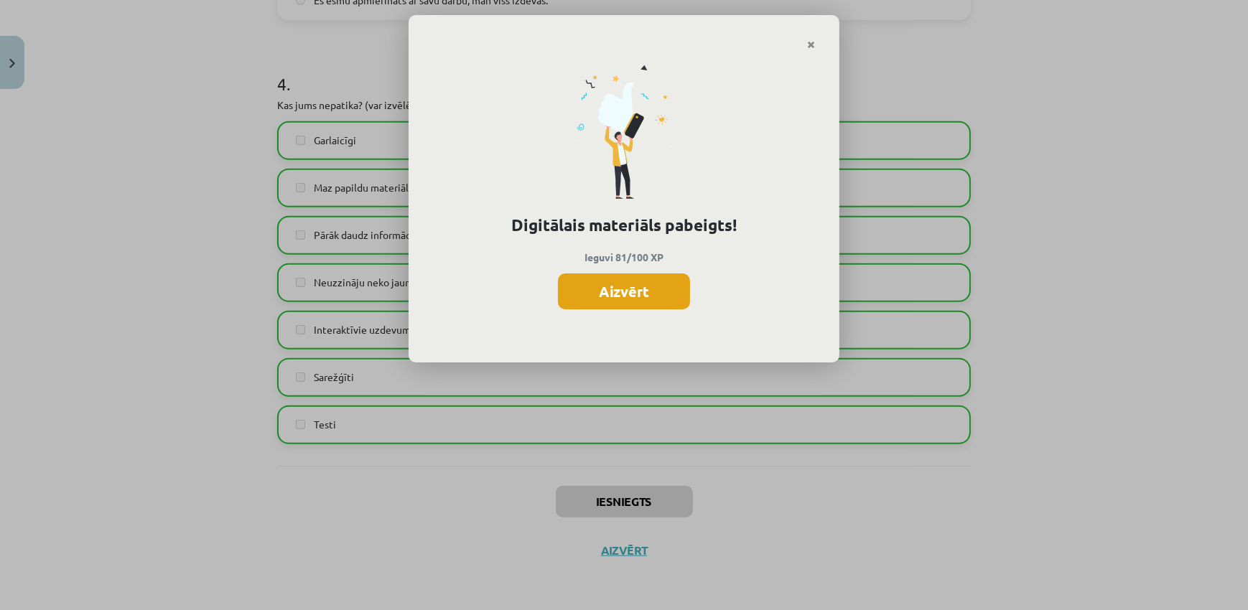
click at [644, 300] on button "Aizvērt" at bounding box center [624, 292] width 132 height 36
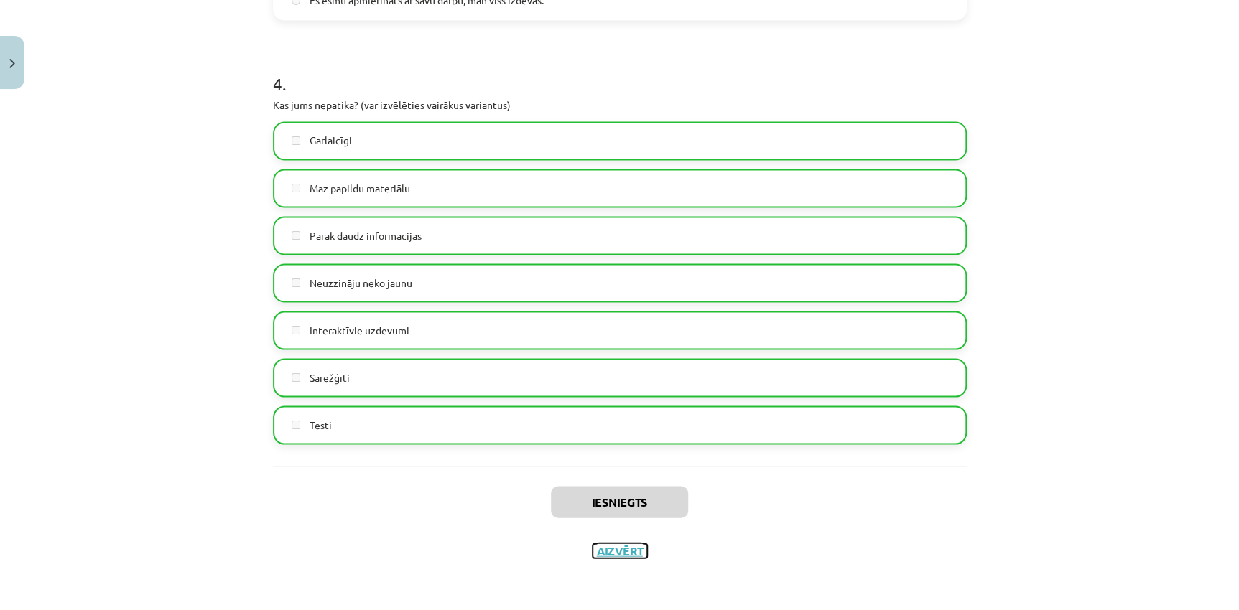
click at [615, 548] on button "Aizvērt" at bounding box center [620, 551] width 55 height 14
